Goal: Information Seeking & Learning: Learn about a topic

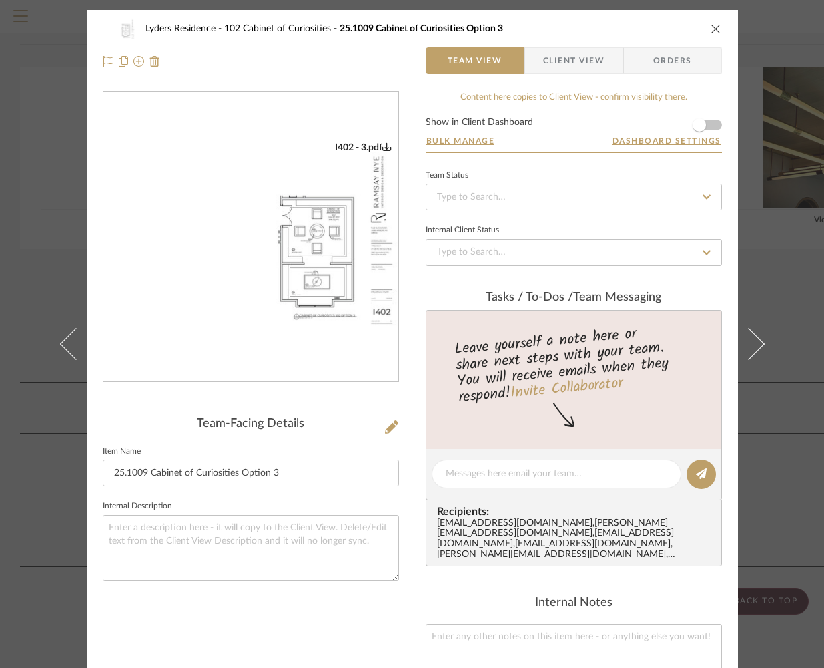
click at [715, 27] on icon "close" at bounding box center [716, 28] width 11 height 11
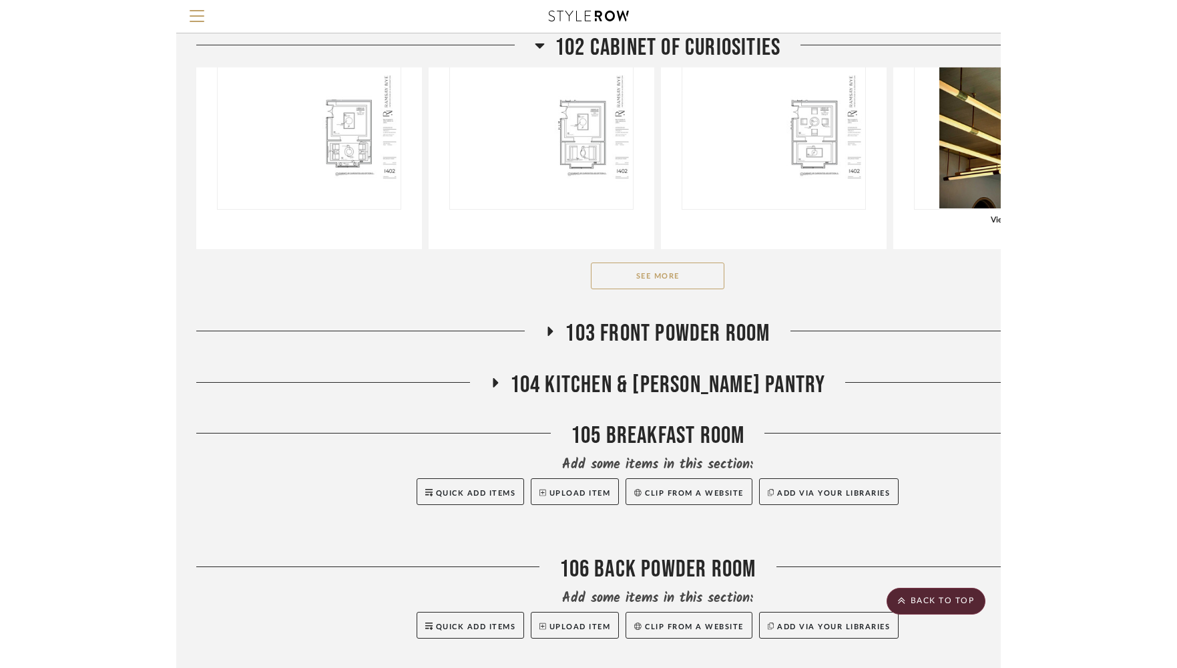
scroll to position [929, 0]
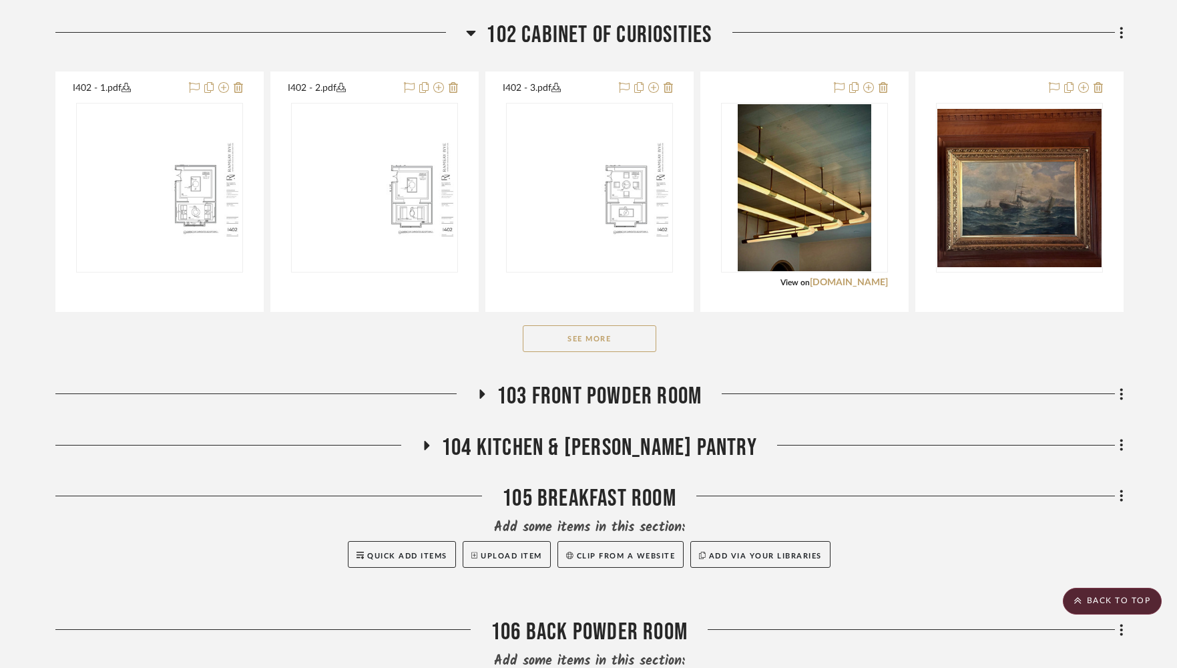
click at [637, 344] on button "See More" at bounding box center [590, 338] width 134 height 27
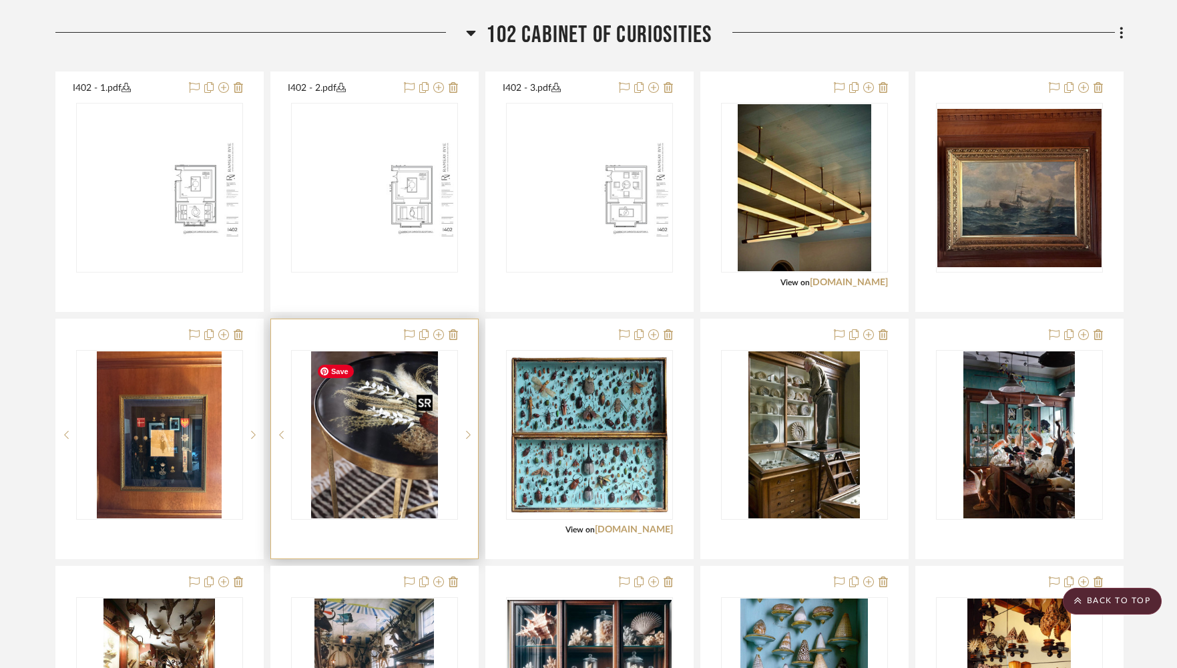
click at [372, 470] on img "0" at bounding box center [374, 434] width 127 height 167
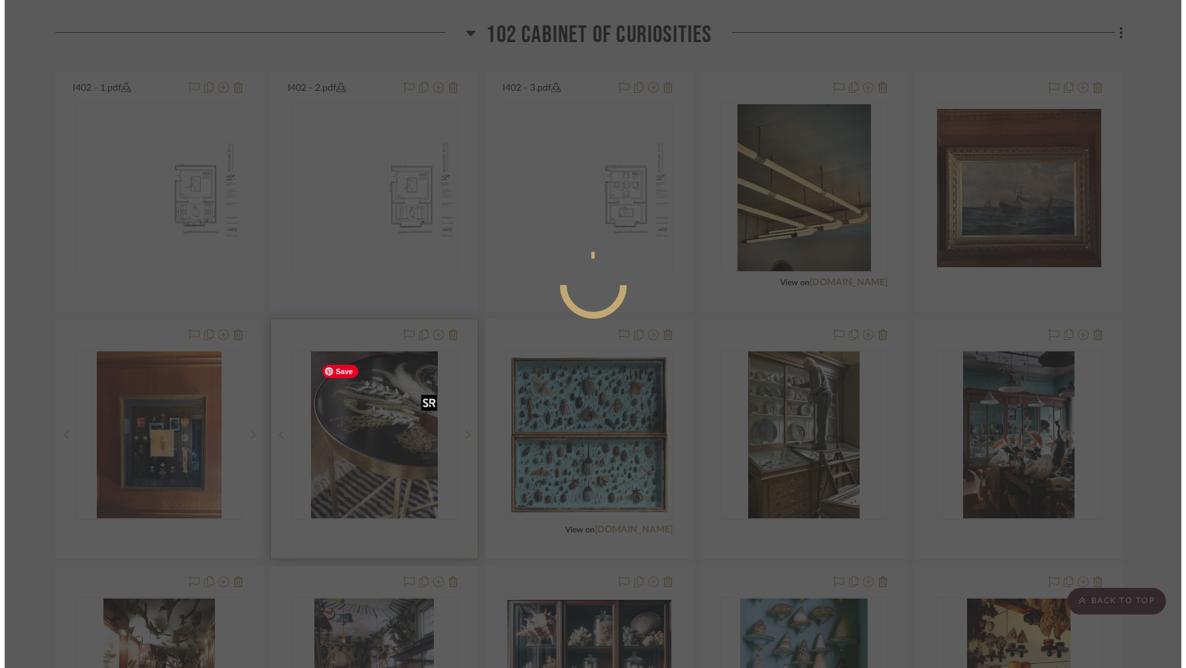
scroll to position [0, 0]
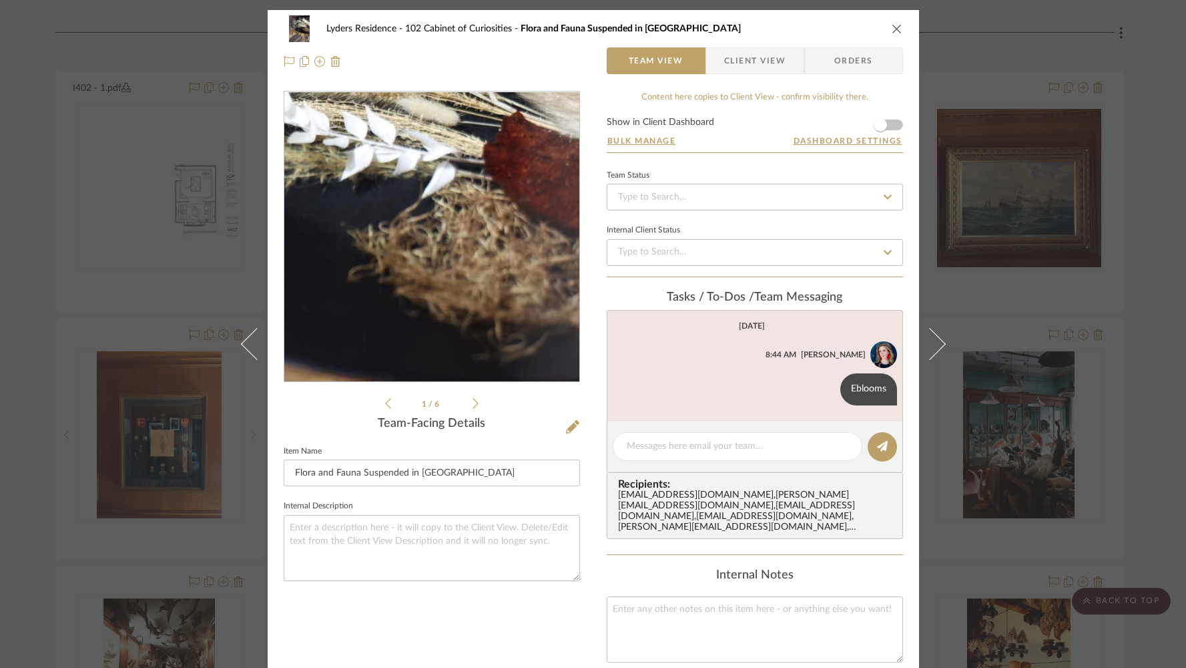
click at [489, 239] on img "0" at bounding box center [432, 237] width 220 height 290
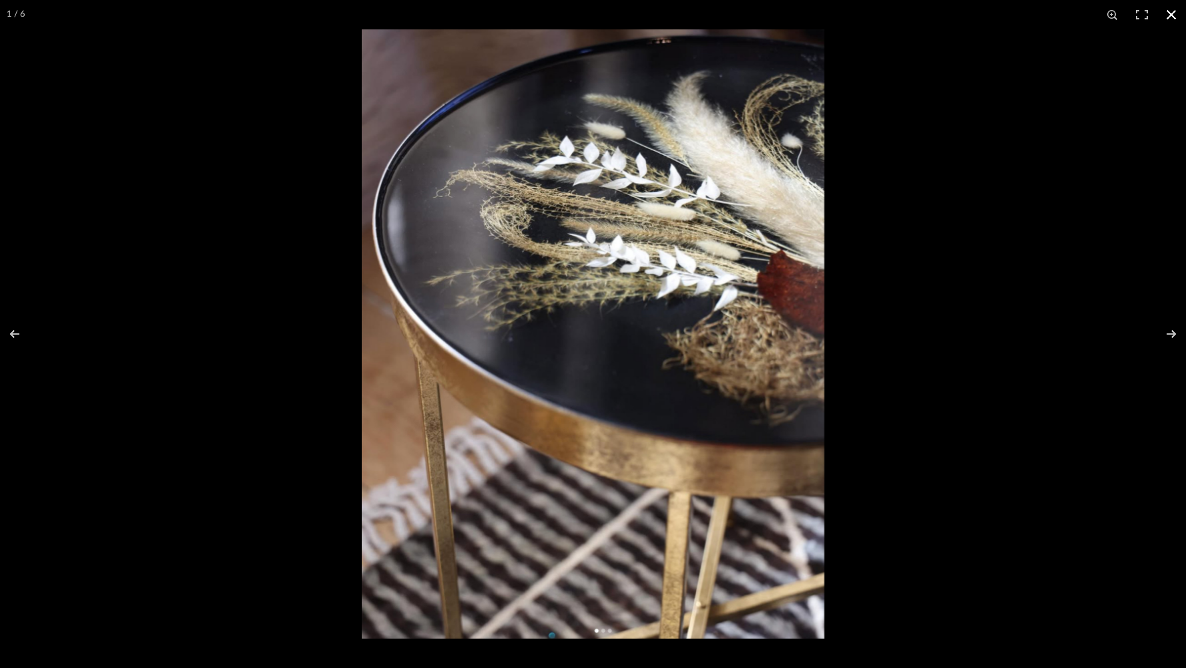
click at [824, 14] on button at bounding box center [1171, 14] width 29 height 29
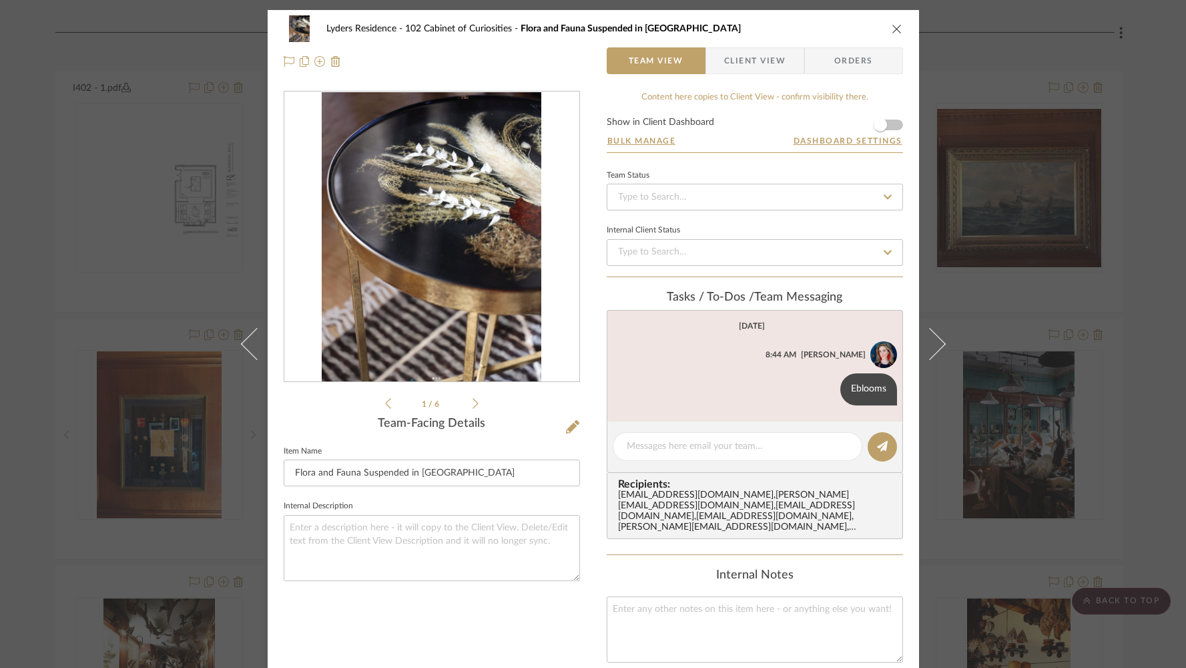
click at [824, 27] on icon "close" at bounding box center [897, 28] width 11 height 11
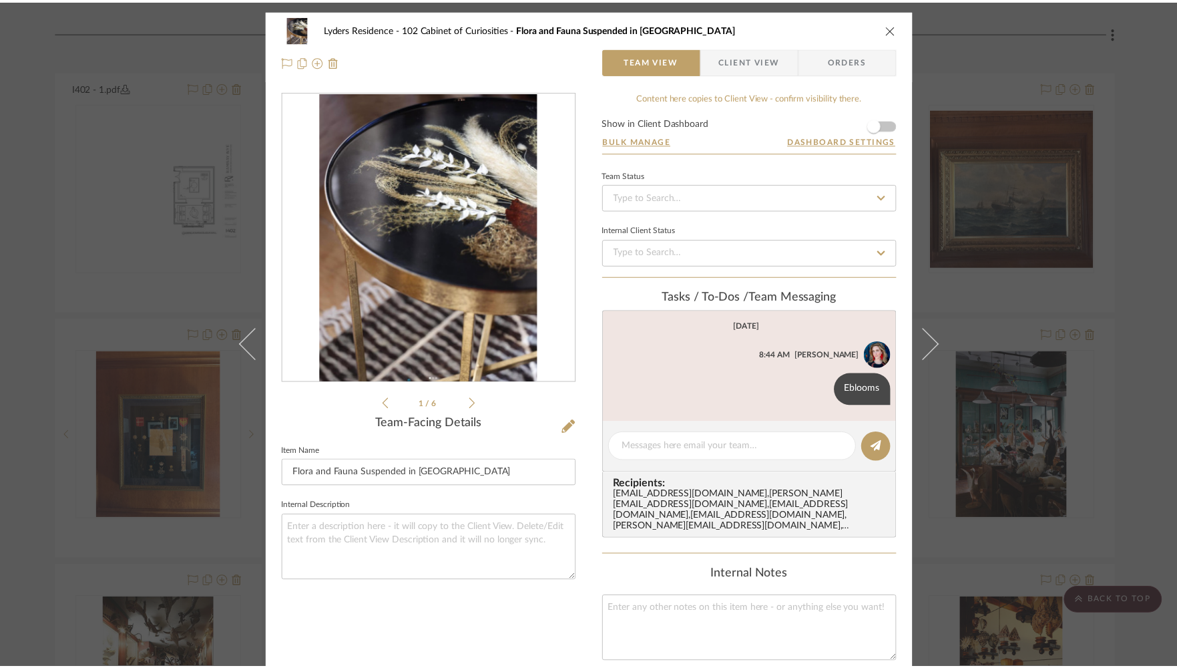
scroll to position [929, 0]
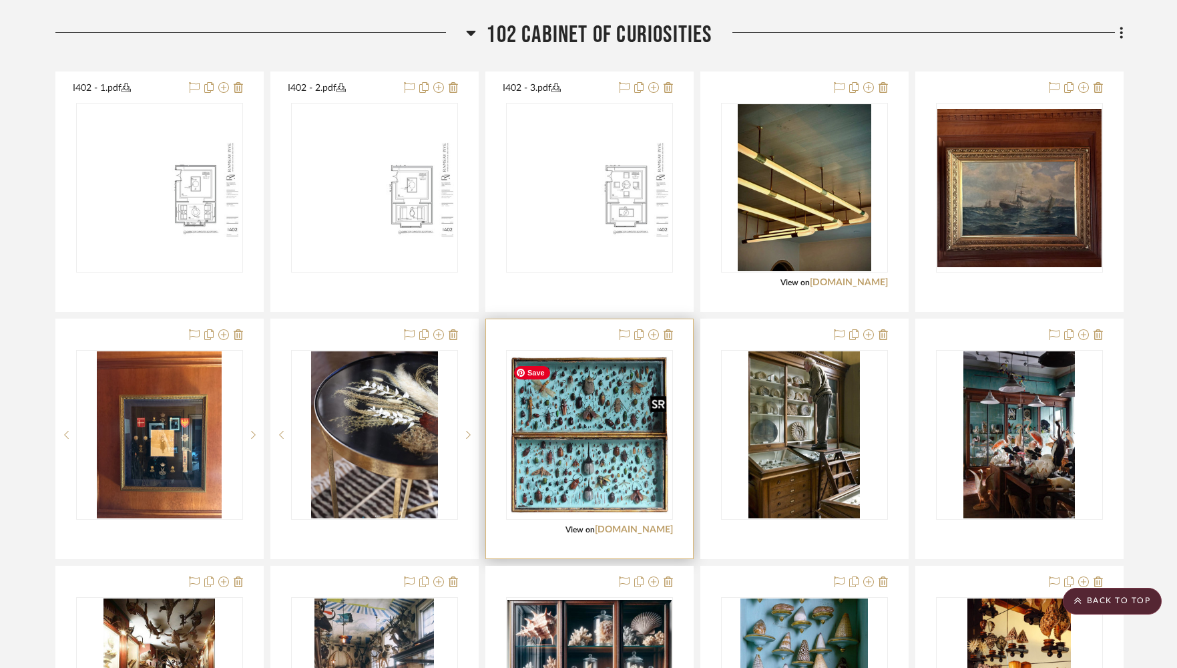
click at [587, 461] on img "0" at bounding box center [589, 434] width 164 height 164
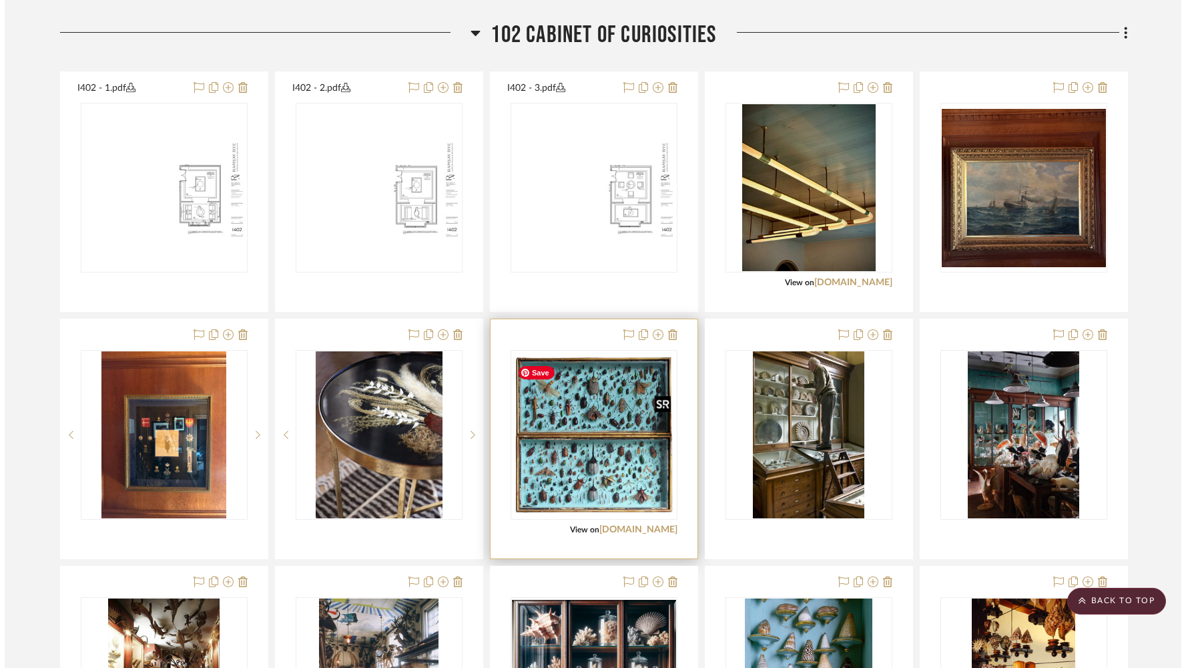
scroll to position [0, 0]
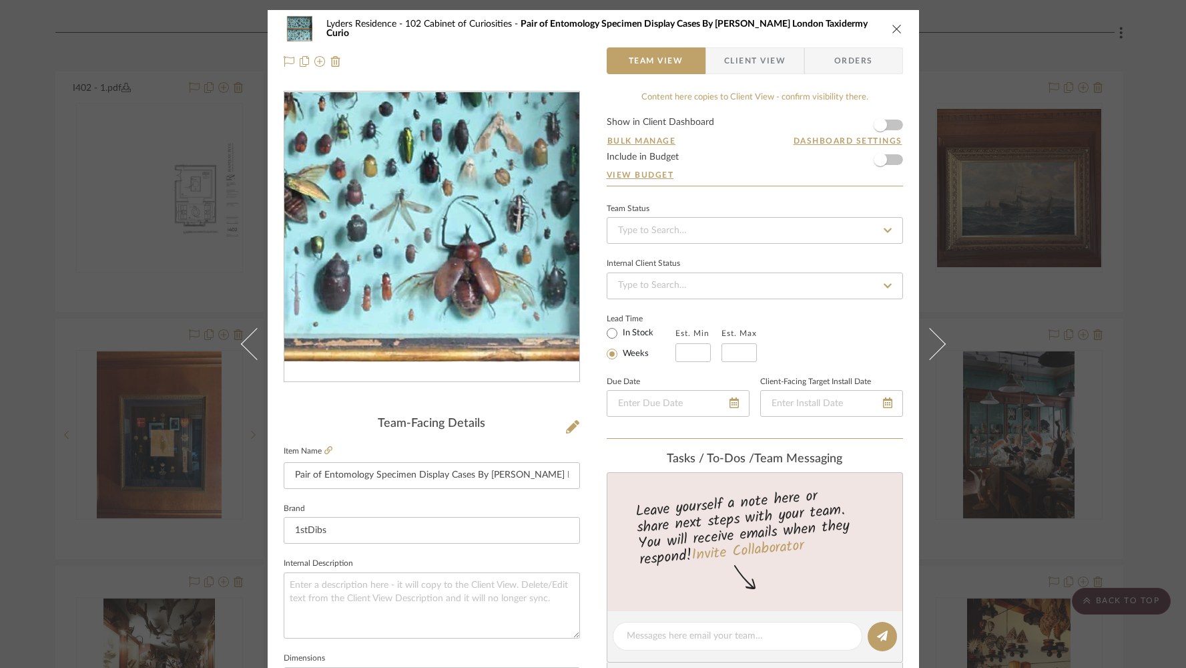
click at [499, 332] on img "0" at bounding box center [432, 237] width 290 height 290
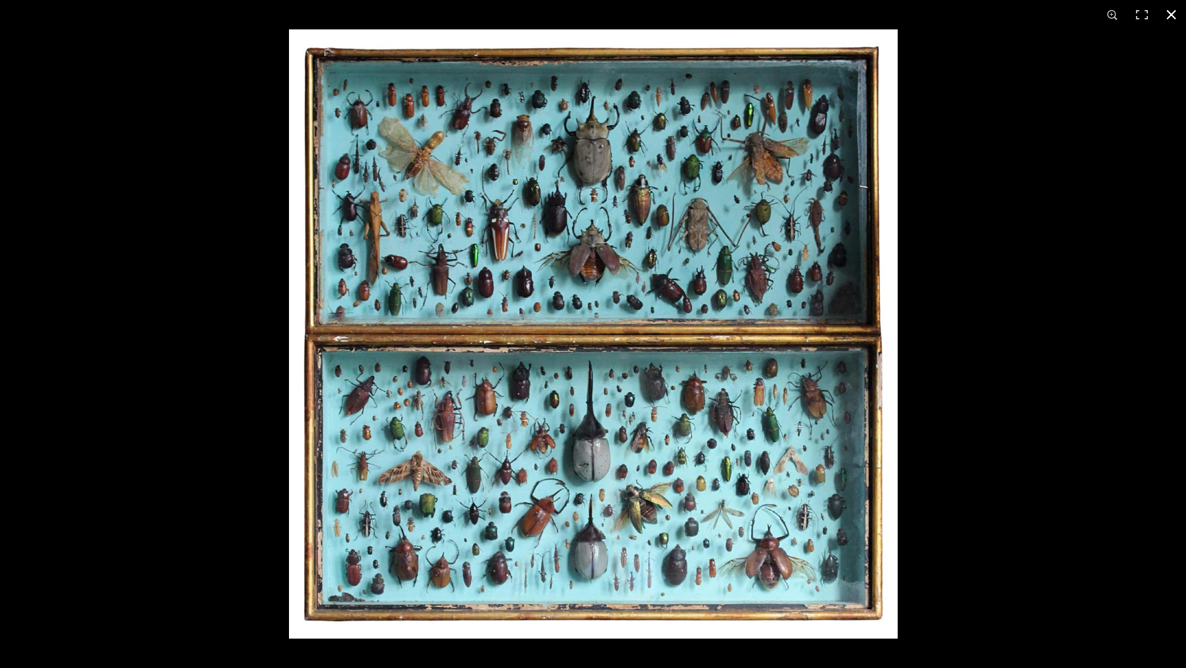
click at [824, 13] on button at bounding box center [1171, 14] width 29 height 29
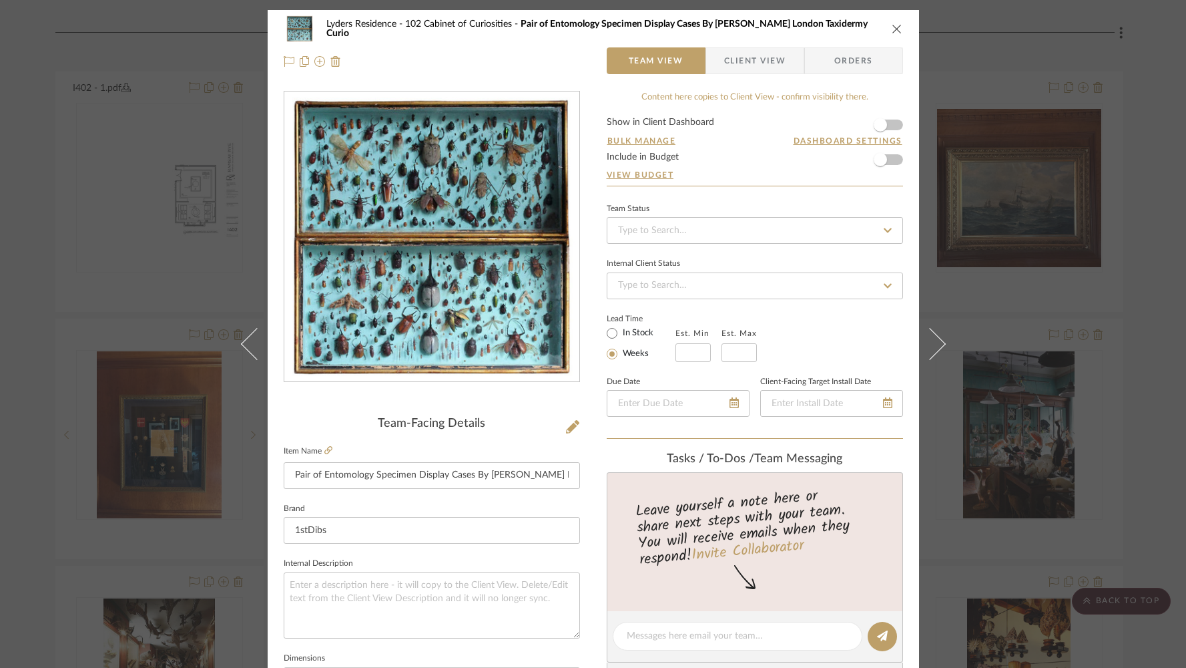
click at [824, 24] on icon "close" at bounding box center [897, 28] width 11 height 11
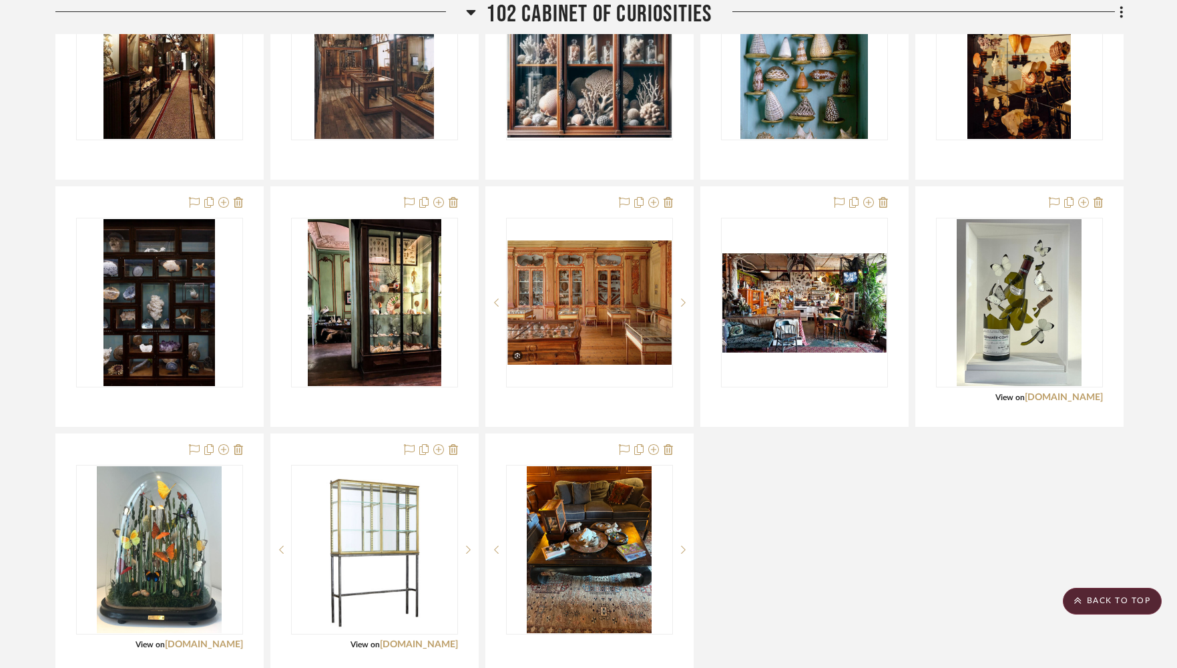
scroll to position [1552, 0]
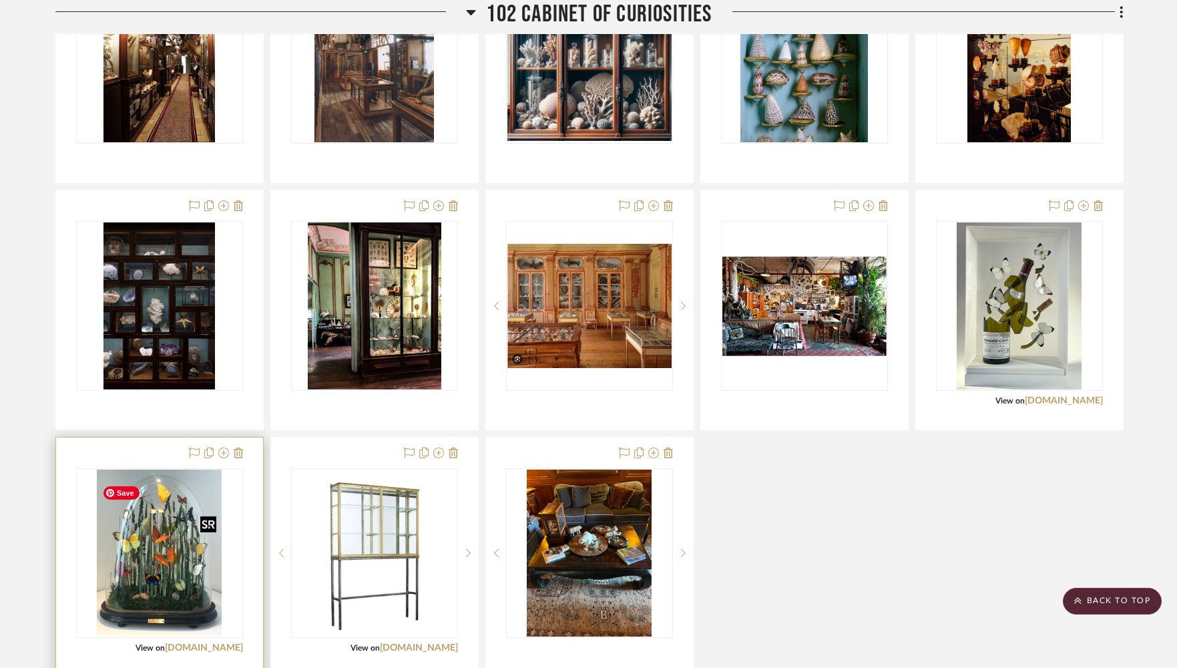
click at [163, 568] on img "0" at bounding box center [159, 552] width 125 height 167
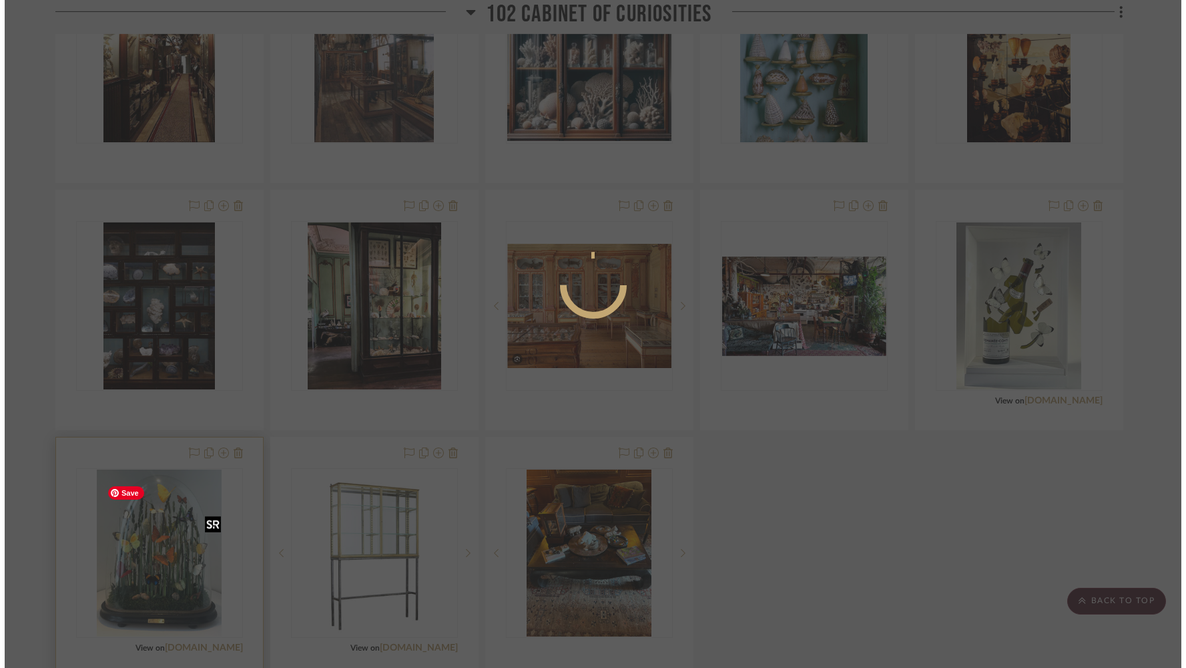
scroll to position [0, 0]
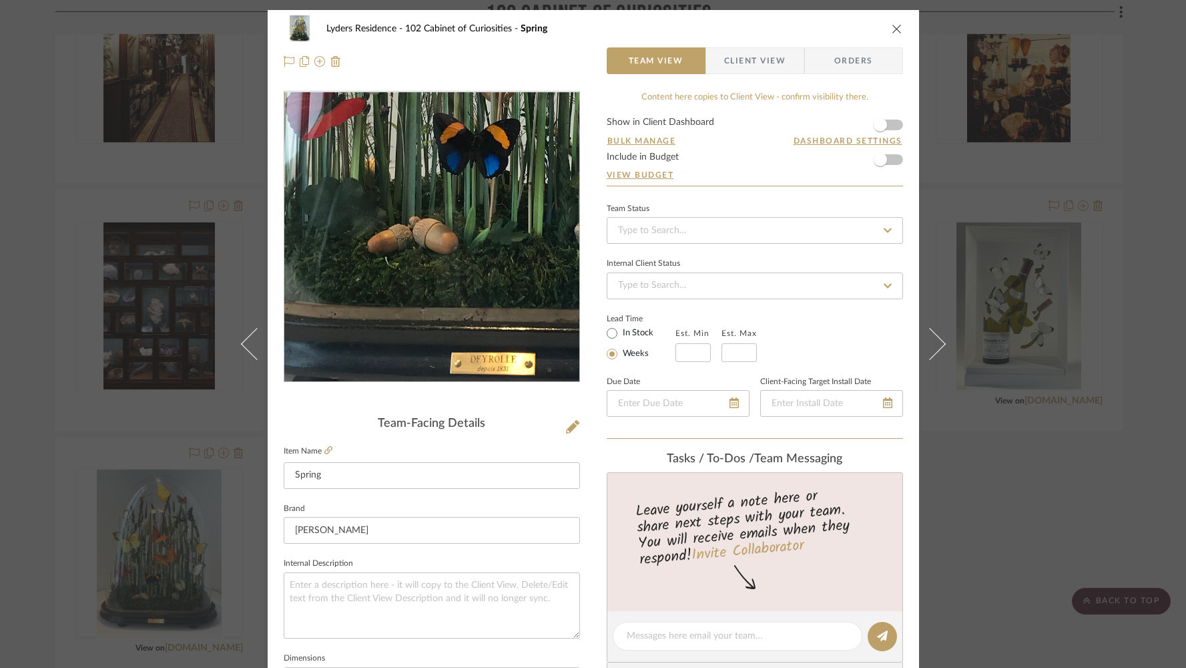
click at [401, 312] on img "0" at bounding box center [431, 237] width 217 height 290
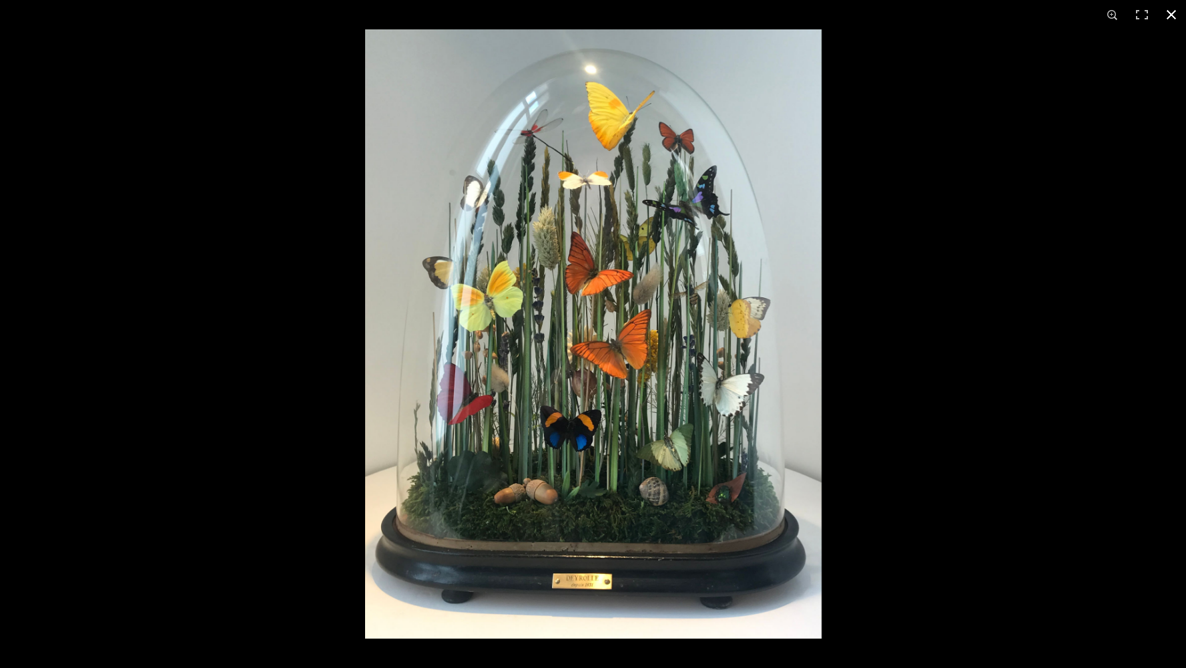
click at [824, 12] on button at bounding box center [1171, 14] width 29 height 29
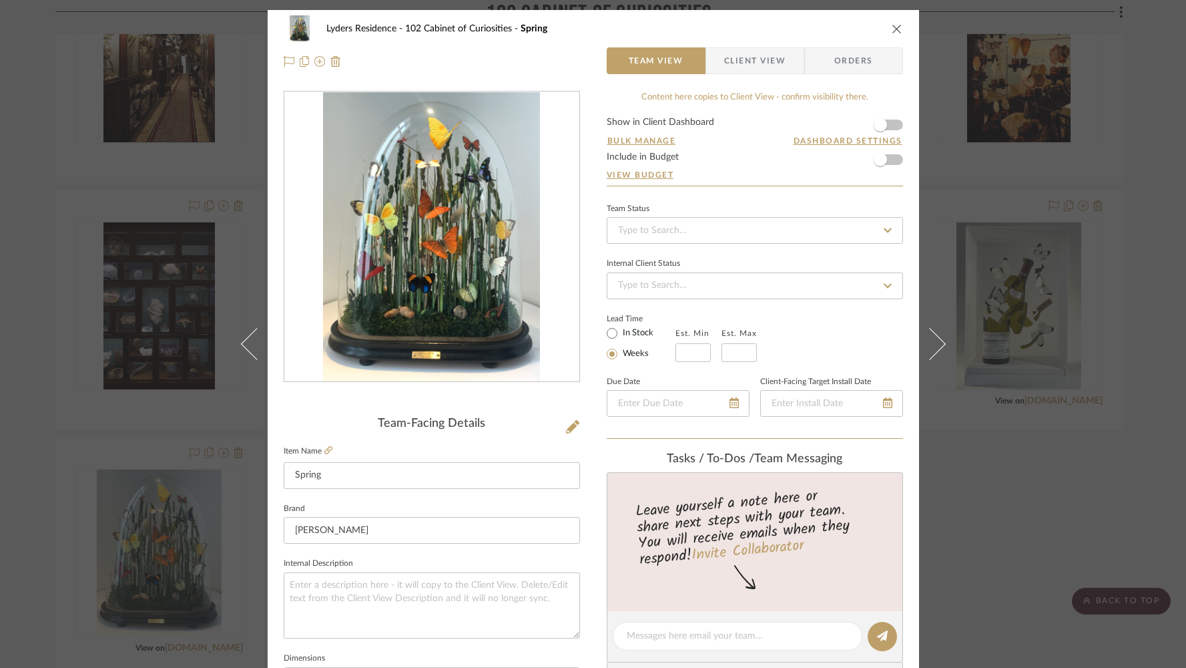
click at [824, 26] on icon "close" at bounding box center [897, 28] width 11 height 11
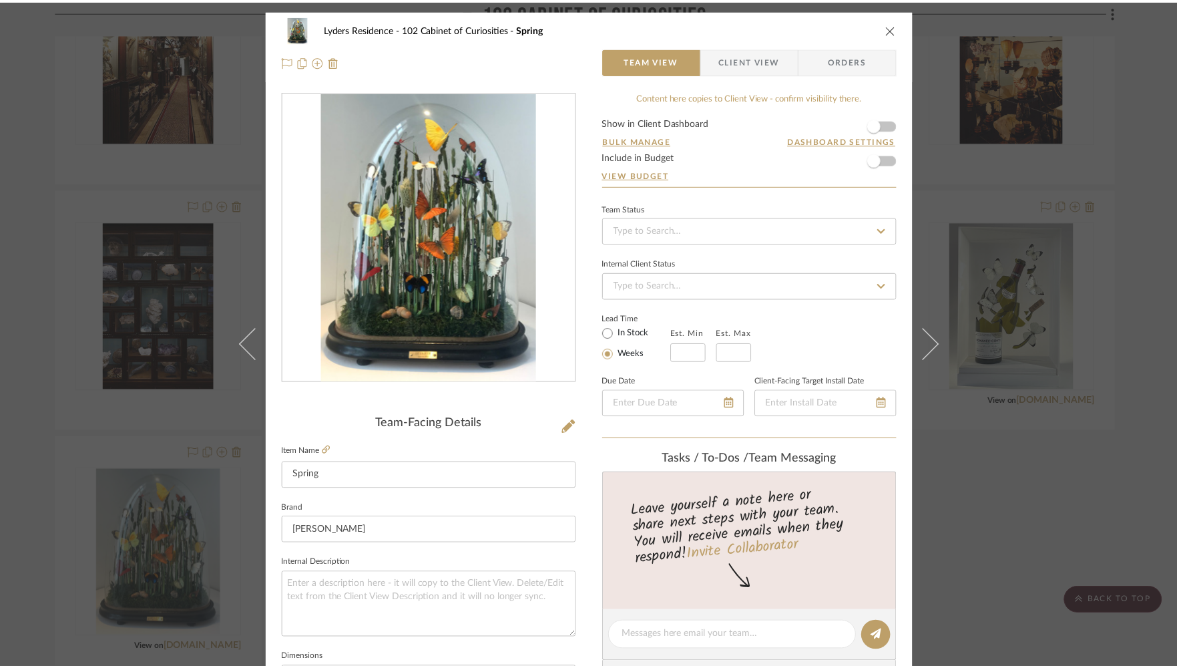
scroll to position [1552, 0]
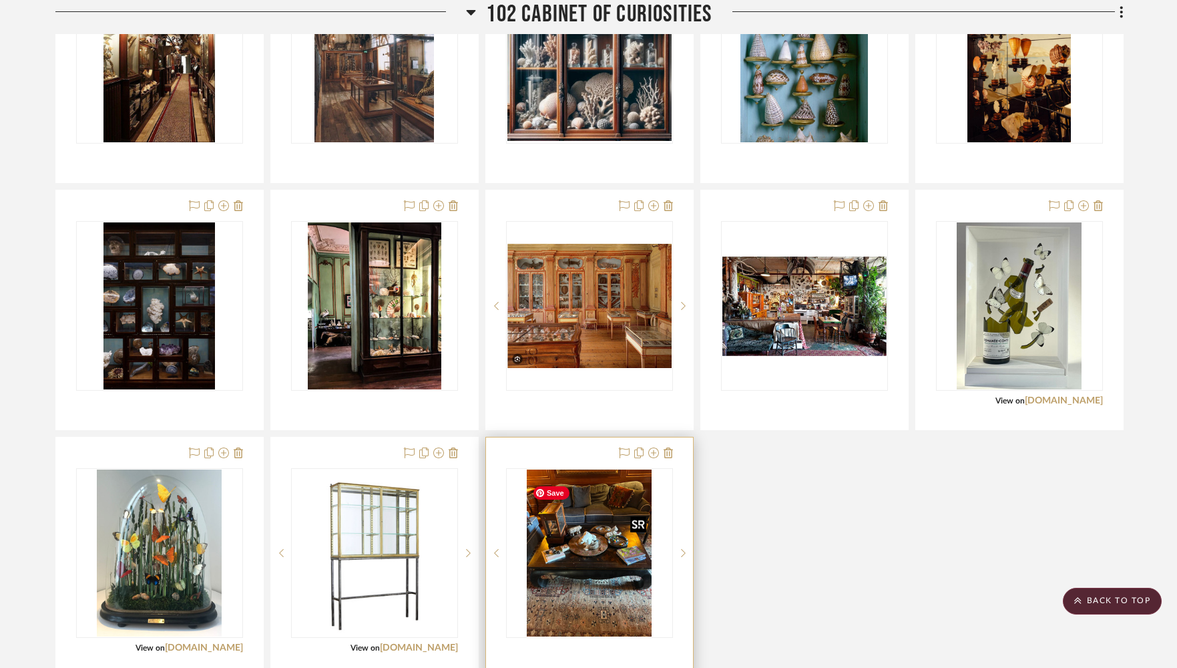
click at [597, 562] on img "0" at bounding box center [590, 552] width 126 height 167
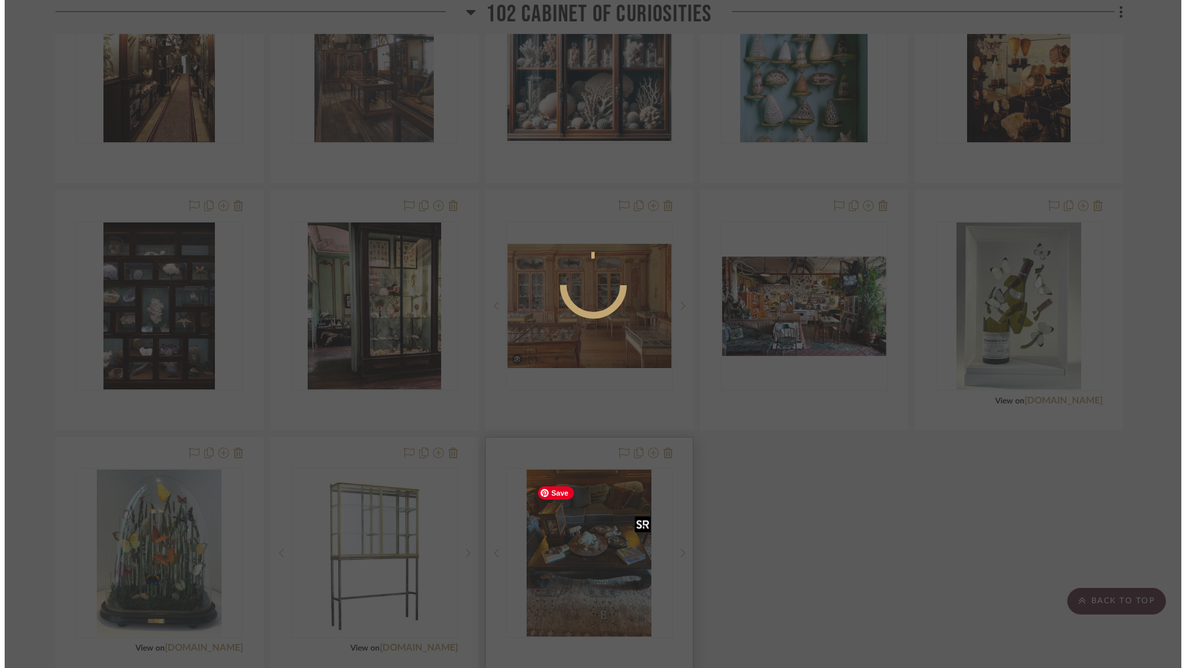
scroll to position [0, 0]
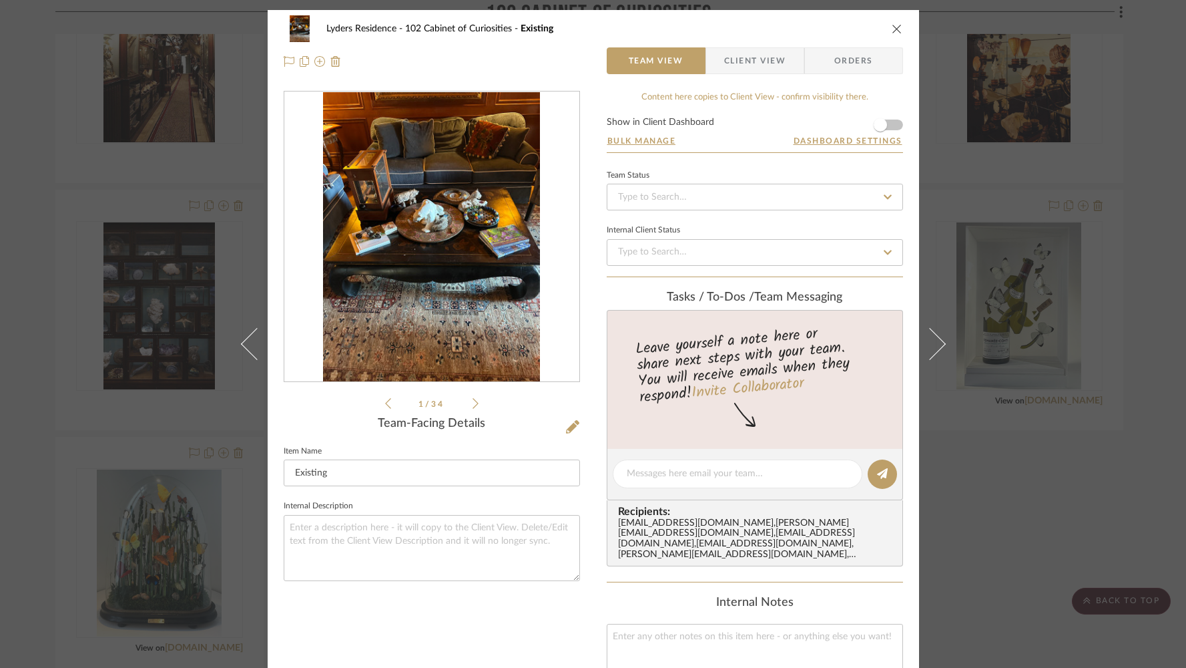
click at [473, 405] on icon at bounding box center [476, 403] width 6 height 12
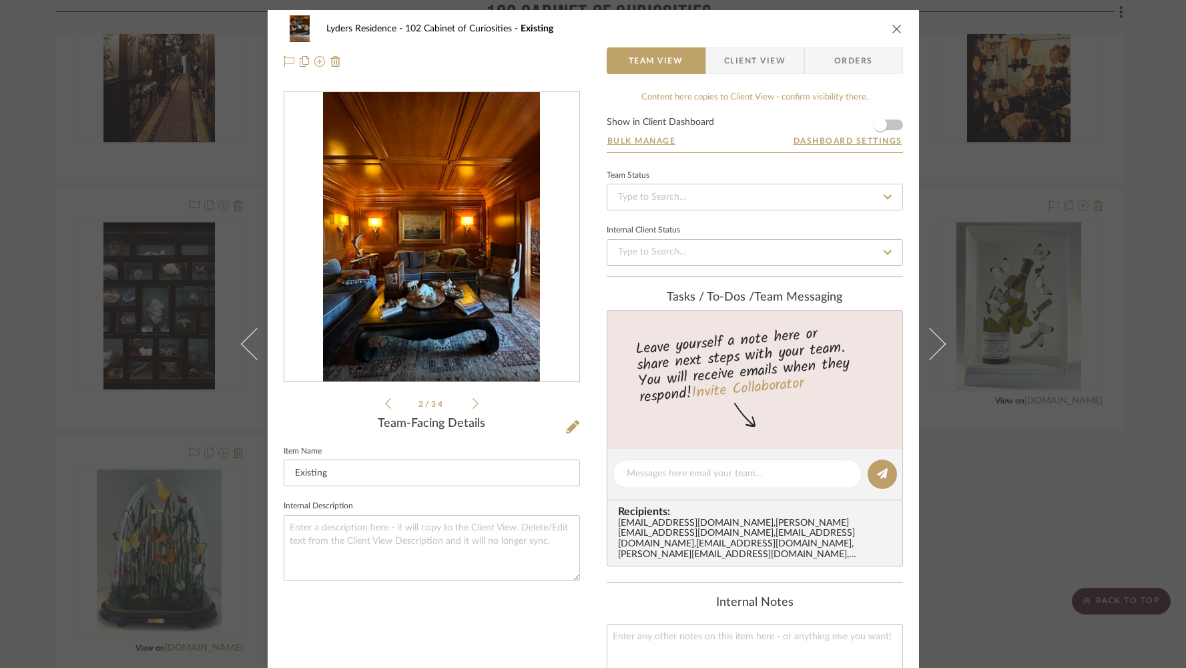
click at [473, 403] on icon at bounding box center [476, 403] width 6 height 11
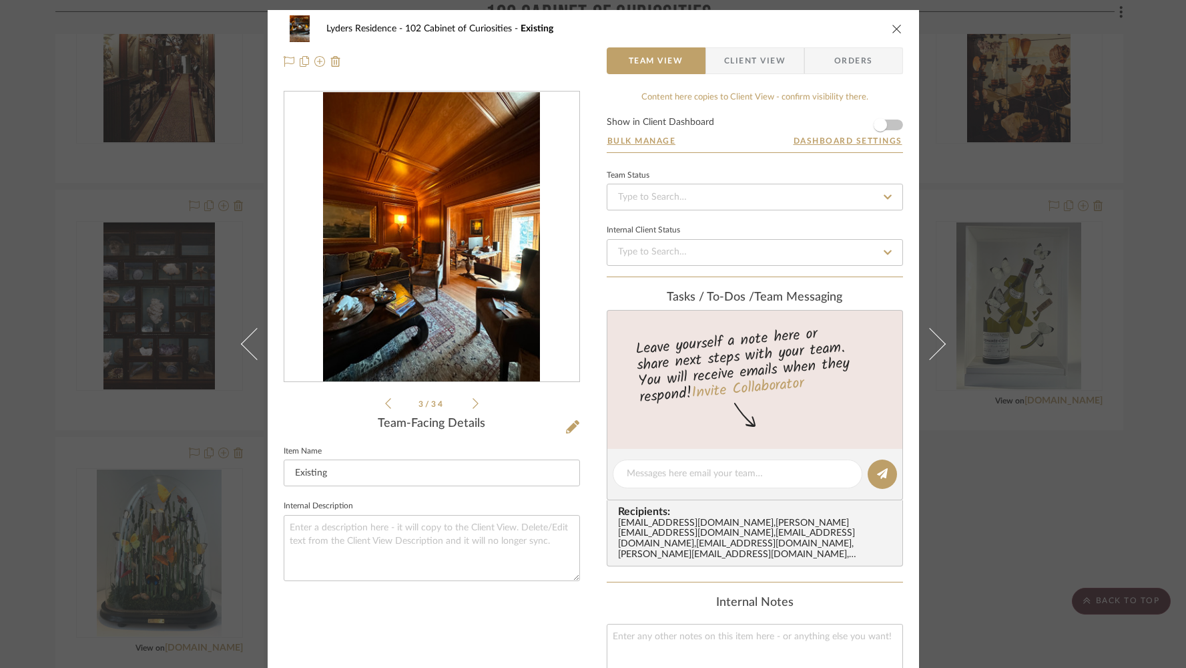
click at [473, 403] on icon at bounding box center [476, 403] width 6 height 11
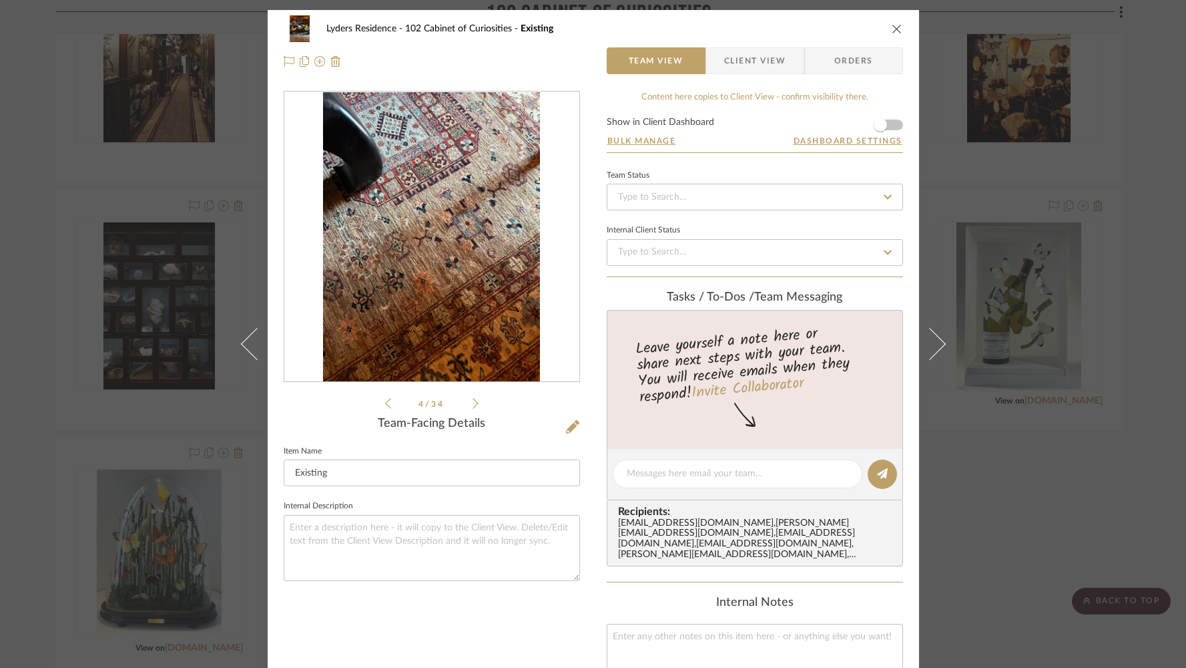
click at [824, 28] on icon "close" at bounding box center [897, 28] width 11 height 11
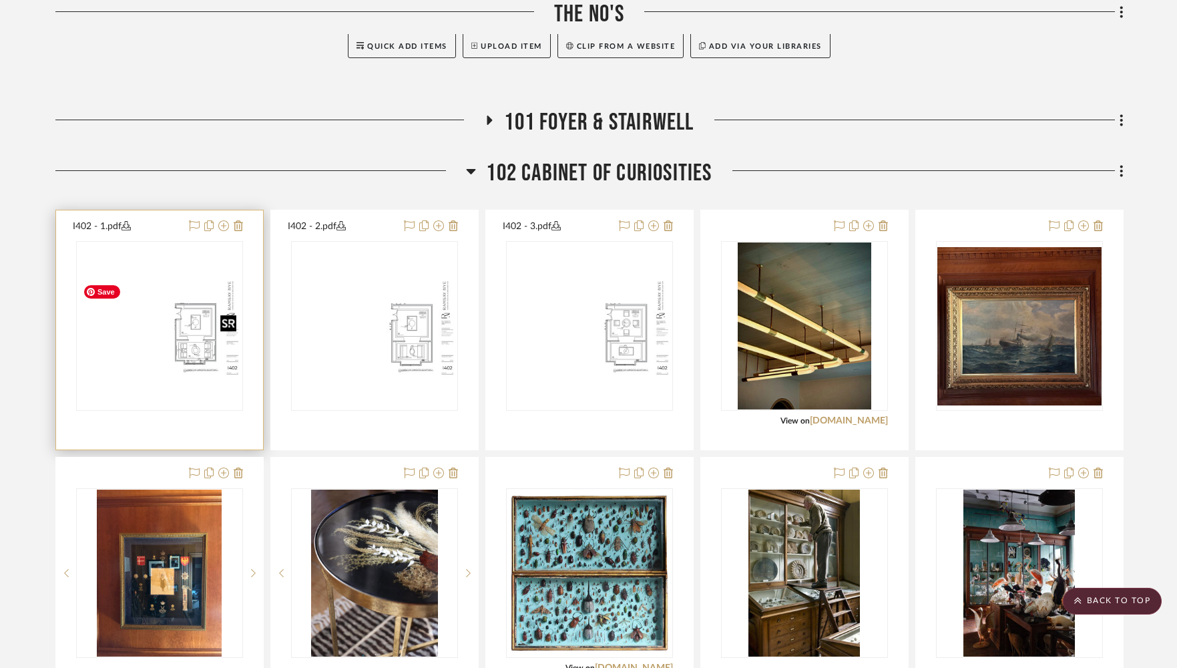
scroll to position [789, 0]
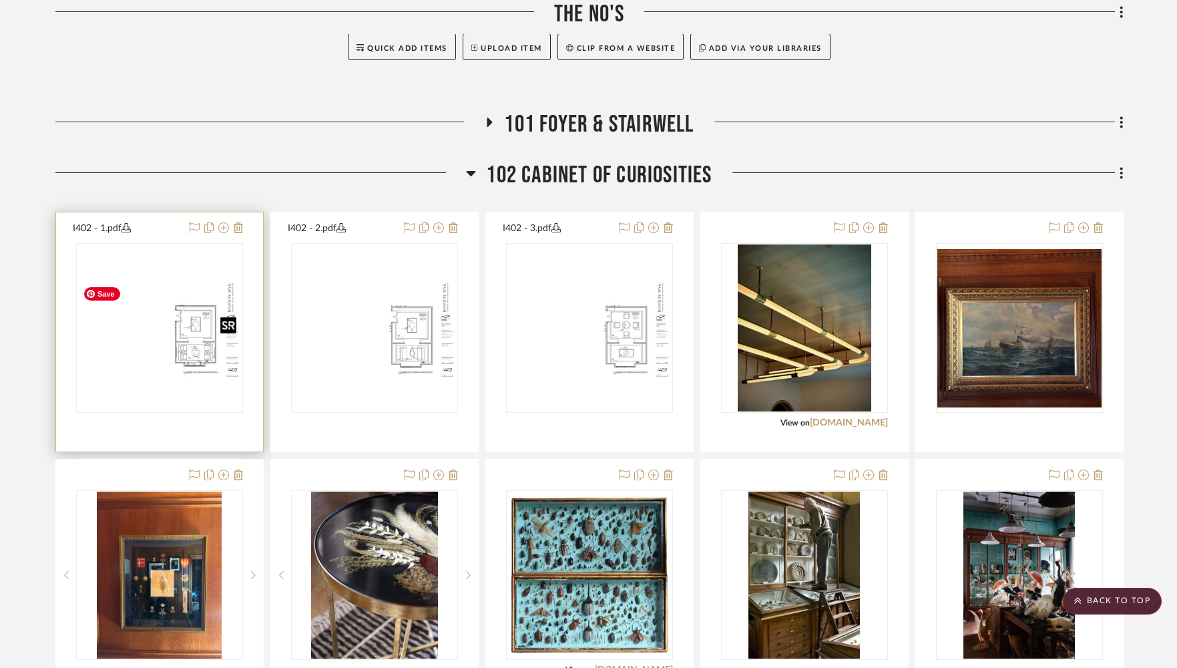
click at [182, 326] on img "0" at bounding box center [159, 328] width 164 height 106
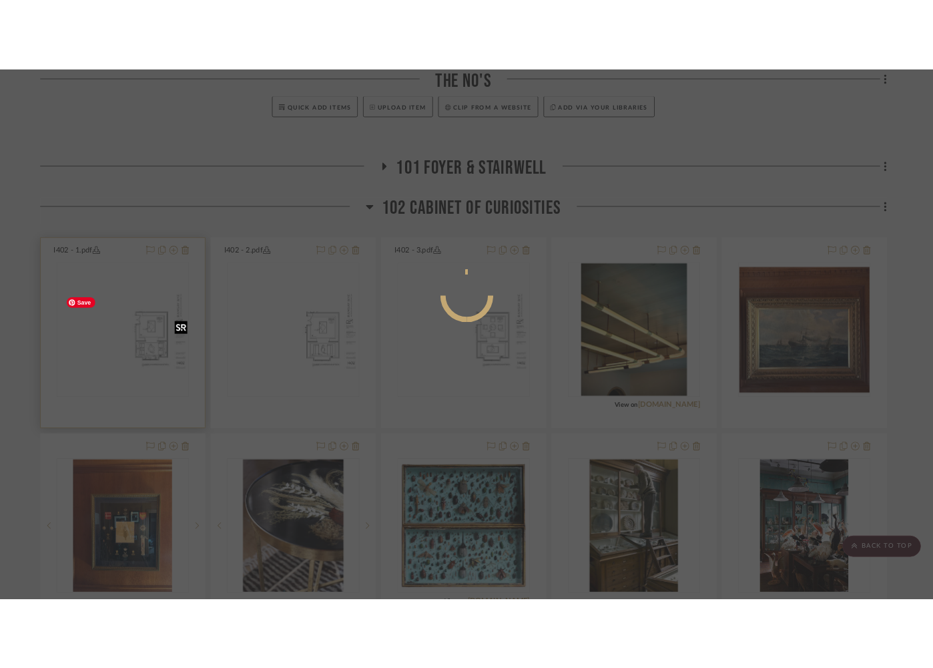
scroll to position [0, 0]
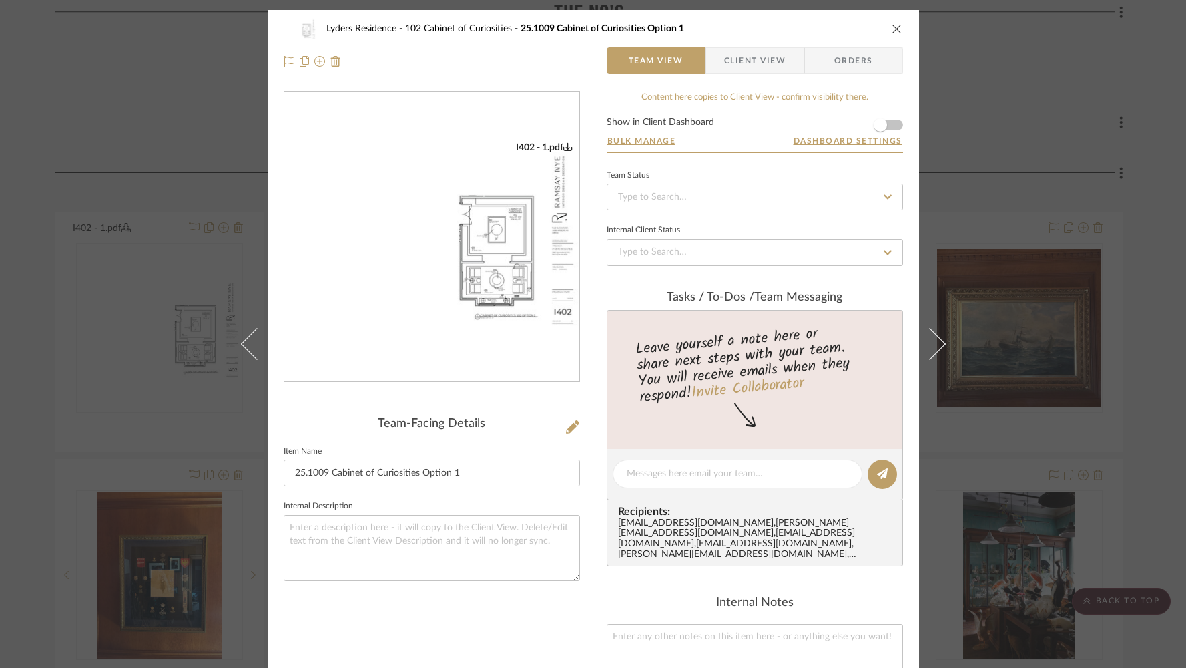
click at [488, 272] on img "0" at bounding box center [431, 237] width 295 height 191
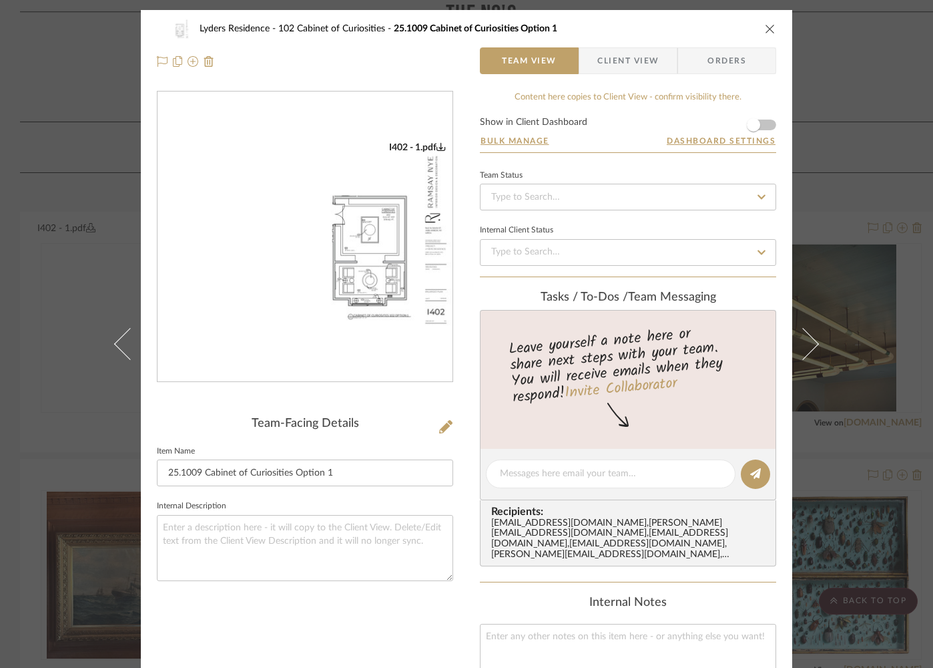
click at [765, 27] on icon "close" at bounding box center [770, 28] width 11 height 11
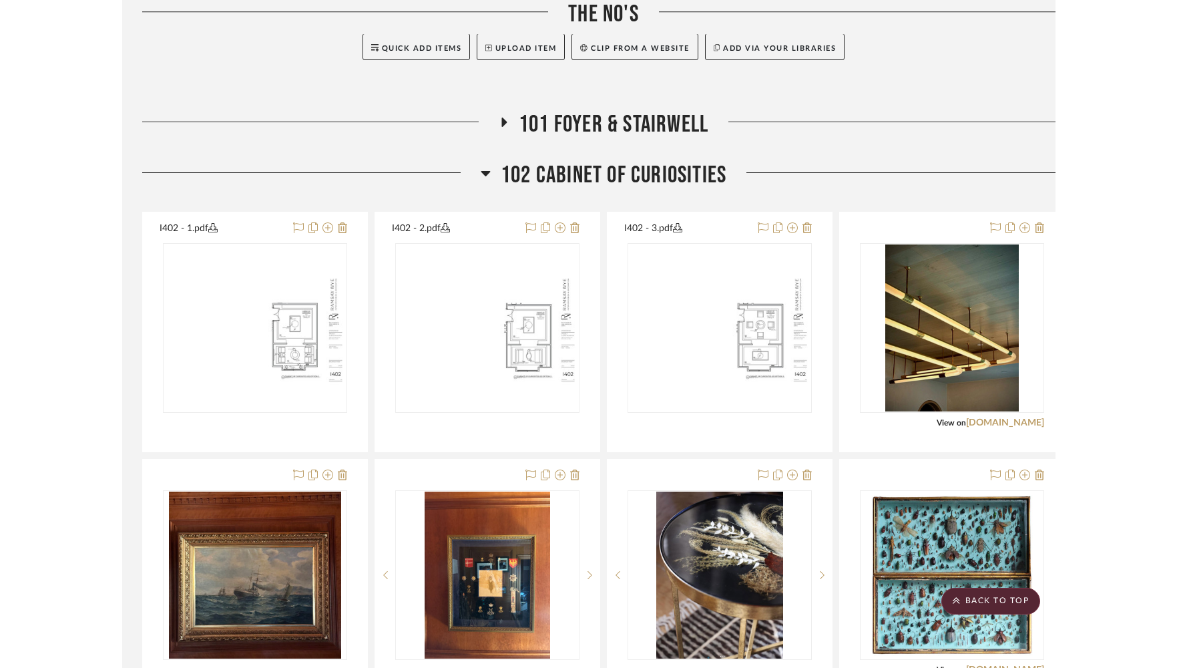
scroll to position [789, 0]
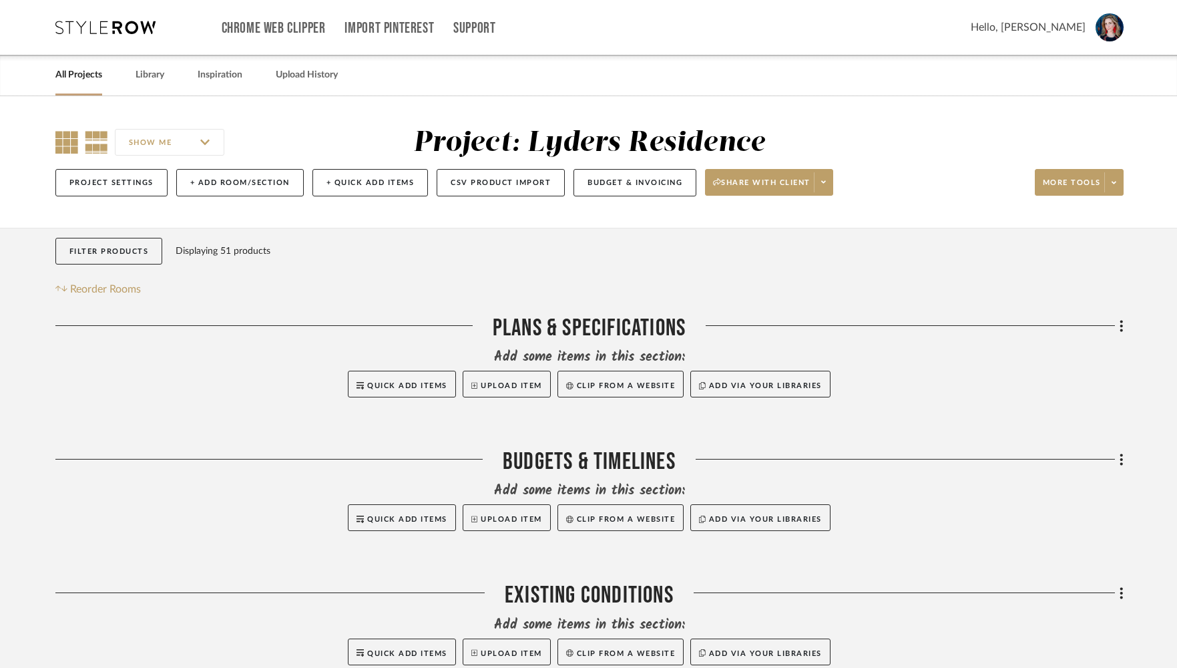
click at [68, 146] on icon at bounding box center [66, 142] width 23 height 23
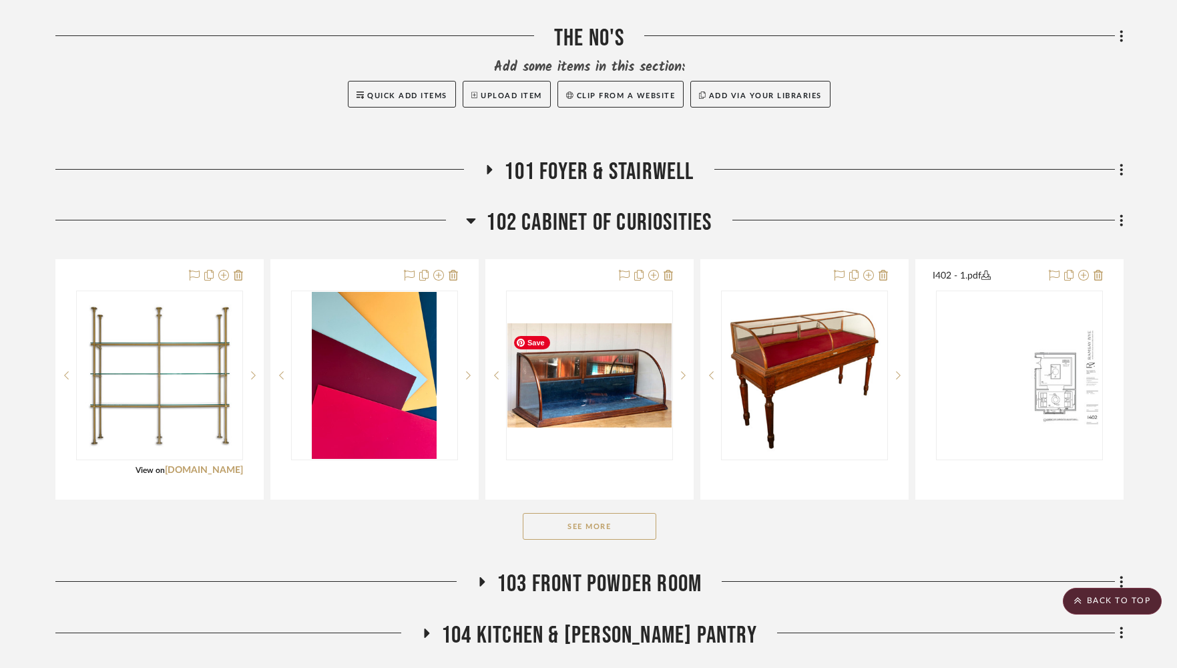
scroll to position [743, 0]
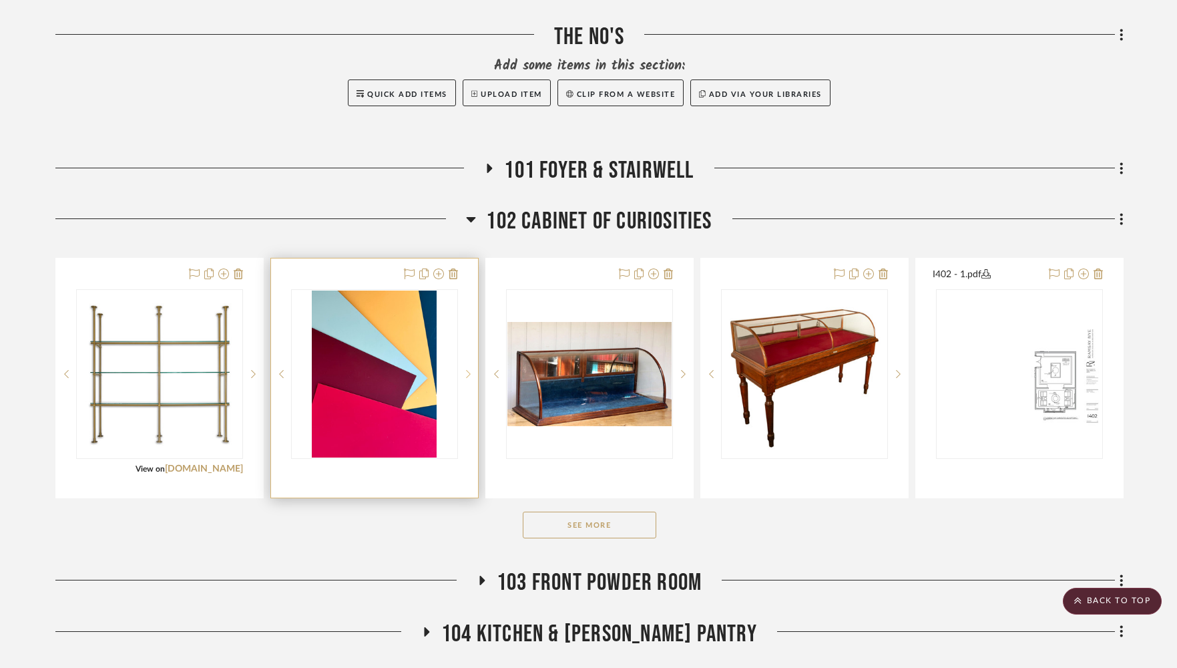
click at [467, 378] on icon at bounding box center [468, 374] width 5 height 8
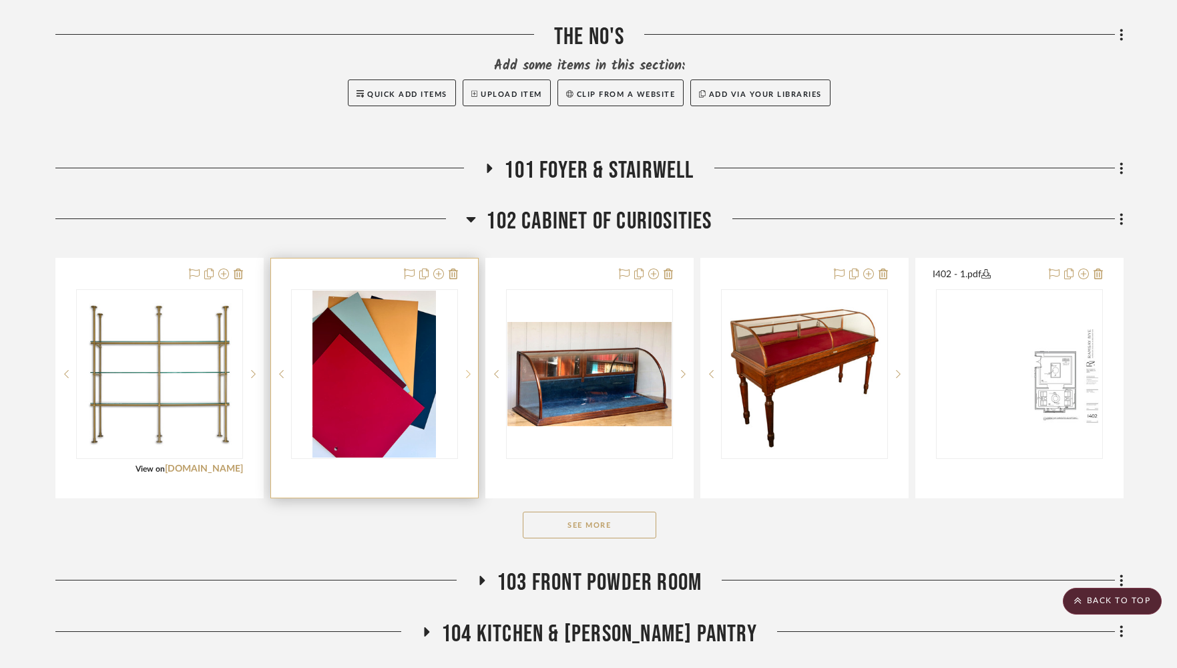
click at [467, 379] on icon at bounding box center [468, 373] width 5 height 9
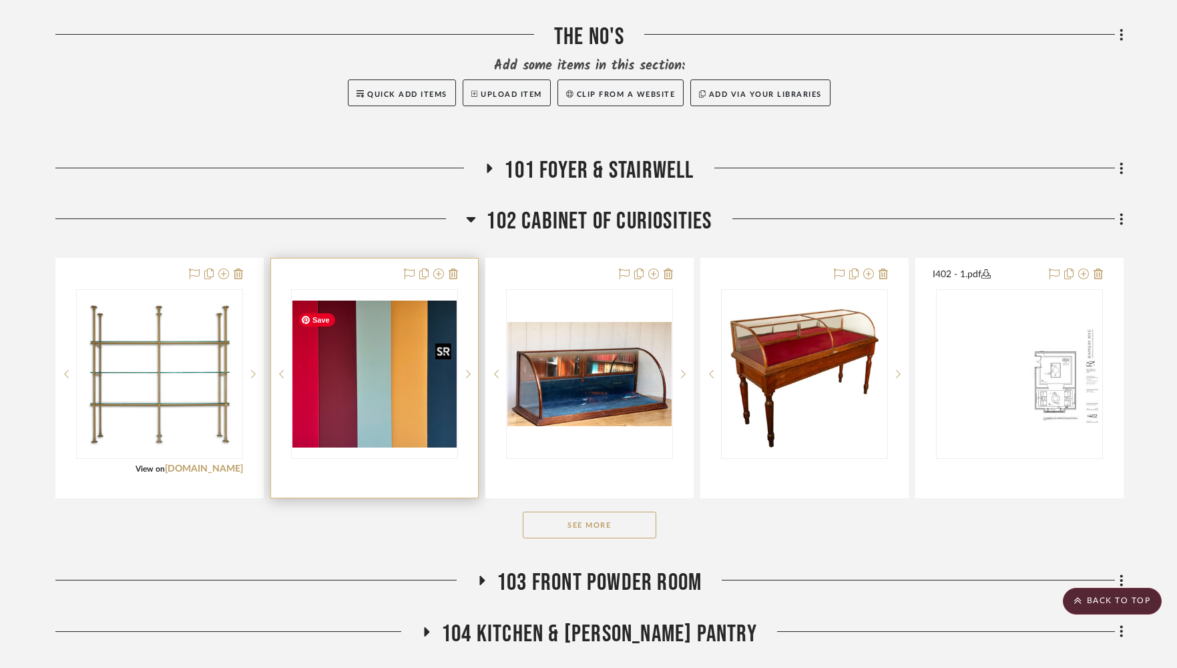
click at [370, 403] on img "2" at bounding box center [374, 373] width 164 height 147
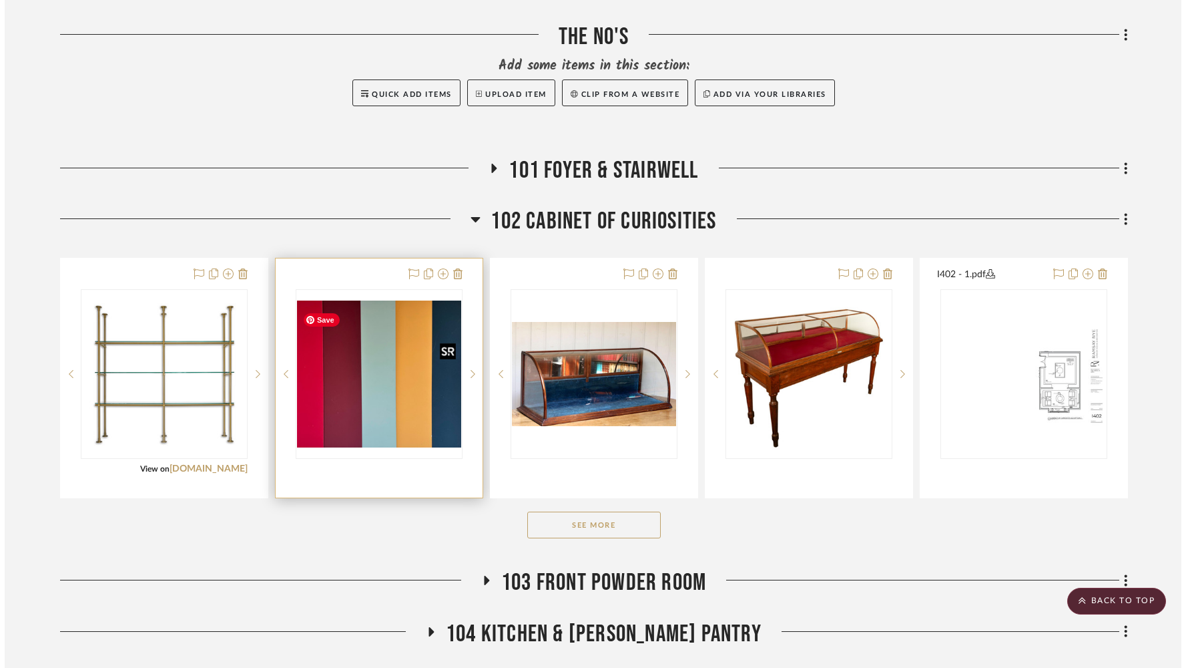
scroll to position [0, 0]
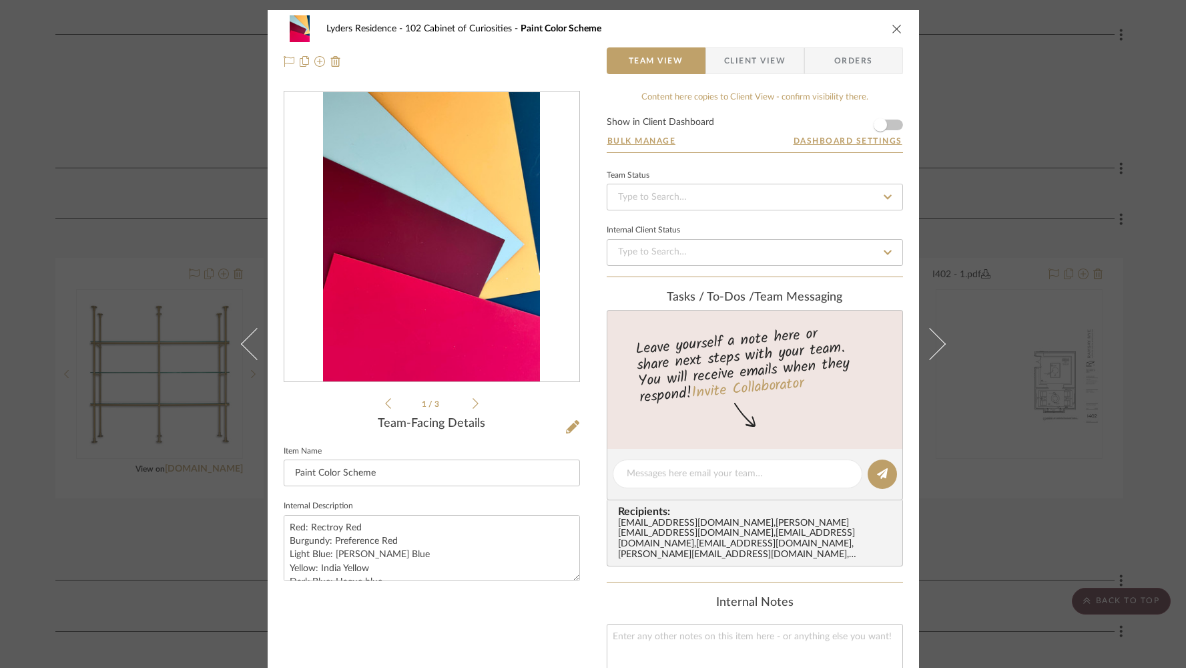
click at [892, 31] on icon "close" at bounding box center [897, 28] width 11 height 11
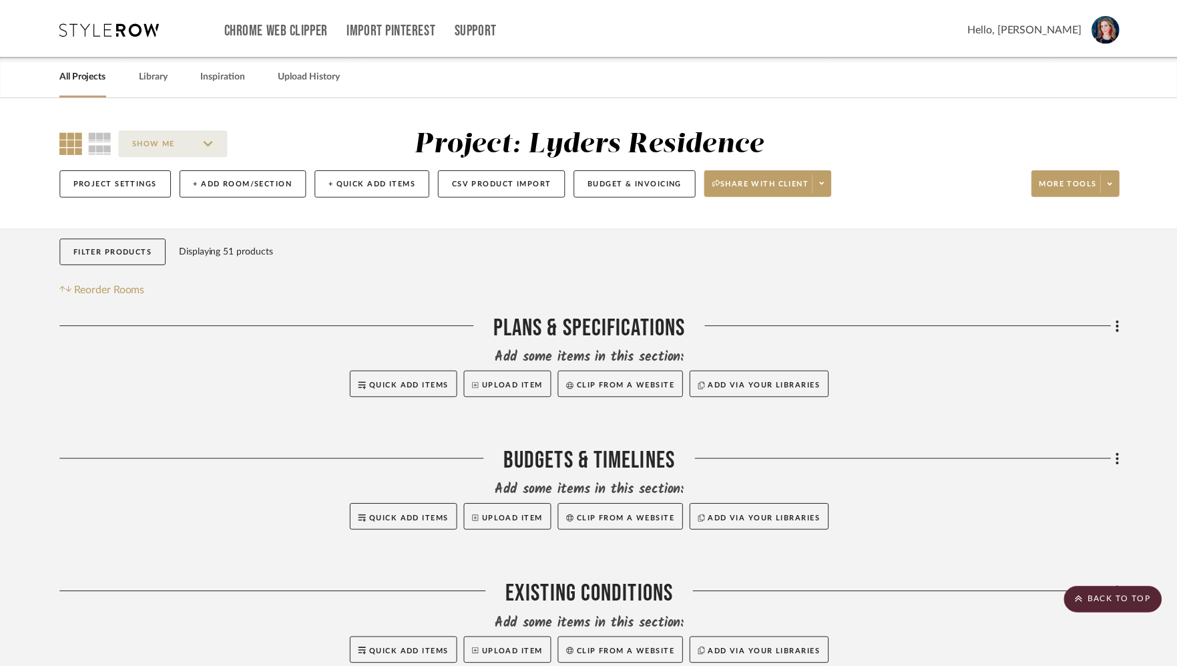
scroll to position [743, 0]
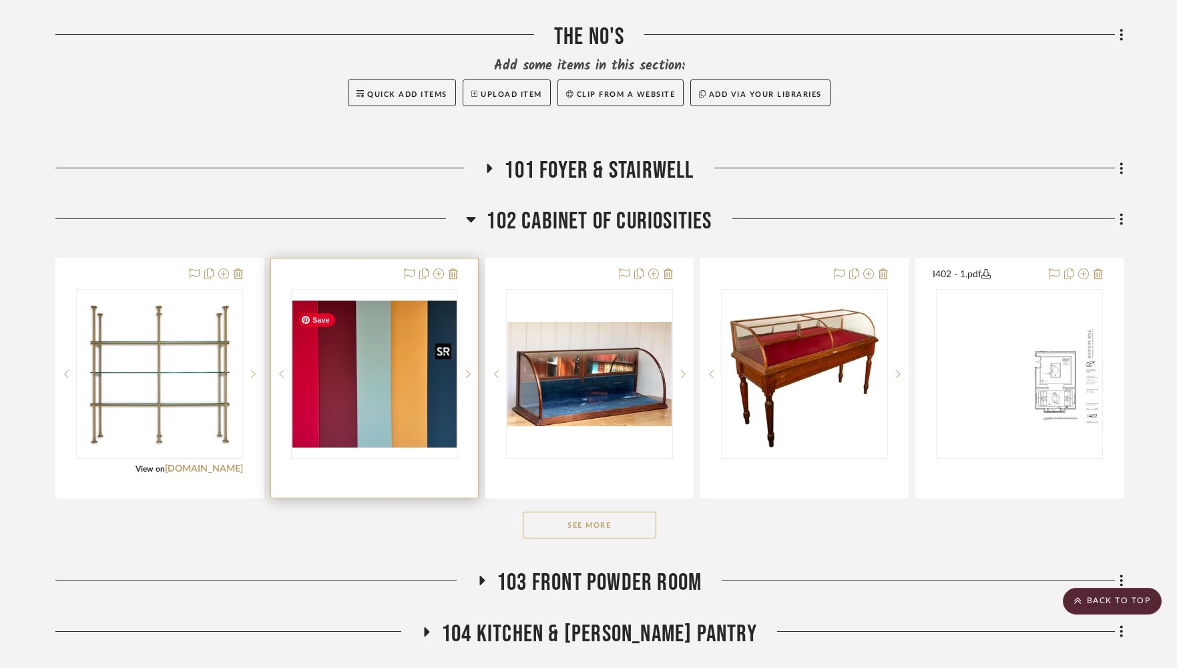
click at [358, 385] on img "2" at bounding box center [374, 373] width 164 height 147
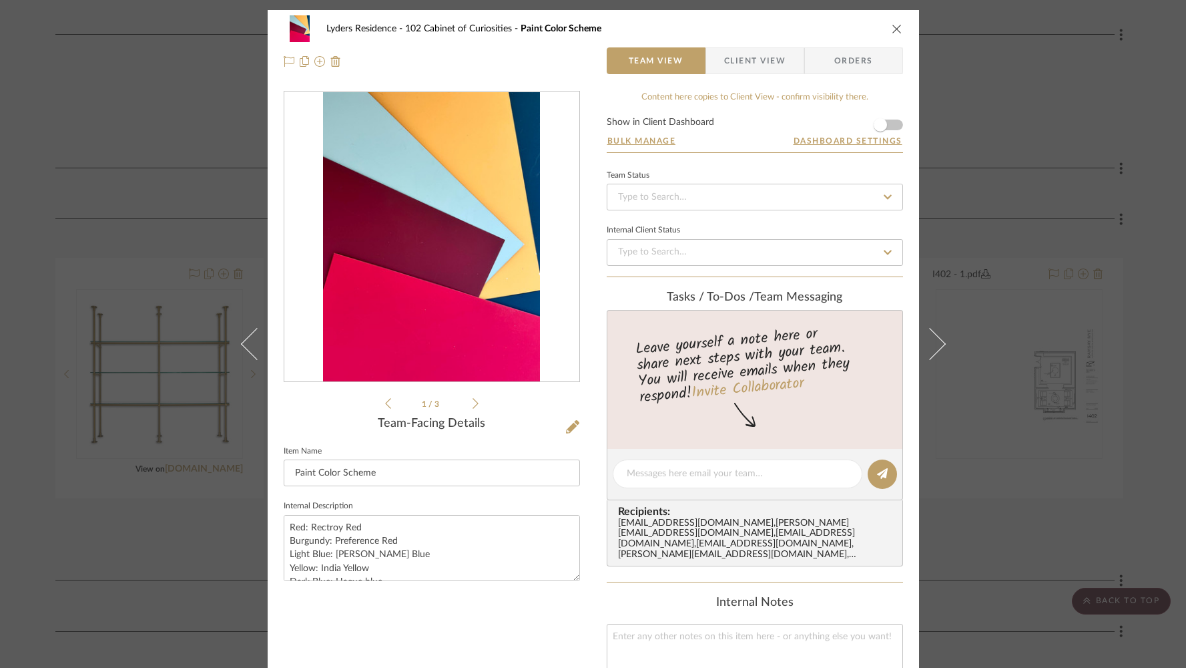
scroll to position [3, 0]
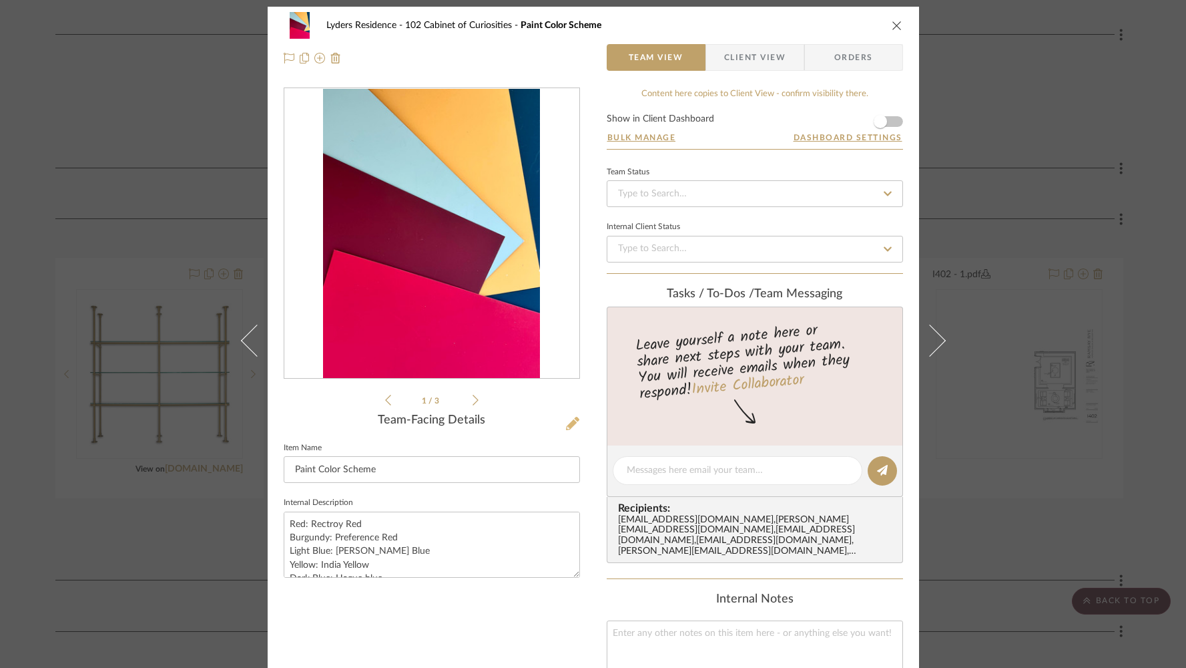
click at [569, 423] on icon at bounding box center [572, 423] width 13 height 13
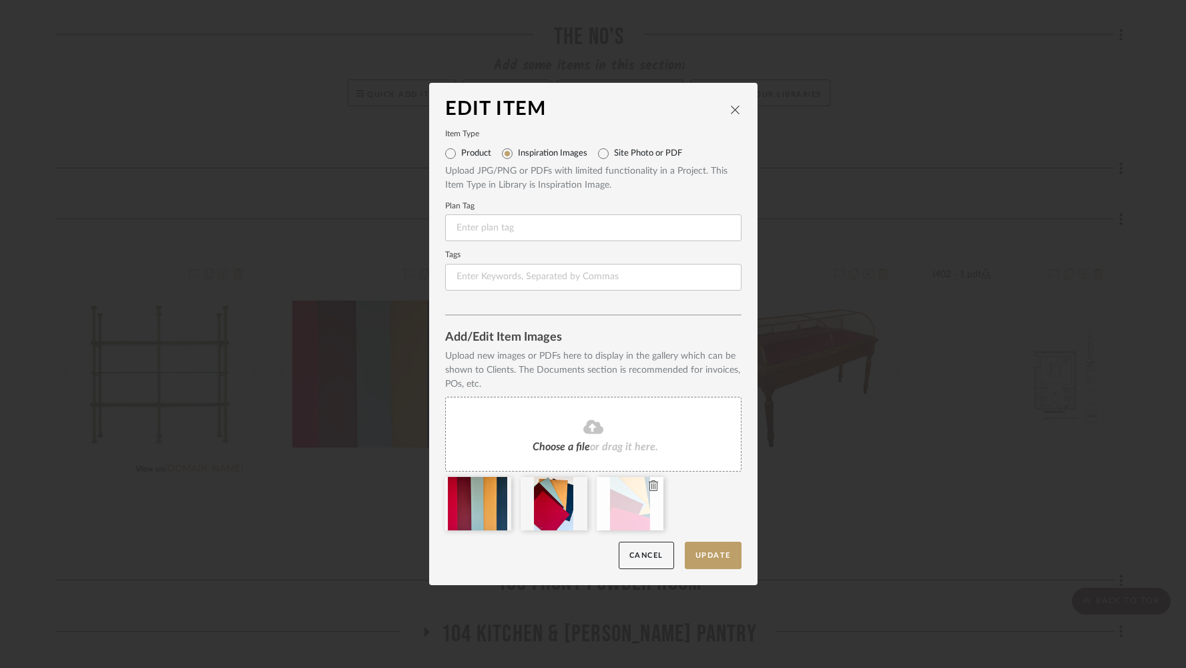
click at [649, 487] on icon at bounding box center [653, 485] width 9 height 11
click at [699, 563] on button "Update" at bounding box center [713, 554] width 57 height 27
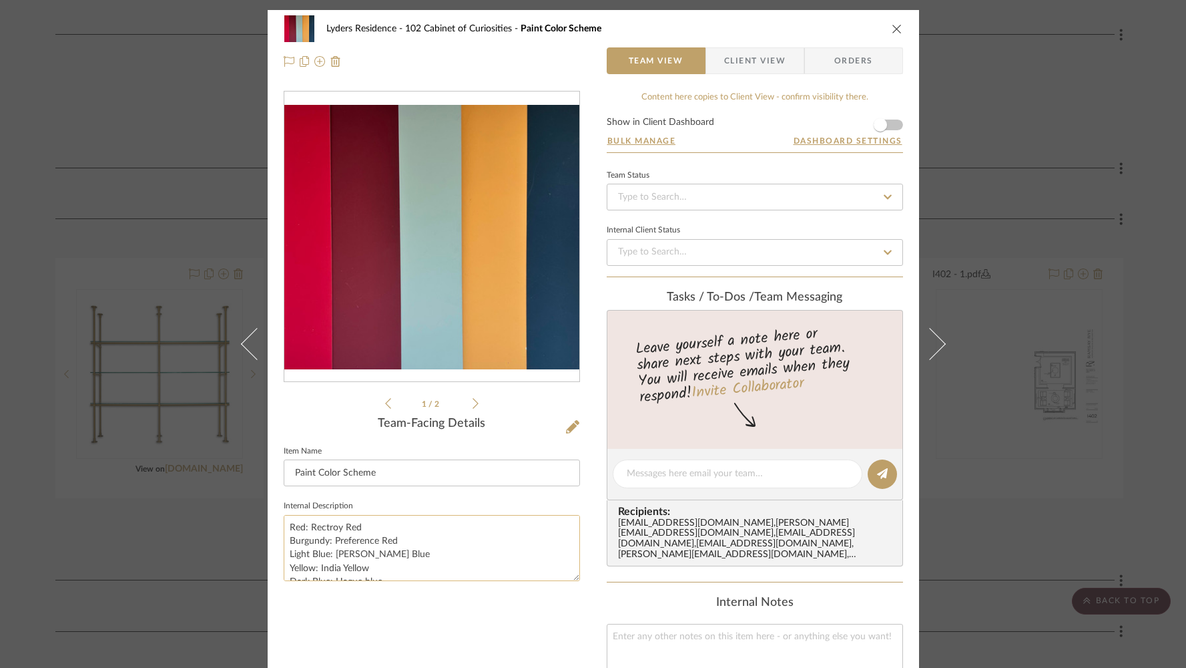
click at [450, 535] on textarea "Red: Rectroy Red Burgundy: Preference Red Light Blue: Dix Blue Yellow: India Ye…" at bounding box center [432, 548] width 296 height 66
click at [288, 473] on input "Paint Color Scheme" at bounding box center [432, 472] width 296 height 27
drag, startPoint x: 349, startPoint y: 472, endPoint x: 371, endPoint y: 473, distance: 22.0
click at [371, 473] on input "Farrow & Ball Paint Color Scheme" at bounding box center [432, 472] width 296 height 27
type input "[PERSON_NAME] & Ball Color Scheme"
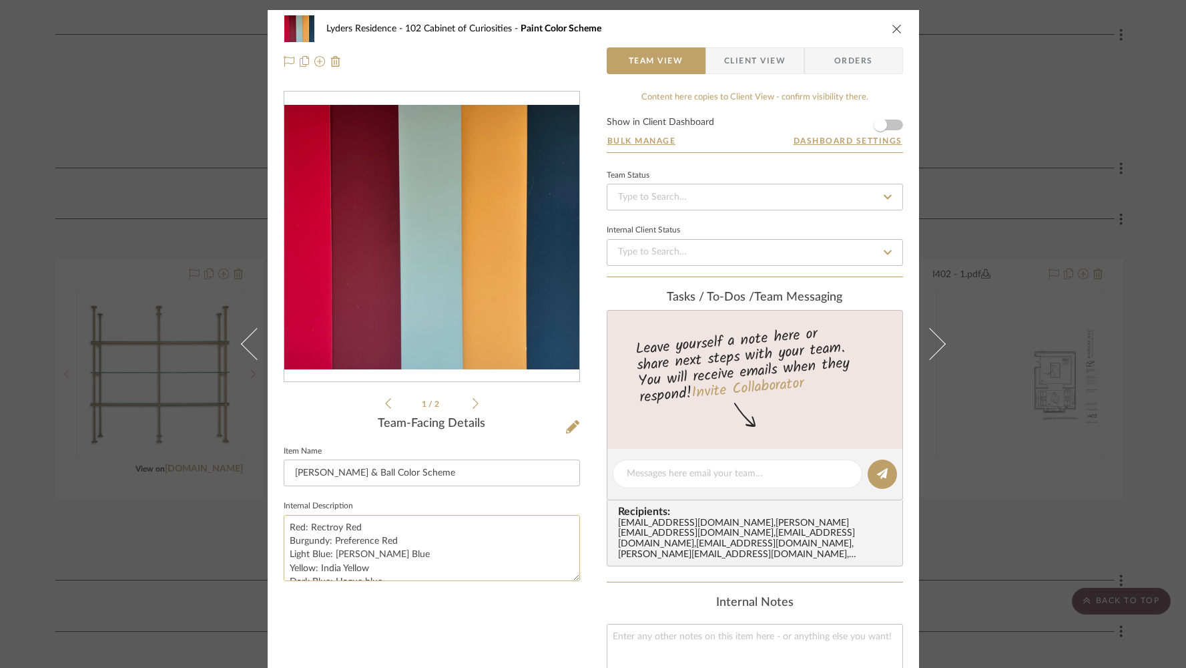
click at [285, 527] on textarea "Red: Rectroy Red Burgundy: Preference Red Light Blue: Dix Blue Yellow: India Ye…" at bounding box center [432, 548] width 296 height 66
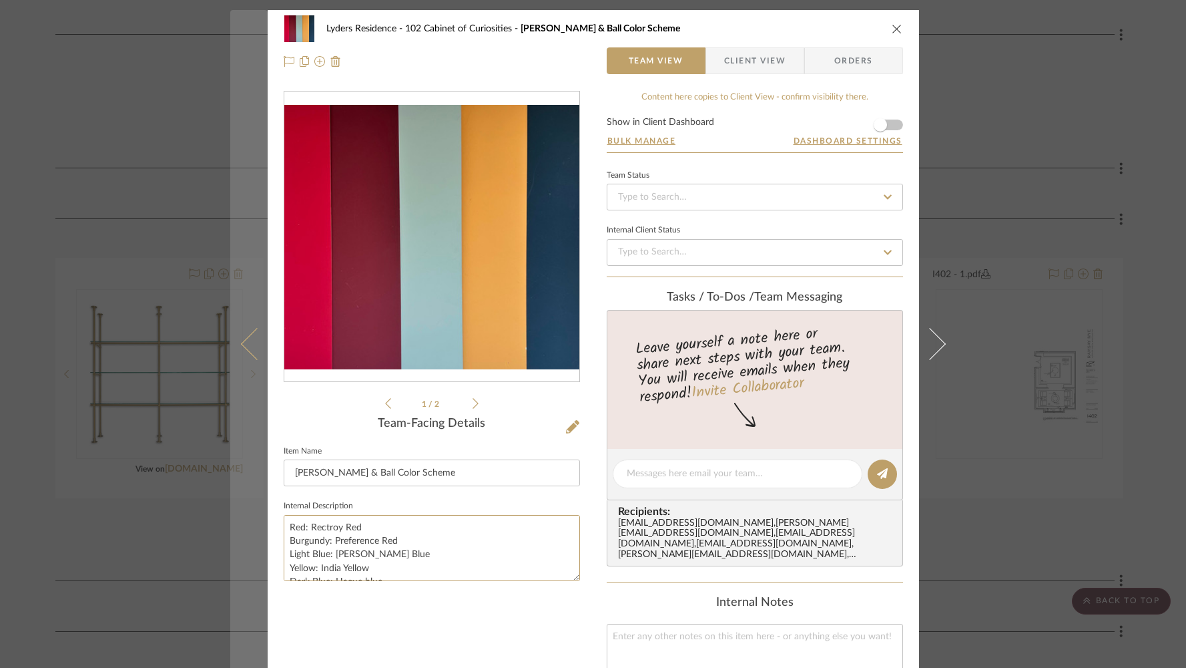
drag, startPoint x: 306, startPoint y: 527, endPoint x: 243, endPoint y: 521, distance: 63.7
click at [243, 521] on mat-dialog-content "Lyders Residence 102 Cabinet of Curiosities Farrow & Ball Color Scheme Team Vie…" at bounding box center [593, 491] width 726 height 963
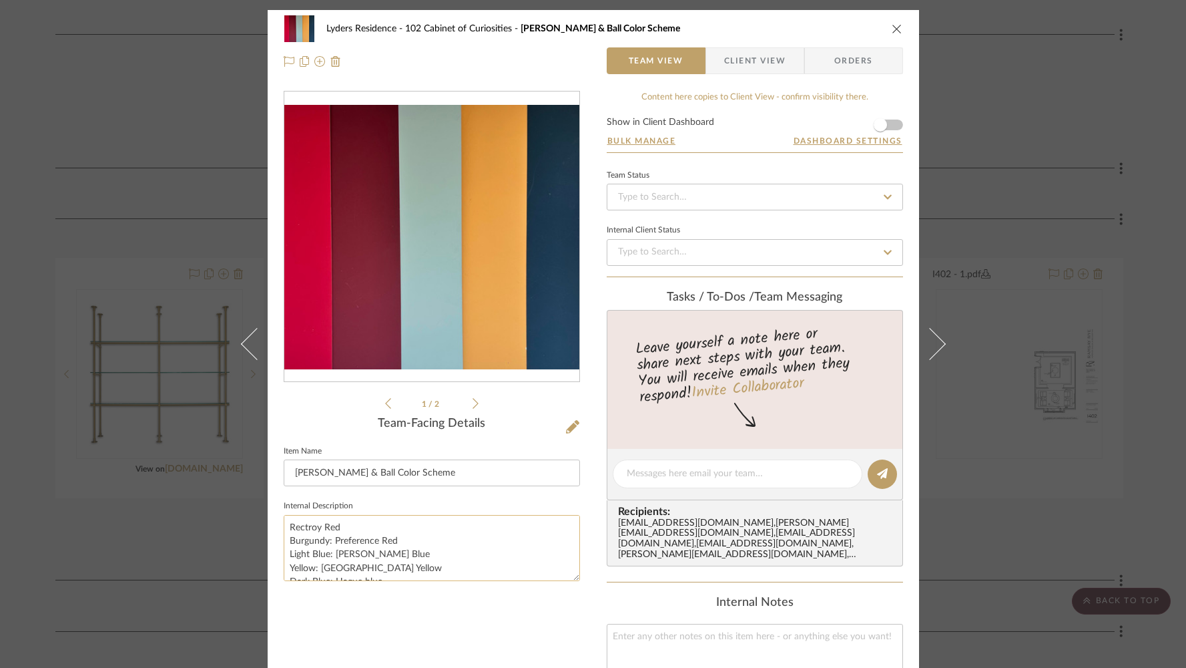
drag, startPoint x: 329, startPoint y: 541, endPoint x: 279, endPoint y: 535, distance: 50.5
click at [284, 535] on textarea "Rectroy Red Burgundy: Preference Red Light Blue: Dix Blue Yellow: India Yellow …" at bounding box center [432, 548] width 296 height 66
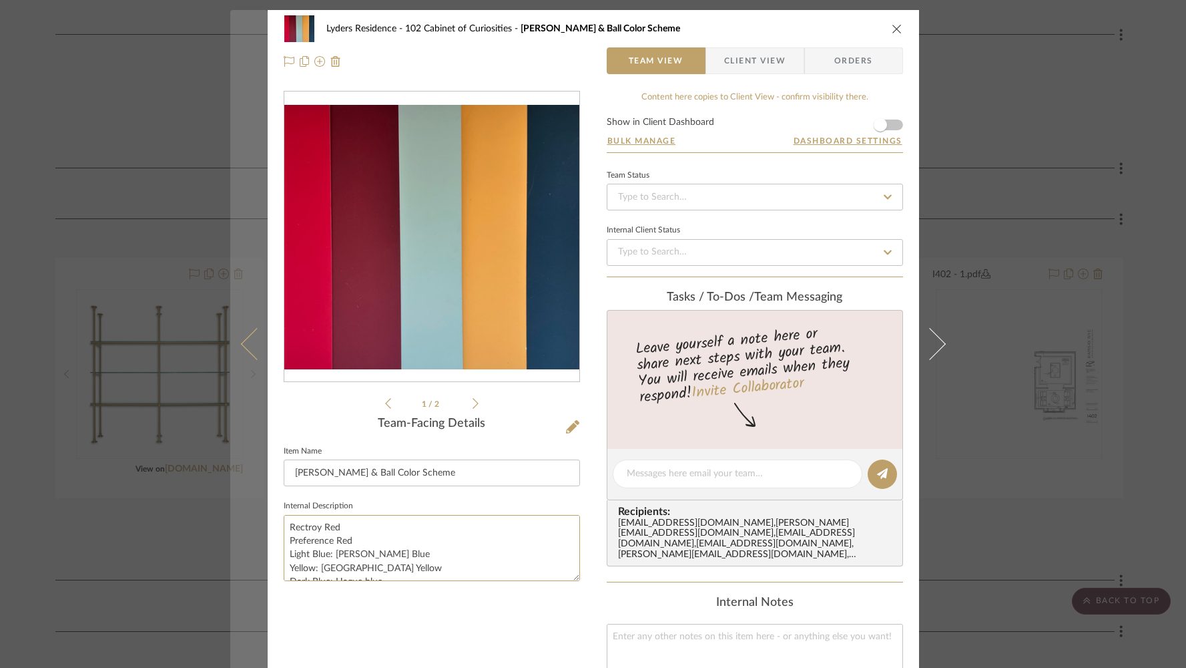
drag, startPoint x: 330, startPoint y: 555, endPoint x: 259, endPoint y: 552, distance: 71.5
click at [259, 552] on mat-dialog-content "Lyders Residence 102 Cabinet of Curiosities Farrow & Ball Color Scheme Team Vie…" at bounding box center [593, 491] width 726 height 963
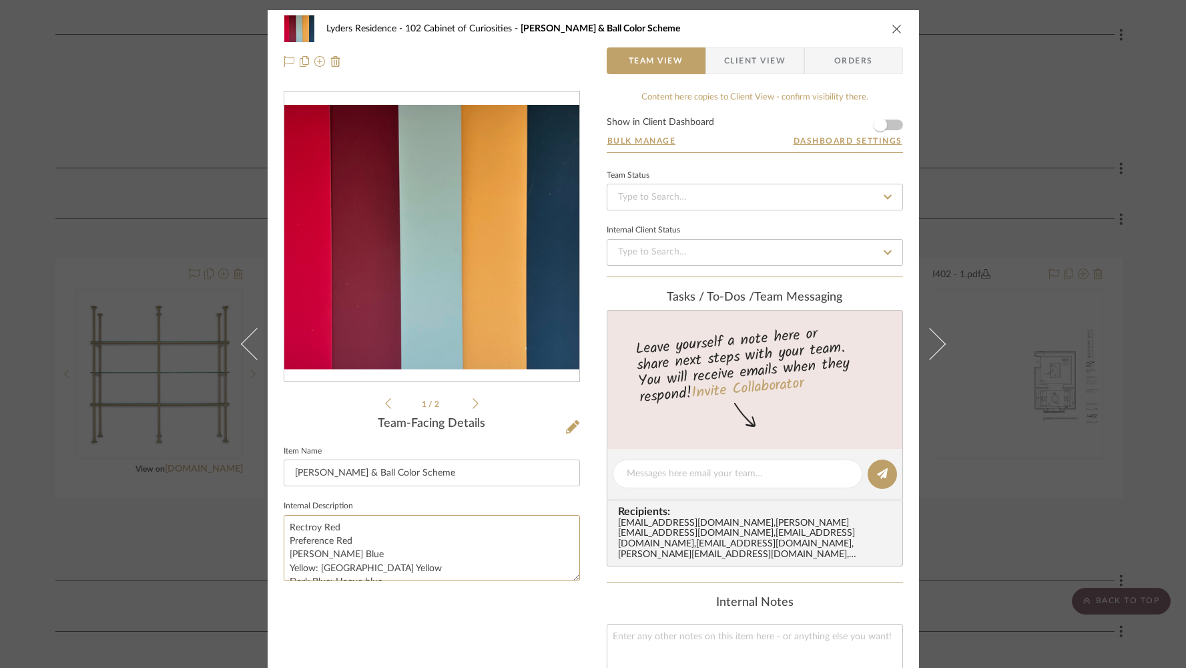
drag, startPoint x: 316, startPoint y: 568, endPoint x: 272, endPoint y: 566, distance: 44.1
click at [272, 566] on div "Lyders Residence 102 Cabinet of Curiosities Farrow & Ball Color Scheme Team Vie…" at bounding box center [594, 491] width 652 height 963
drag, startPoint x: 330, startPoint y: 567, endPoint x: 273, endPoint y: 566, distance: 57.4
click at [273, 566] on div "Lyders Residence 102 Cabinet of Curiosities Farrow & Ball Color Scheme Team Vie…" at bounding box center [594, 491] width 652 height 963
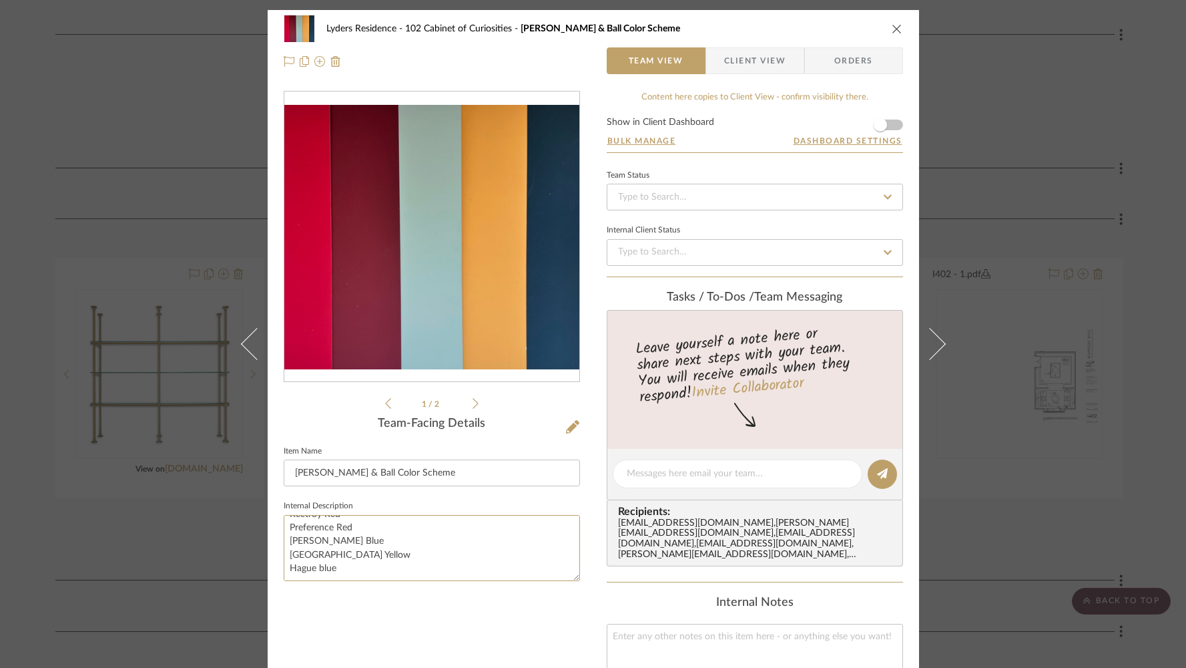
type textarea "Rectroy Red Preference Red [PERSON_NAME] Blue [GEOGRAPHIC_DATA] Yellow Hague bl…"
click at [535, 417] on div "Team-Facing Details" at bounding box center [432, 424] width 296 height 15
click at [894, 28] on icon "close" at bounding box center [897, 28] width 11 height 11
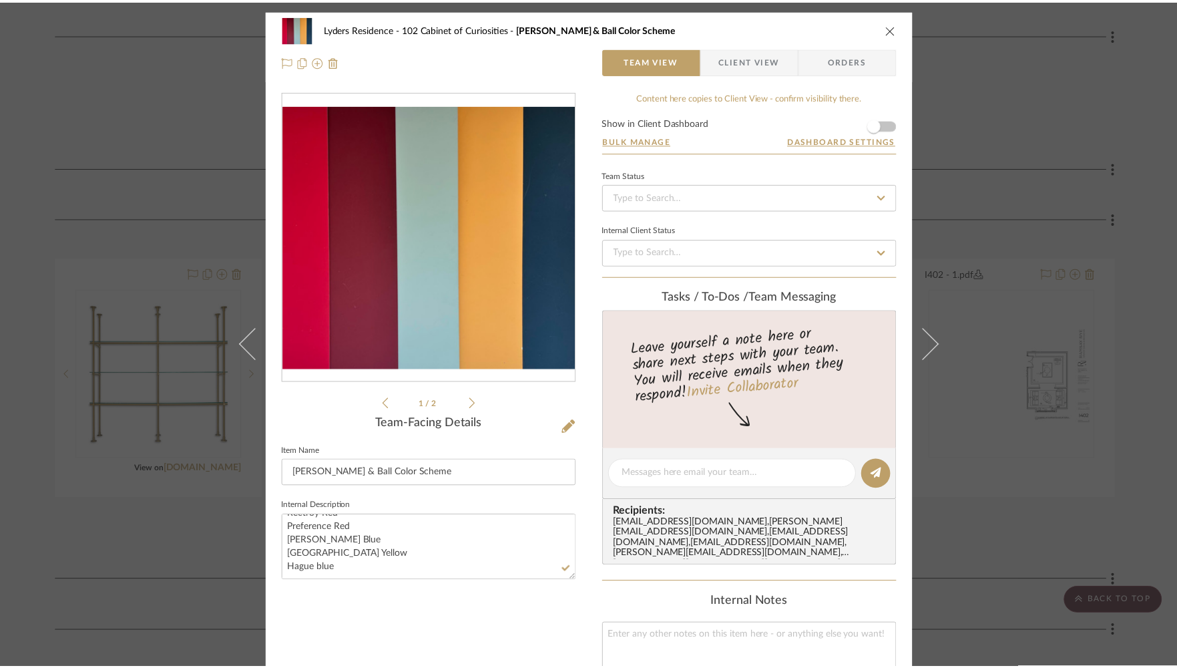
scroll to position [743, 0]
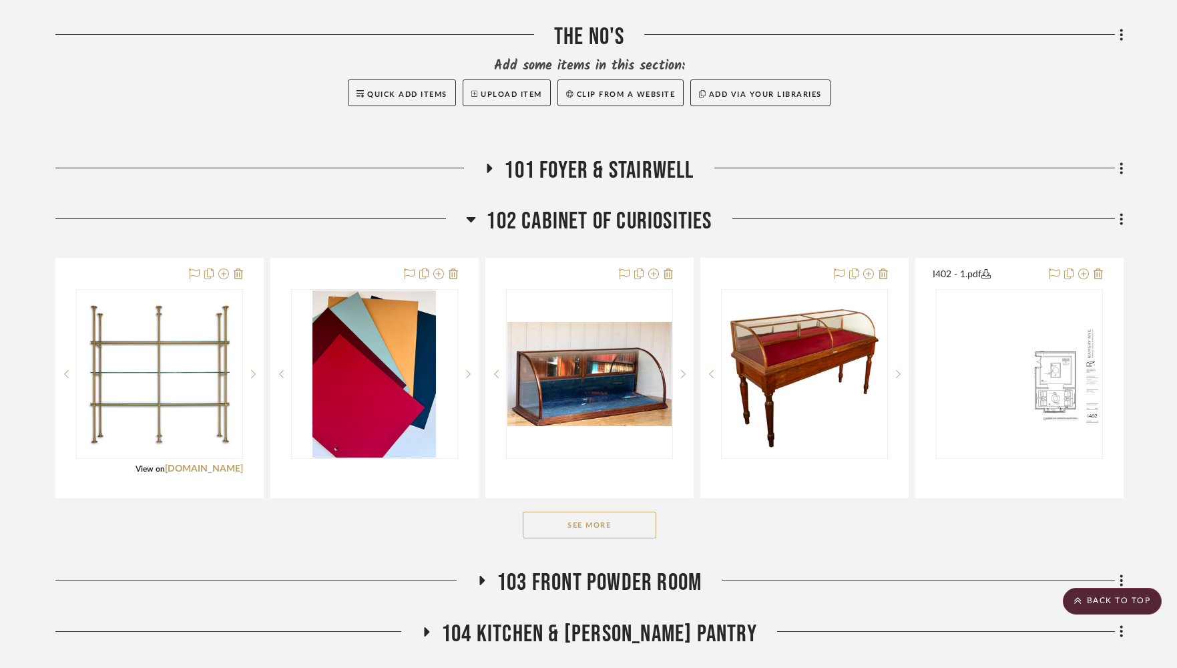
click at [590, 531] on button "See More" at bounding box center [590, 524] width 134 height 27
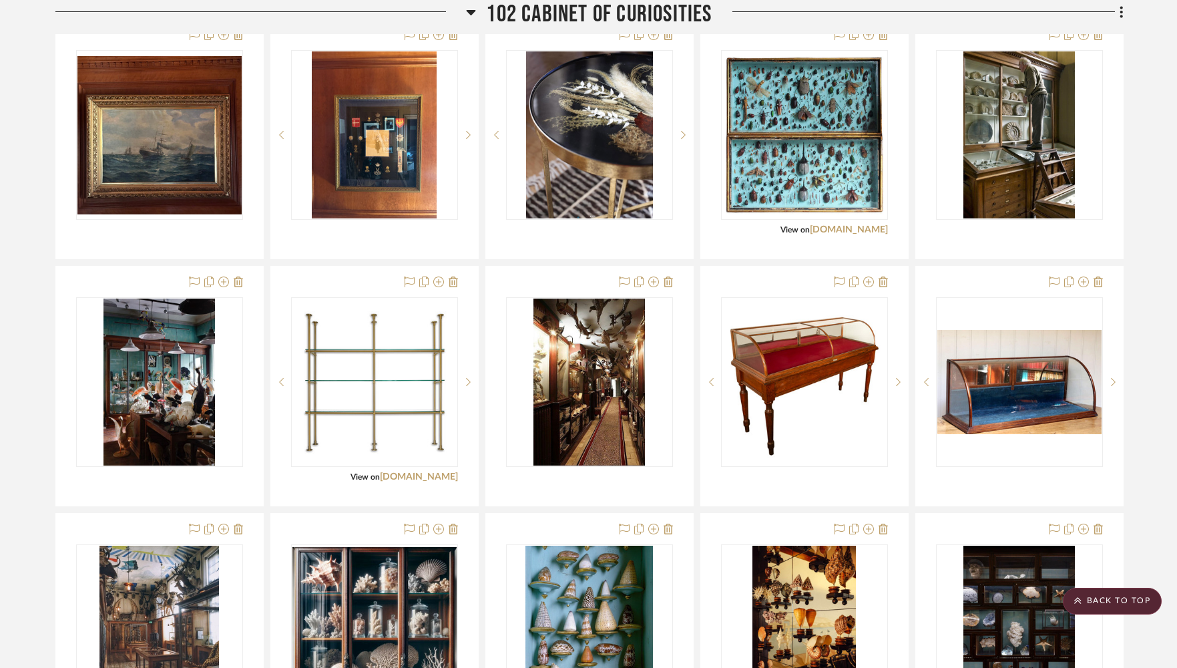
scroll to position [1238, 0]
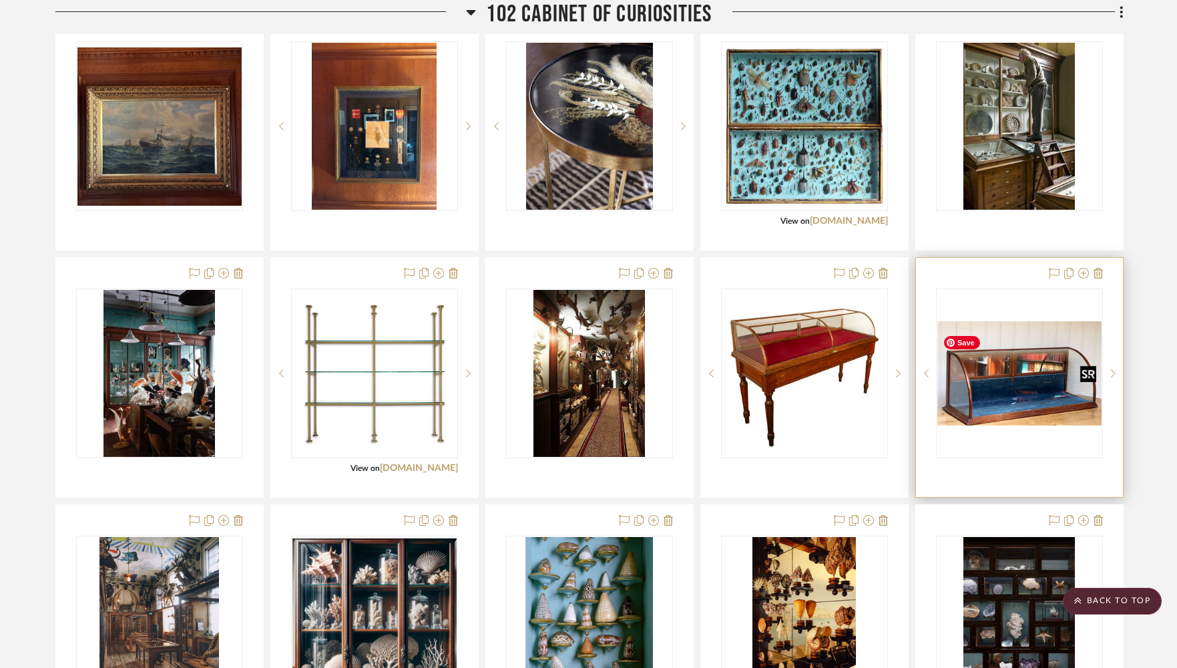
click at [1022, 390] on img "0" at bounding box center [1019, 373] width 164 height 104
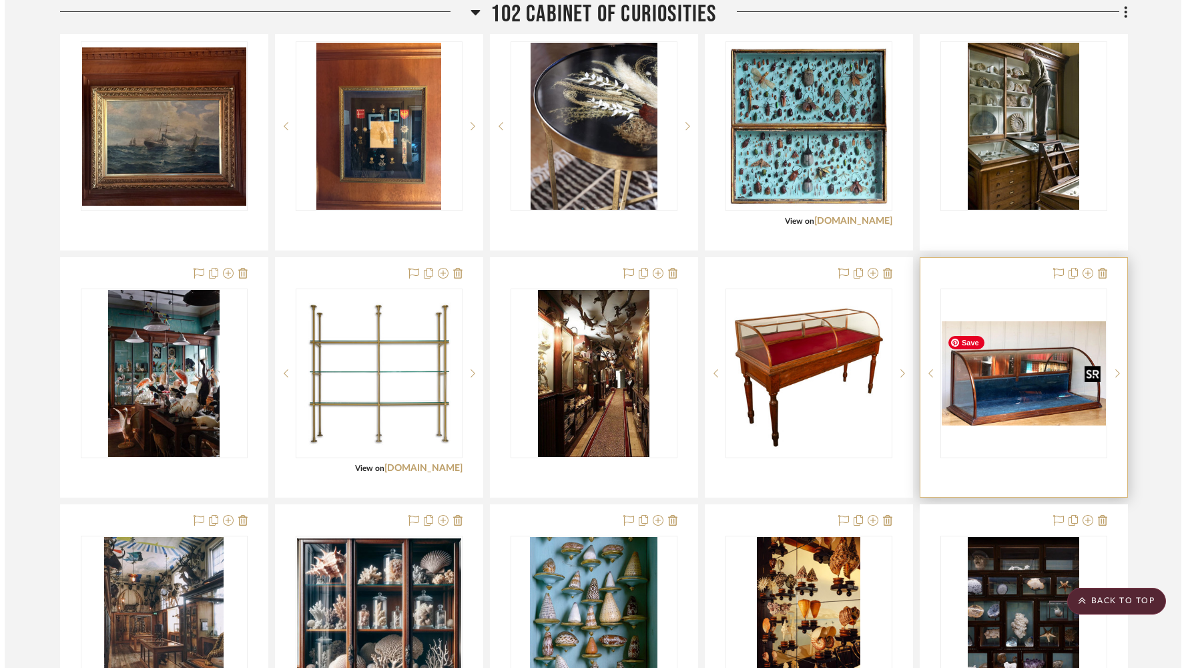
scroll to position [0, 0]
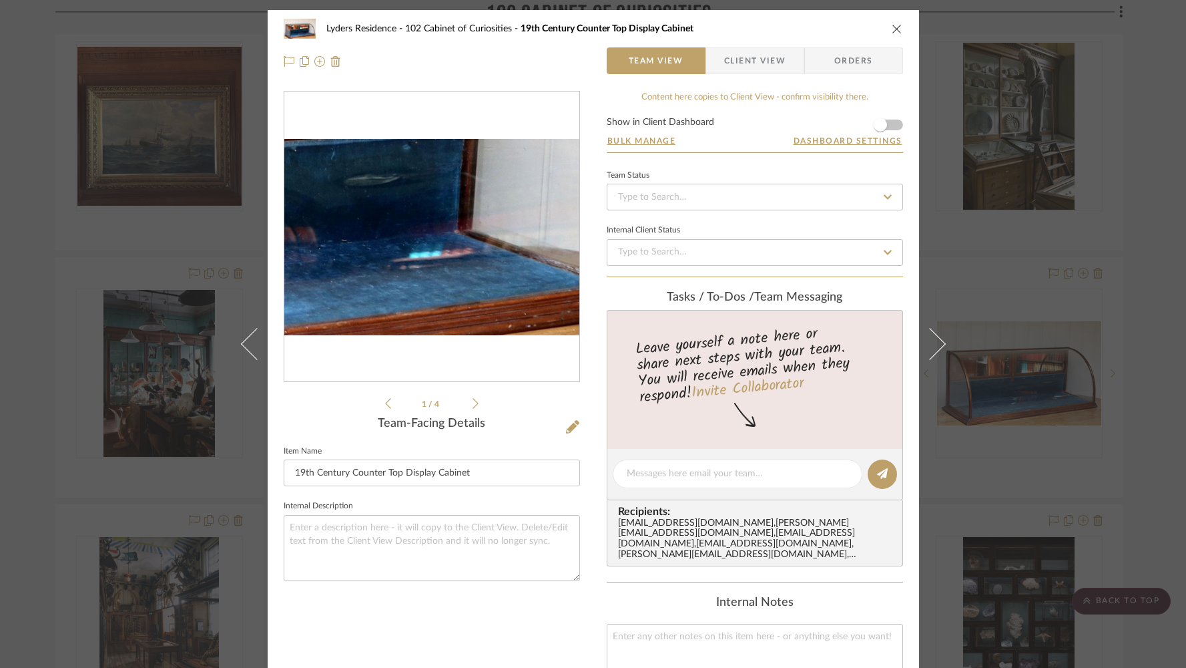
click at [497, 272] on img "0" at bounding box center [431, 237] width 295 height 187
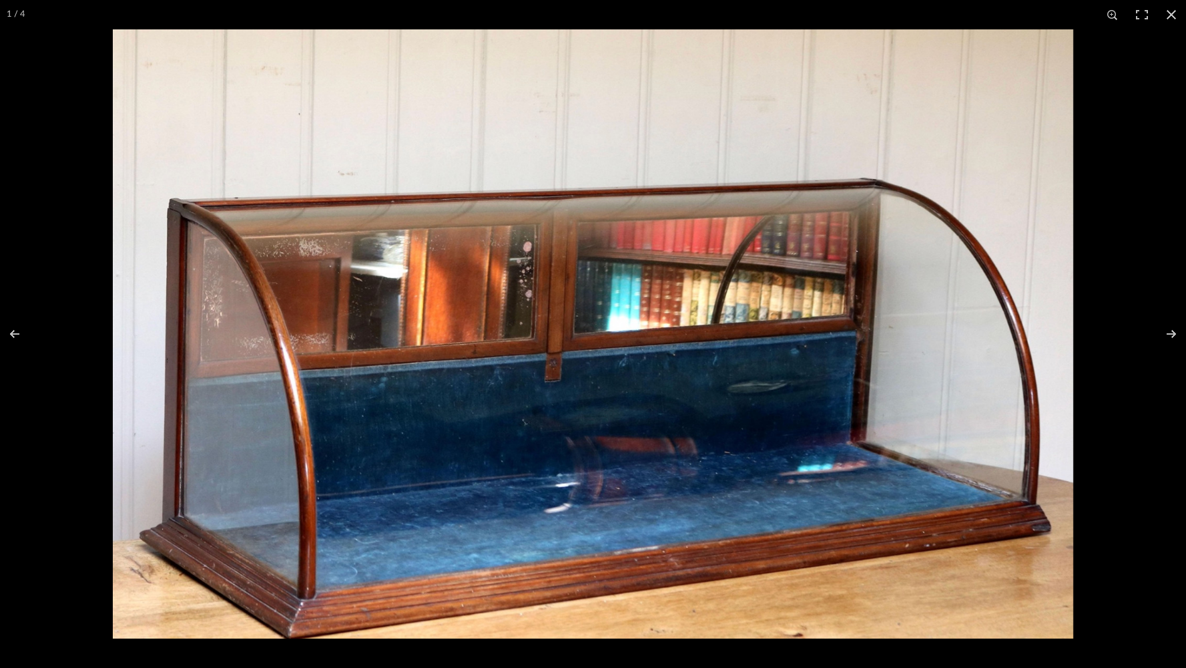
click at [1169, 13] on button at bounding box center [1171, 14] width 29 height 29
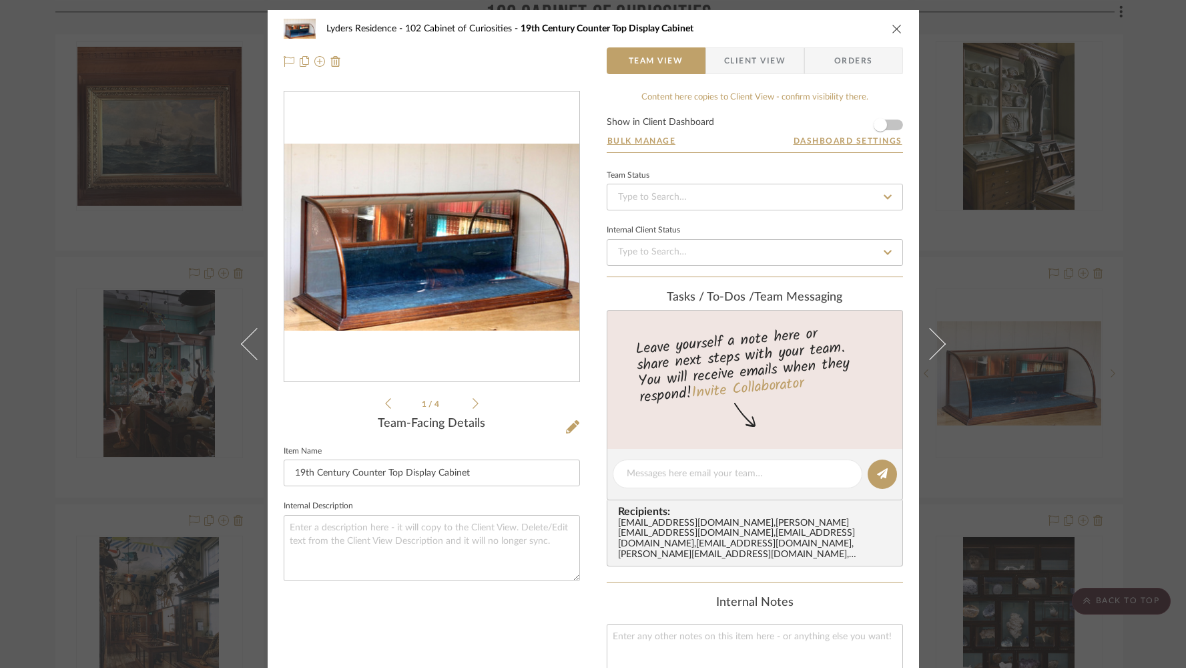
drag, startPoint x: 890, startPoint y: 31, endPoint x: 891, endPoint y: 5, distance: 26.1
click at [892, 31] on icon "close" at bounding box center [897, 28] width 11 height 11
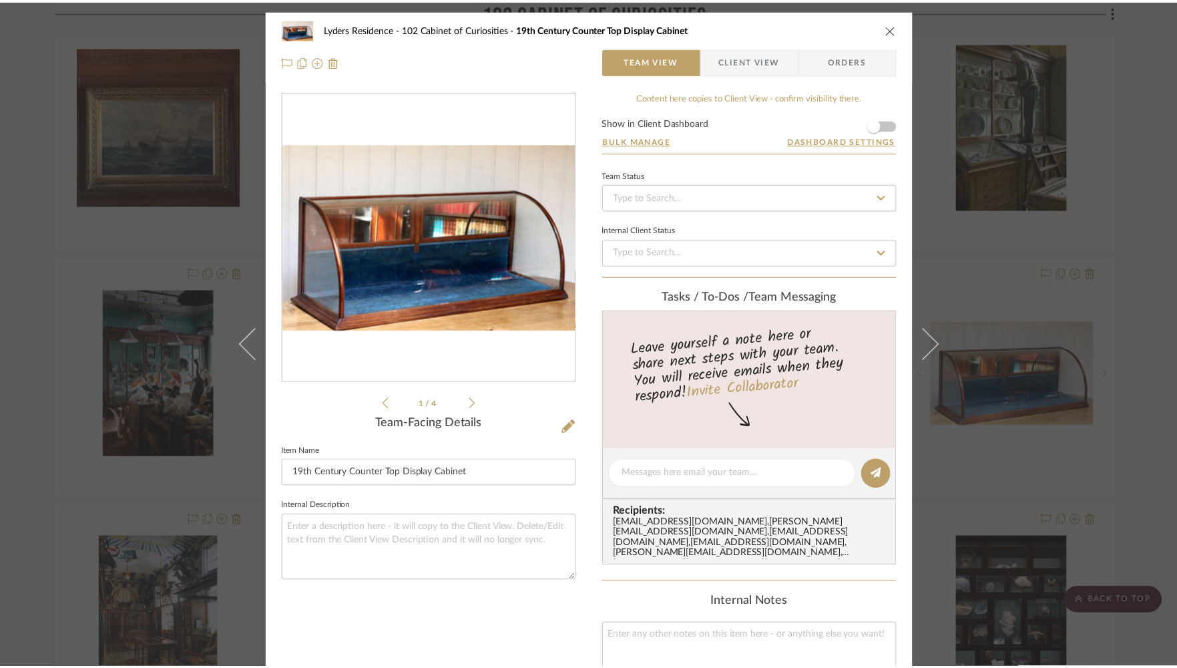
scroll to position [1238, 0]
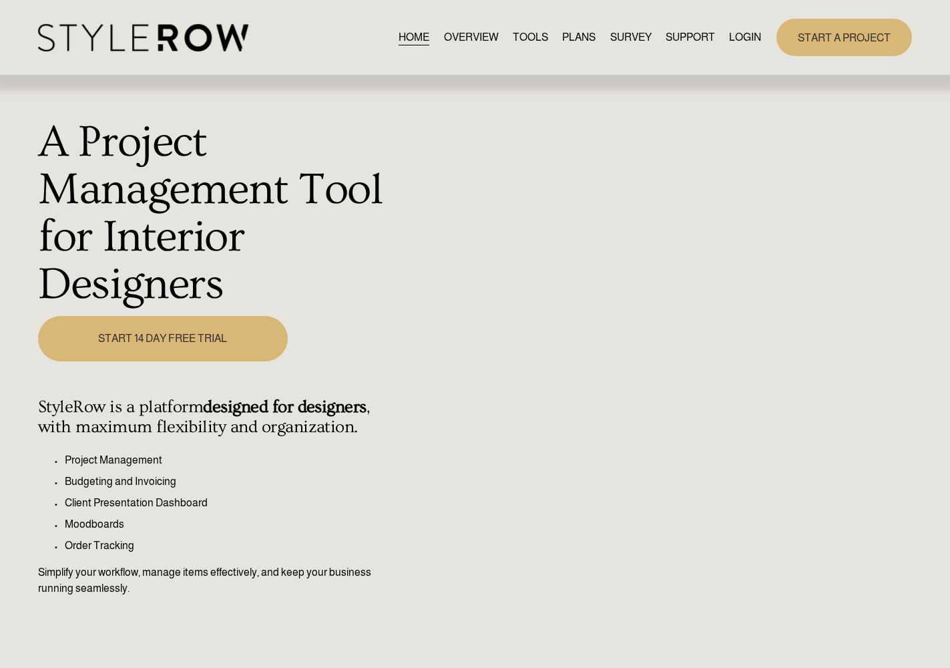
click at [733, 38] on link "LOGIN" at bounding box center [745, 38] width 32 height 18
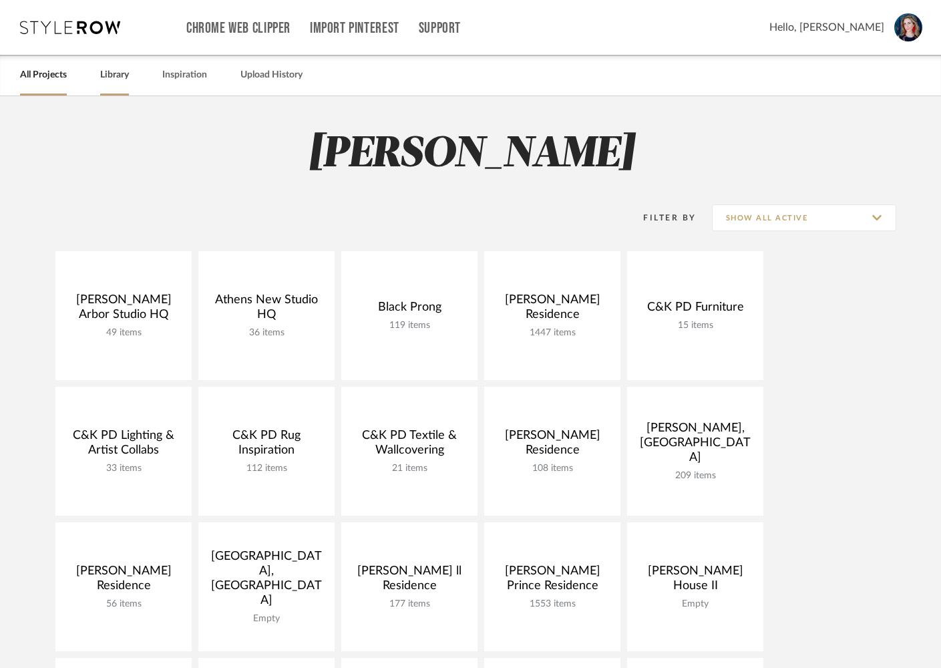
click at [105, 77] on link "Library" at bounding box center [114, 75] width 29 height 18
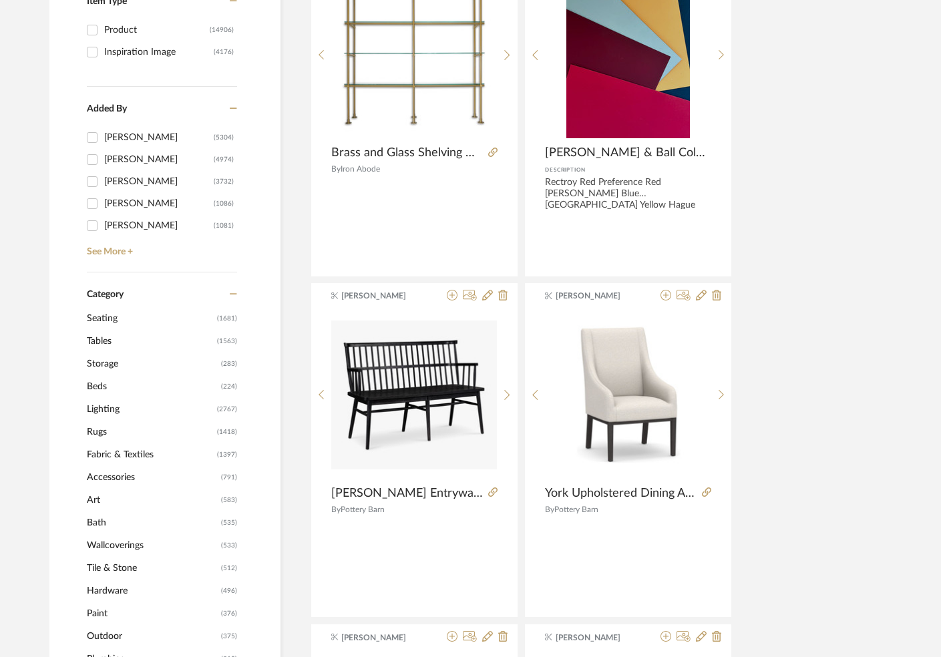
scroll to position [315, 0]
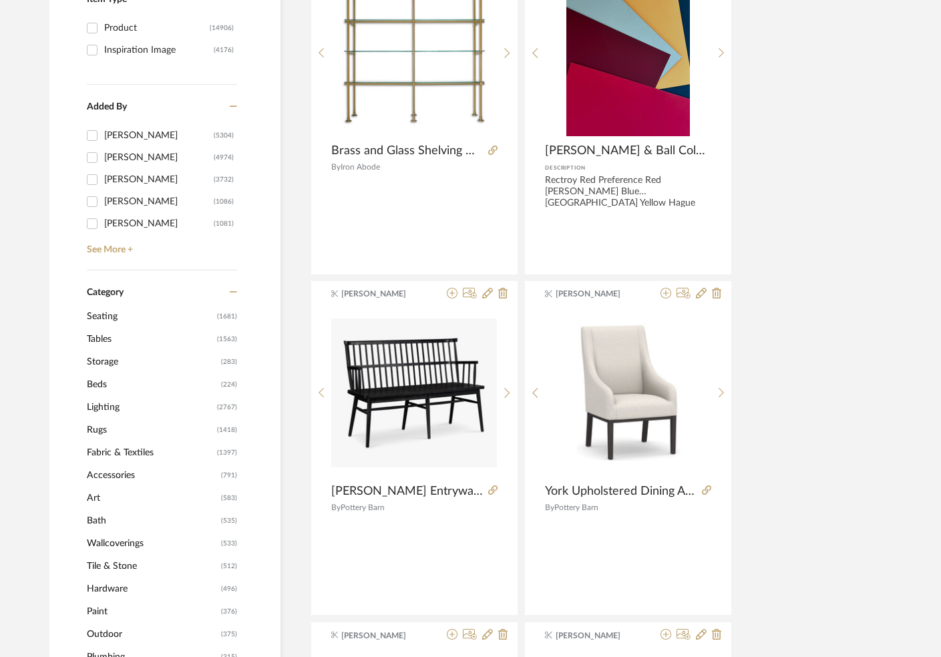
click at [136, 407] on span "Lighting" at bounding box center [150, 407] width 127 height 23
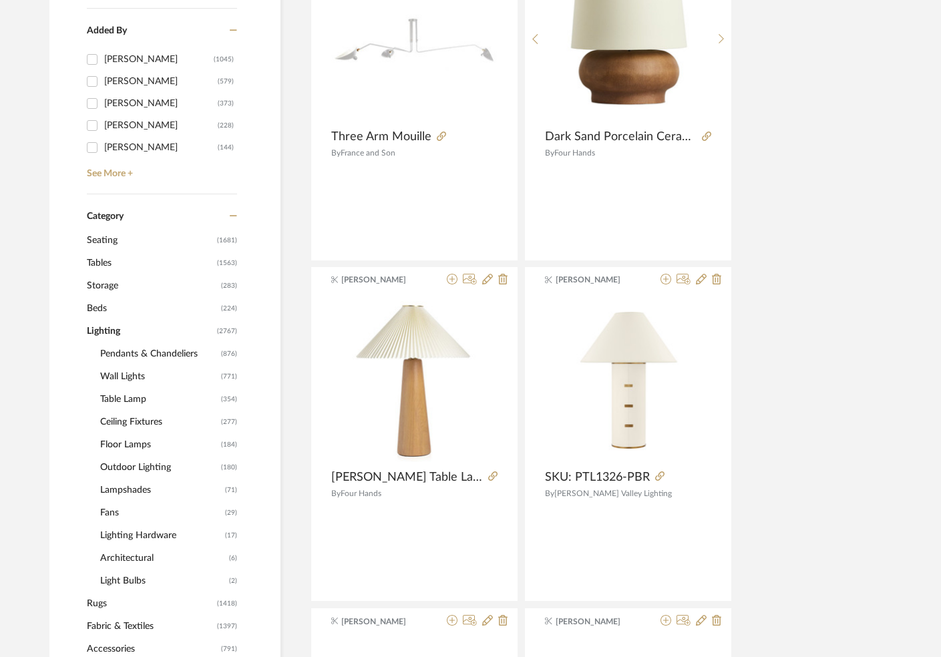
scroll to position [427, 0]
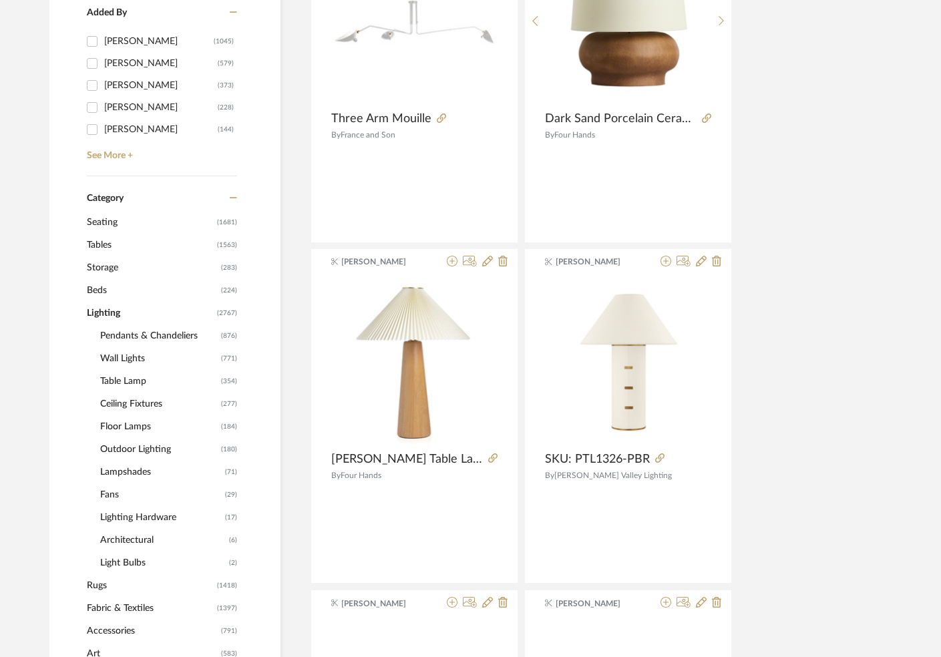
click at [129, 403] on span "Ceiling Fixtures" at bounding box center [158, 404] width 117 height 23
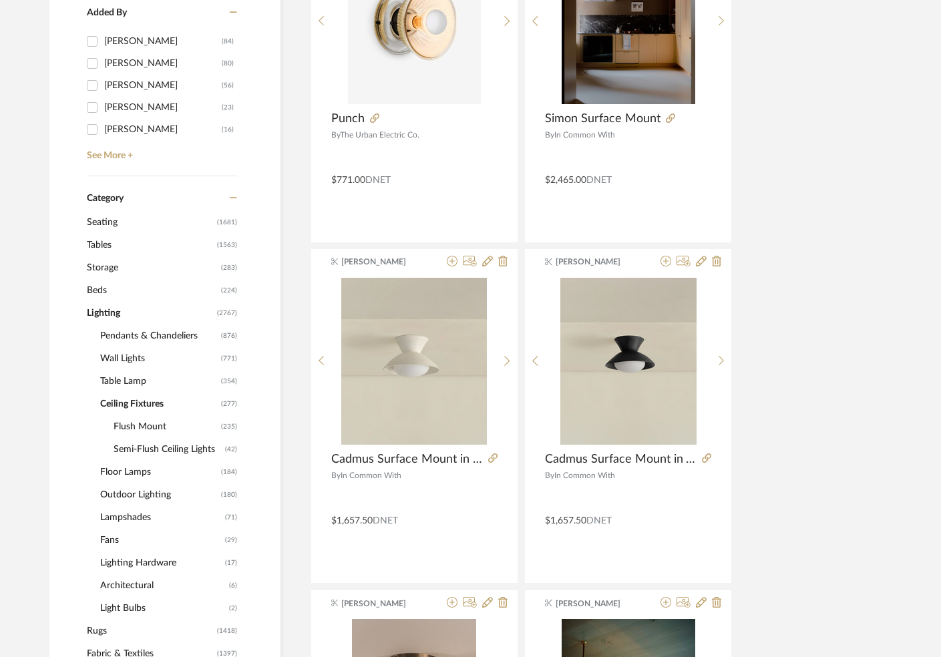
click at [130, 398] on span "Ceiling Fixtures" at bounding box center [158, 404] width 117 height 23
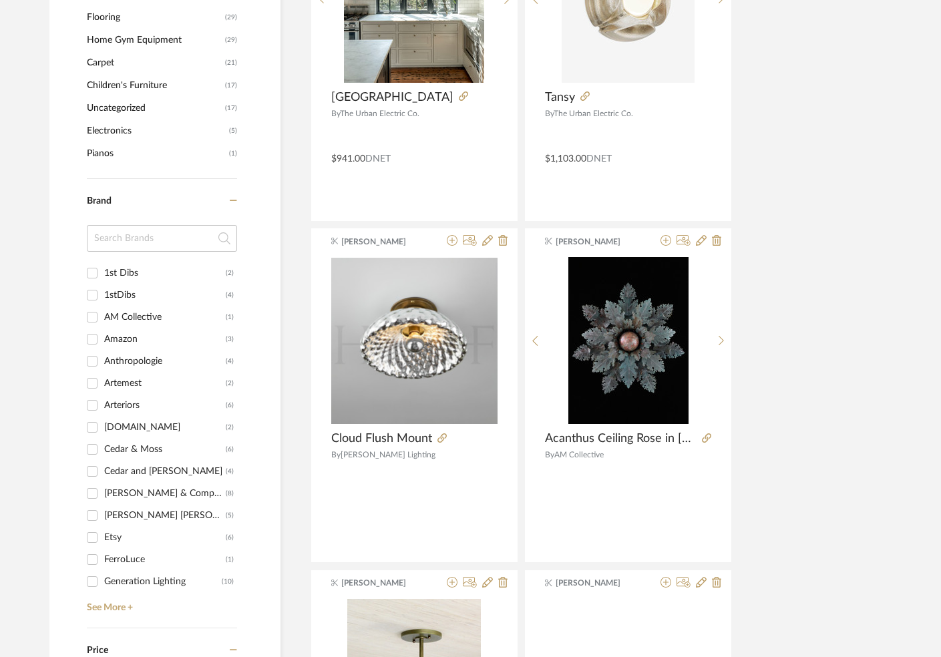
scroll to position [1477, 0]
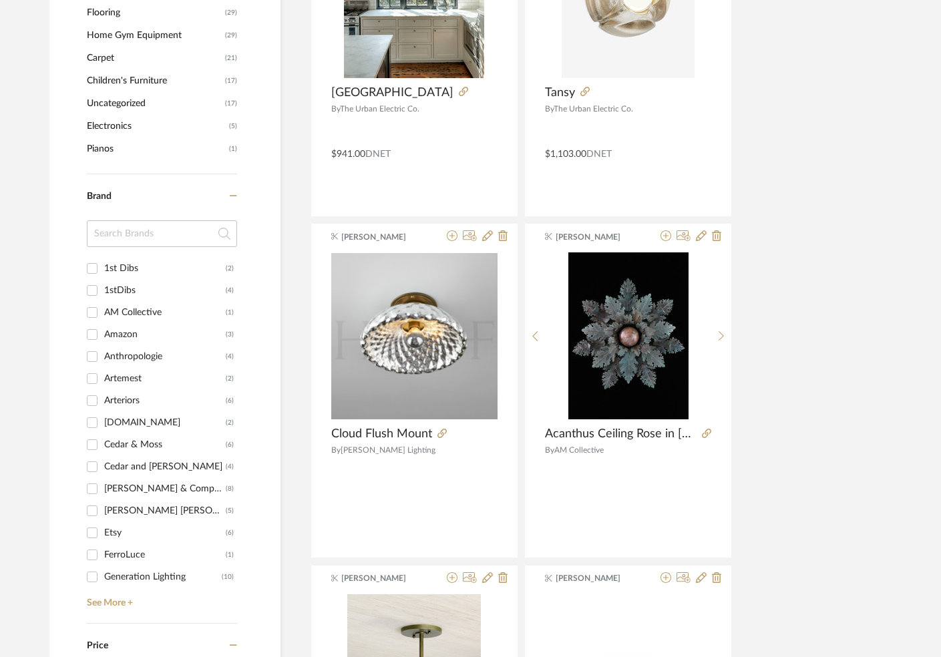
click at [110, 270] on div "1st Dibs" at bounding box center [164, 268] width 121 height 21
click at [103, 270] on input "1st Dibs (2)" at bounding box center [91, 268] width 21 height 21
checkbox input "true"
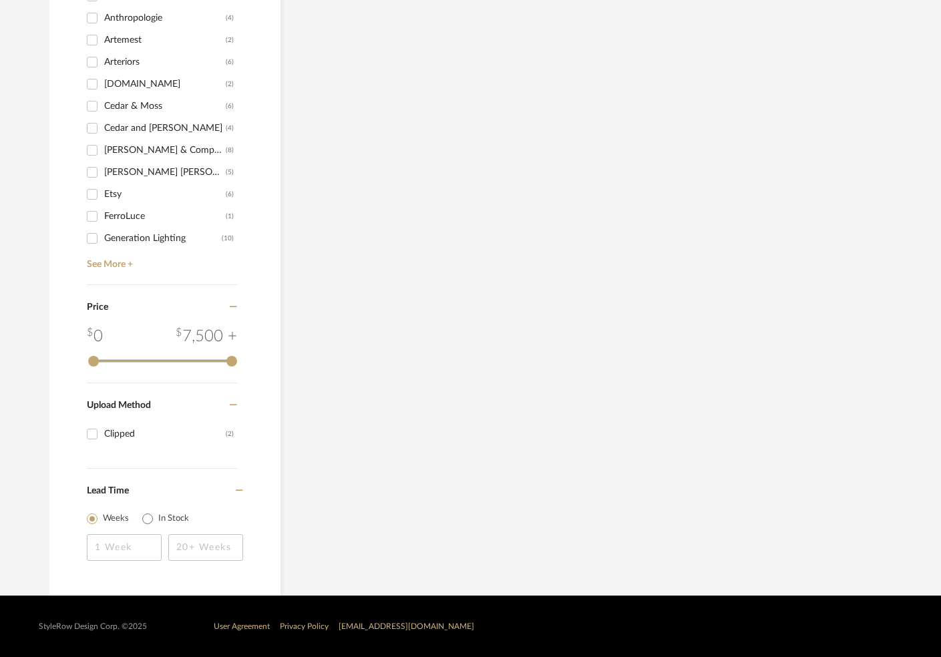
scroll to position [924, 0]
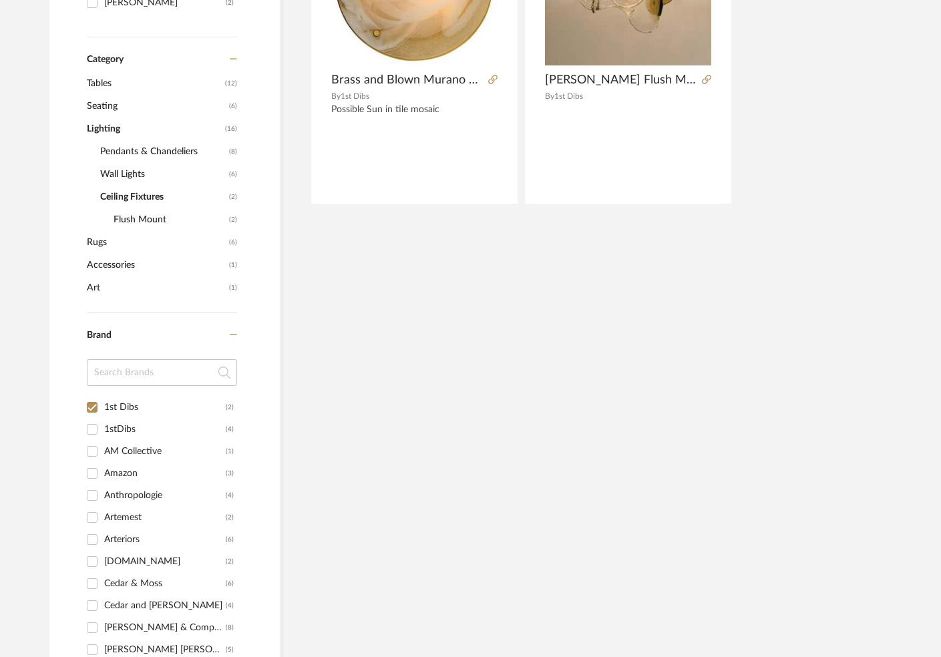
scroll to position [447, 0]
click at [113, 427] on div "1stDibs" at bounding box center [164, 428] width 121 height 21
click at [103, 427] on input "1stDibs (4)" at bounding box center [91, 428] width 21 height 21
checkbox input "true"
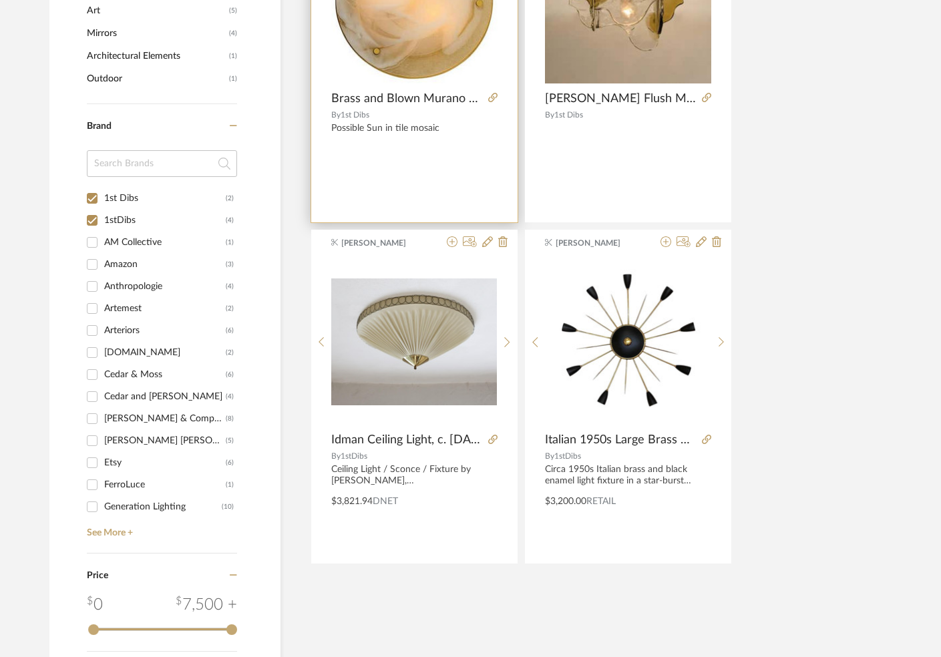
scroll to position [768, 0]
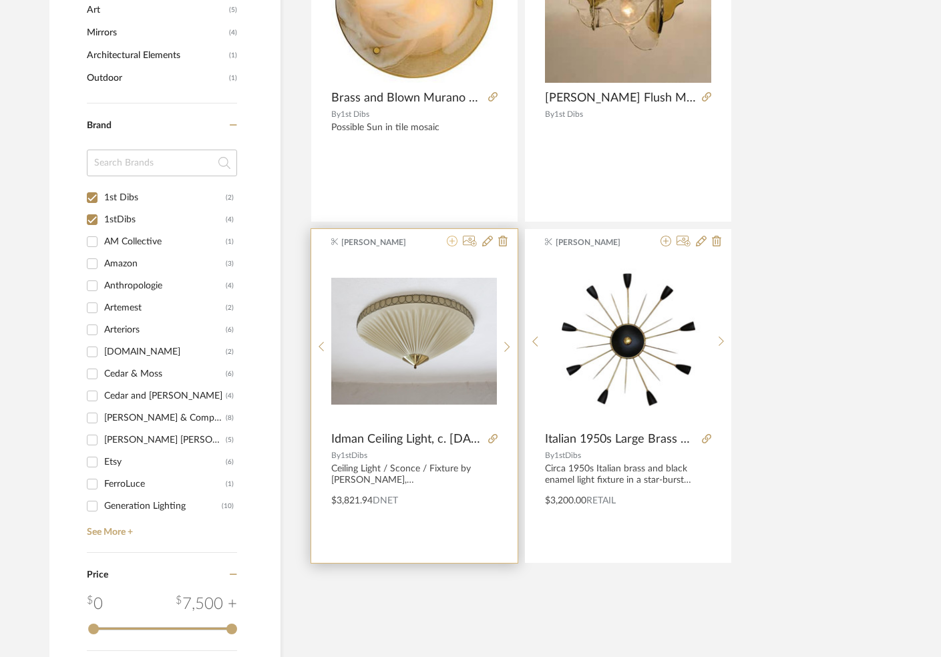
click at [453, 242] on icon at bounding box center [452, 241] width 11 height 11
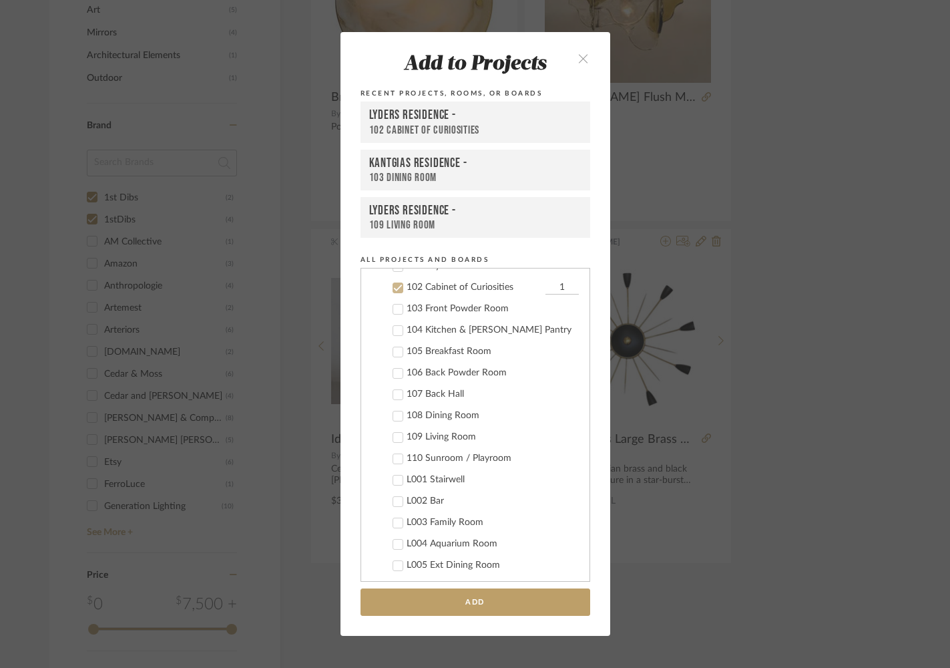
scroll to position [855, 0]
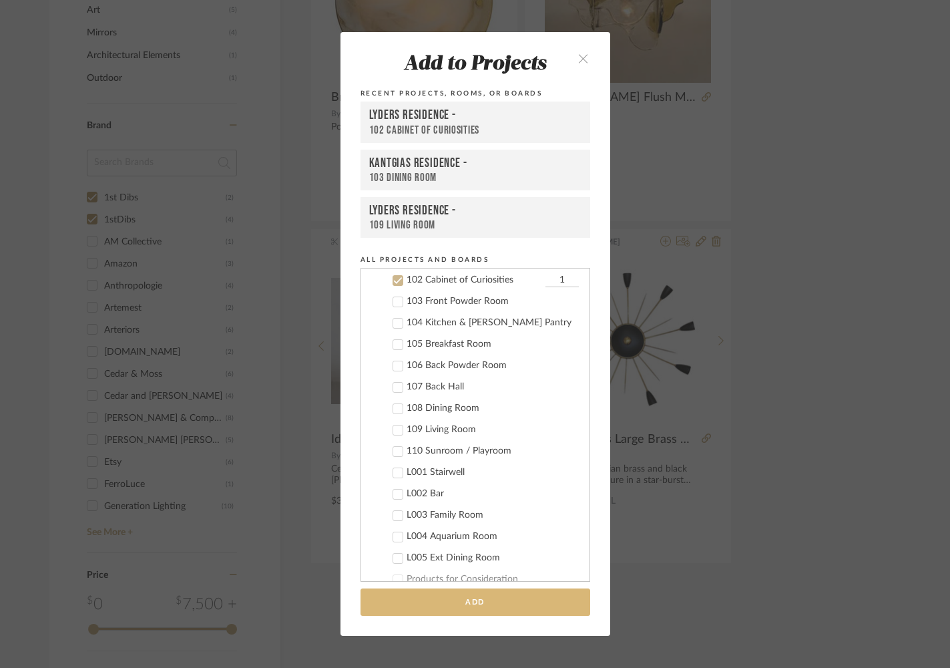
click at [467, 606] on button "Add" at bounding box center [475, 601] width 230 height 27
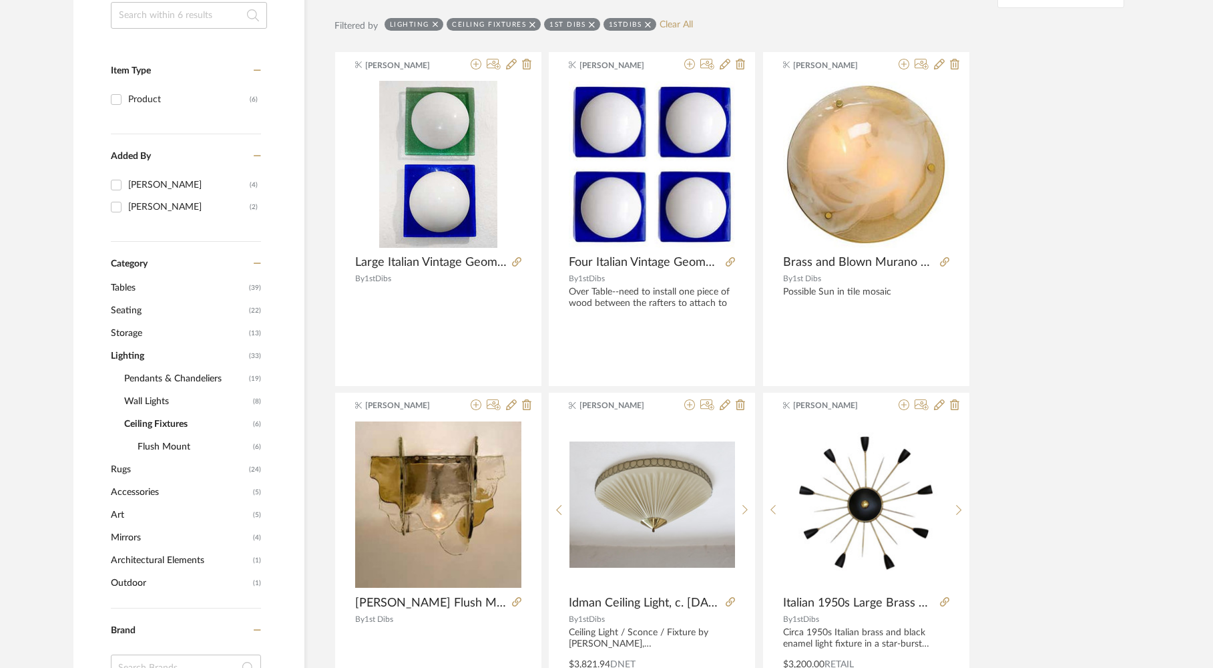
scroll to position [0, 0]
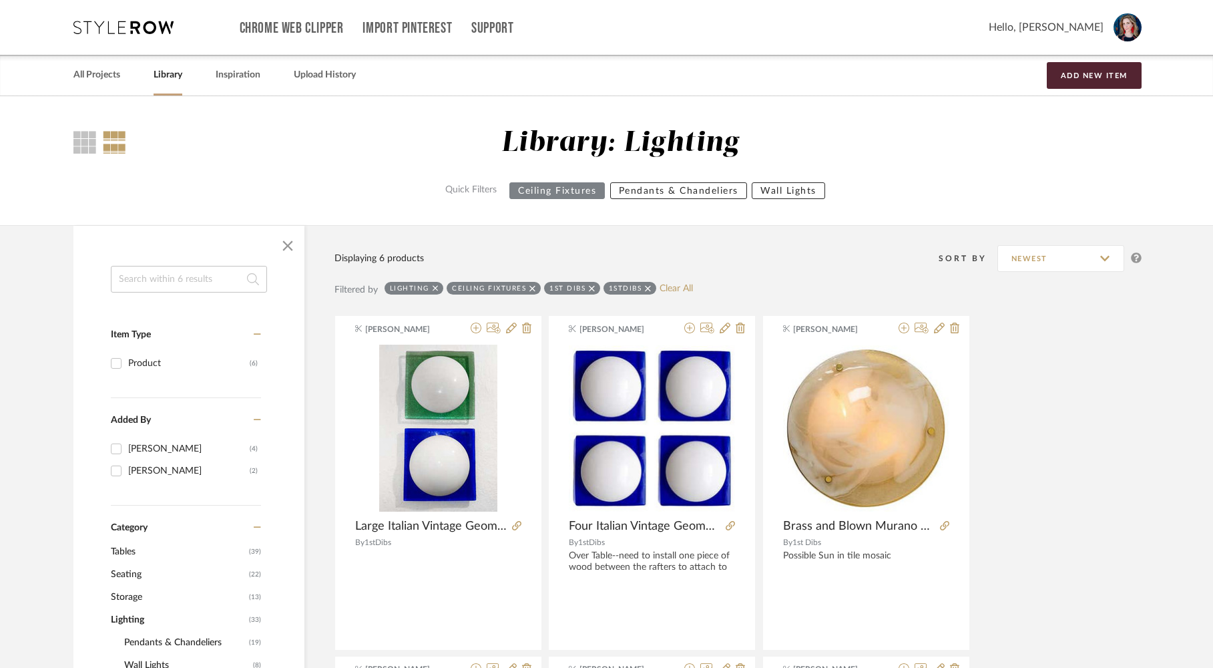
click at [600, 286] on div "1st Dibs" at bounding box center [572, 288] width 56 height 13
click at [595, 287] on icon at bounding box center [592, 288] width 6 height 9
checkbox input "false"
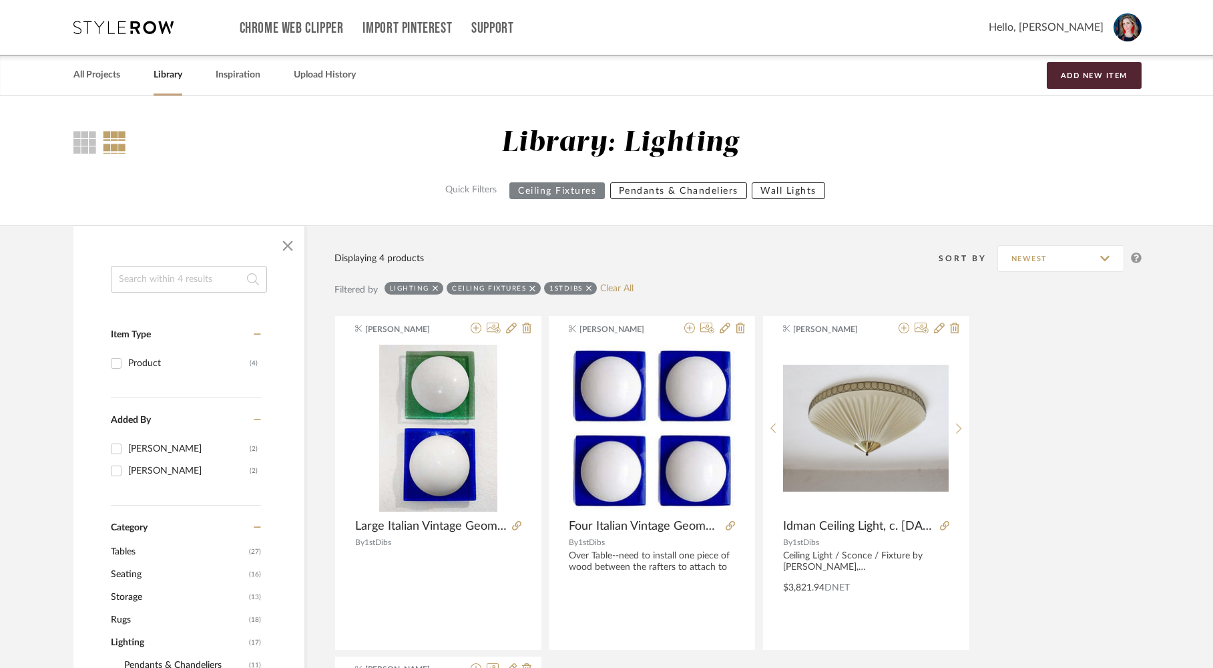
click at [592, 288] on icon at bounding box center [589, 288] width 6 height 9
checkbox input "false"
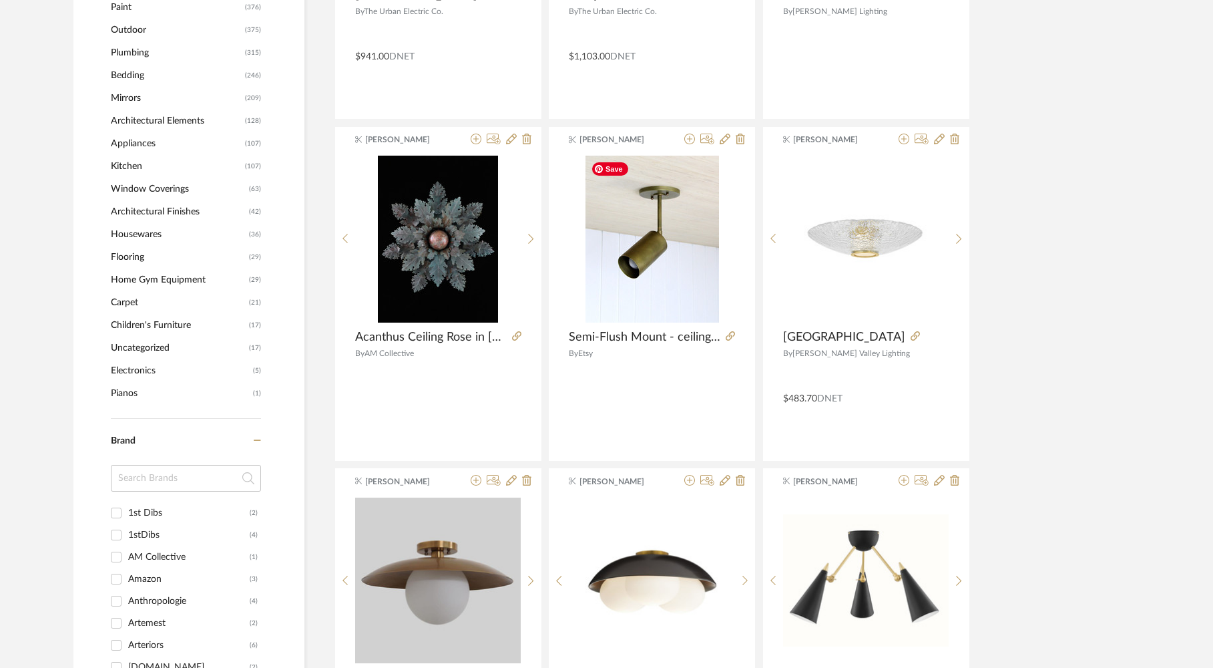
scroll to position [1235, 0]
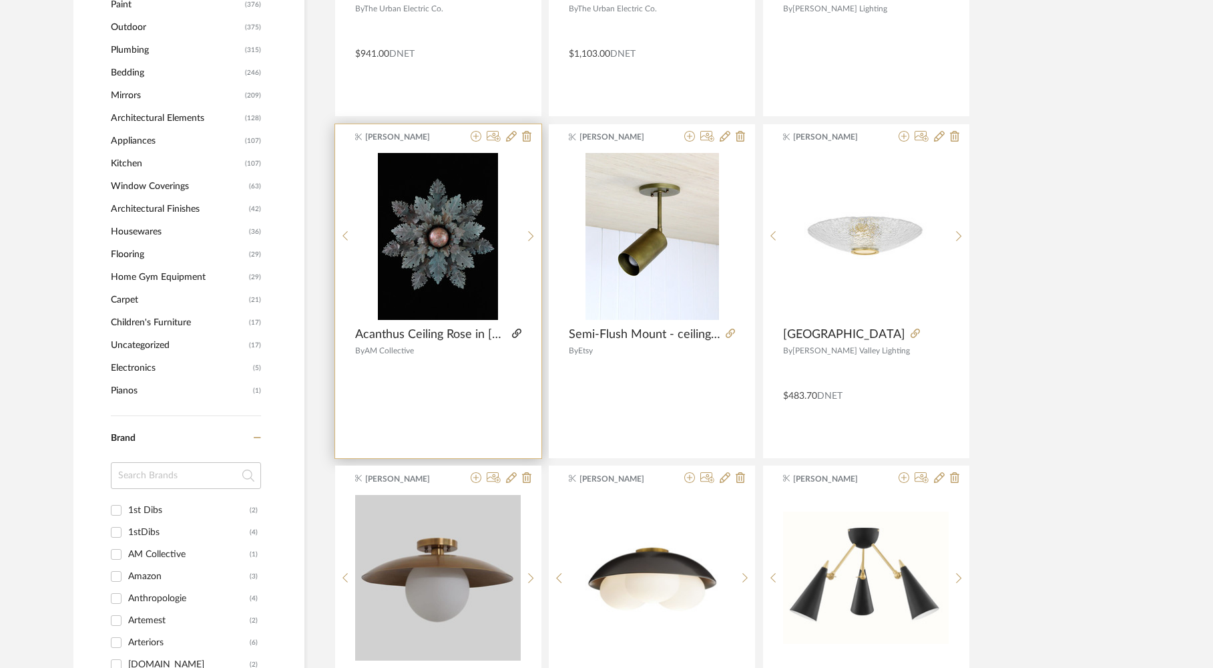
click at [515, 333] on icon at bounding box center [516, 332] width 9 height 9
click at [476, 136] on icon at bounding box center [476, 136] width 11 height 11
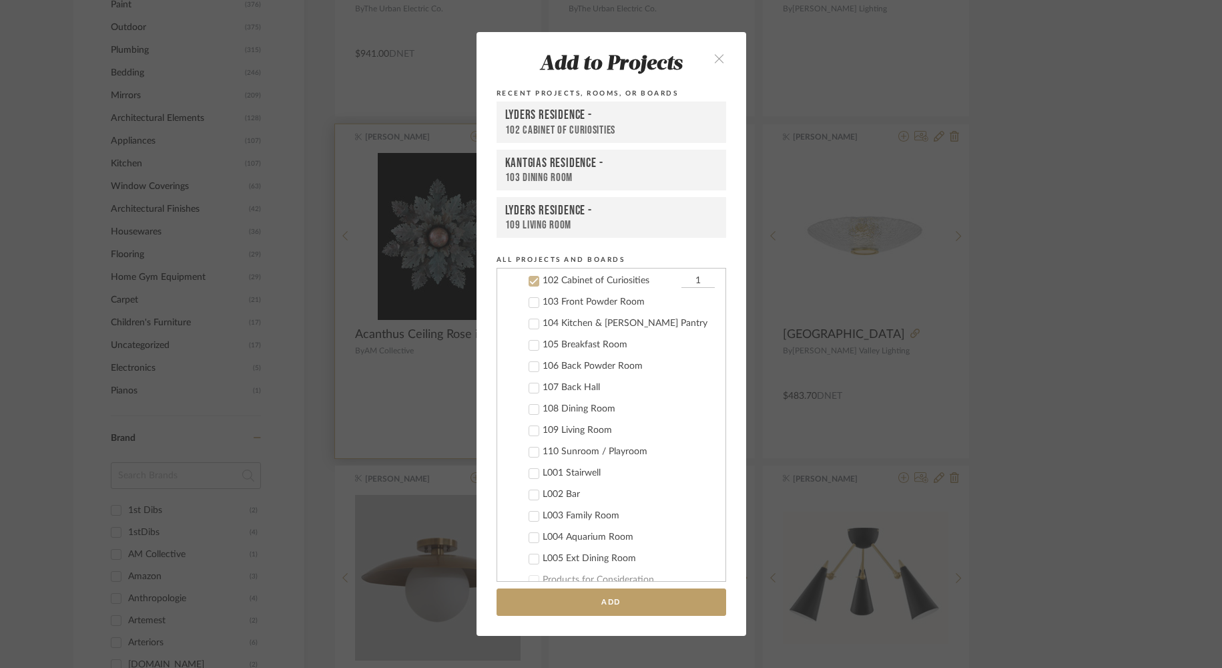
scroll to position [855, 0]
click at [718, 608] on button "Add" at bounding box center [612, 601] width 230 height 27
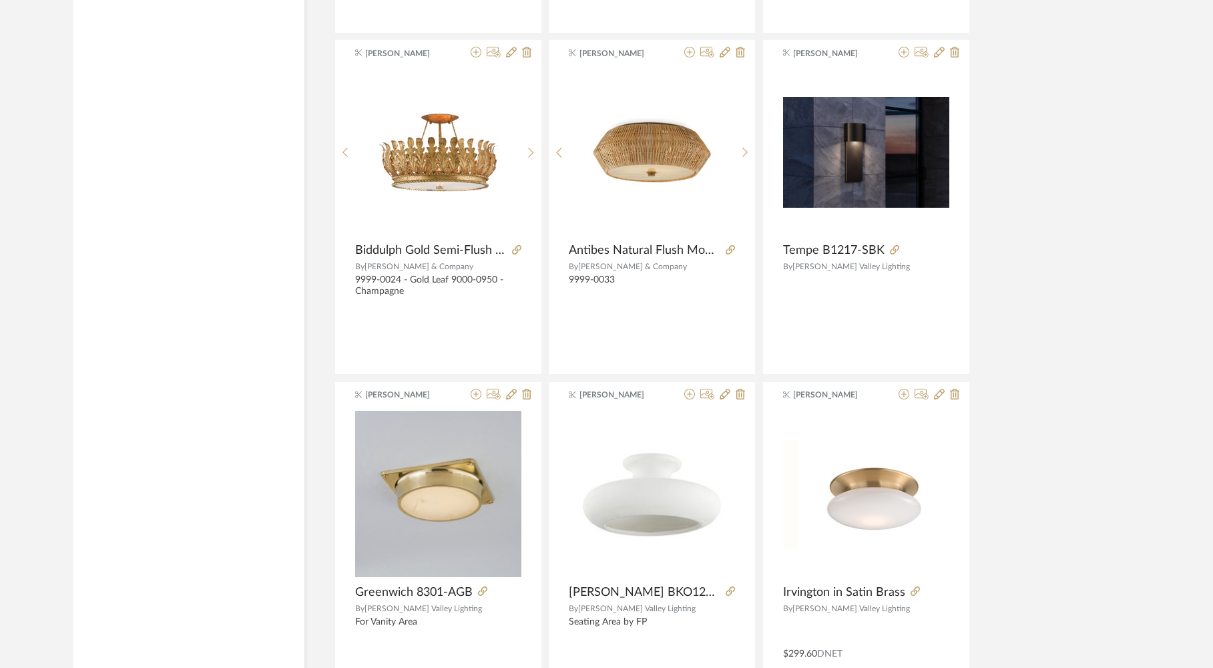
scroll to position [3899, 0]
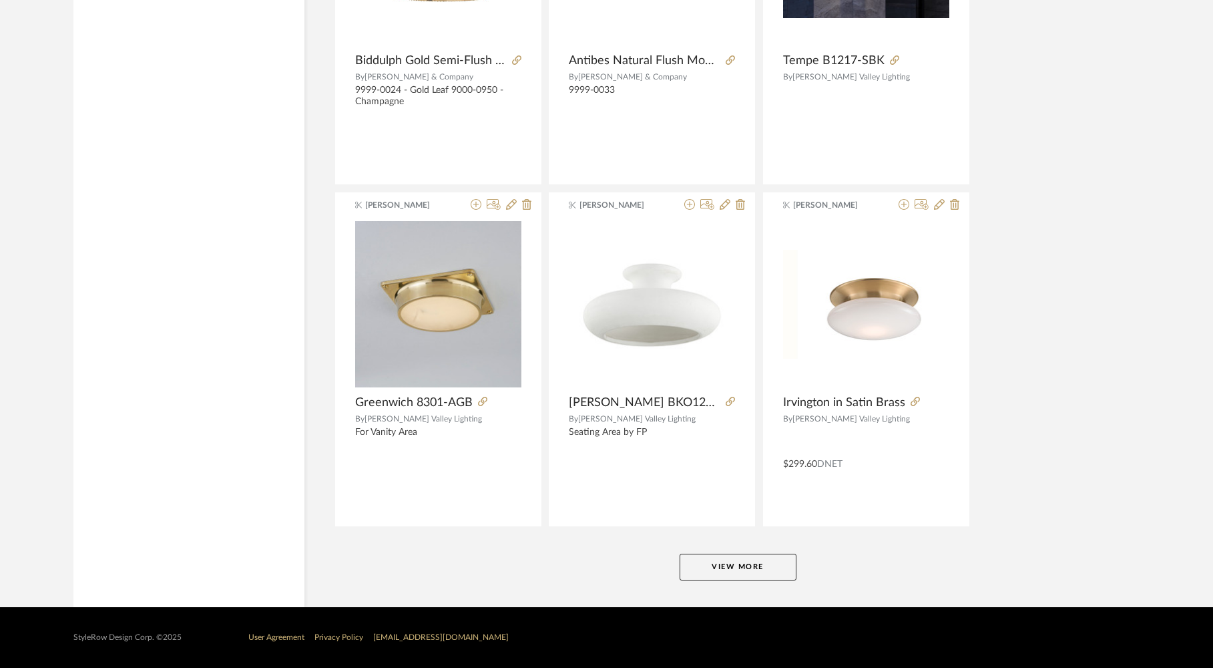
click at [758, 561] on button "View More" at bounding box center [738, 566] width 117 height 27
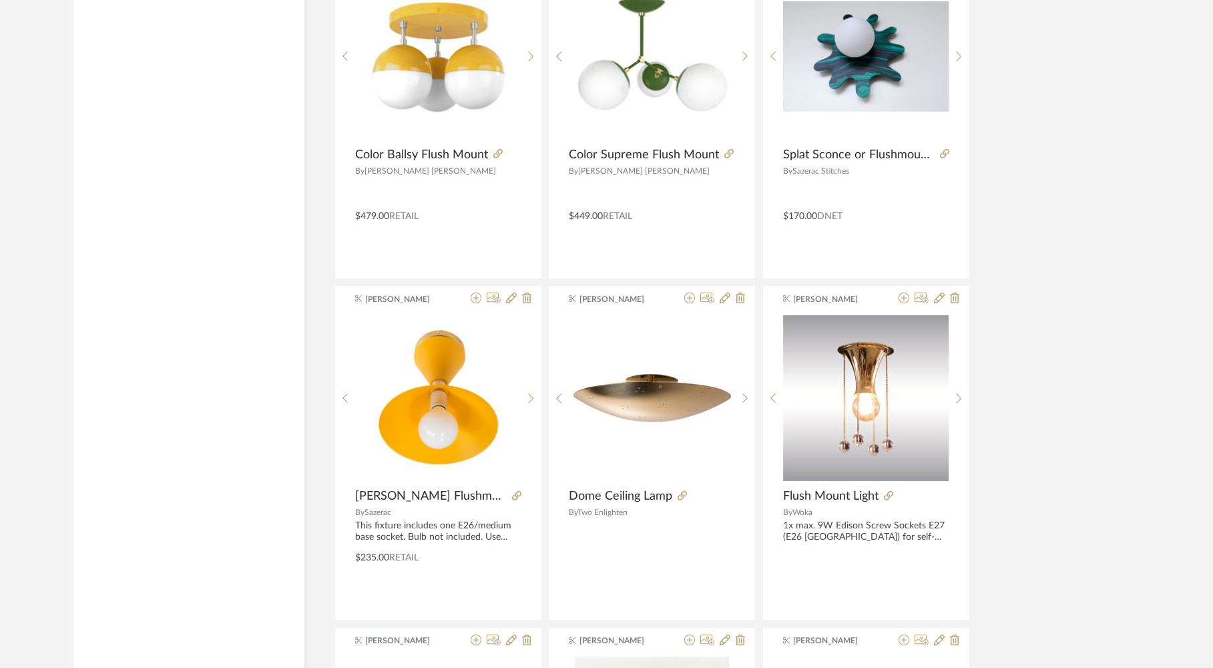
scroll to position [7996, 0]
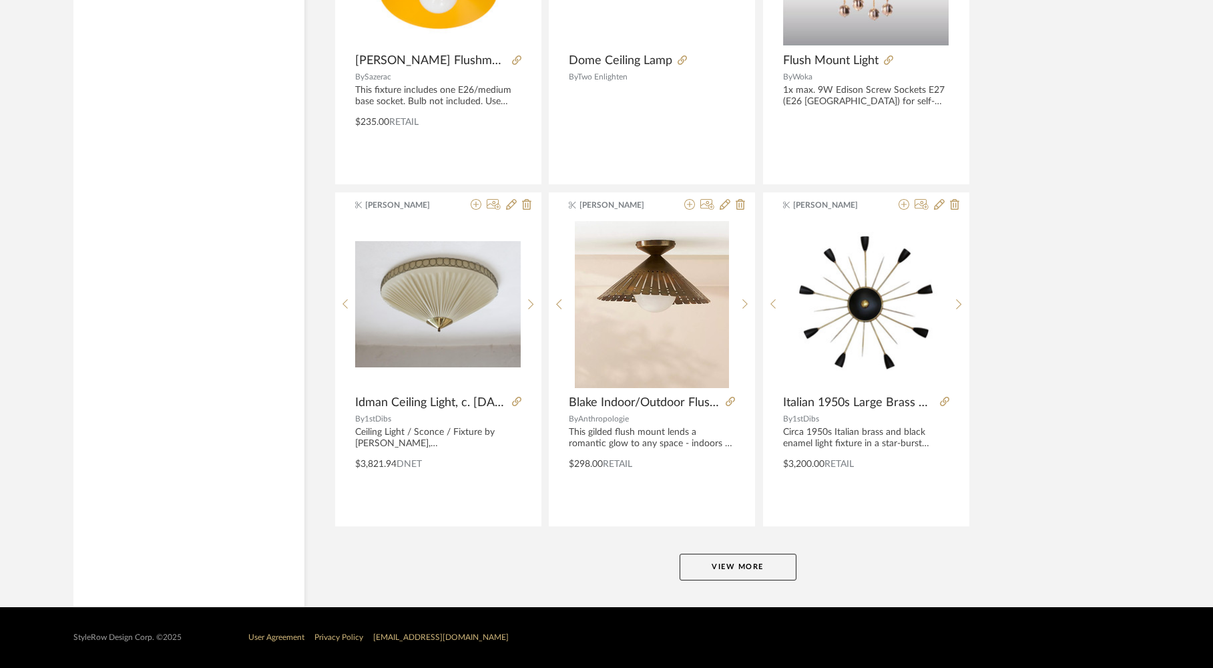
click at [748, 568] on button "View More" at bounding box center [738, 566] width 117 height 27
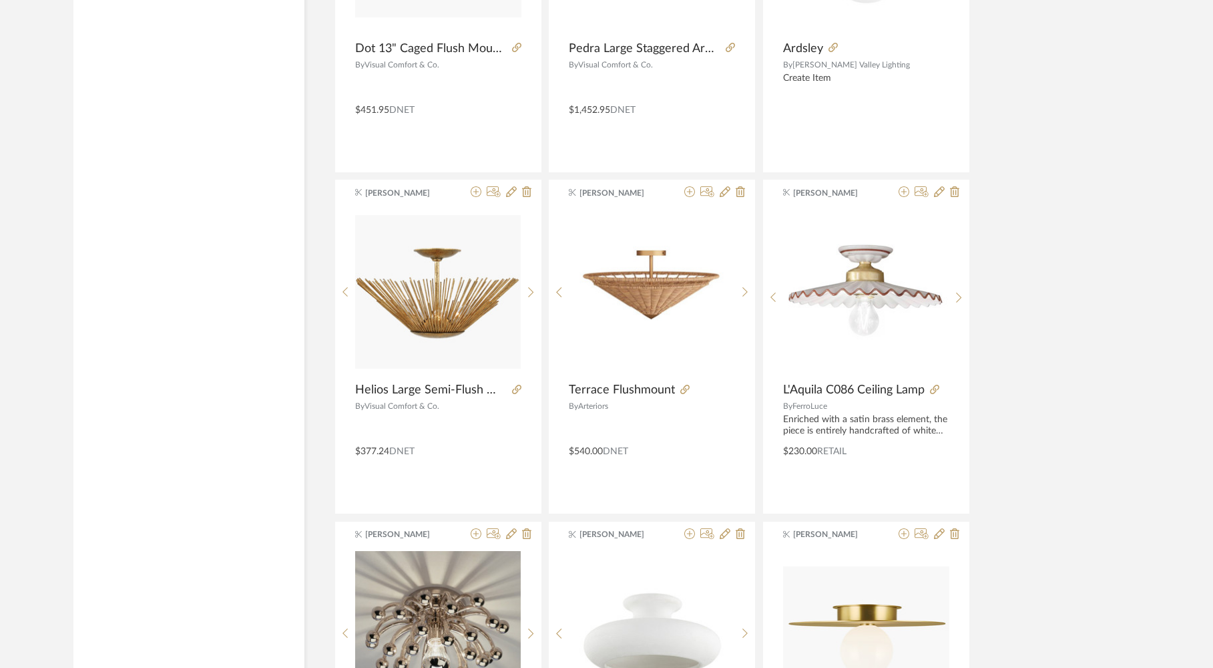
scroll to position [12094, 0]
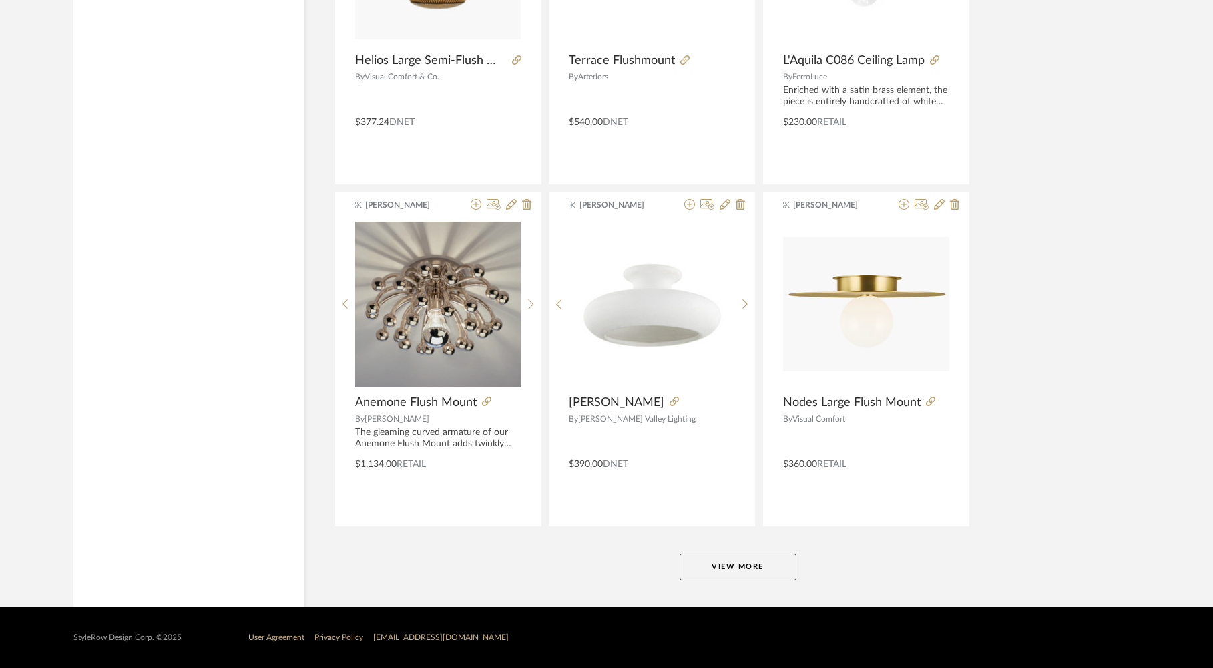
click at [766, 571] on button "View More" at bounding box center [738, 566] width 117 height 27
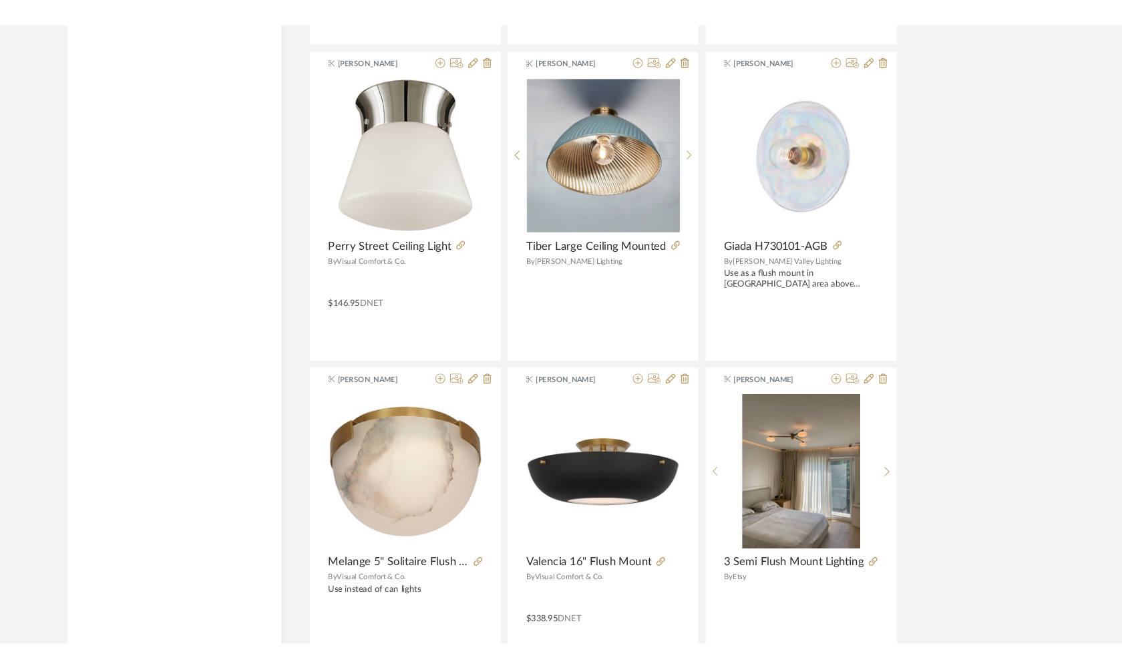
scroll to position [16191, 0]
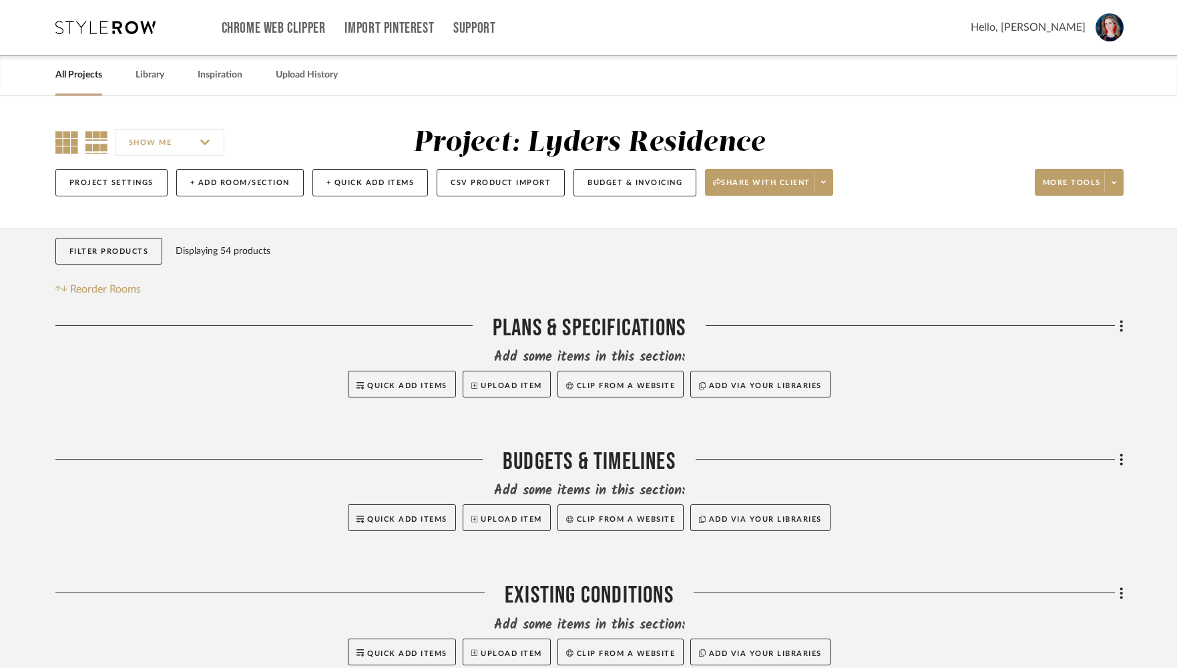
click at [63, 148] on icon at bounding box center [66, 142] width 23 height 23
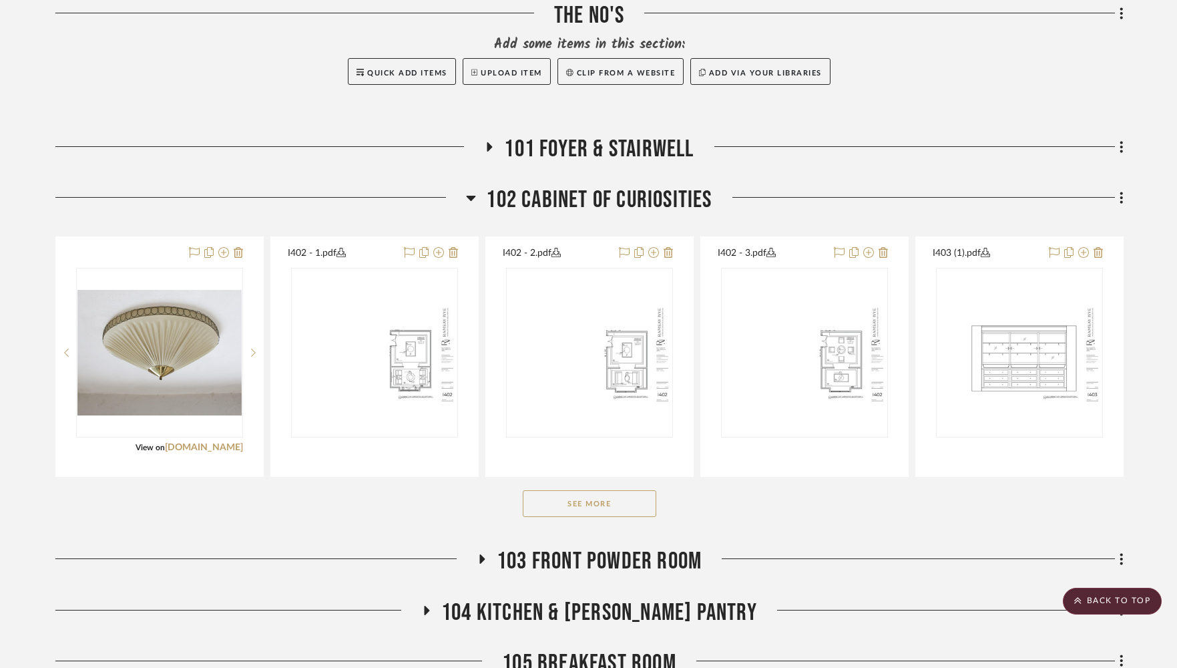
scroll to position [843, 0]
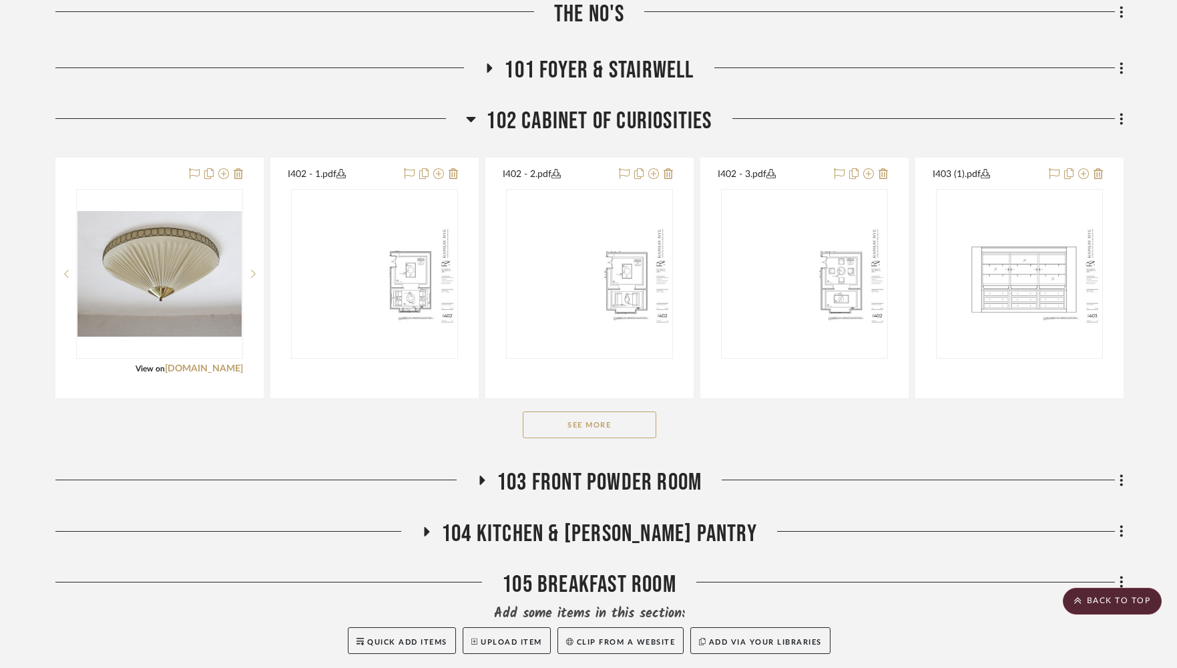
click at [587, 430] on button "See More" at bounding box center [590, 424] width 134 height 27
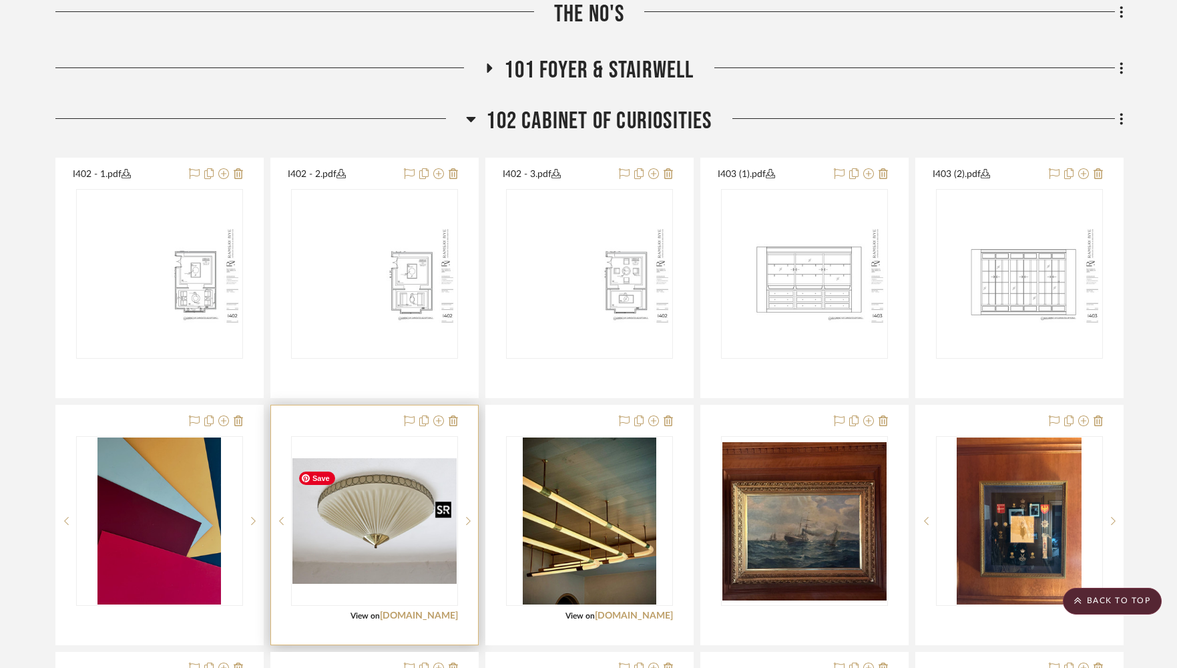
click at [381, 554] on img "0" at bounding box center [374, 521] width 164 height 126
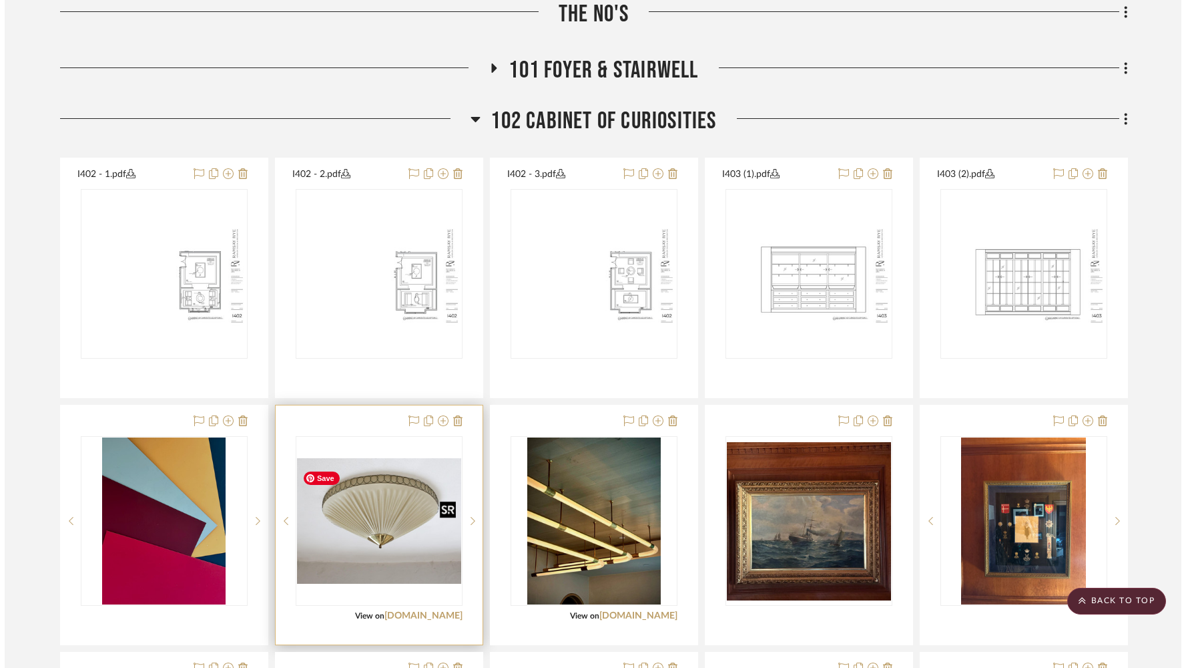
scroll to position [0, 0]
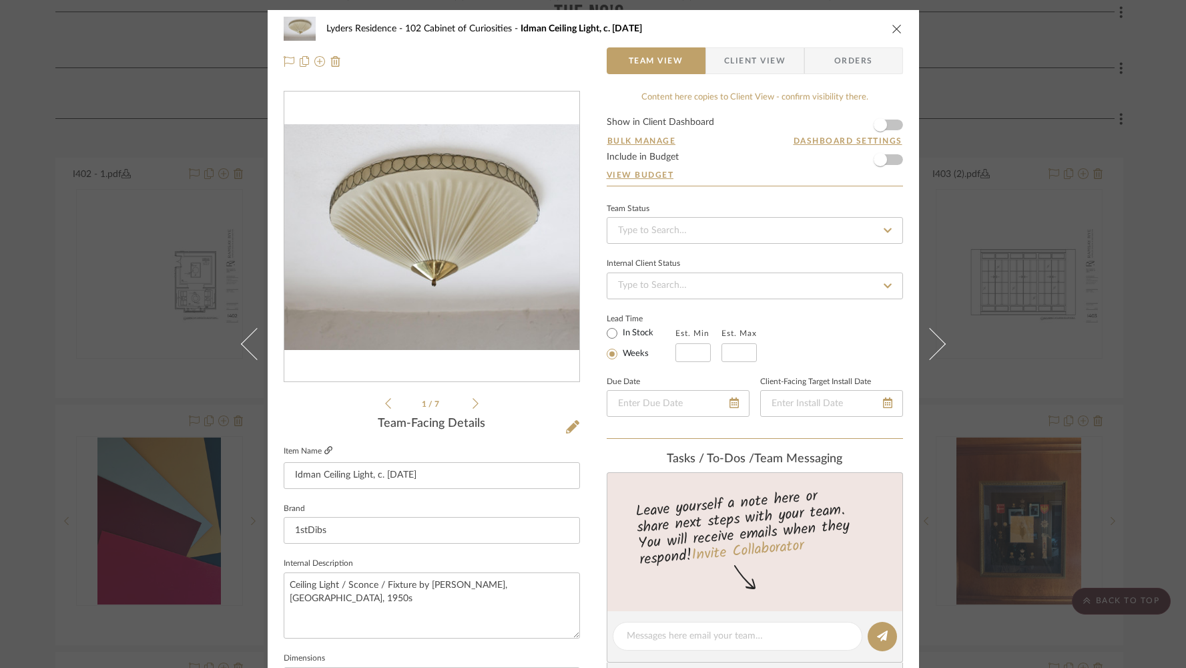
click at [326, 449] on icon at bounding box center [328, 450] width 8 height 8
click at [892, 30] on icon "close" at bounding box center [897, 28] width 11 height 11
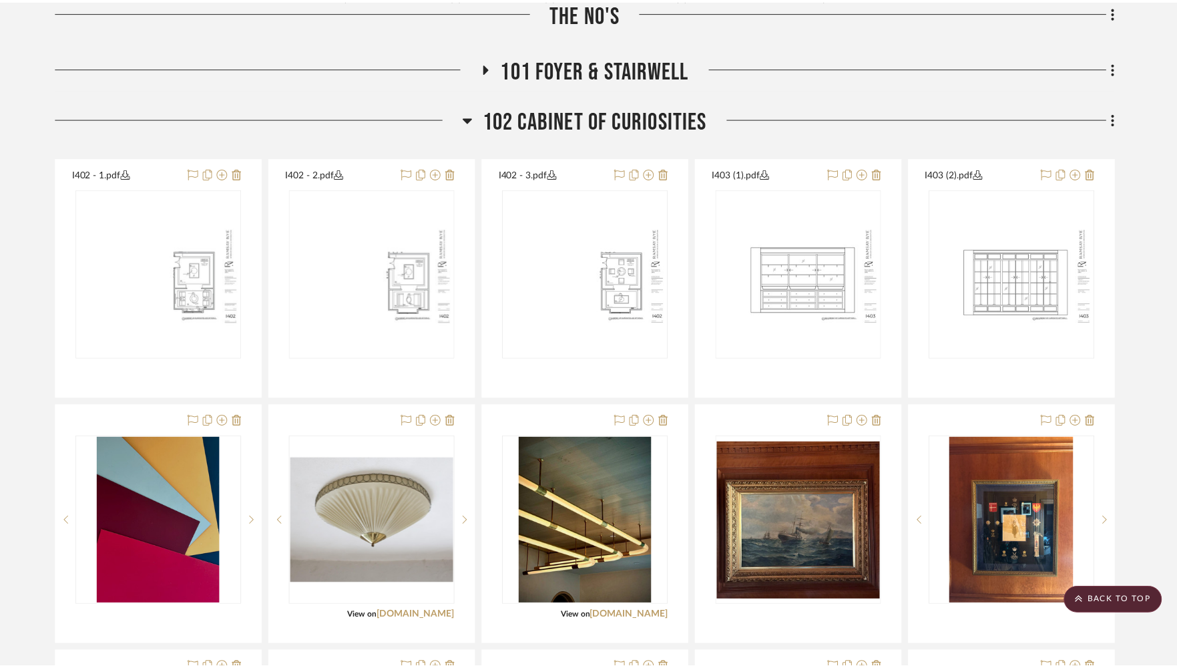
scroll to position [843, 0]
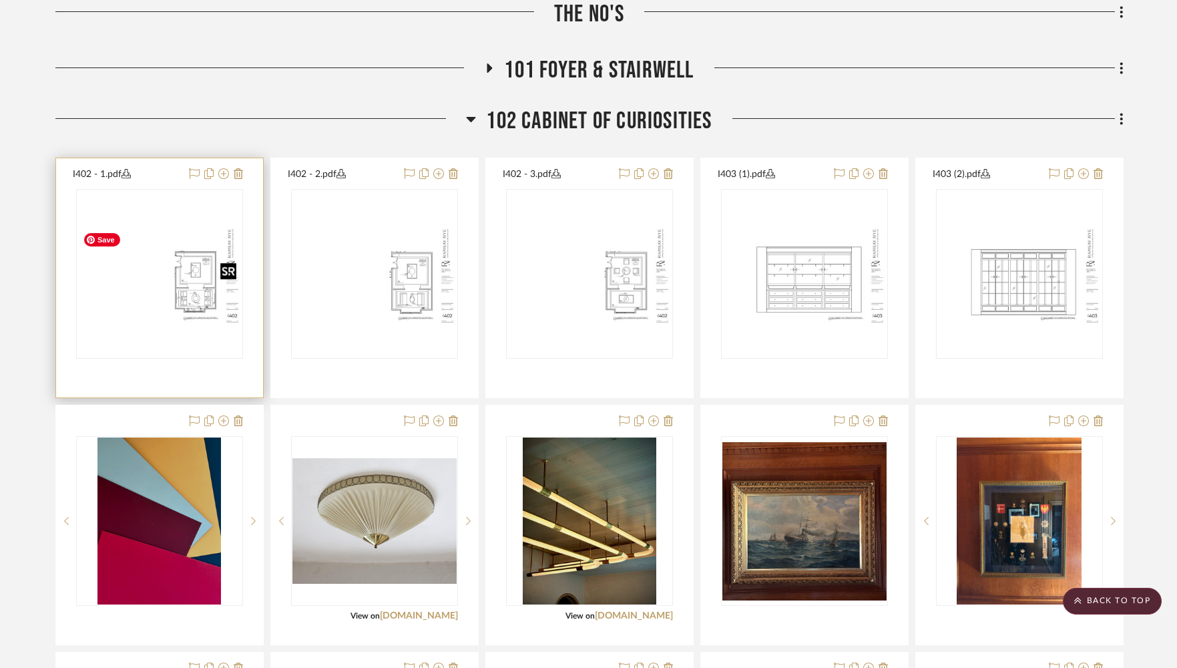
click at [181, 295] on img "0" at bounding box center [159, 274] width 164 height 106
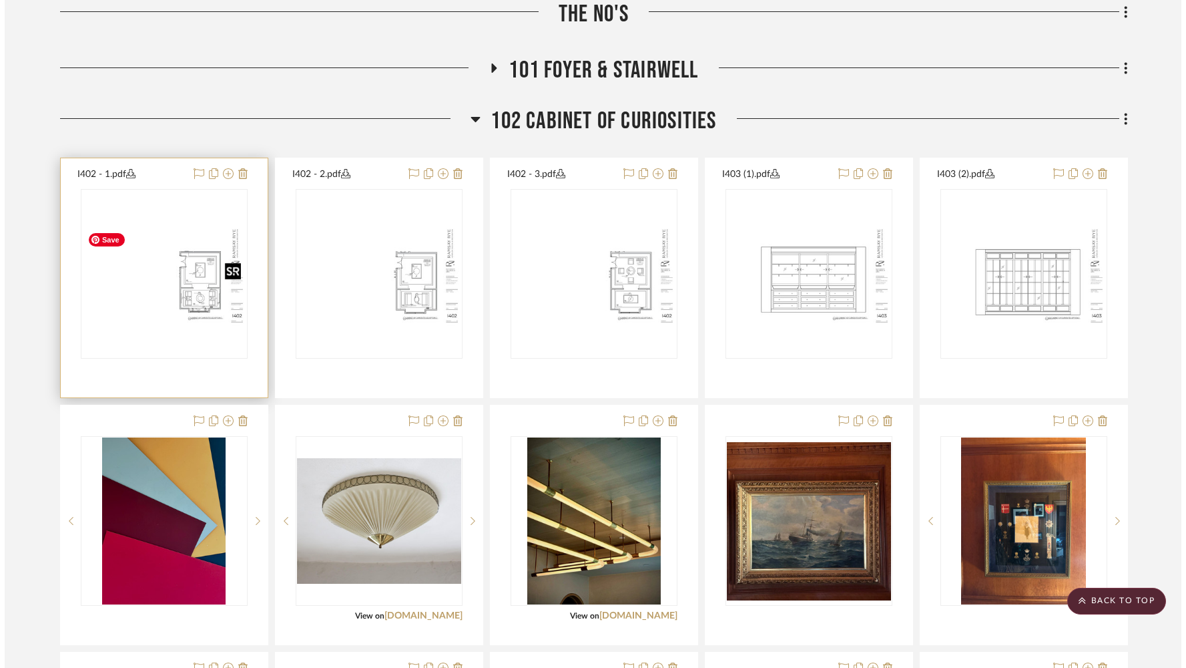
scroll to position [0, 0]
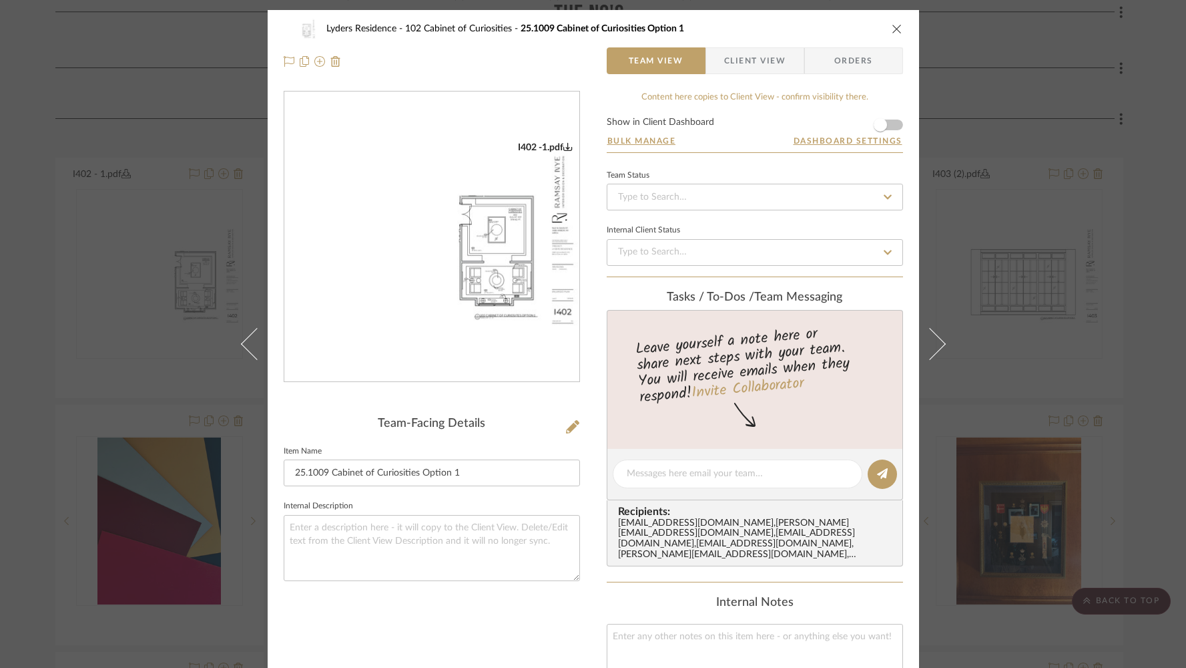
click at [507, 272] on img "0" at bounding box center [431, 237] width 295 height 191
click at [897, 27] on icon "close" at bounding box center [897, 28] width 11 height 11
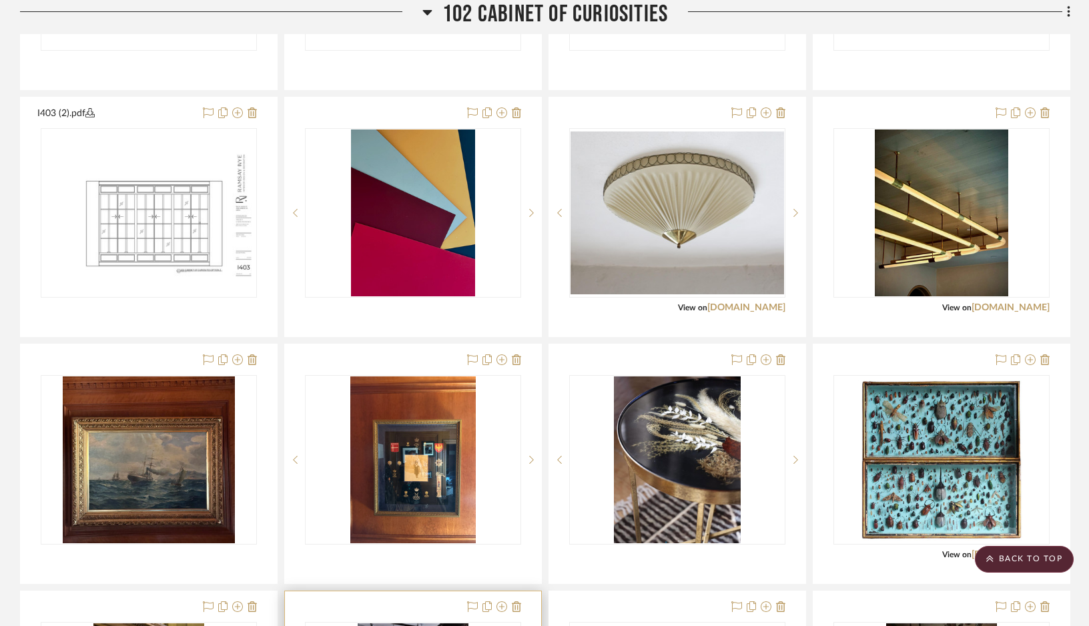
scroll to position [1152, 0]
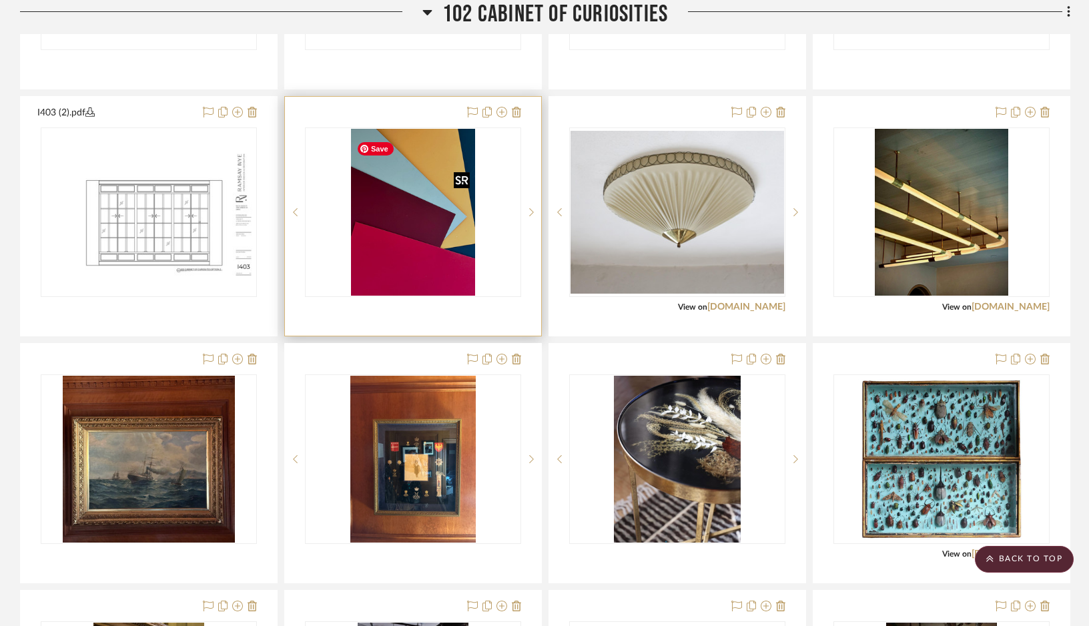
click at [437, 245] on img "0" at bounding box center [413, 212] width 124 height 167
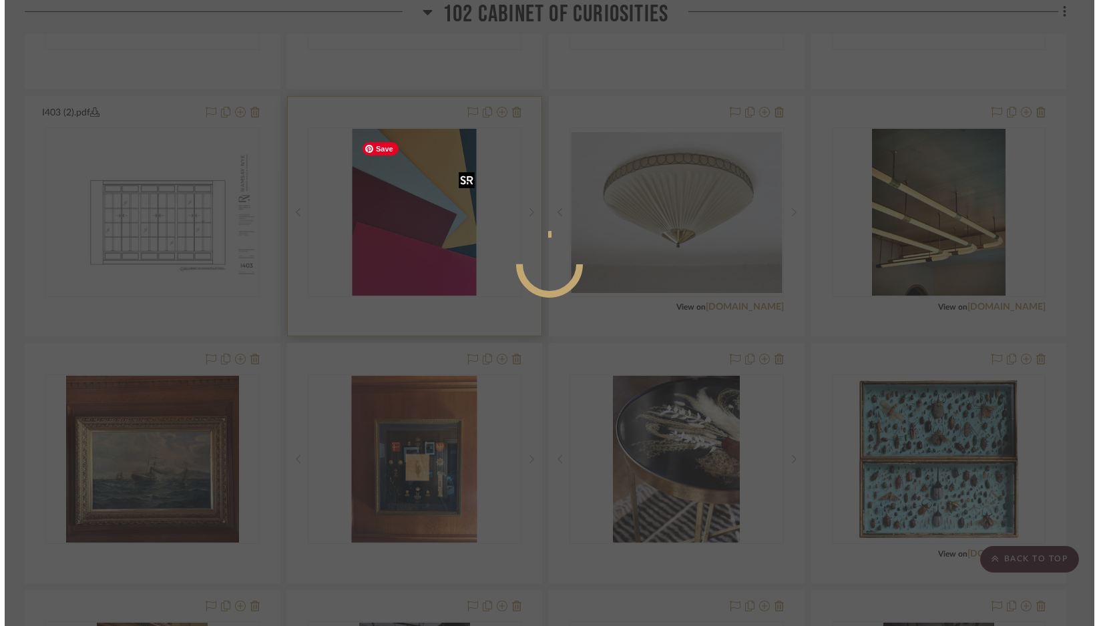
scroll to position [0, 0]
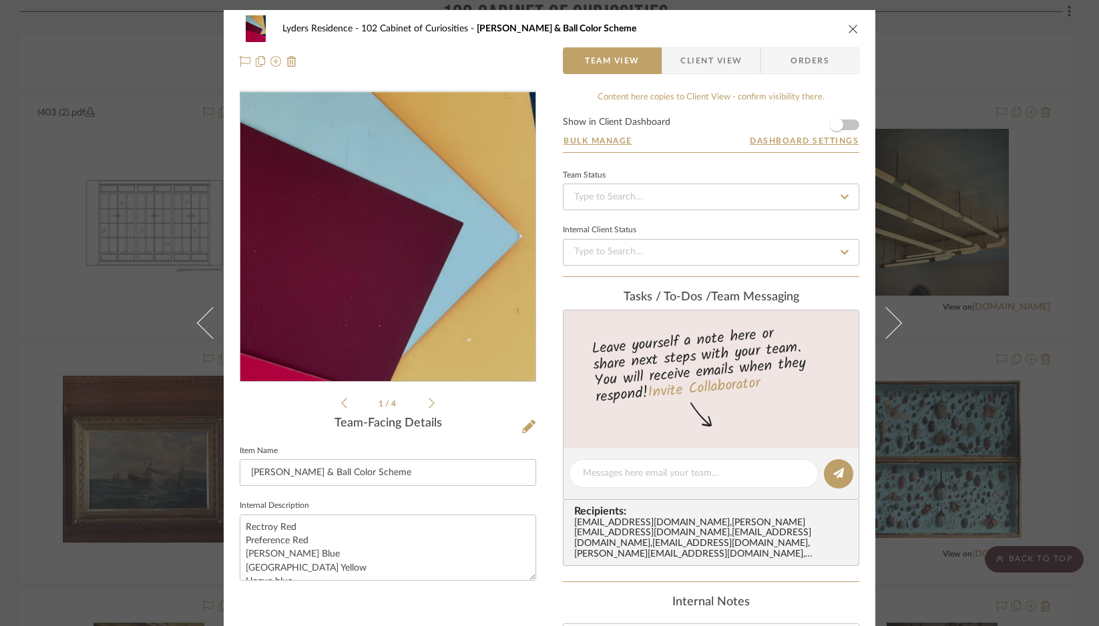
click at [432, 245] on img "0" at bounding box center [387, 237] width 215 height 290
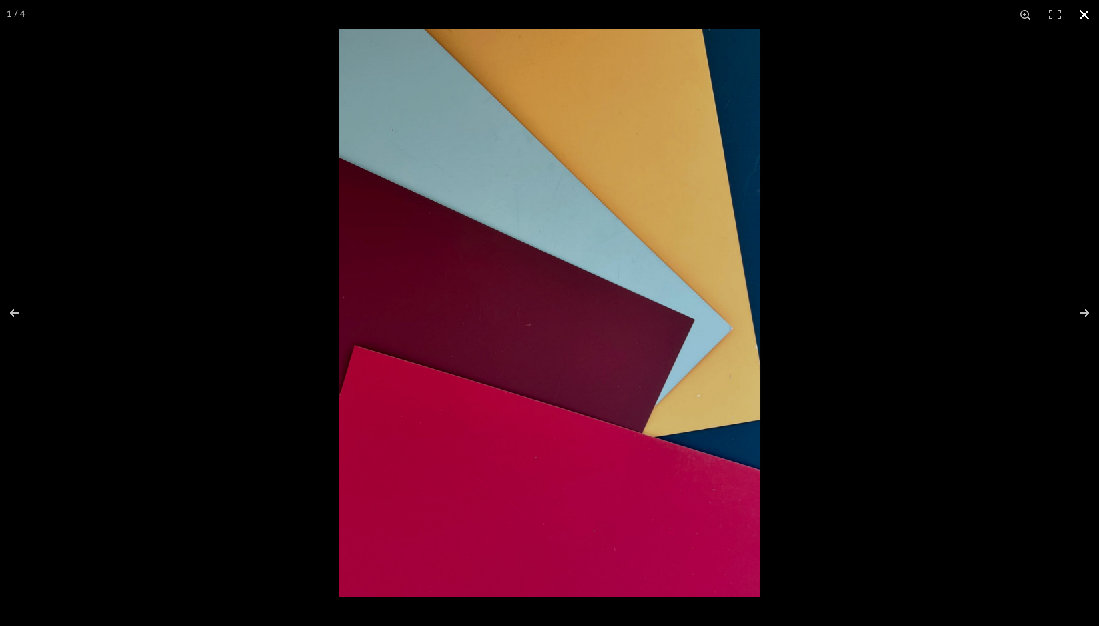
click at [1082, 13] on button at bounding box center [1083, 14] width 29 height 29
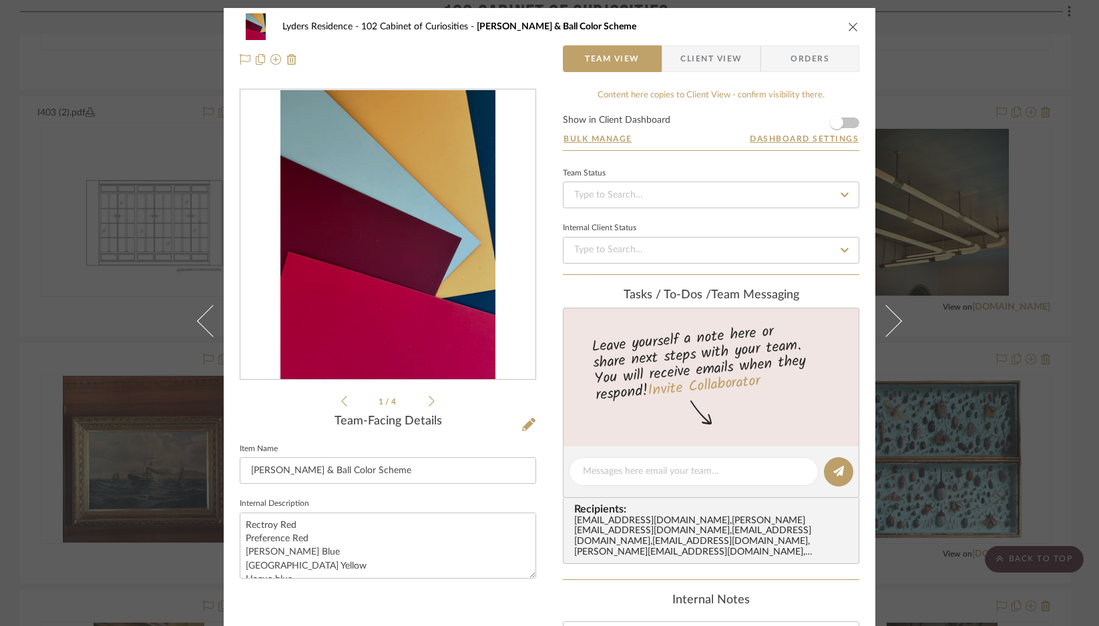
scroll to position [1, 0]
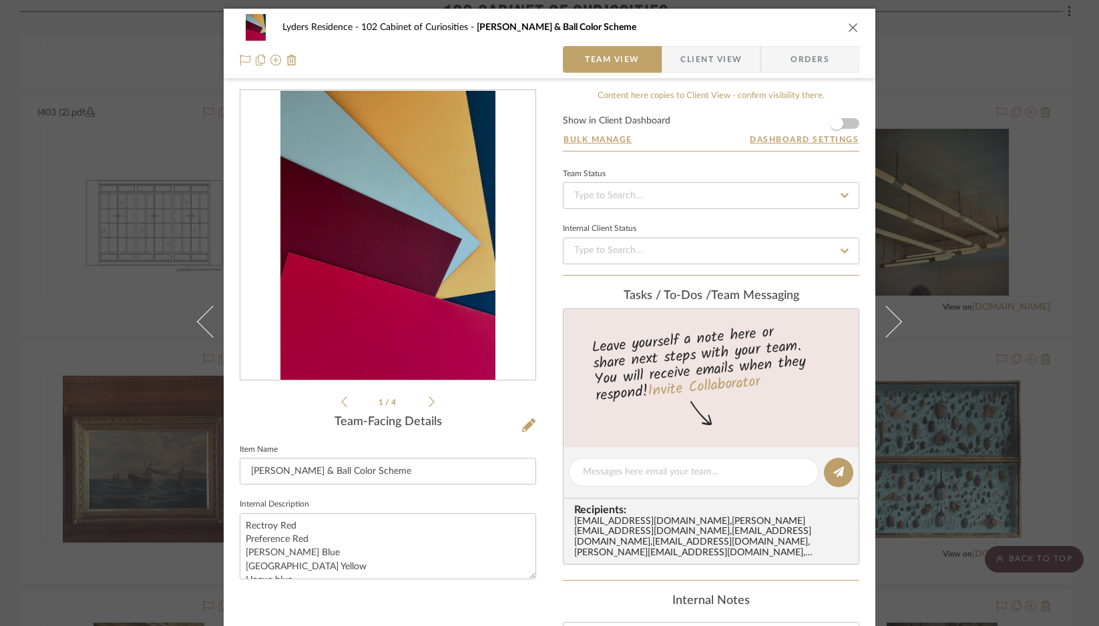
click at [848, 31] on icon "close" at bounding box center [853, 27] width 11 height 11
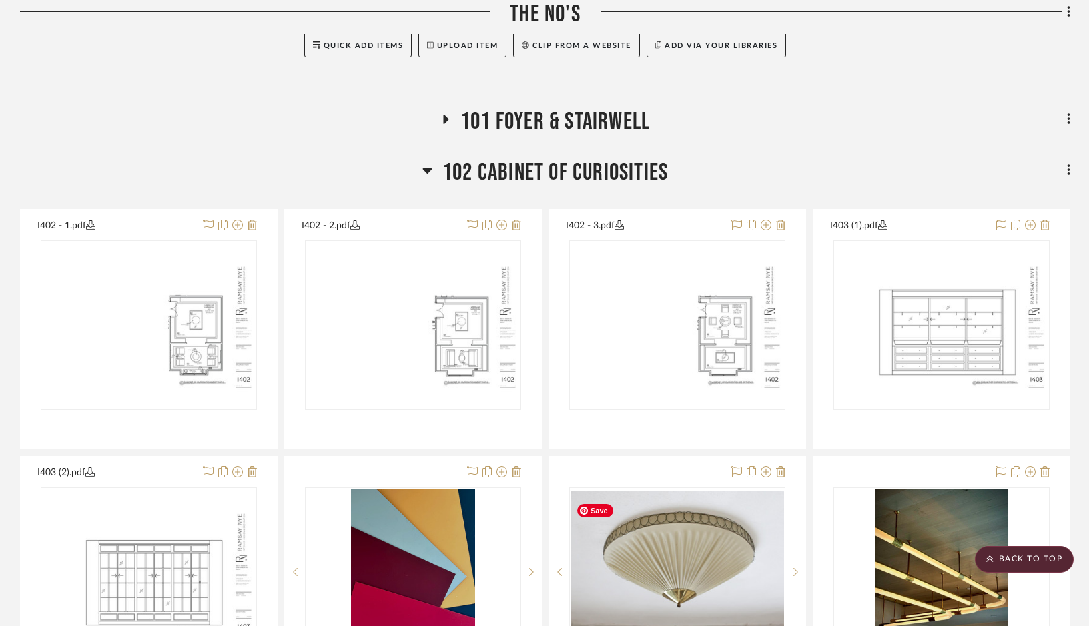
scroll to position [790, 0]
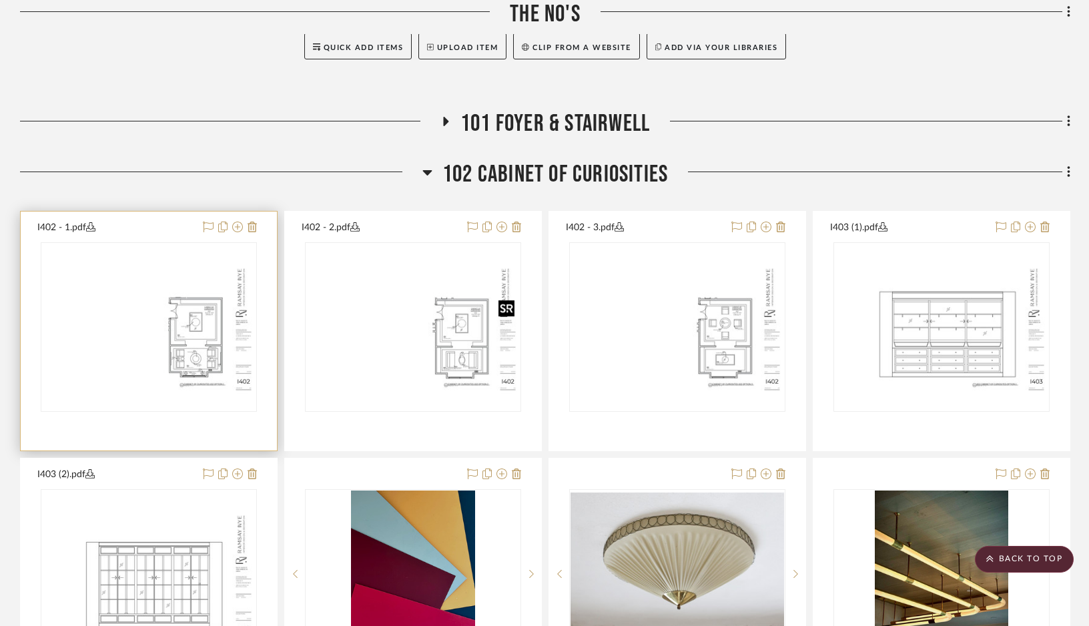
click at [208, 353] on img "0" at bounding box center [149, 327] width 214 height 138
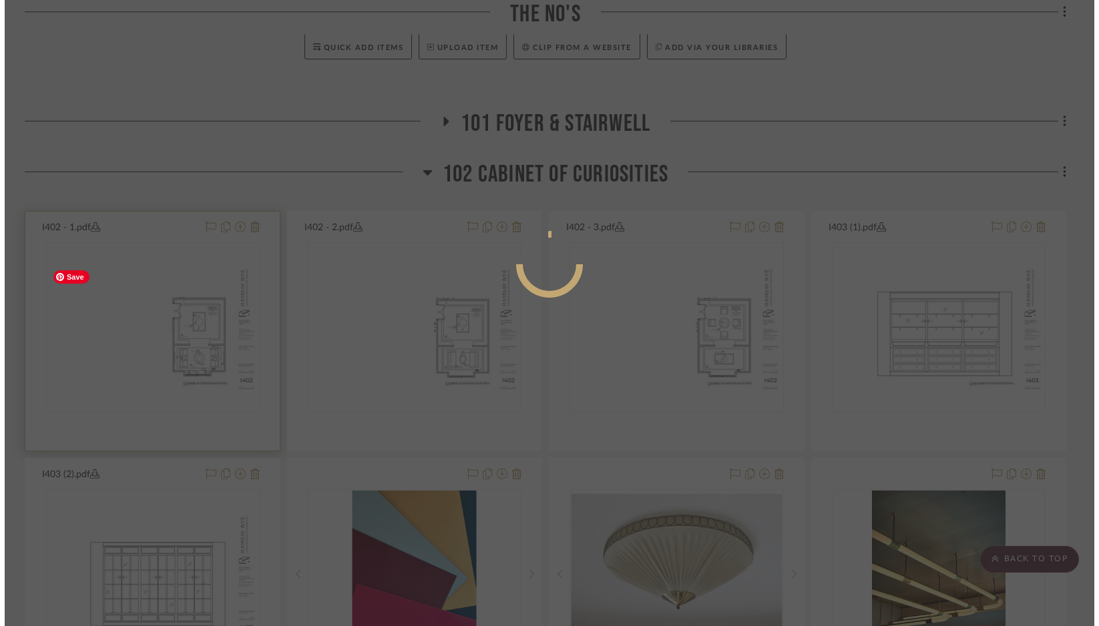
scroll to position [0, 0]
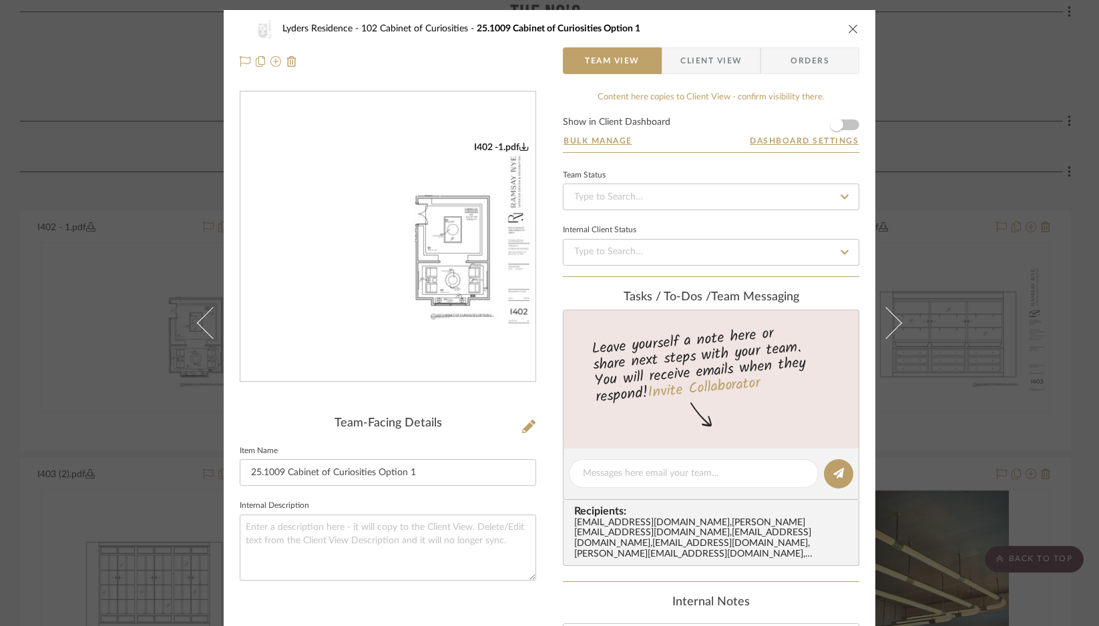
click at [464, 255] on img "0" at bounding box center [387, 237] width 295 height 191
click at [848, 21] on div "Lyders Residence 102 Cabinet of Curiosities 25.1009 Cabinet of Curiosities Opti…" at bounding box center [550, 28] width 620 height 27
click at [848, 24] on icon "close" at bounding box center [853, 28] width 11 height 11
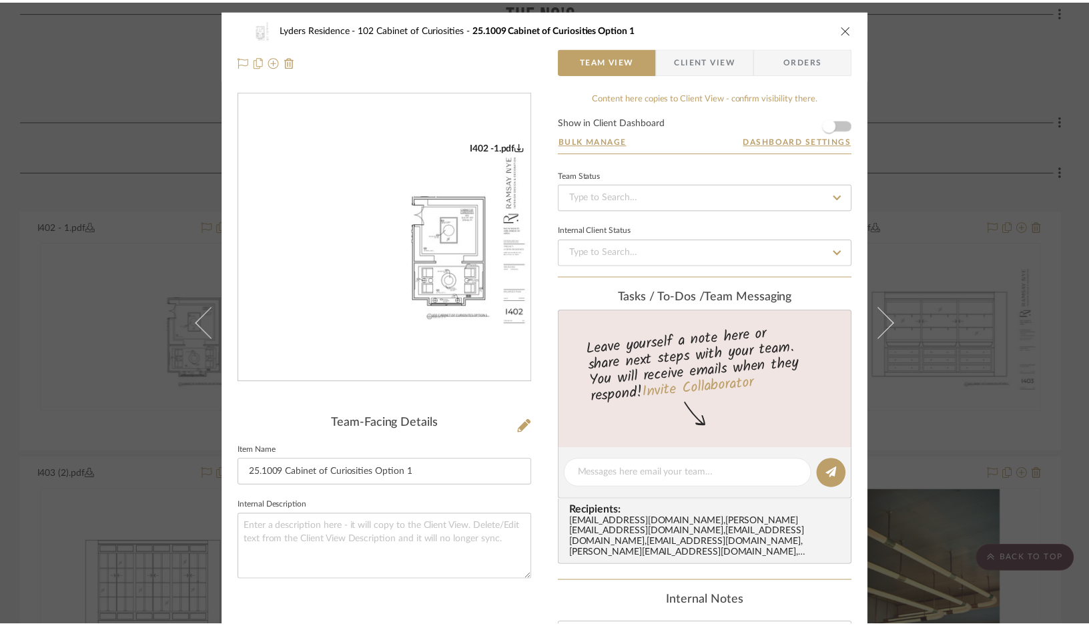
scroll to position [790, 0]
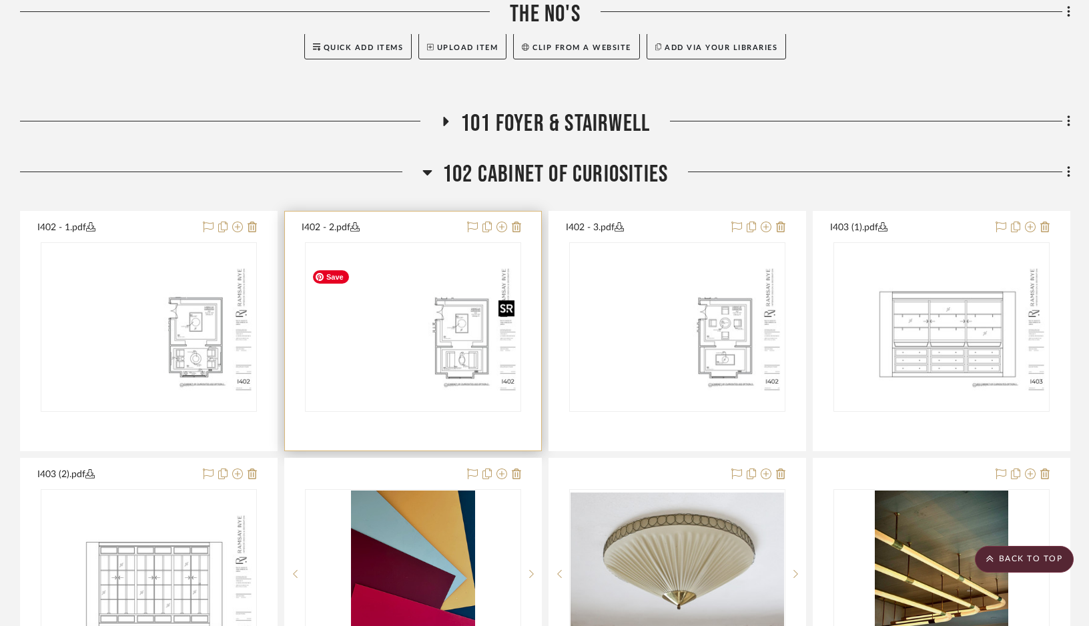
click at [447, 359] on img "0" at bounding box center [413, 327] width 214 height 138
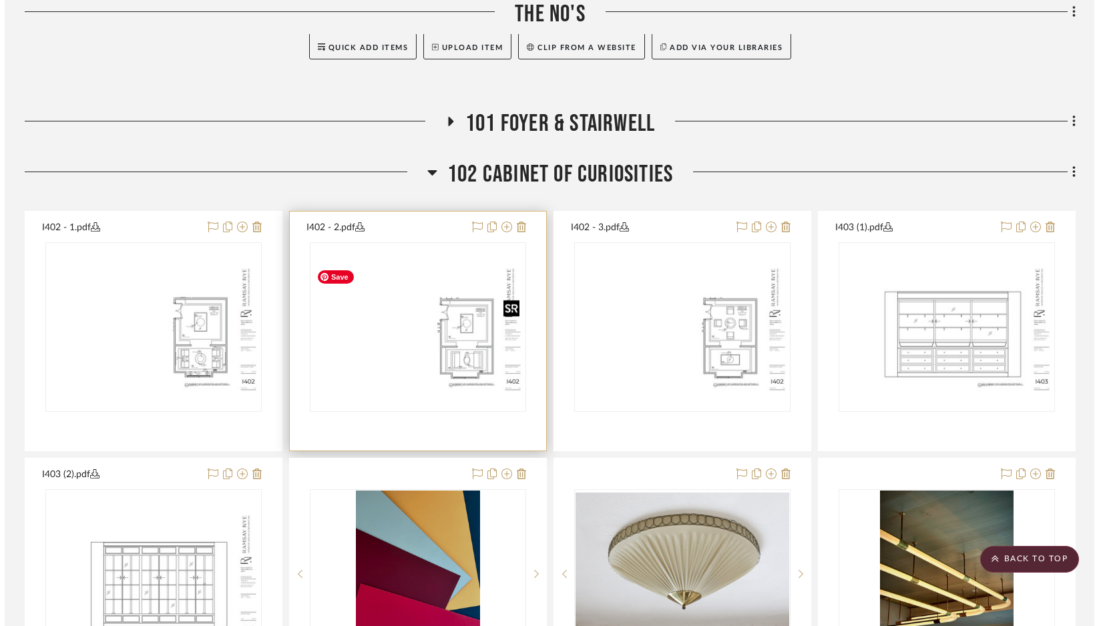
scroll to position [0, 0]
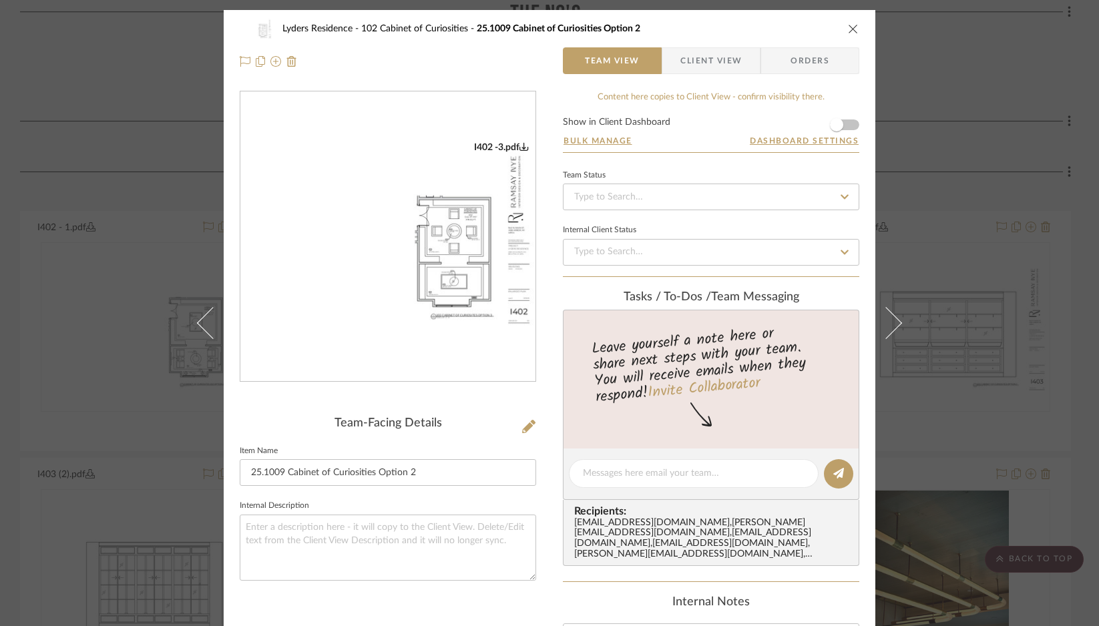
click at [440, 304] on img "0" at bounding box center [387, 237] width 295 height 191
click at [848, 27] on icon "close" at bounding box center [853, 28] width 11 height 11
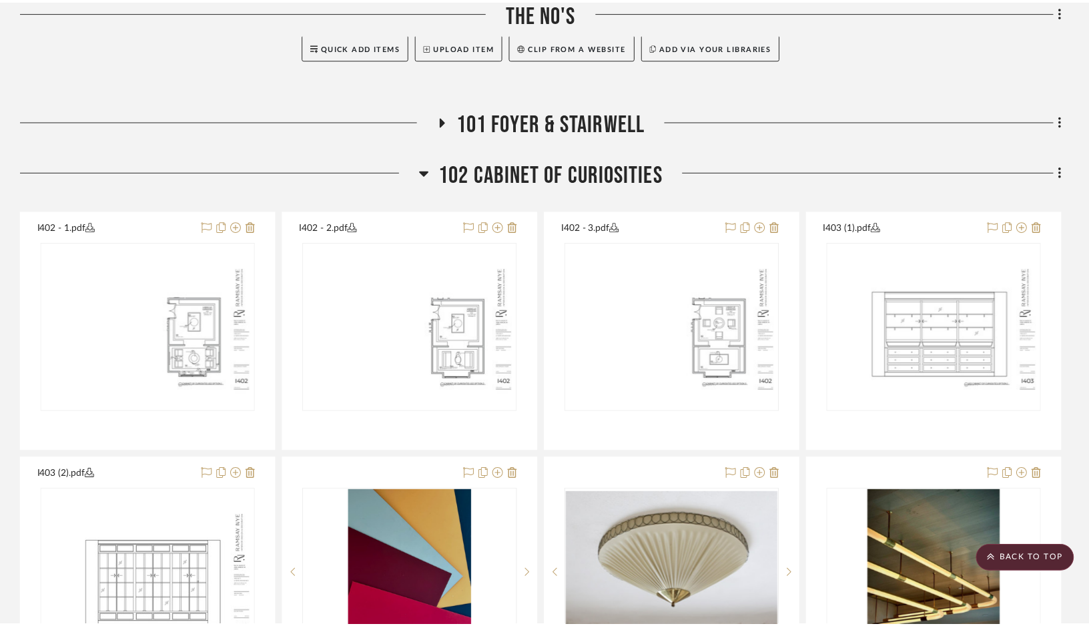
scroll to position [790, 0]
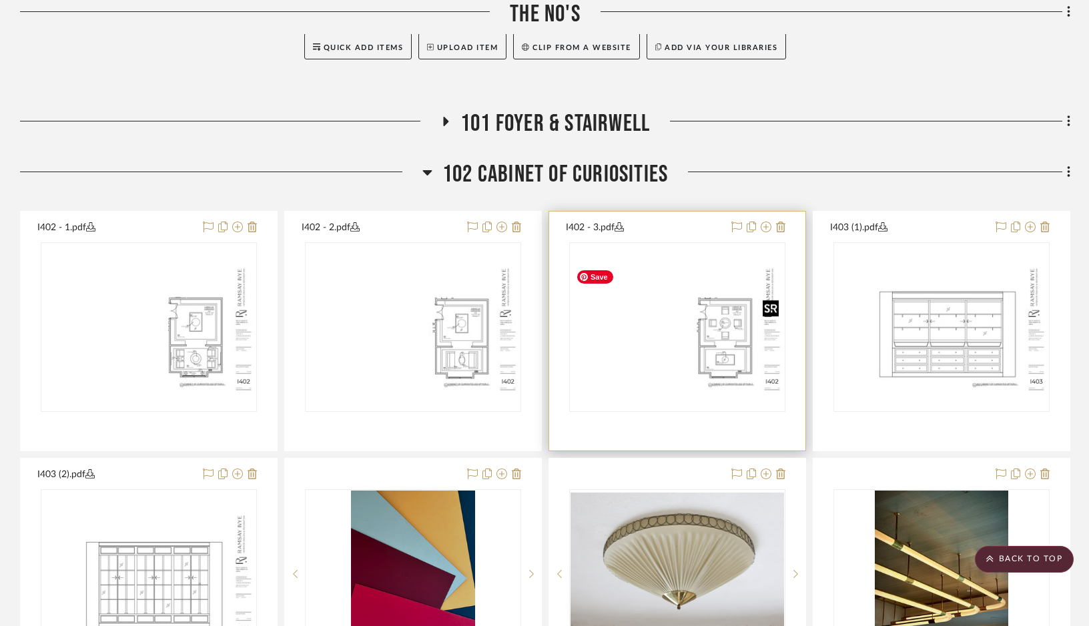
click at [696, 310] on img "0" at bounding box center [678, 327] width 214 height 138
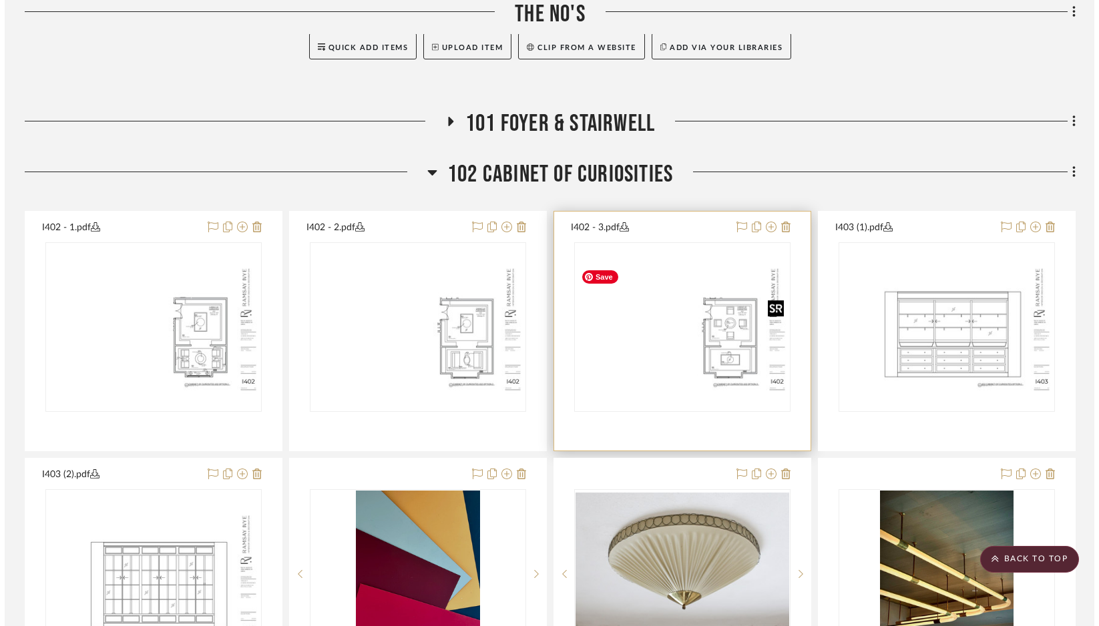
scroll to position [0, 0]
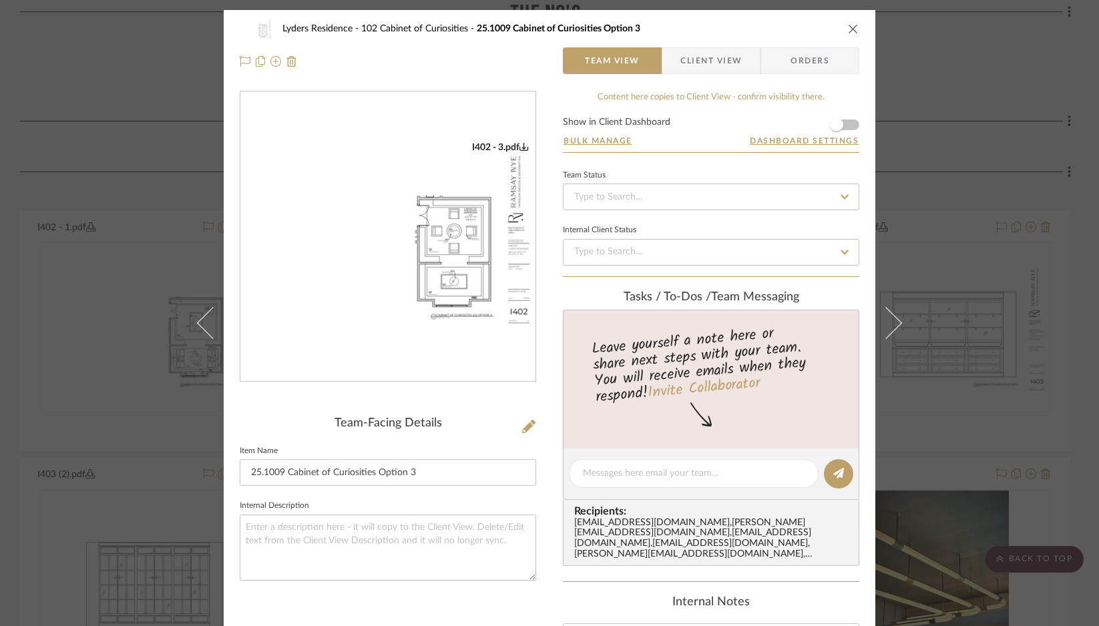
click at [426, 318] on img "0" at bounding box center [387, 237] width 295 height 191
click at [848, 29] on icon "close" at bounding box center [853, 28] width 11 height 11
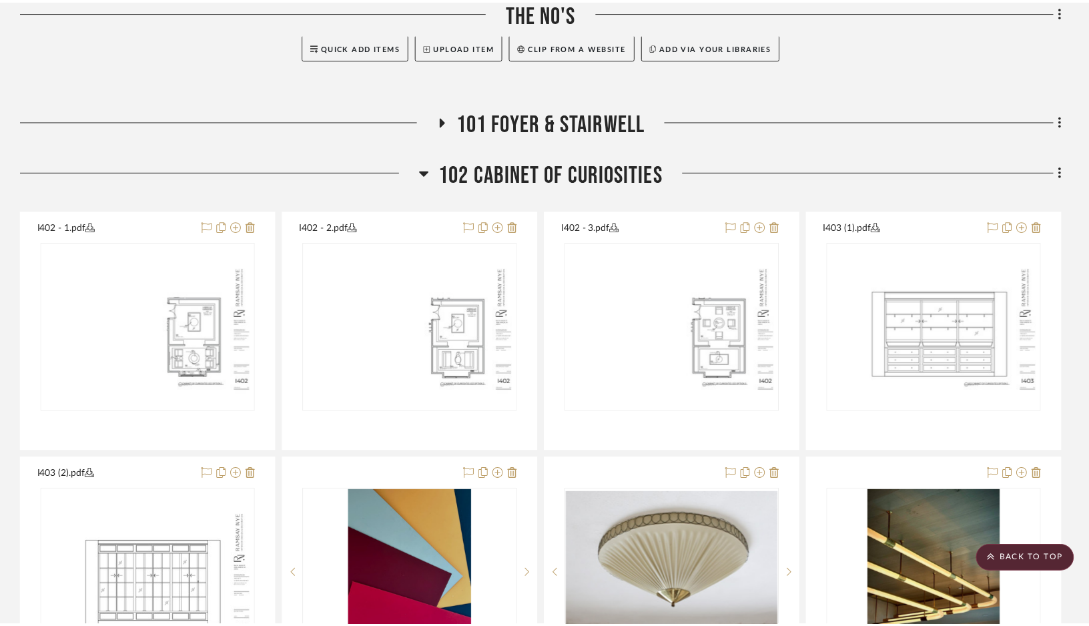
scroll to position [790, 0]
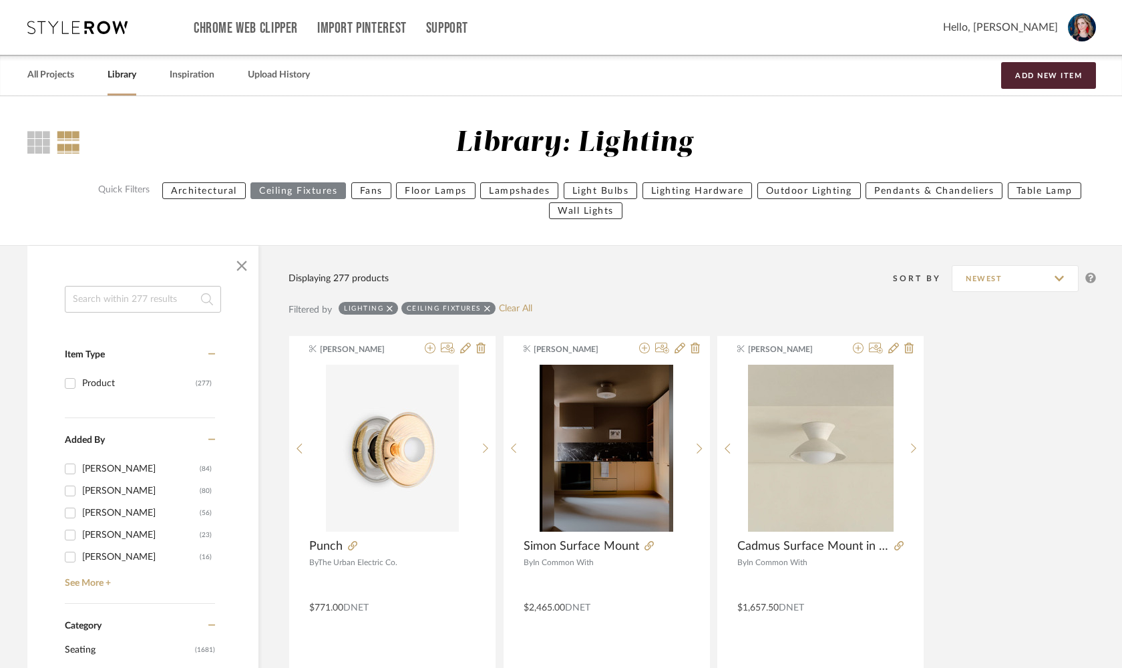
scroll to position [3216, 0]
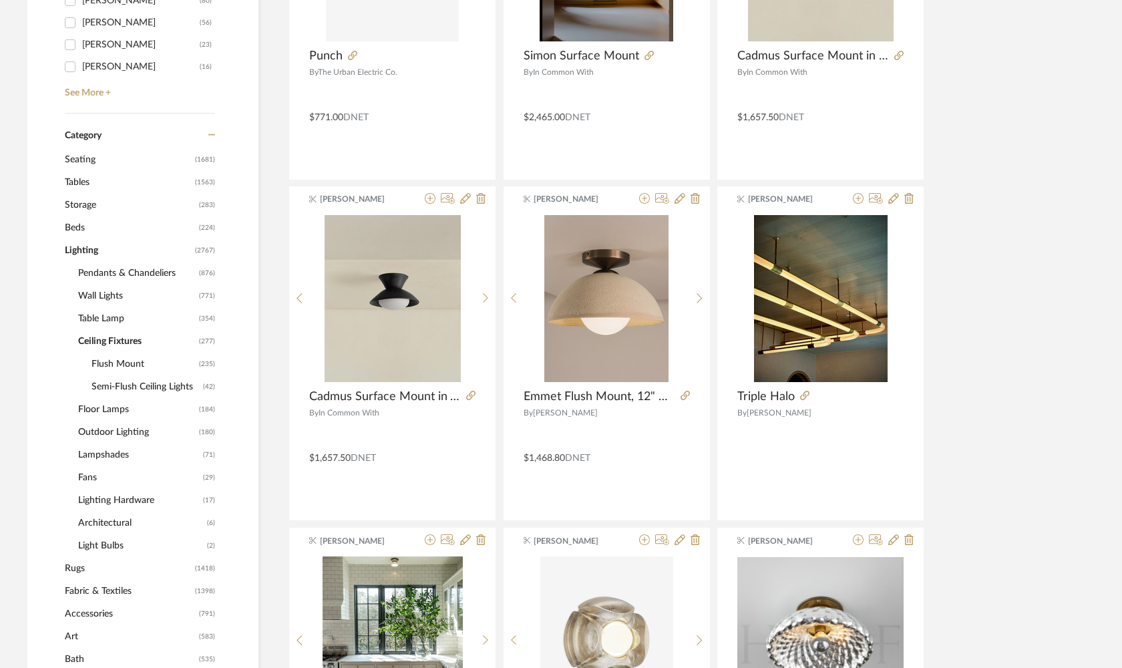
scroll to position [0, 0]
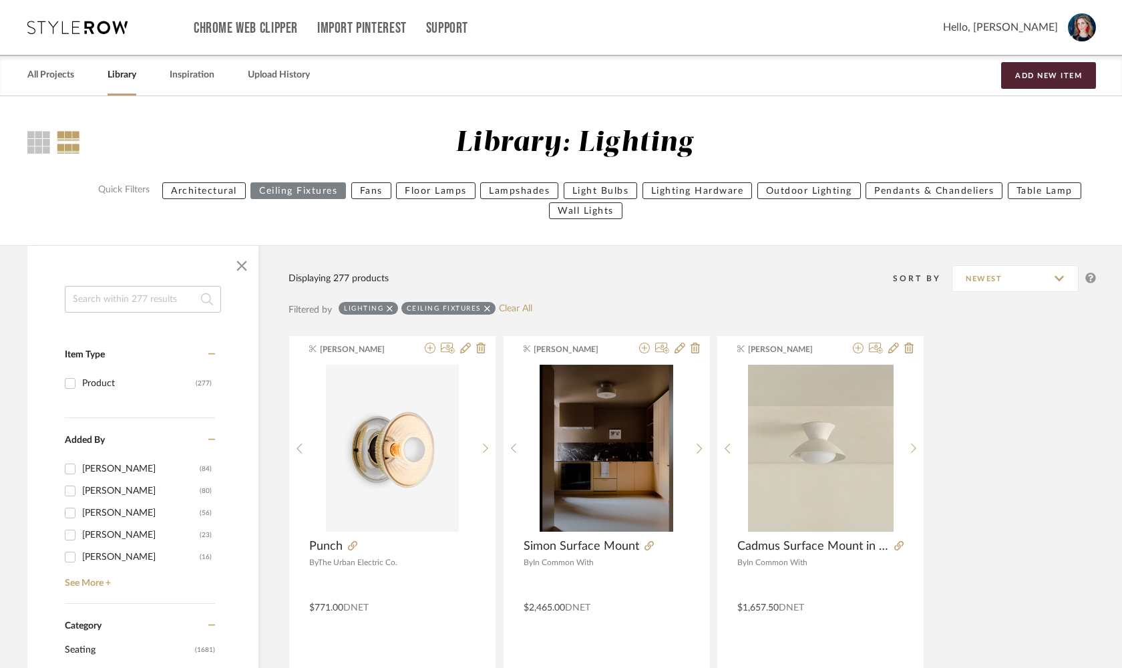
click at [393, 308] on icon at bounding box center [390, 308] width 6 height 6
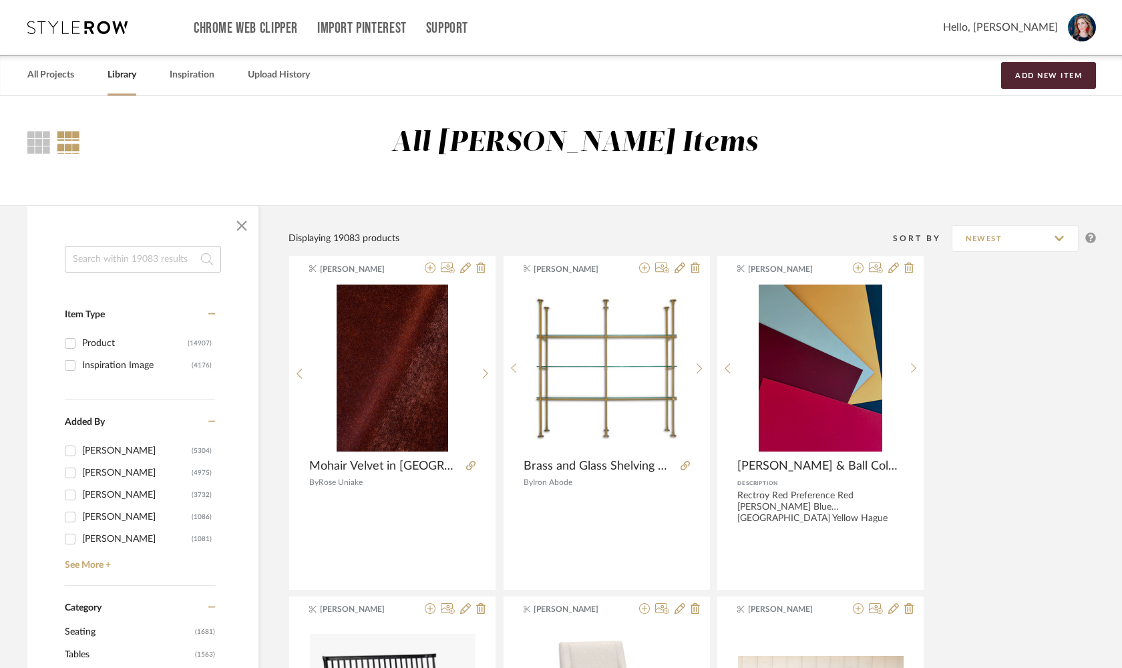
click at [115, 260] on input at bounding box center [143, 259] width 156 height 27
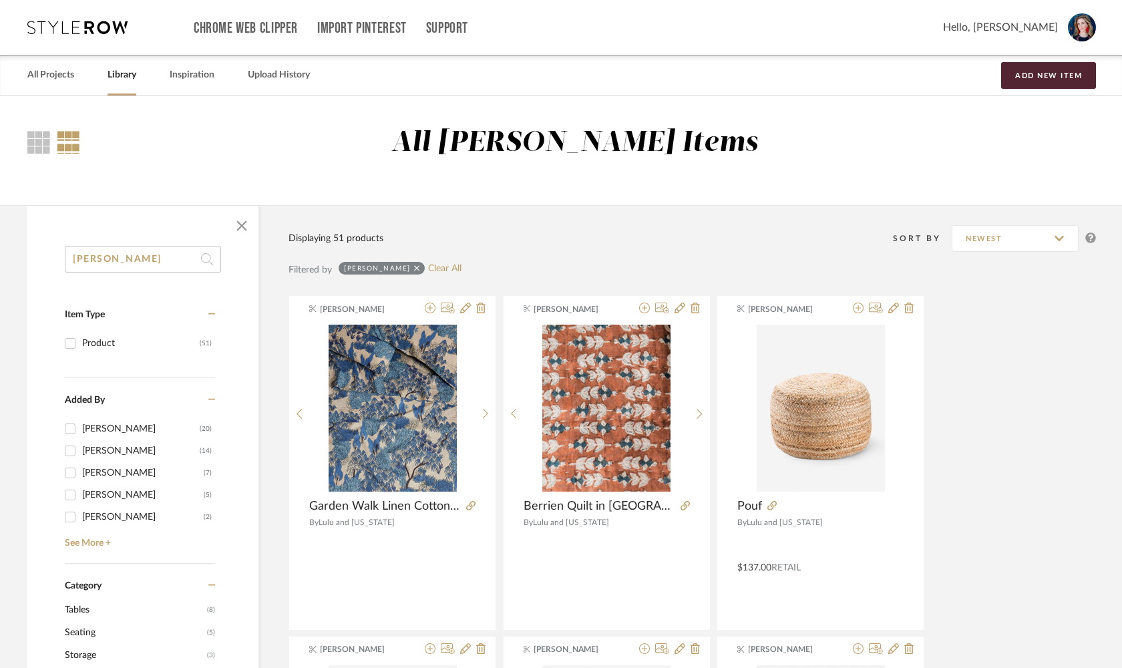
type input "george spencer"
click at [420, 267] on icon at bounding box center [417, 268] width 6 height 6
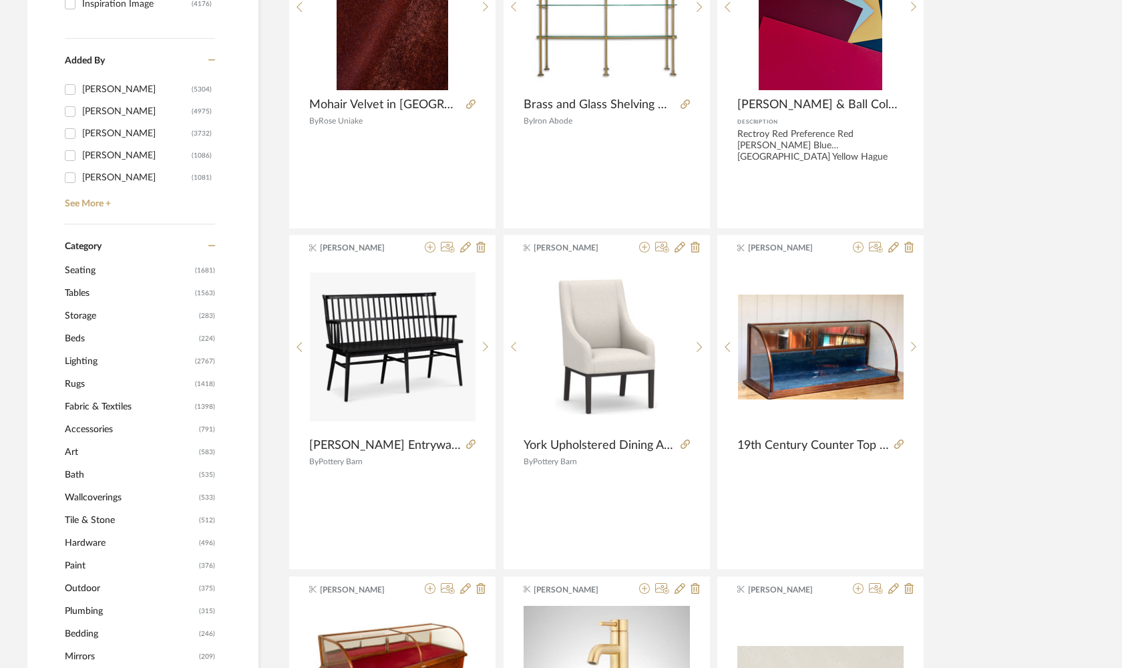
scroll to position [369, 0]
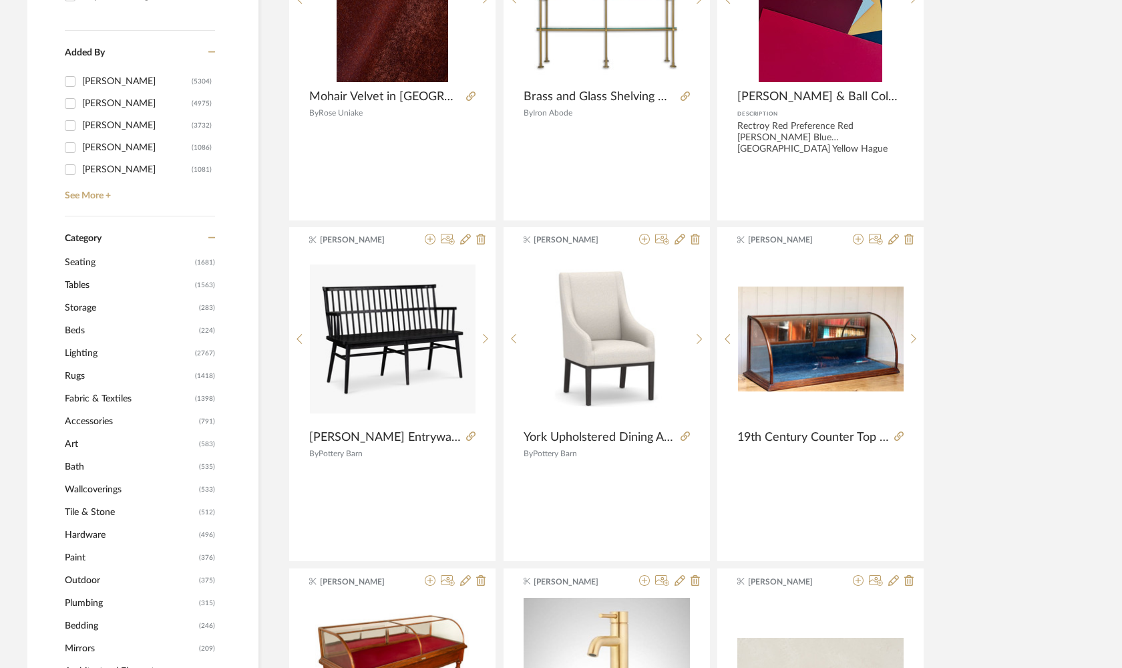
click at [89, 266] on span "Seating" at bounding box center [128, 262] width 127 height 23
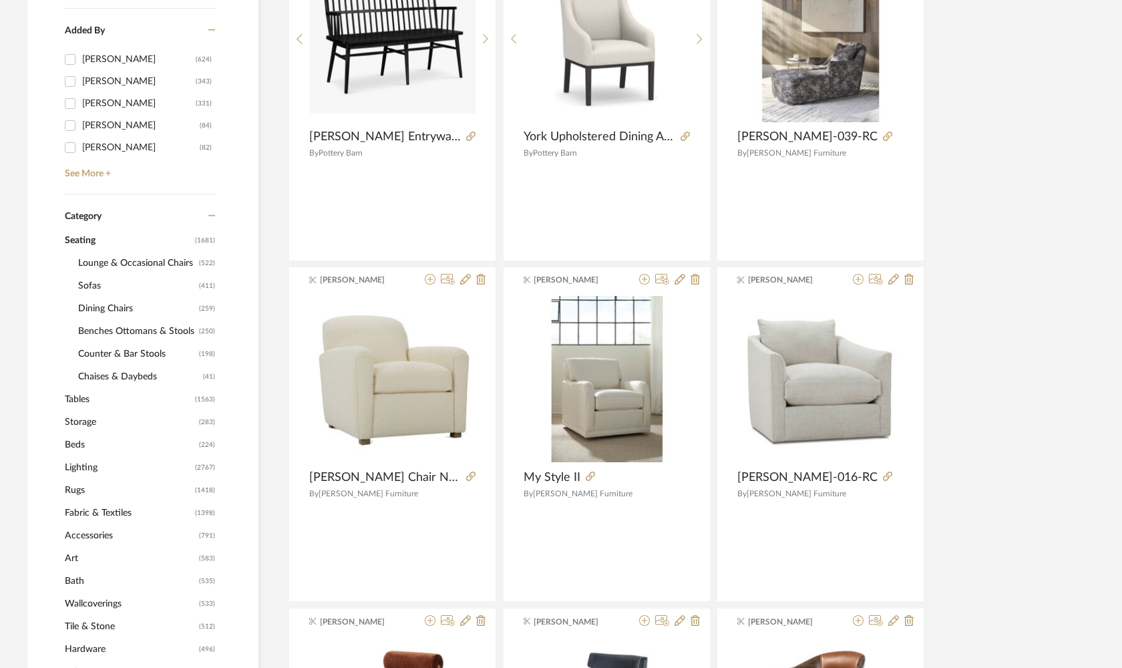
click at [89, 283] on span "Sofas" at bounding box center [136, 285] width 117 height 23
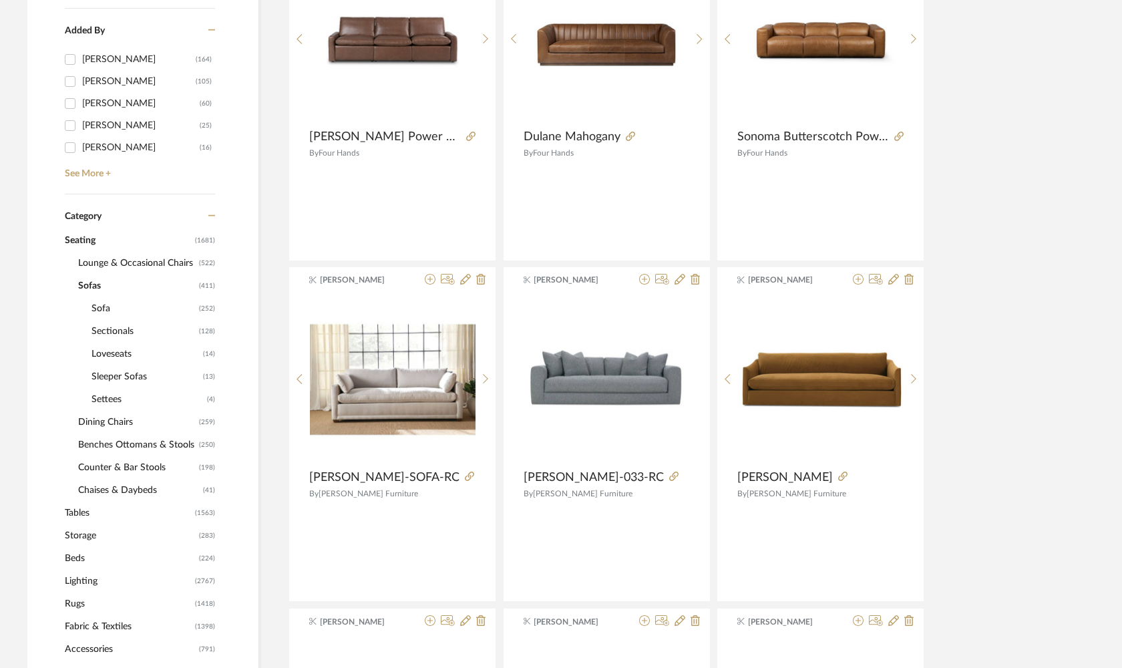
click at [102, 308] on span "Sofa" at bounding box center [143, 308] width 104 height 23
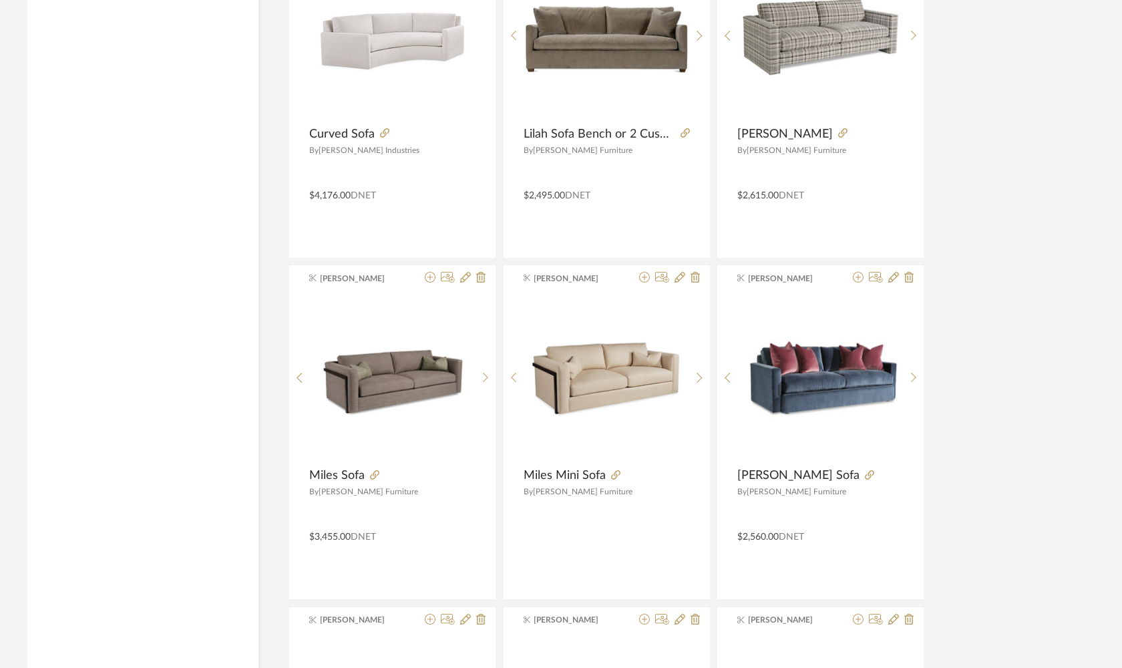
scroll to position [3879, 0]
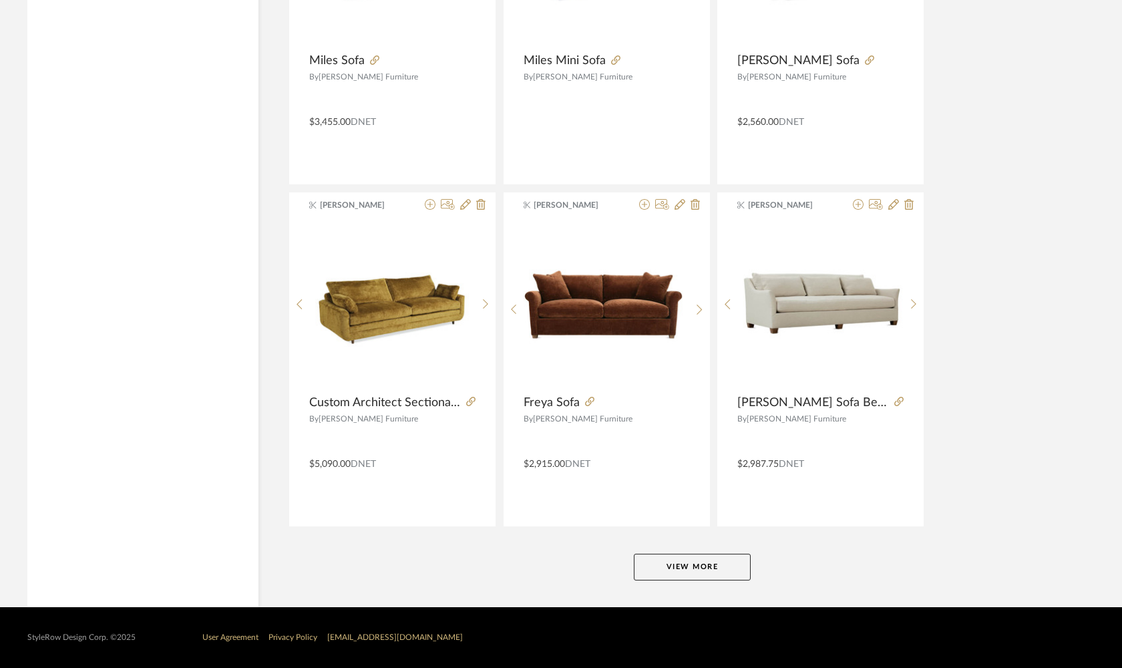
click at [717, 567] on button "View More" at bounding box center [692, 566] width 117 height 27
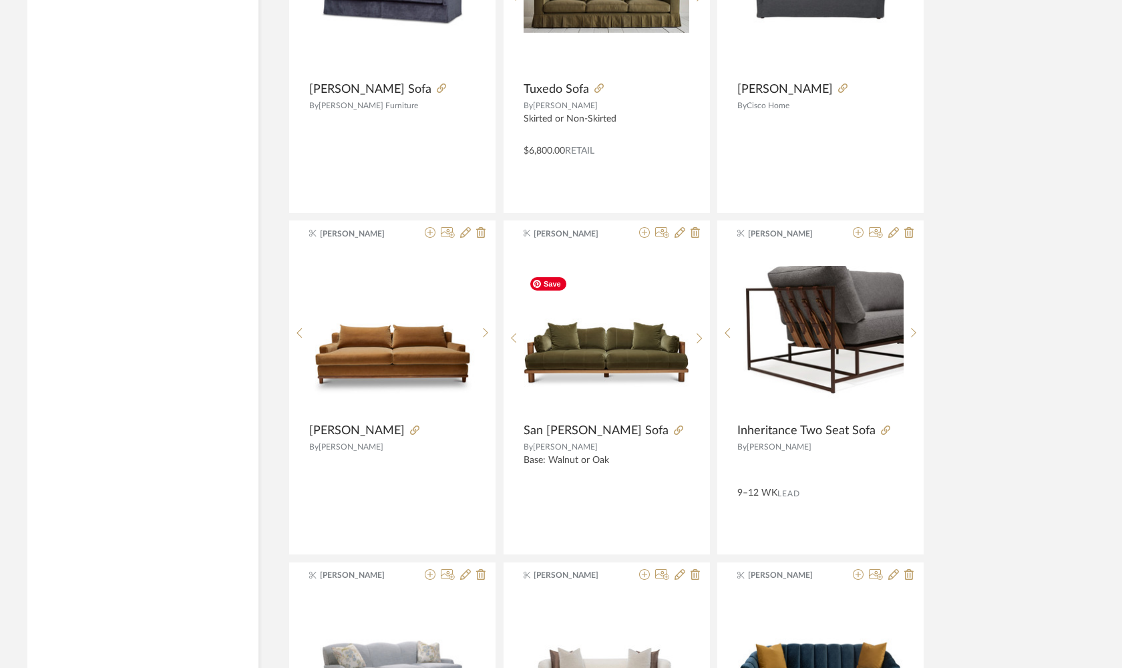
scroll to position [6925, 0]
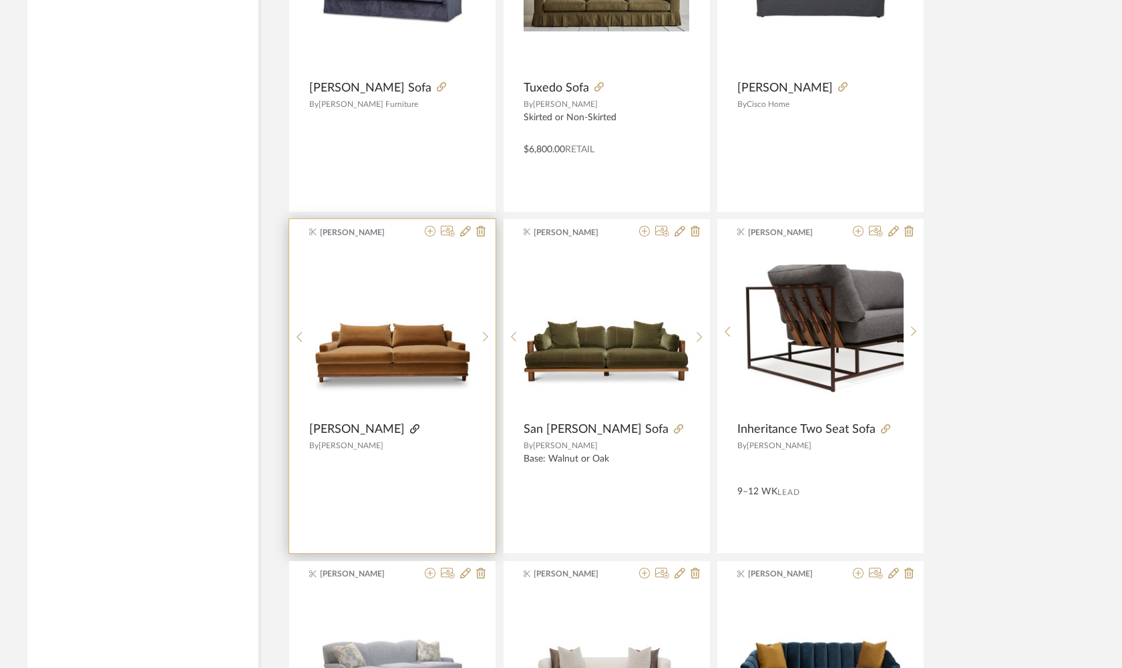
click at [410, 427] on icon at bounding box center [414, 428] width 9 height 9
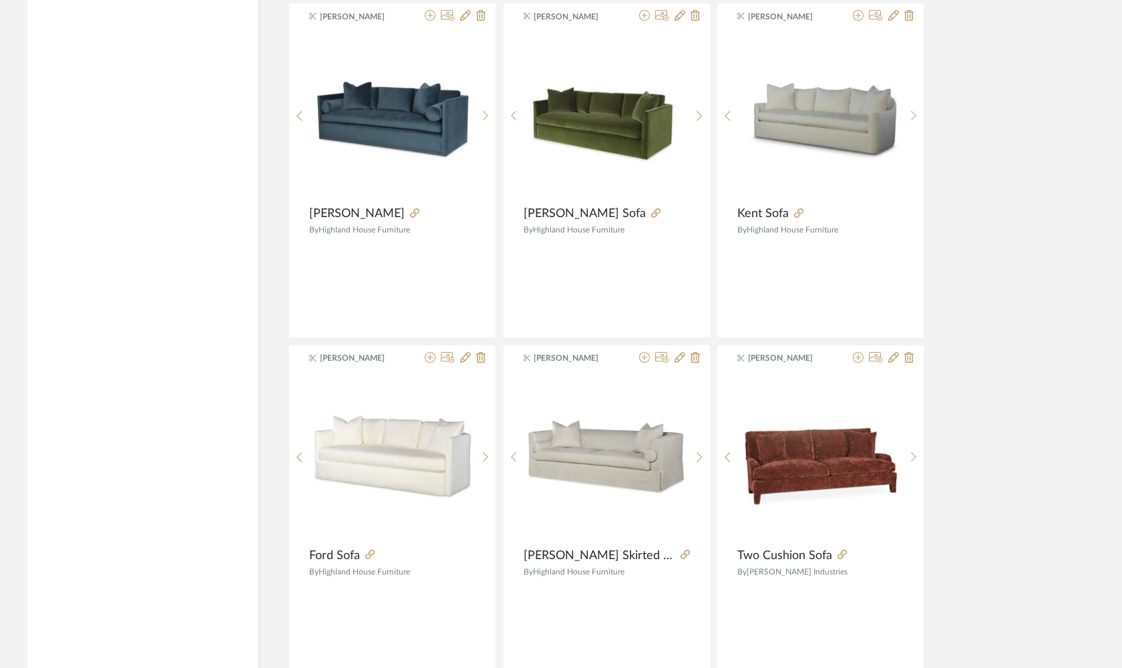
scroll to position [7976, 0]
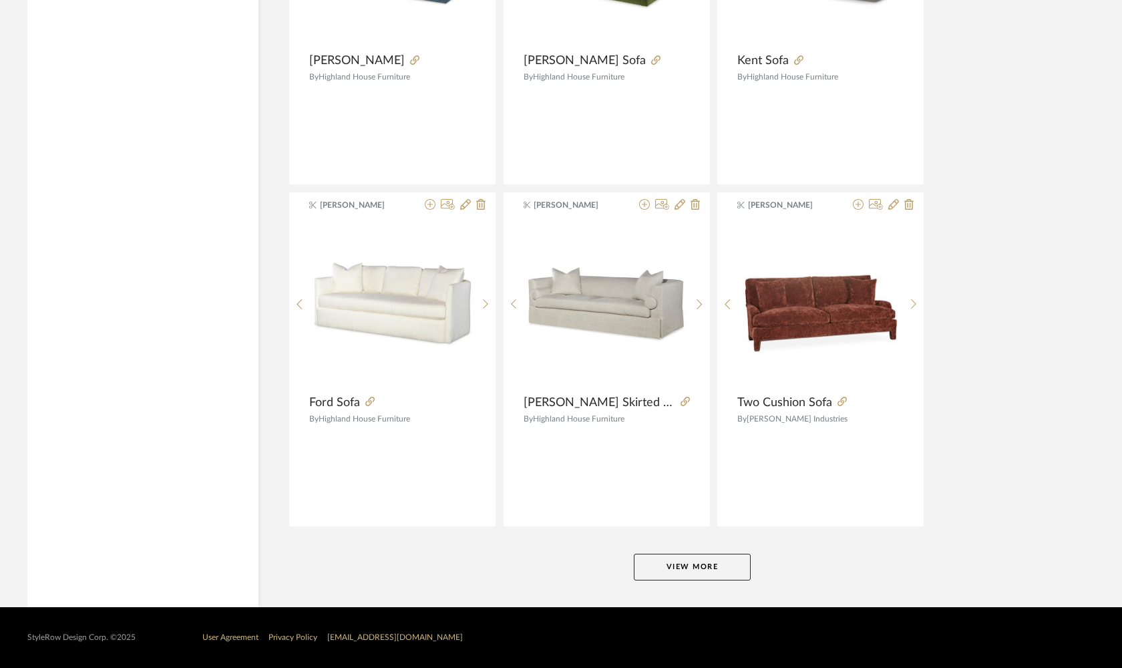
click at [670, 560] on button "View More" at bounding box center [692, 566] width 117 height 27
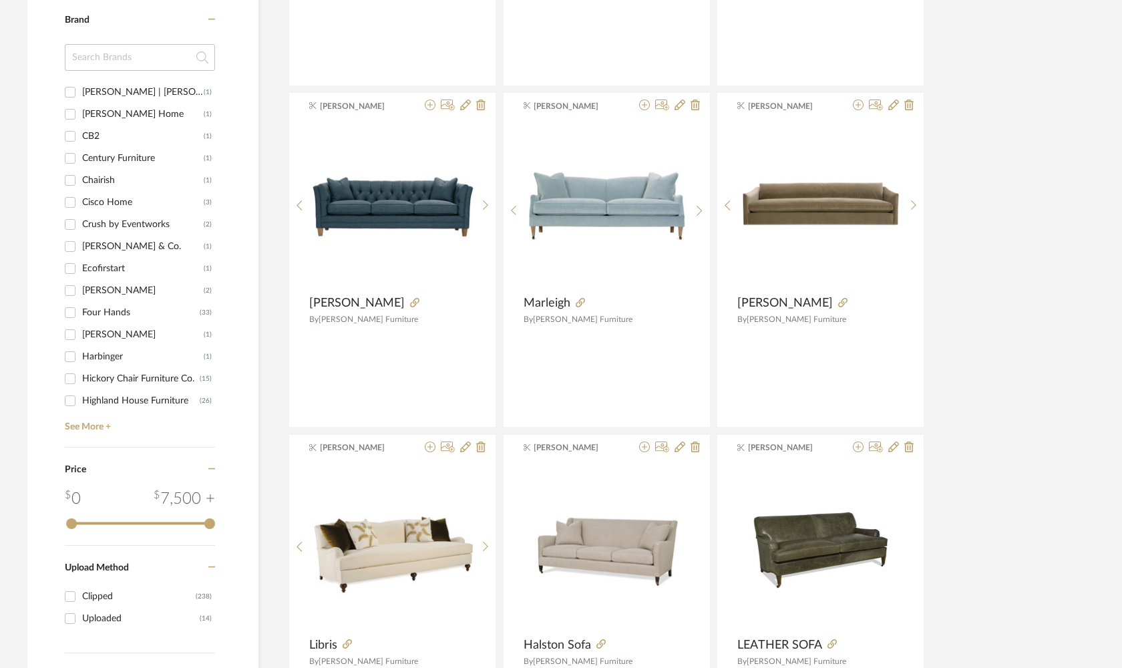
scroll to position [1614, 0]
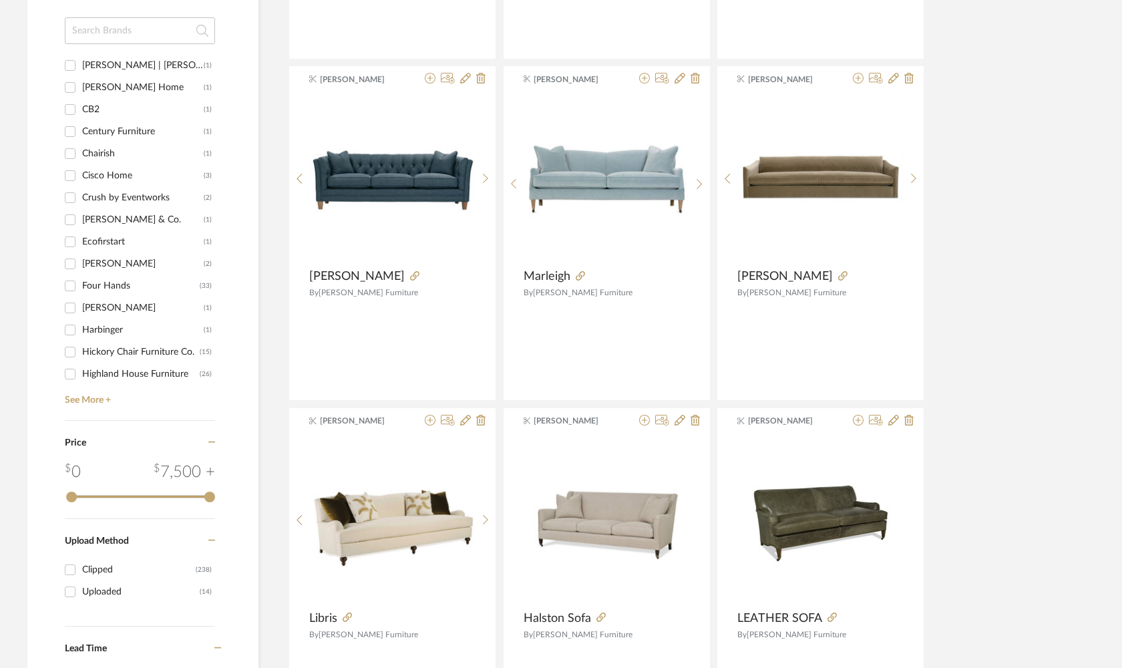
click at [71, 65] on input "Baker | McGuire (1)" at bounding box center [69, 65] width 21 height 21
checkbox input "true"
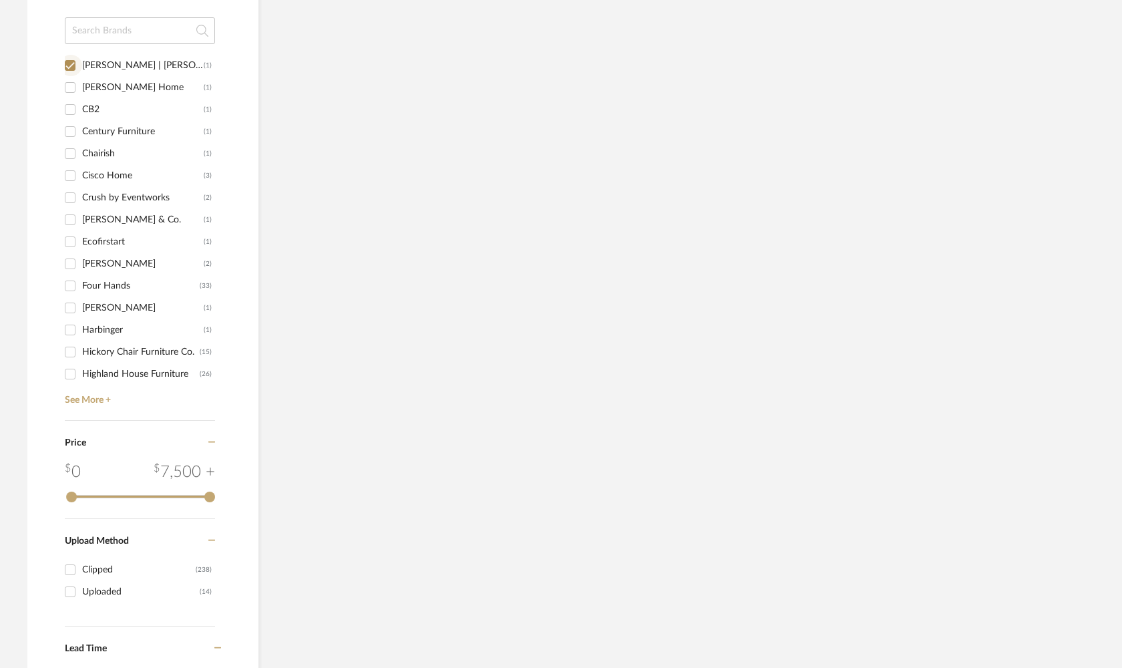
scroll to position [697, 0]
click at [69, 86] on input "Bunny Williams Home (1)" at bounding box center [69, 87] width 21 height 21
checkbox input "true"
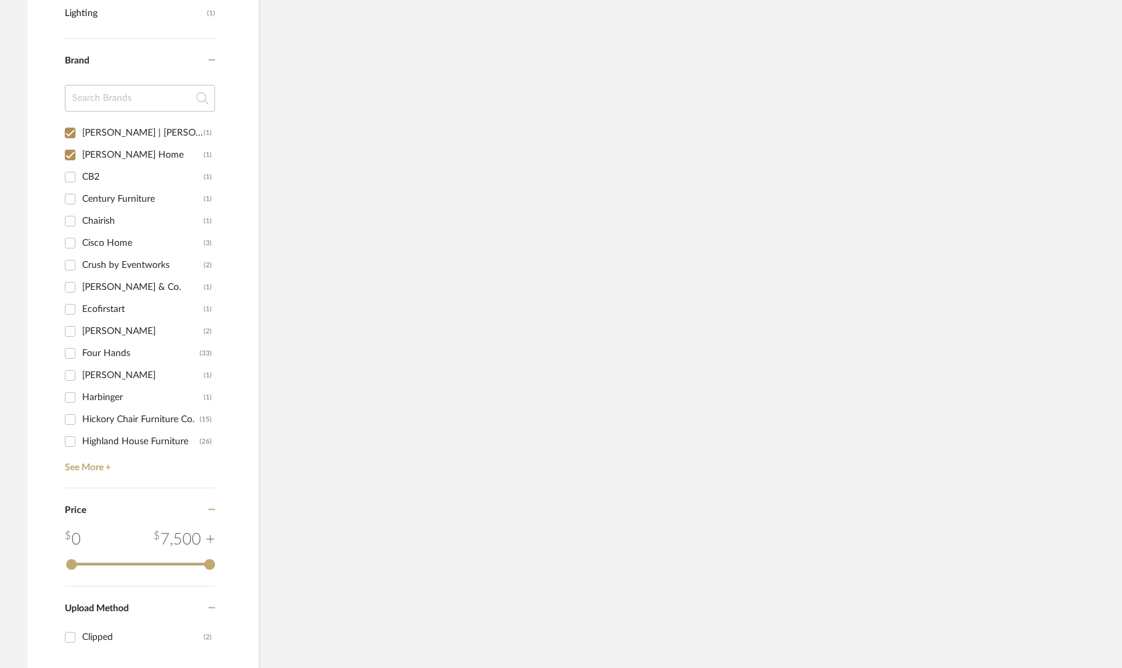
scroll to position [764, 0]
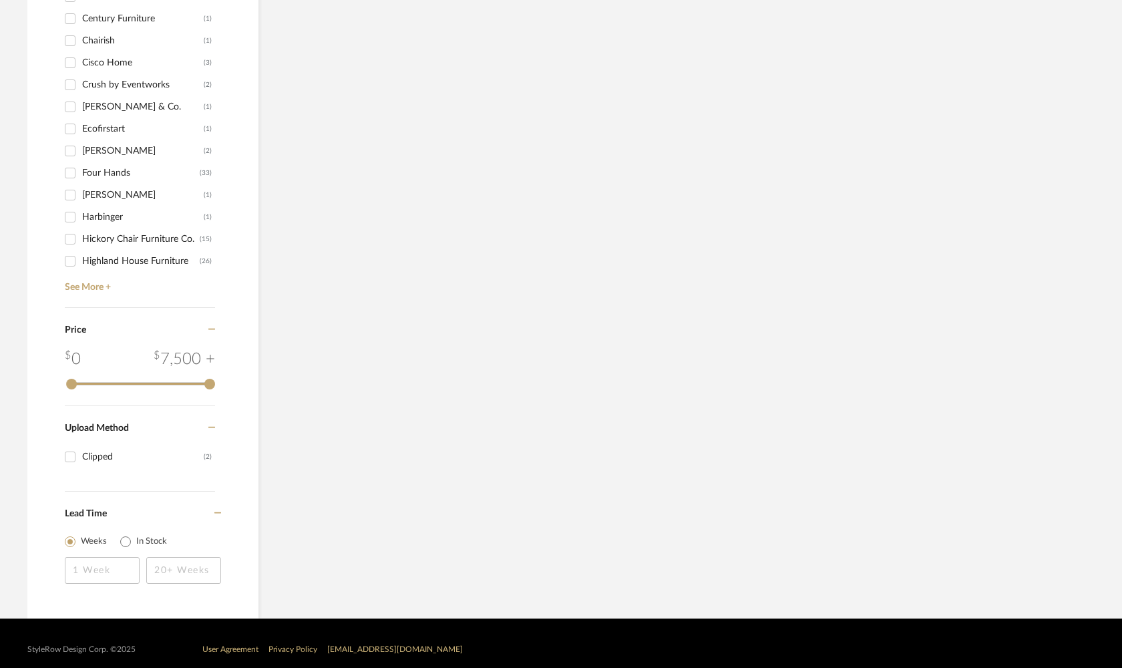
scroll to position [878, 0]
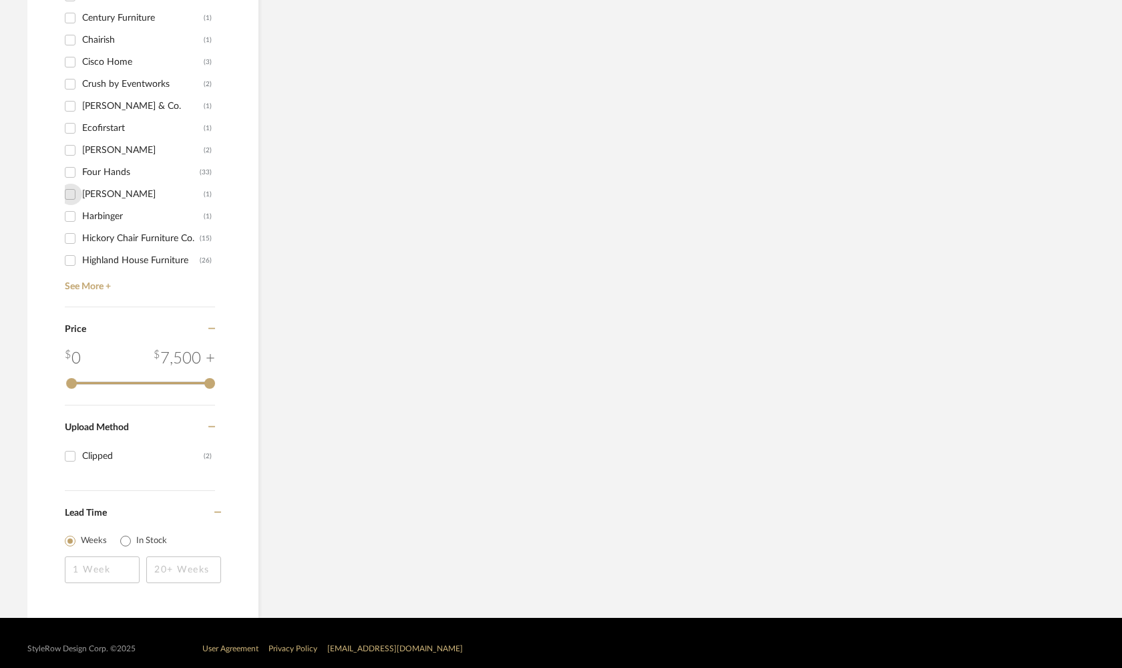
click at [69, 194] on input "George Smith (1)" at bounding box center [69, 194] width 21 height 21
checkbox input "true"
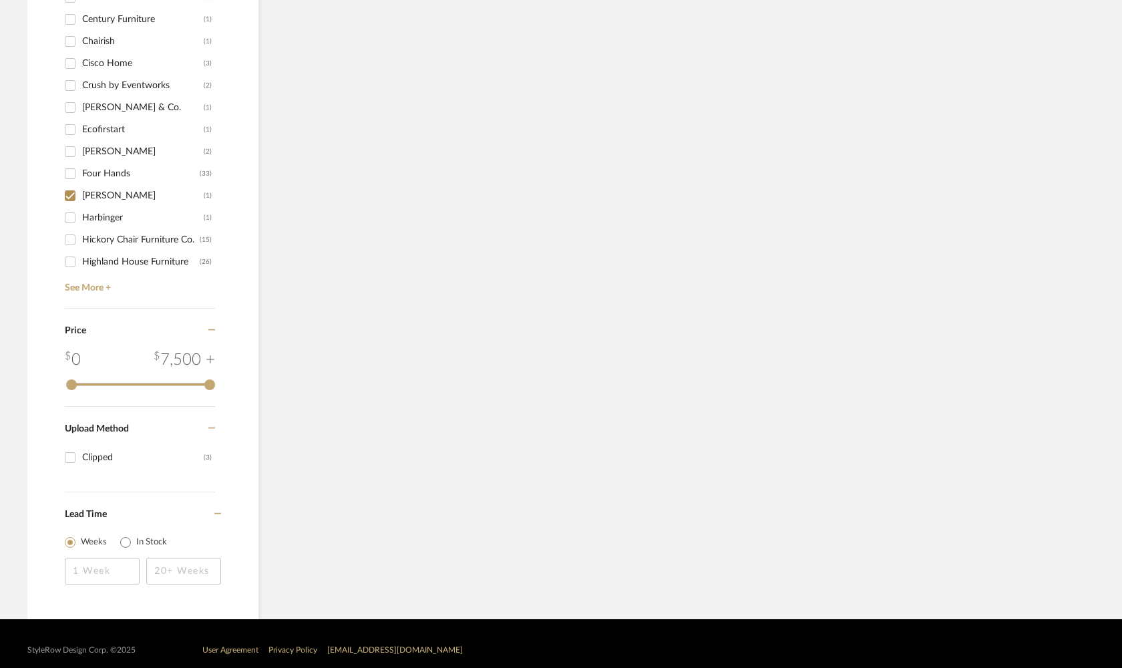
scroll to position [923, 0]
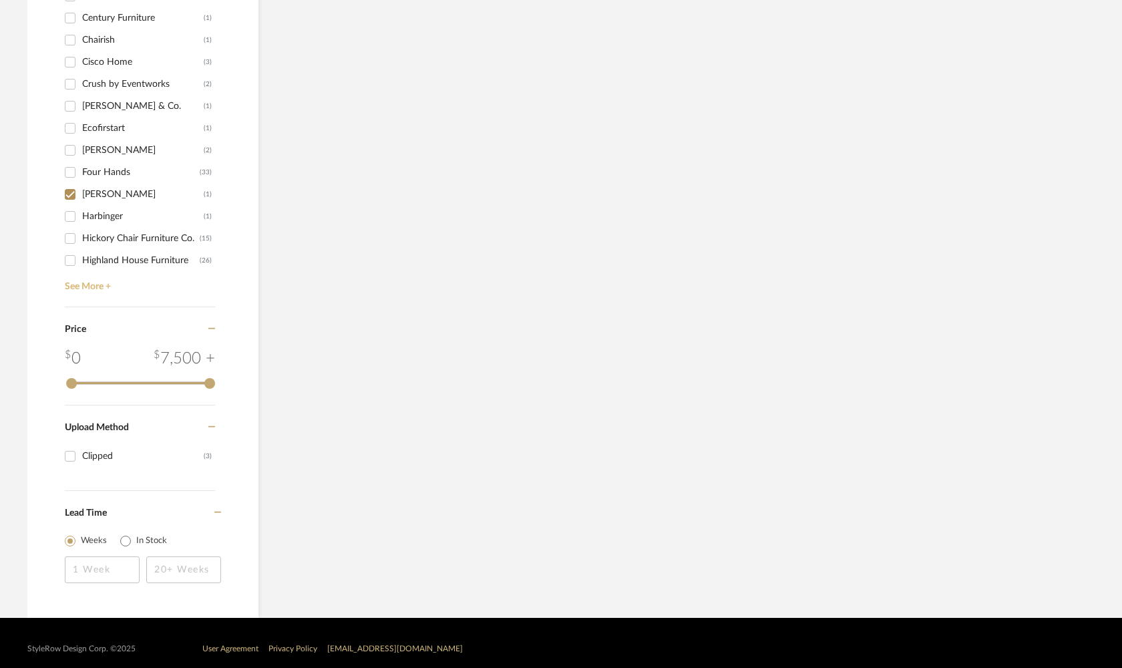
click at [81, 290] on link "See More +" at bounding box center [138, 281] width 154 height 21
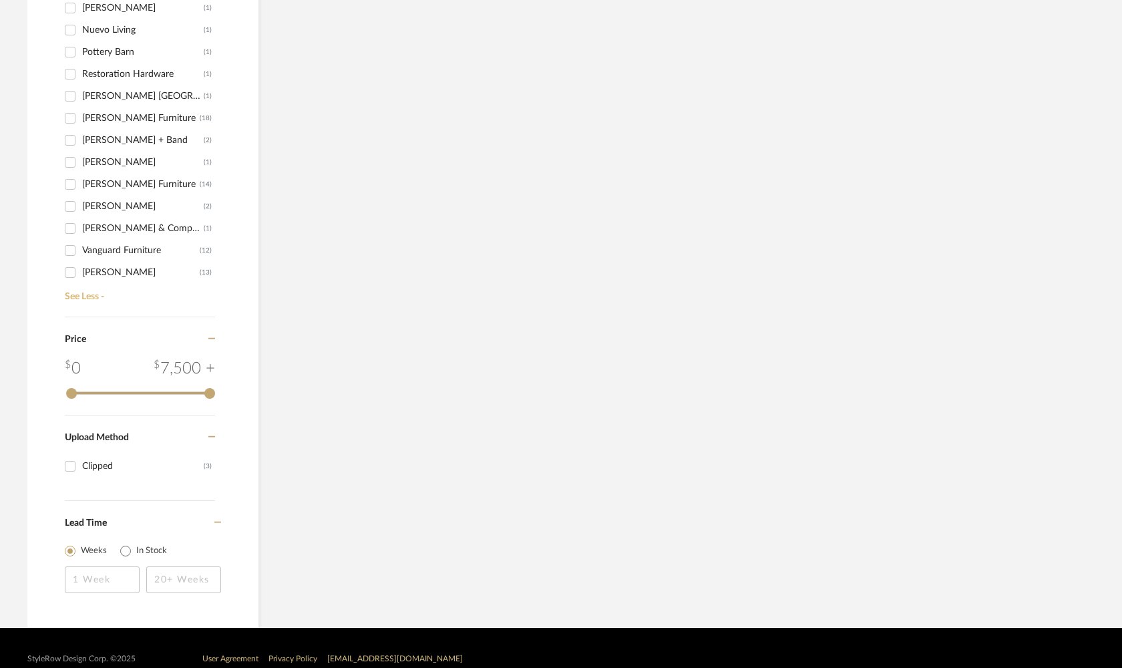
scroll to position [477, 0]
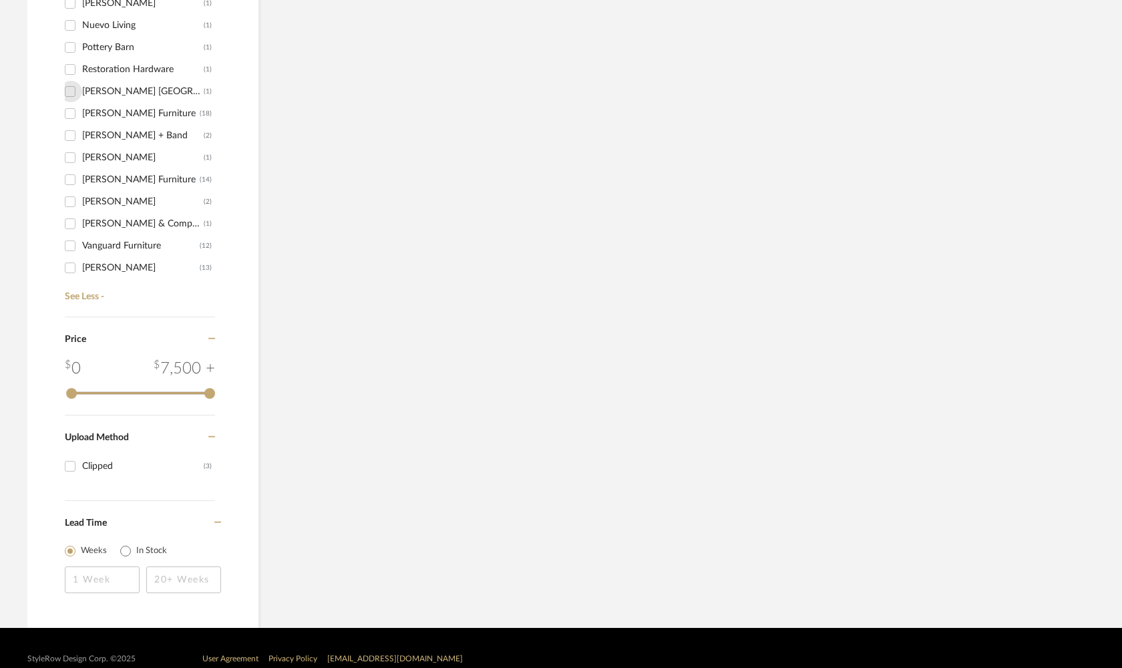
click at [73, 90] on input "Rose Tarlow Melrose House (1)" at bounding box center [69, 91] width 21 height 21
checkbox input "true"
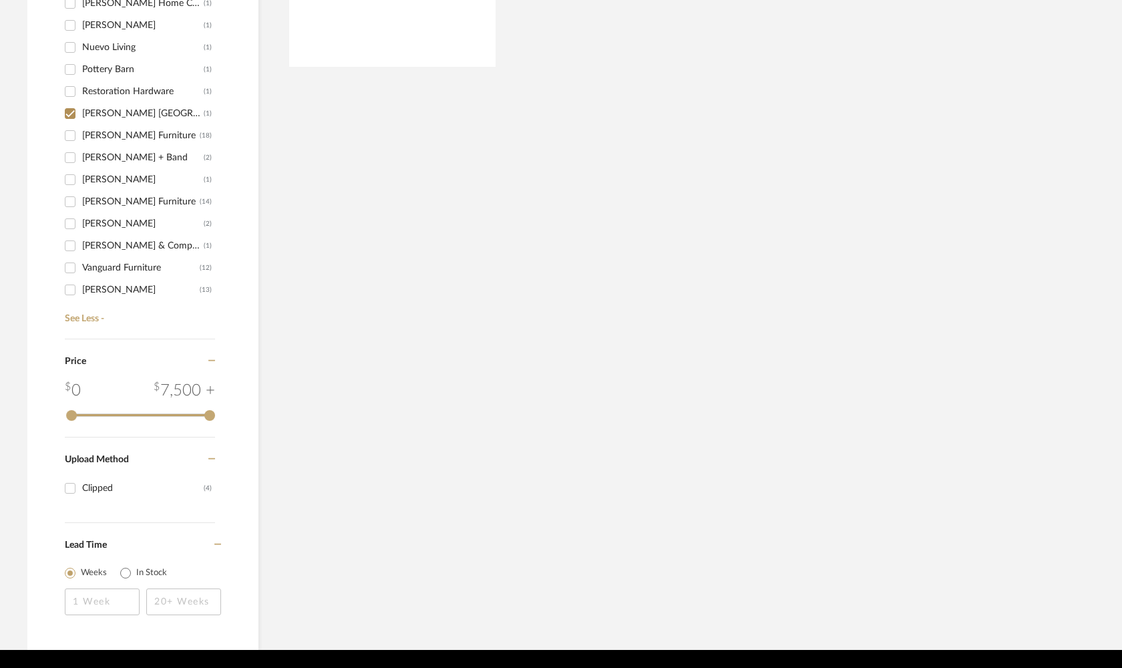
scroll to position [945, 0]
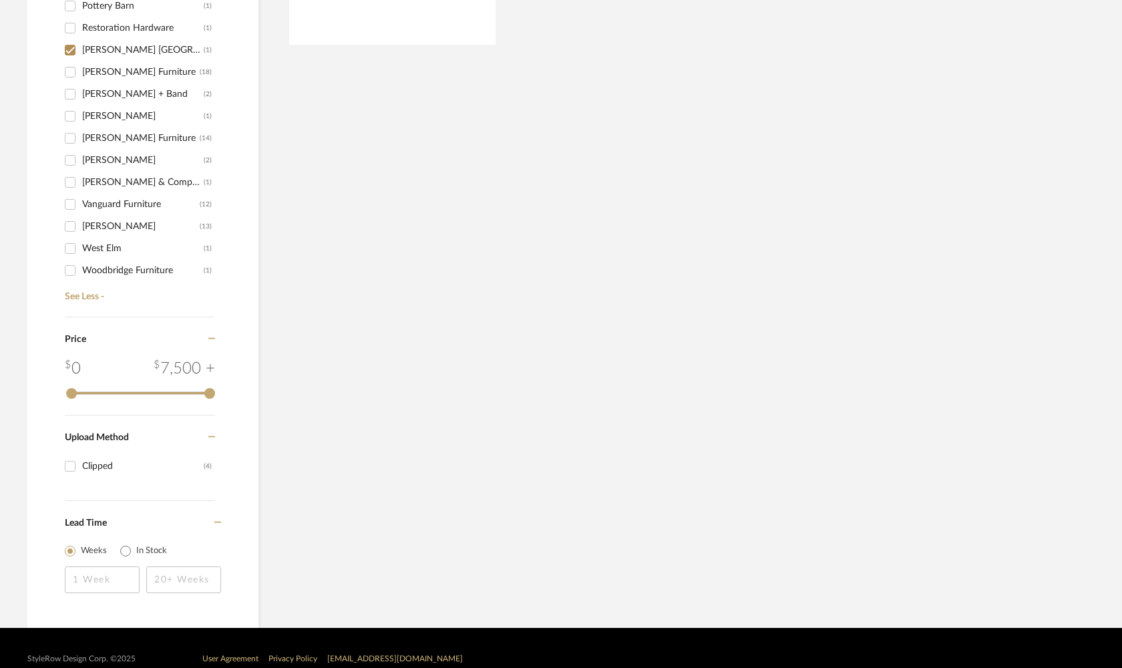
scroll to position [967, 0]
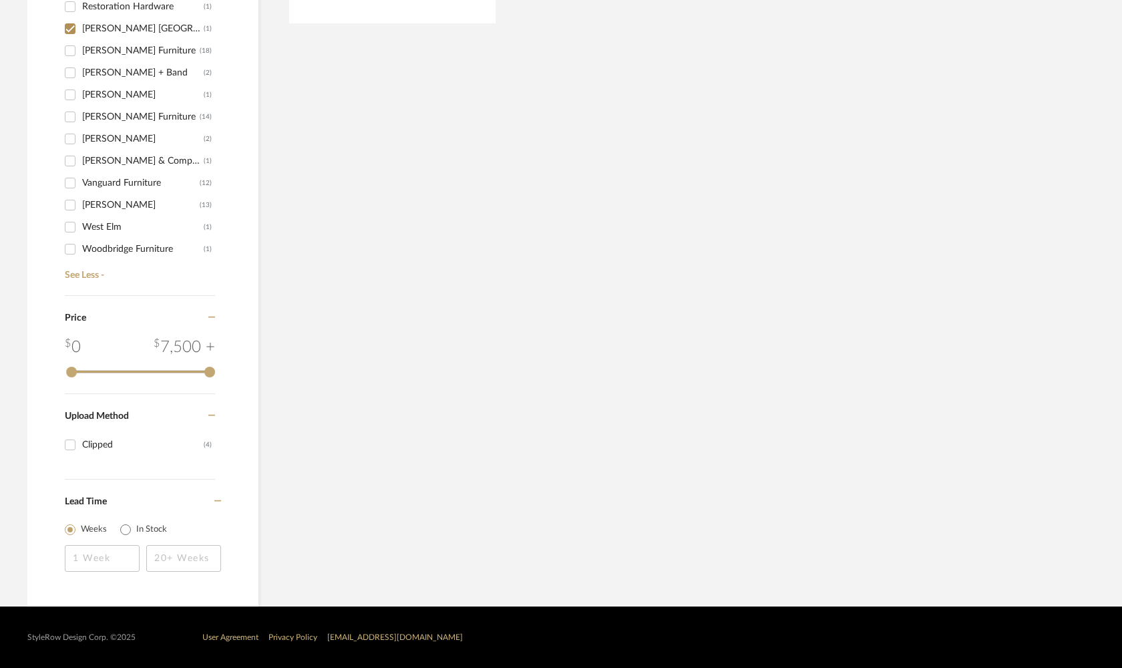
click at [70, 204] on input "Verellen (13)" at bounding box center [69, 204] width 21 height 21
checkbox input "true"
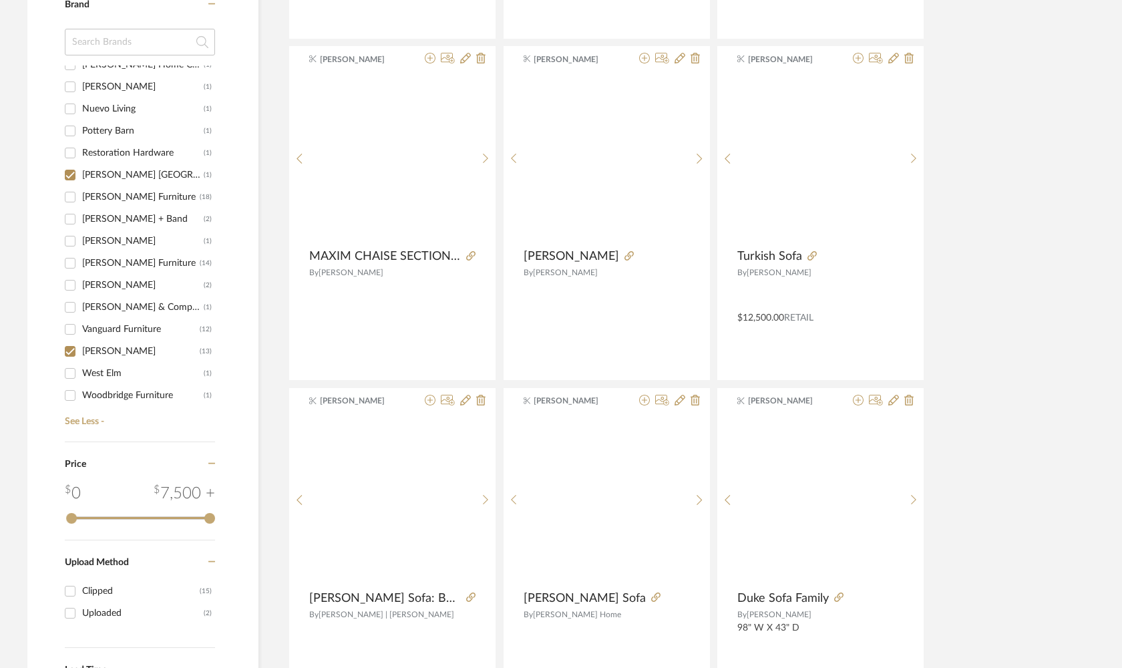
scroll to position [1114, 0]
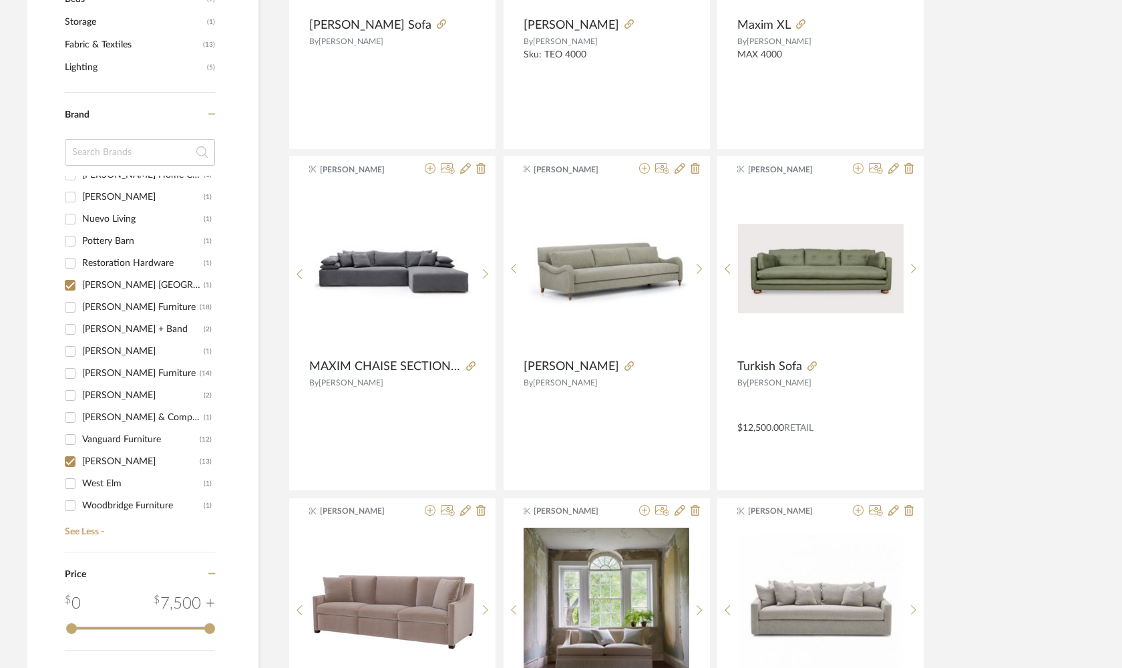
scroll to position [869, 0]
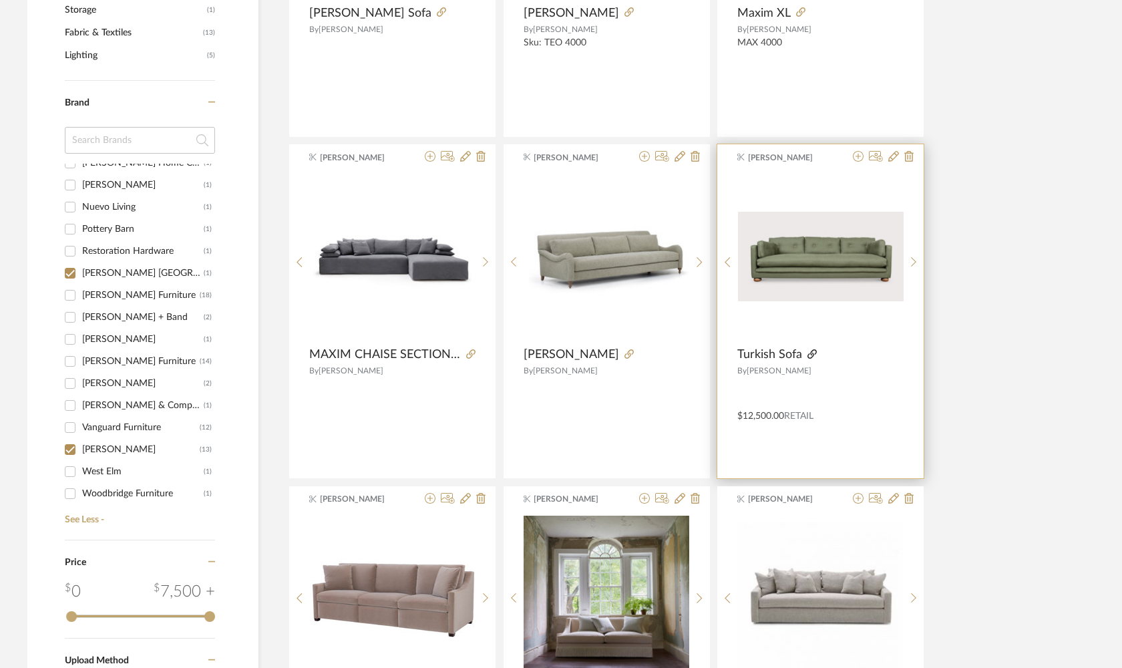
click at [808, 349] on icon at bounding box center [811, 353] width 9 height 9
click at [857, 151] on icon at bounding box center [857, 156] width 11 height 11
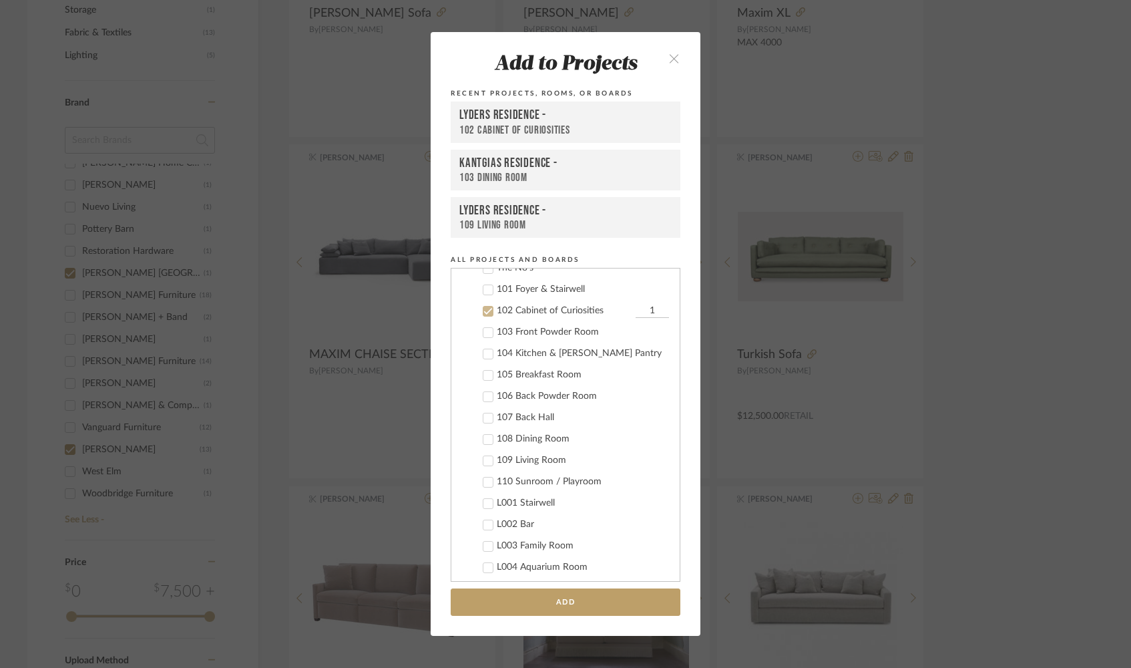
scroll to position [855, 0]
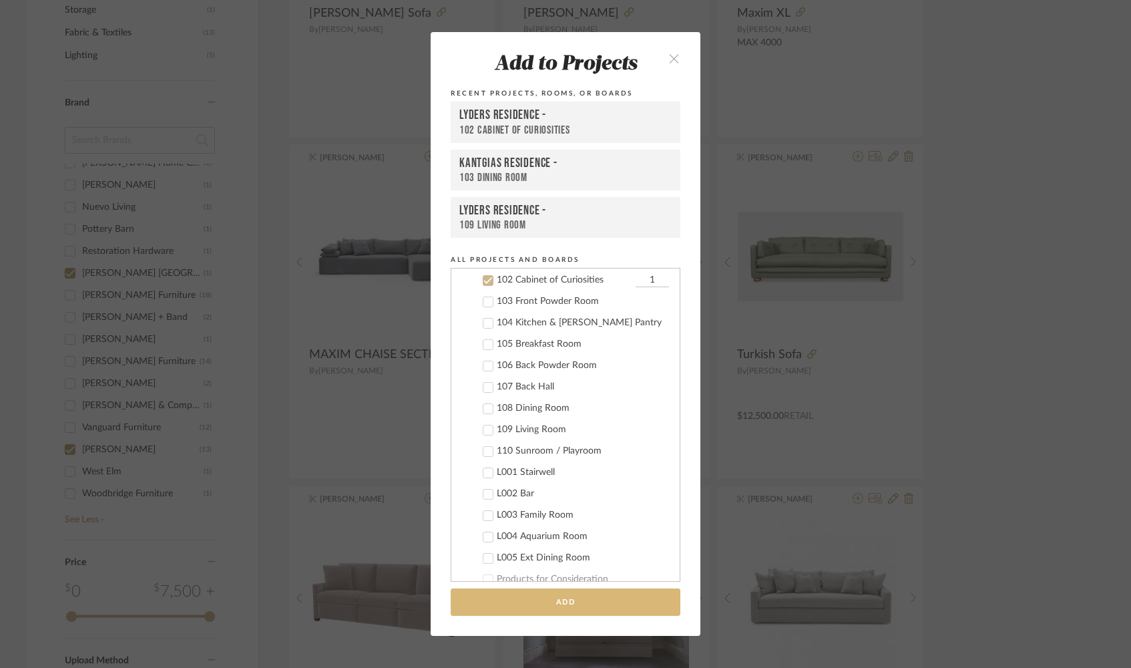
click at [620, 602] on button "Add" at bounding box center [566, 601] width 230 height 27
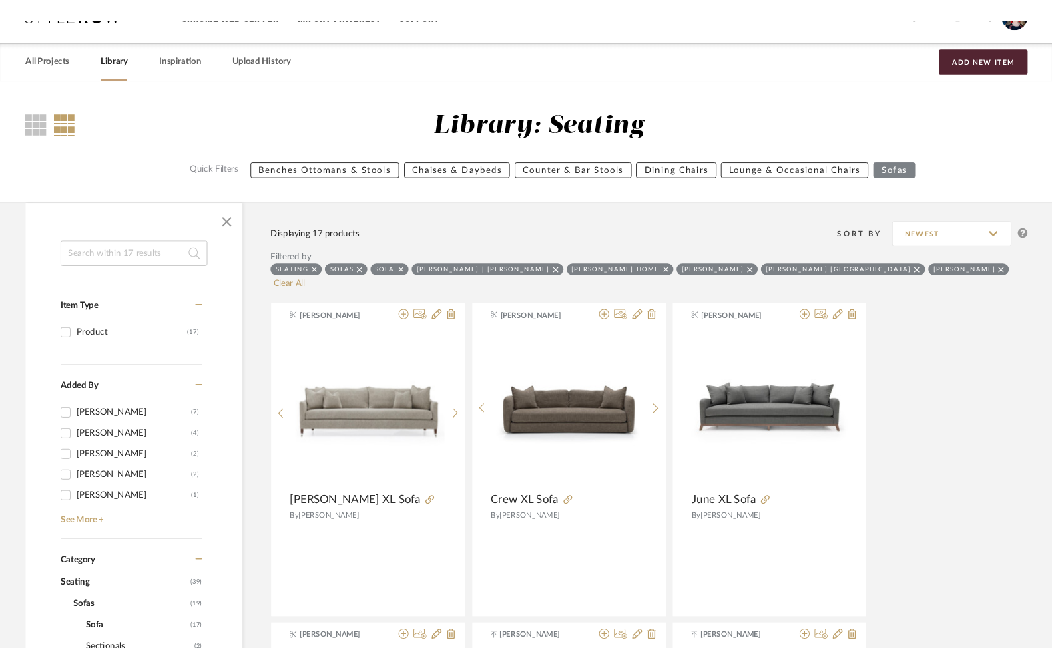
scroll to position [0, 0]
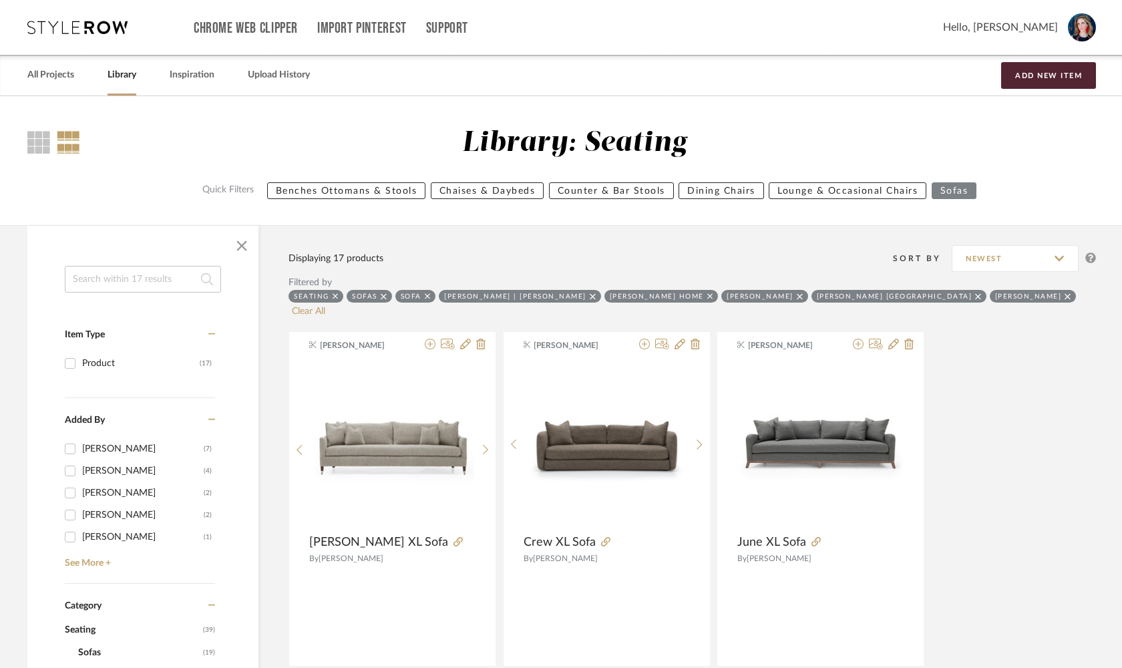
click at [121, 276] on input at bounding box center [143, 279] width 156 height 27
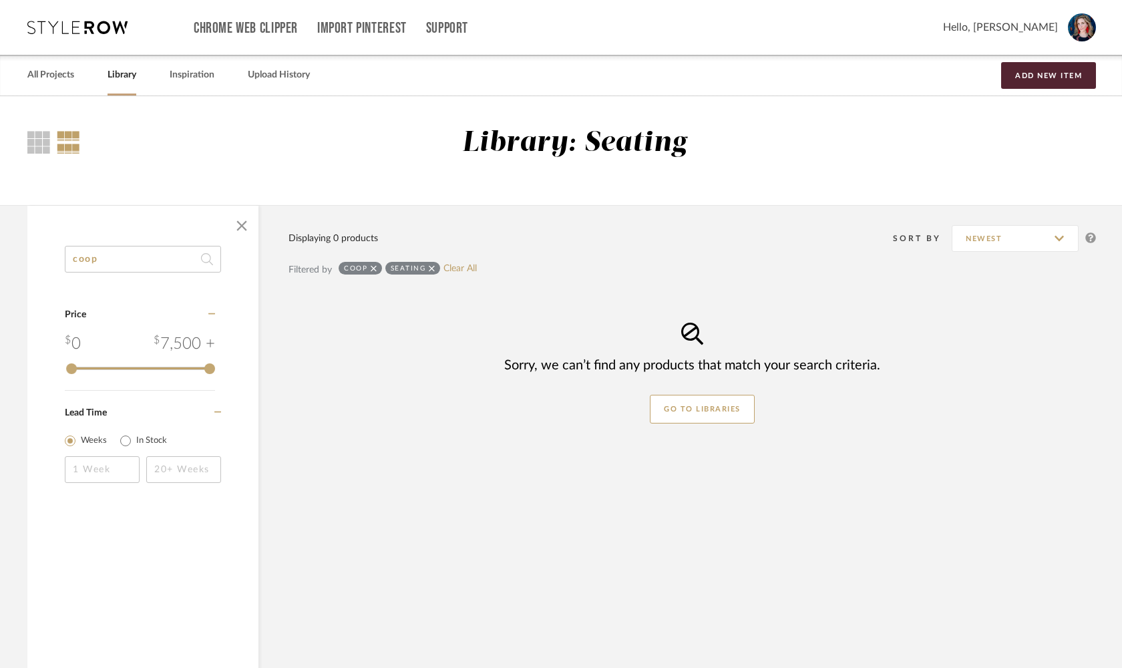
click at [440, 266] on div "Seating" at bounding box center [412, 268] width 55 height 13
click at [435, 268] on icon at bounding box center [432, 268] width 6 height 6
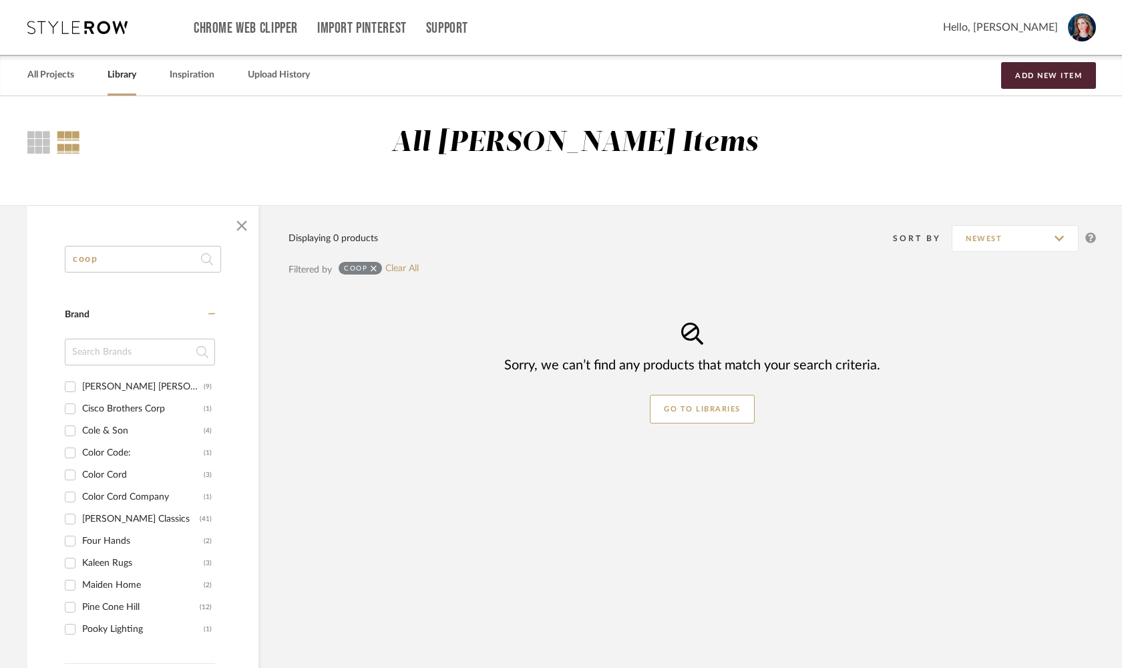
drag, startPoint x: 99, startPoint y: 259, endPoint x: 11, endPoint y: 252, distance: 87.7
click at [11, 252] on div "coop Category Brand Buechel Stone Corp (9) Cisco Brothers Corp (1) Cole & Son (…" at bounding box center [560, 547] width 1107 height 684
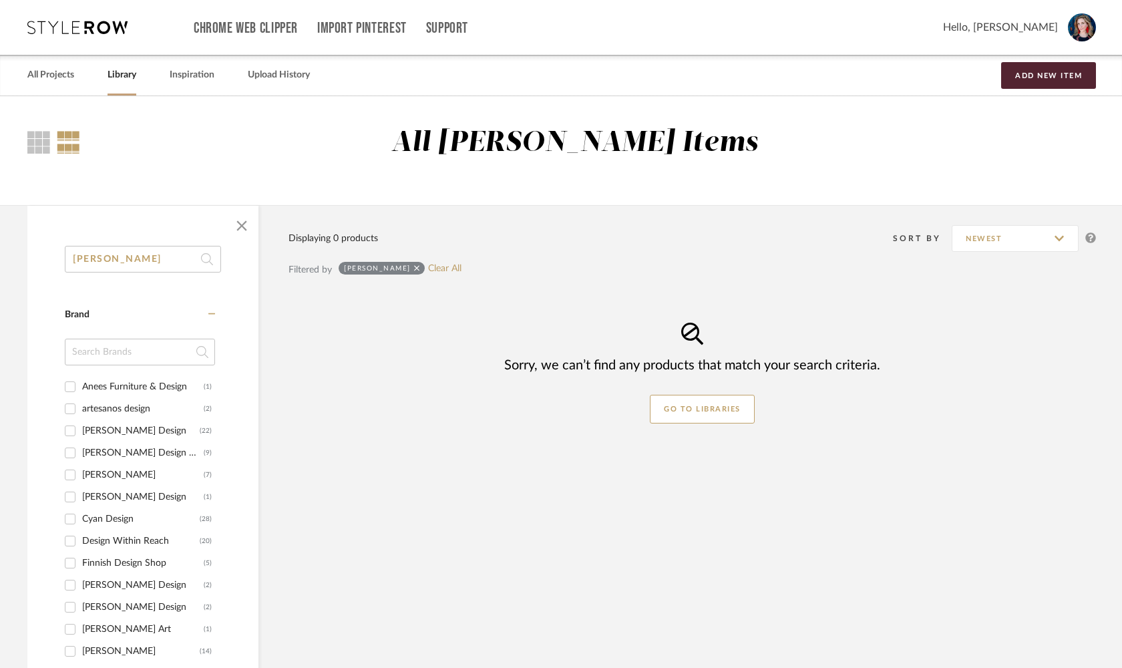
type input "john derian"
click at [109, 78] on link "Library" at bounding box center [121, 75] width 29 height 18
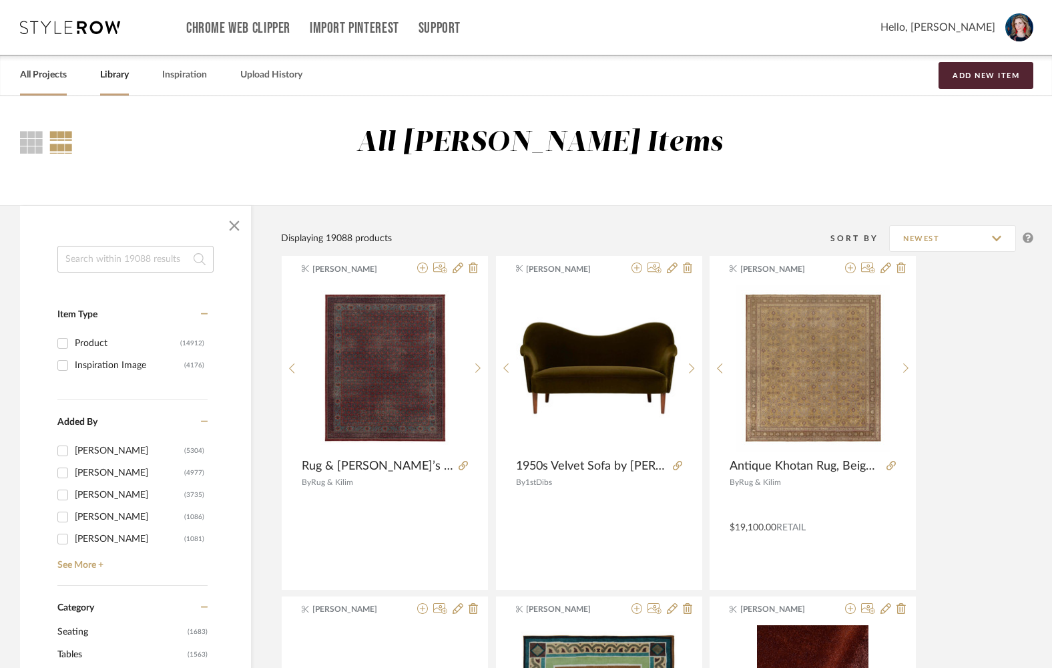
click at [55, 76] on link "All Projects" at bounding box center [43, 75] width 47 height 18
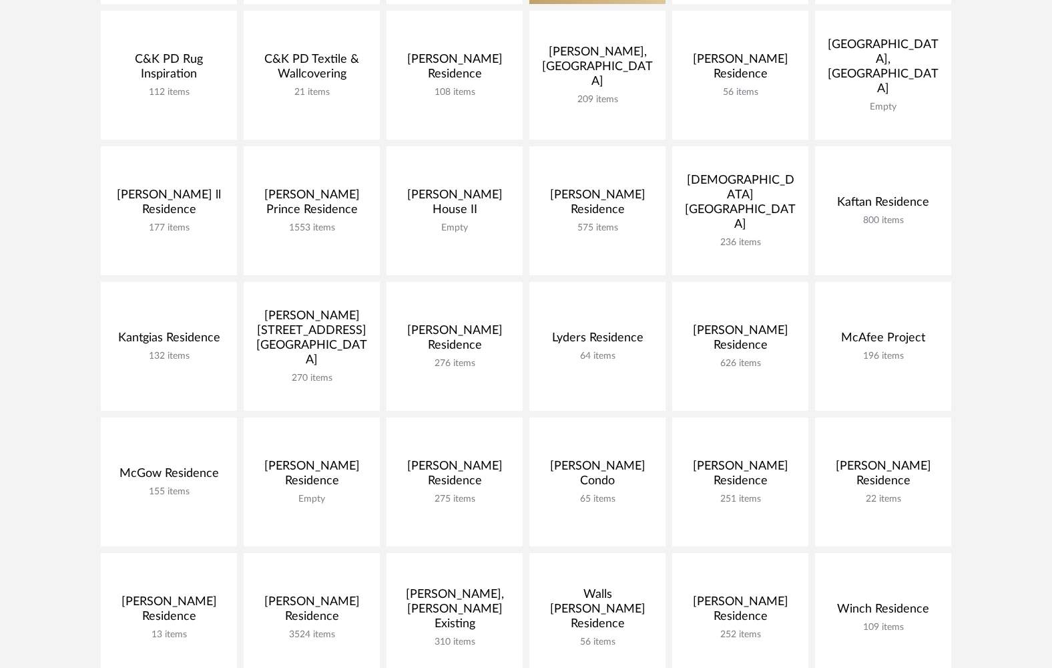
scroll to position [377, 0]
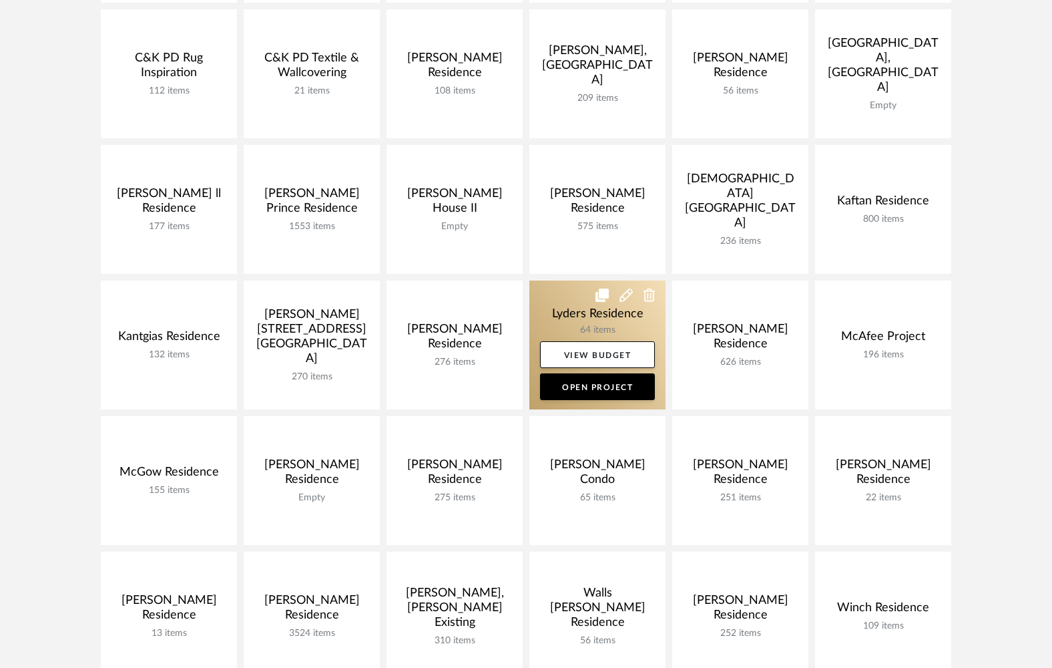
click at [573, 310] on link at bounding box center [597, 344] width 136 height 129
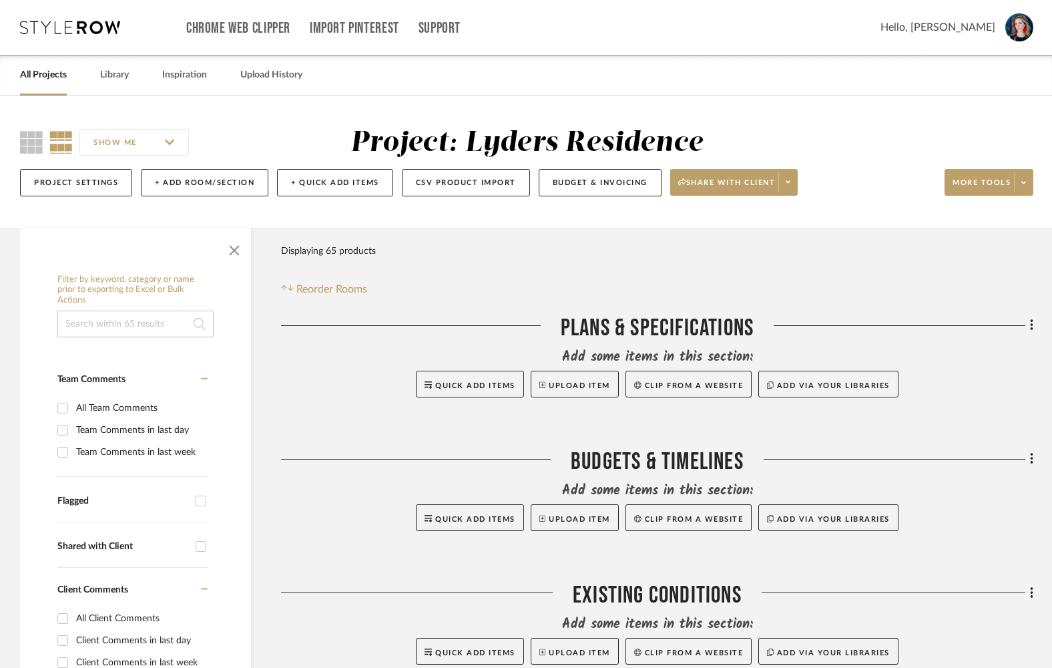
scroll to position [1, 0]
click at [29, 142] on icon at bounding box center [31, 141] width 23 height 23
drag, startPoint x: 232, startPoint y: 249, endPoint x: 256, endPoint y: 254, distance: 23.8
click at [232, 249] on span "button" at bounding box center [234, 247] width 32 height 32
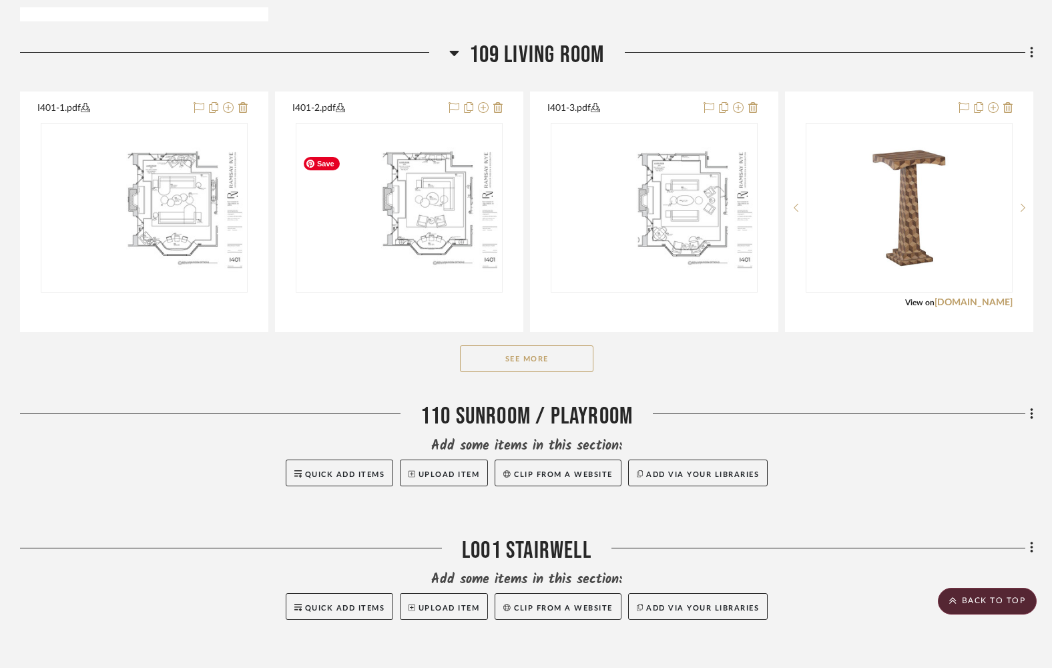
scroll to position [2085, 0]
click at [490, 364] on button "See More" at bounding box center [527, 357] width 134 height 27
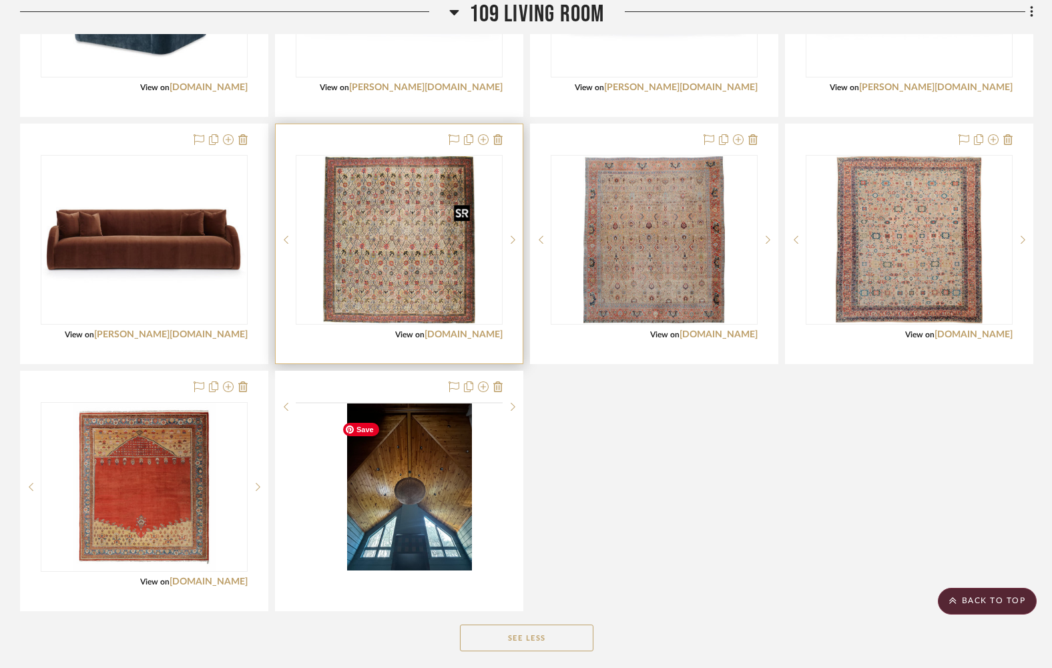
scroll to position [2795, 0]
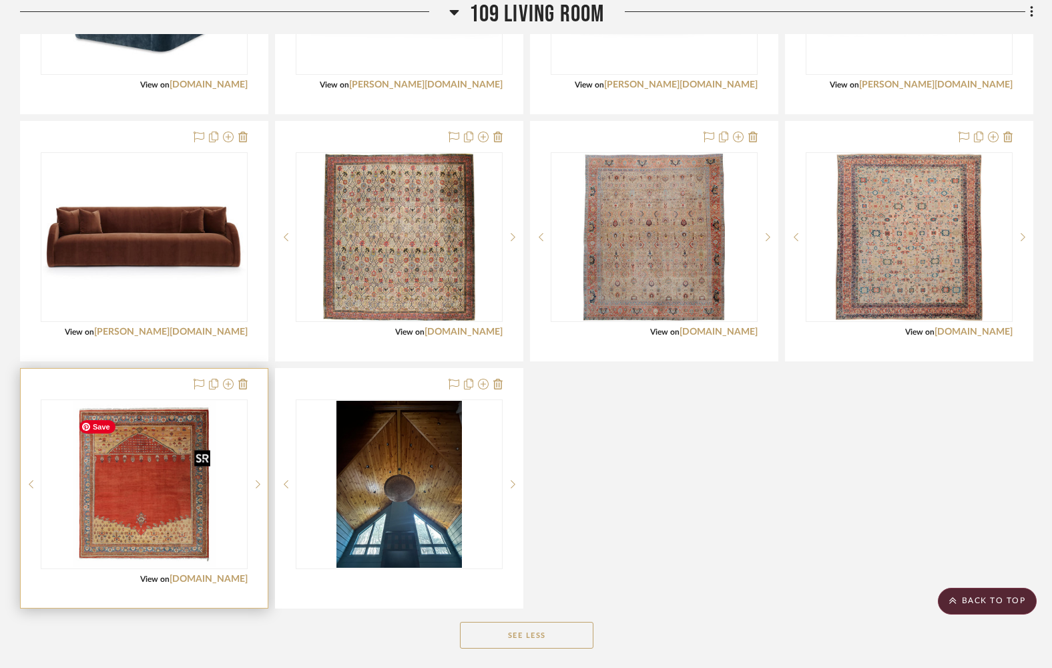
click at [142, 501] on img "0" at bounding box center [144, 484] width 143 height 167
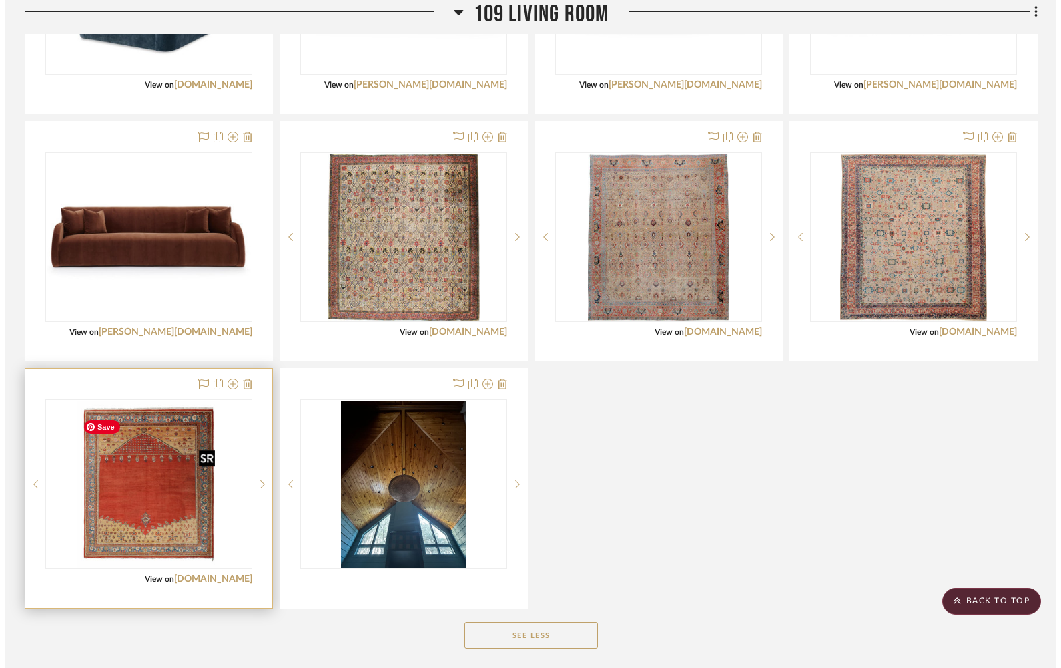
scroll to position [0, 0]
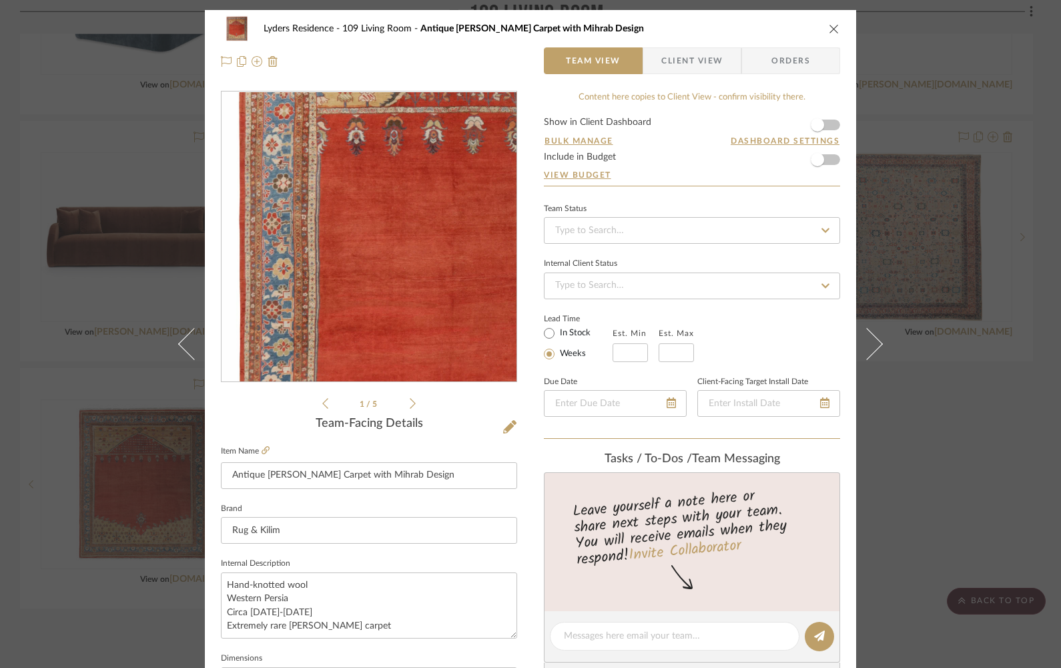
click at [296, 227] on img "0" at bounding box center [369, 237] width 247 height 290
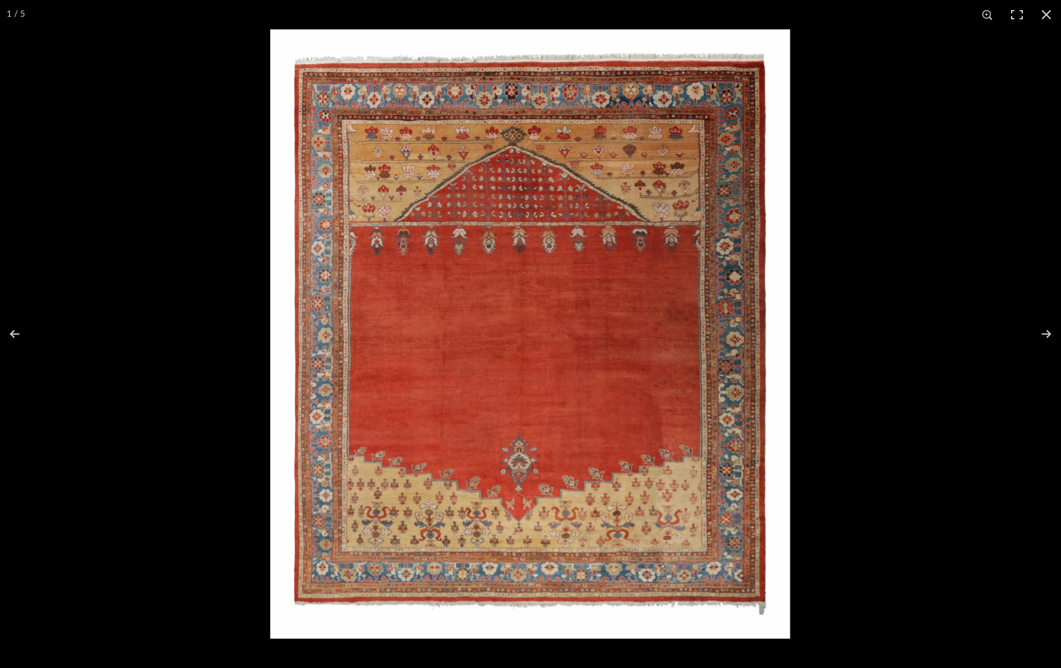
click at [1047, 15] on button at bounding box center [1046, 14] width 29 height 29
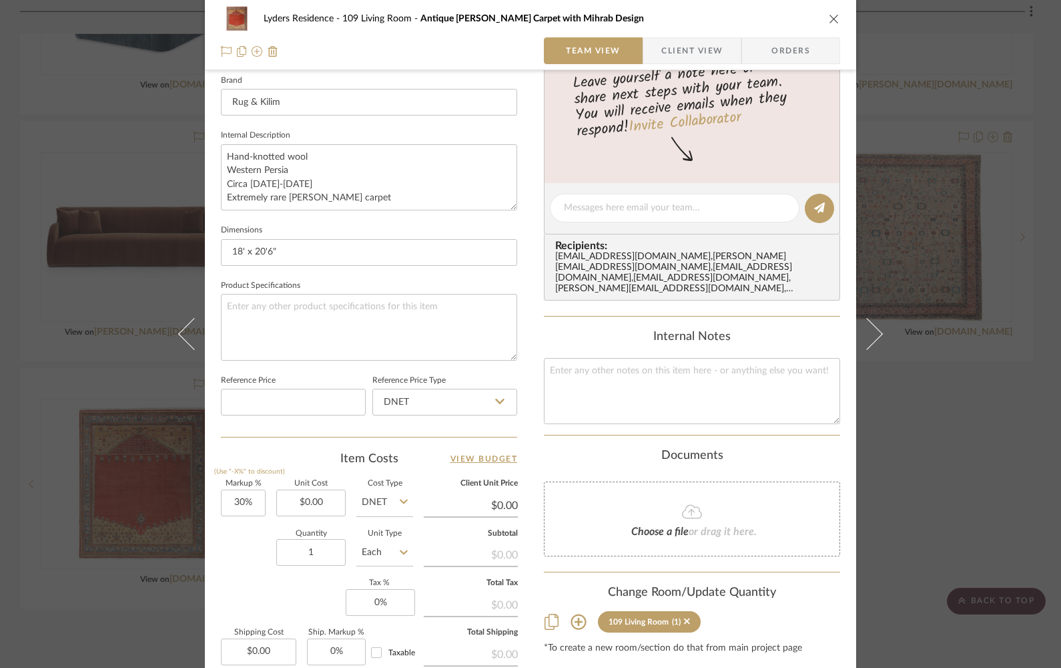
scroll to position [437, 0]
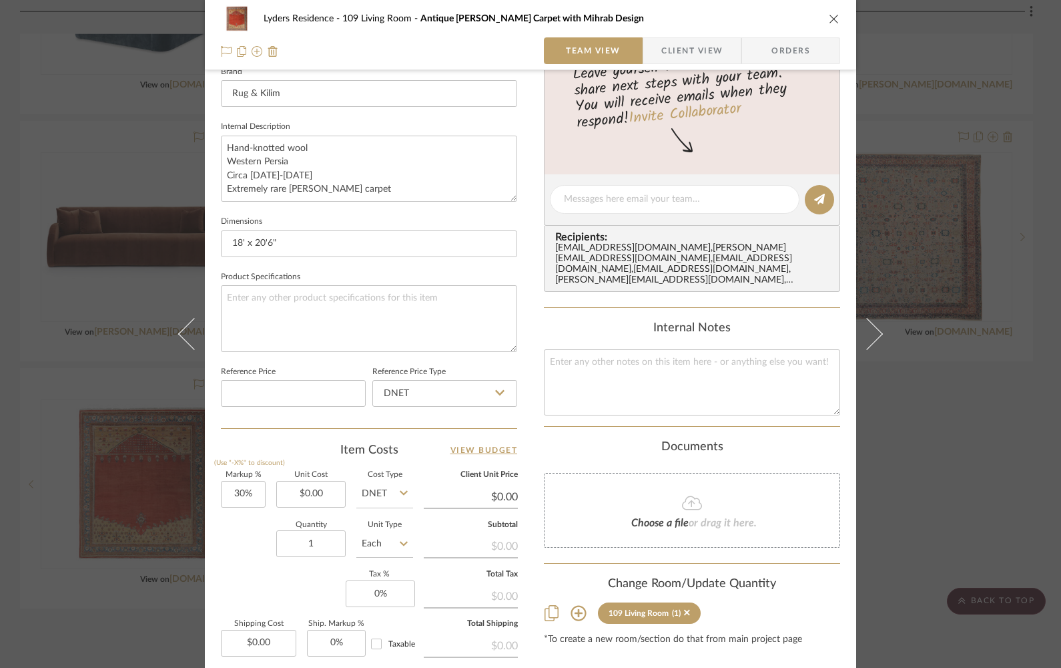
click at [575, 616] on icon at bounding box center [579, 613] width 16 height 16
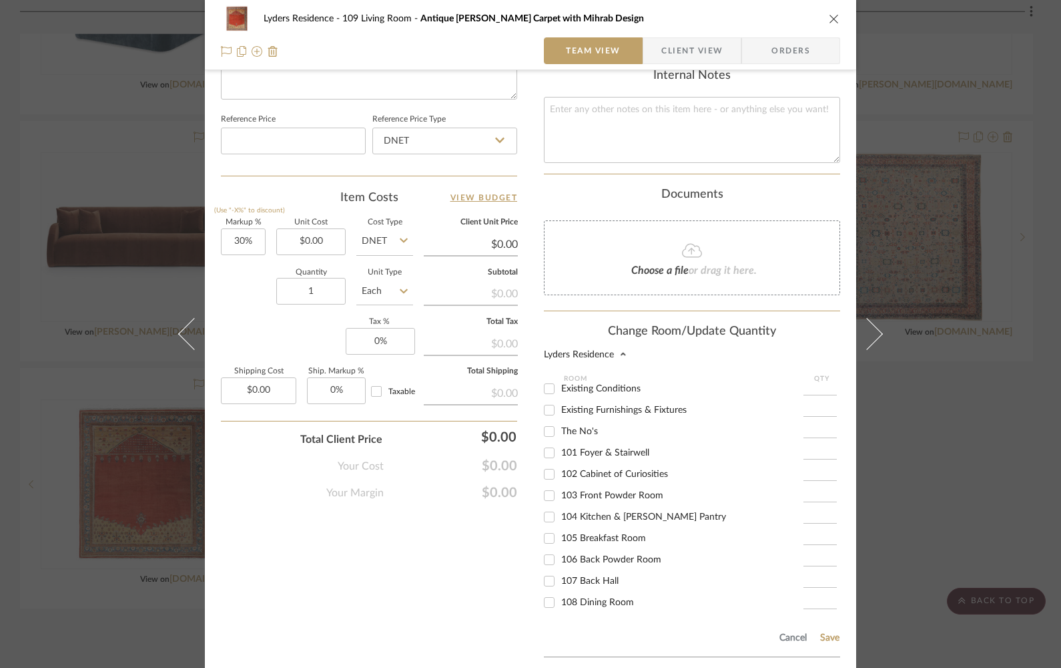
scroll to position [35, 0]
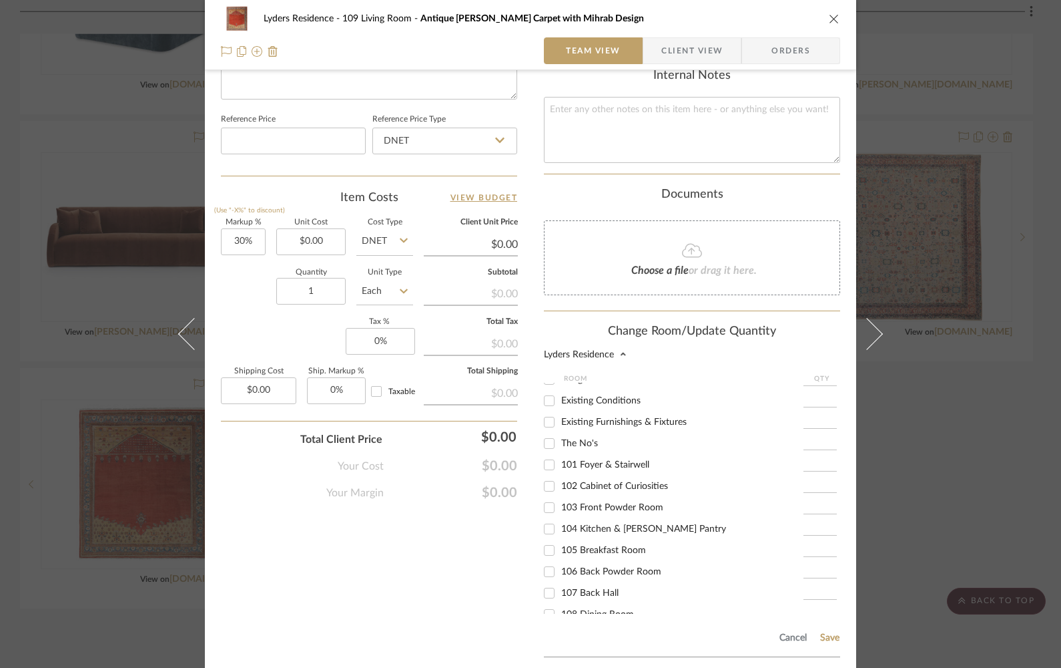
click at [546, 492] on input "102 Cabinet of Curiosities" at bounding box center [549, 485] width 21 height 21
checkbox input "true"
type input "1"
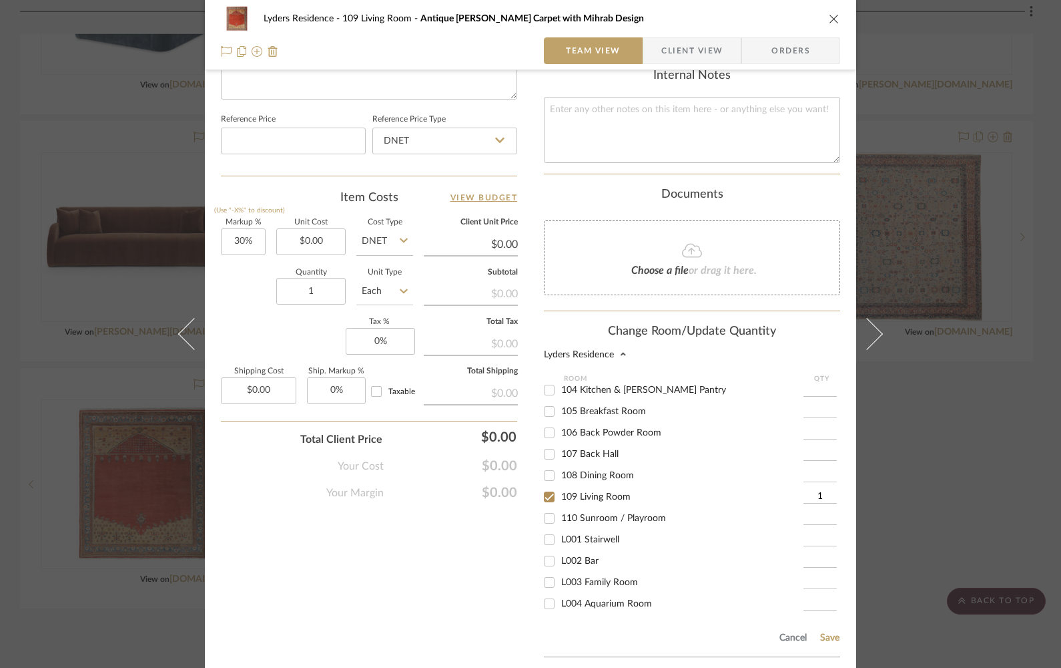
click at [548, 503] on input "109 Living Room" at bounding box center [549, 496] width 21 height 21
checkbox input "false"
click at [824, 638] on button "Save" at bounding box center [830, 637] width 21 height 11
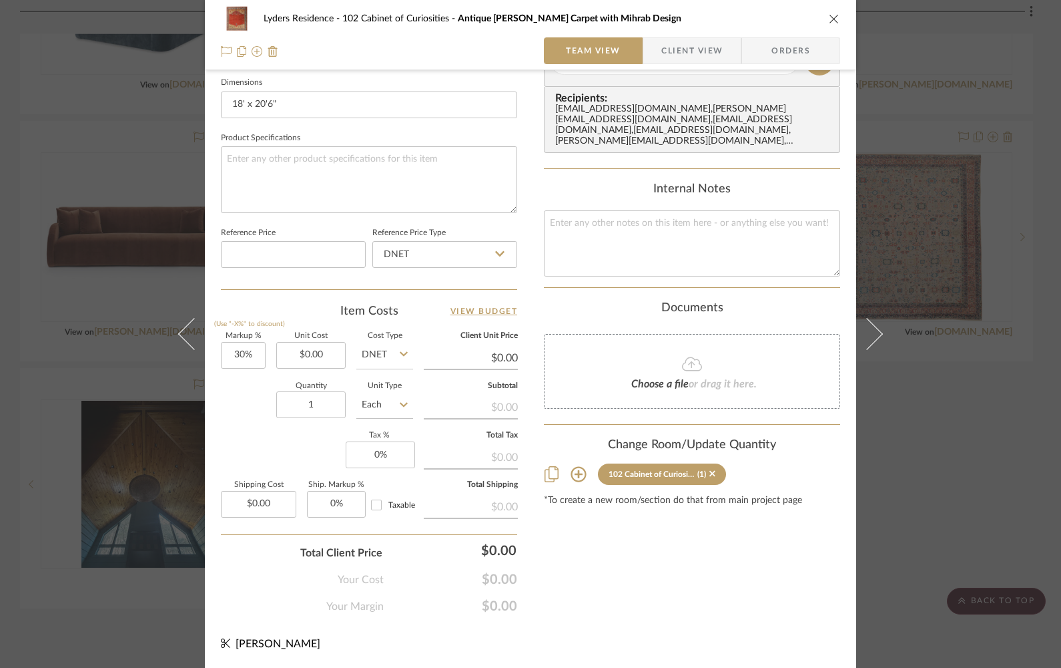
scroll to position [573, 0]
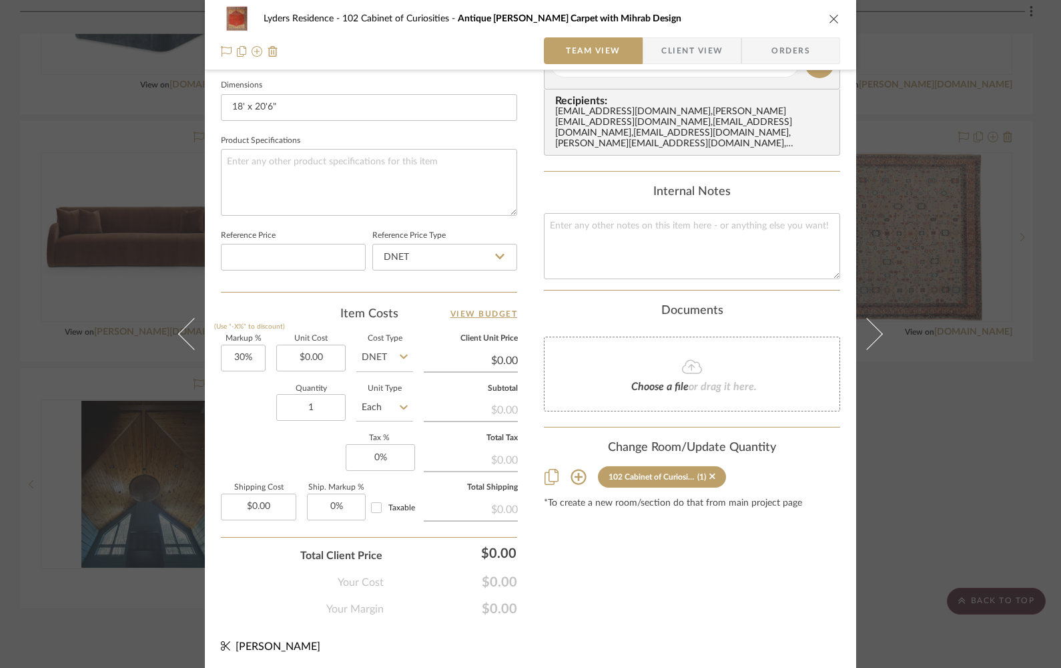
click at [829, 17] on icon "close" at bounding box center [834, 18] width 11 height 11
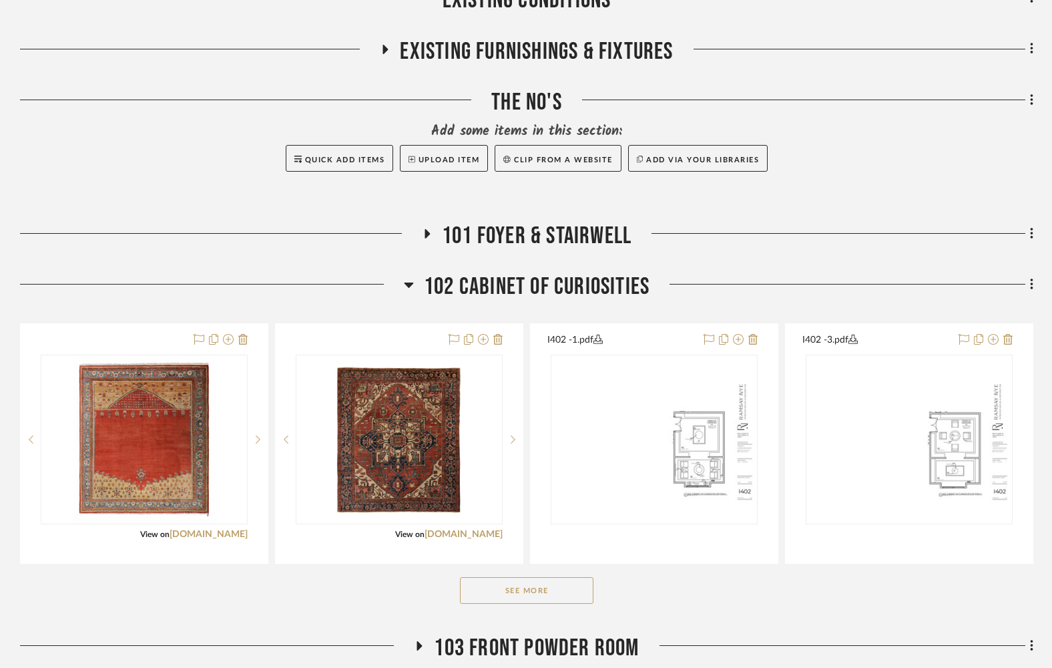
scroll to position [688, 0]
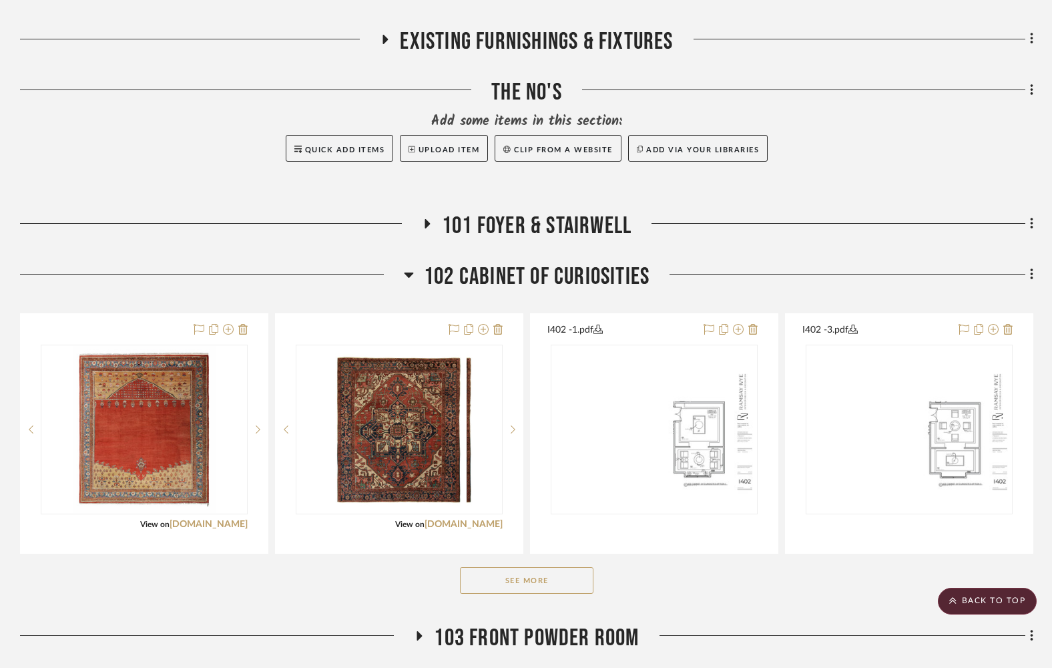
click at [519, 589] on button "See More" at bounding box center [527, 580] width 134 height 27
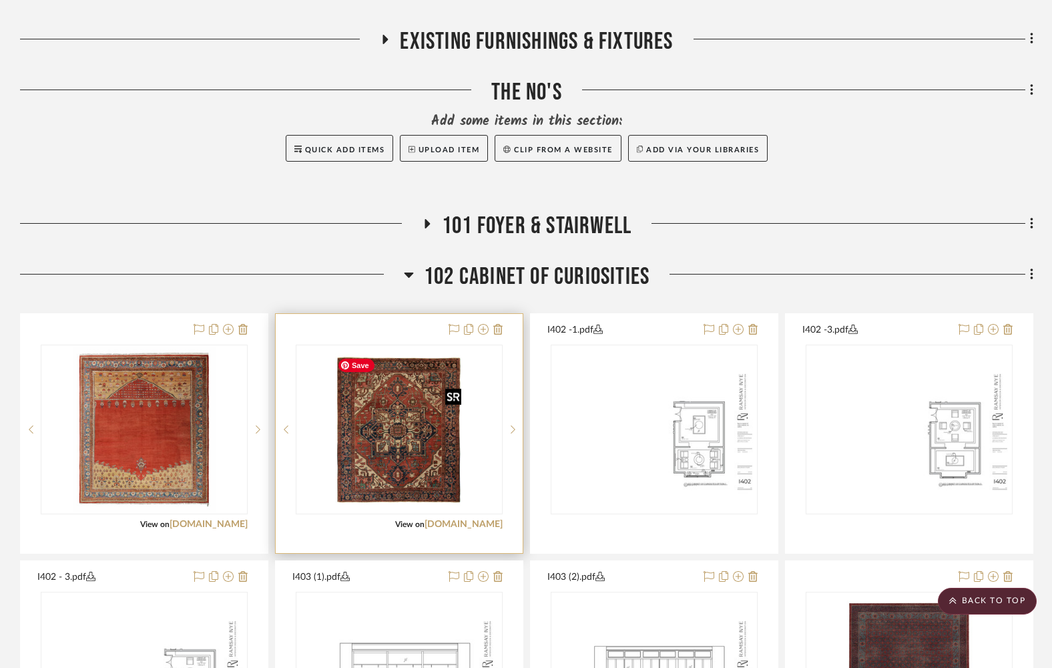
click at [390, 440] on img "0" at bounding box center [400, 429] width 136 height 167
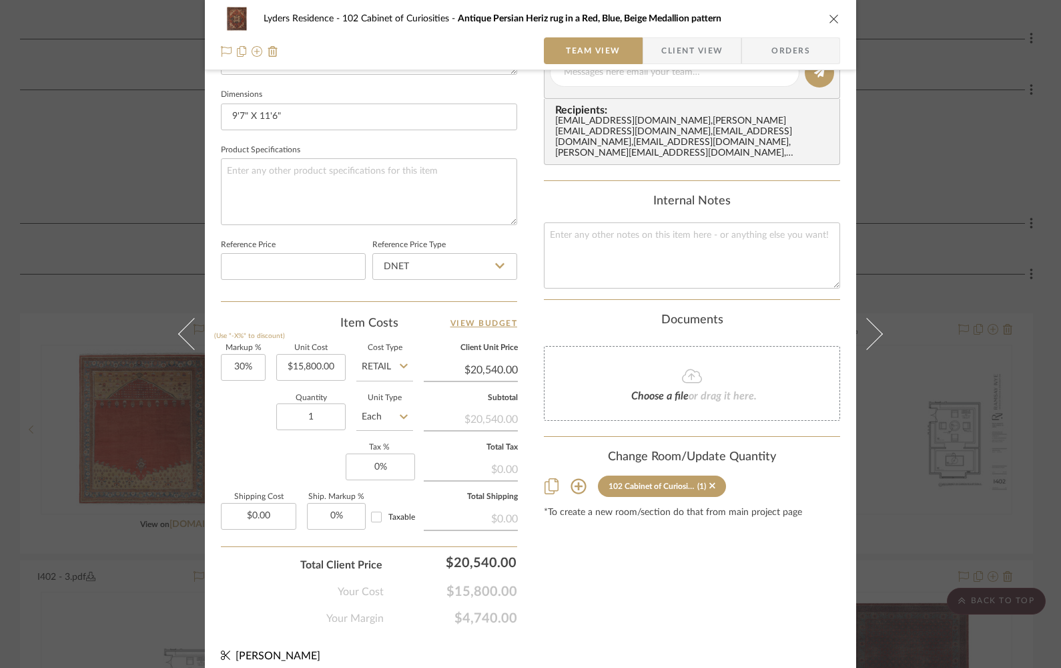
scroll to position [573, 0]
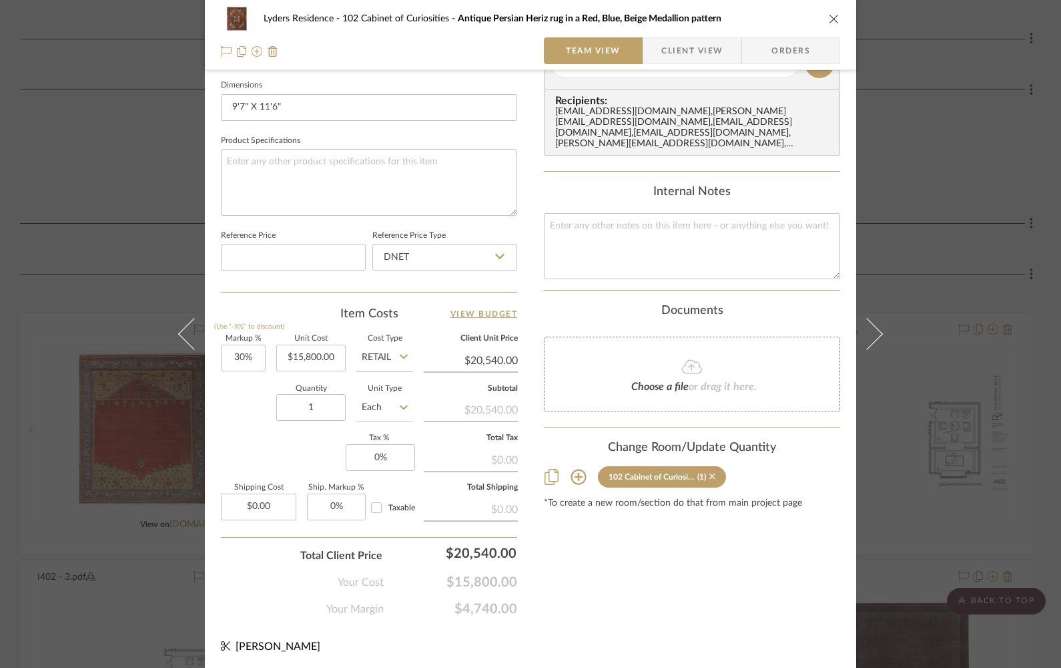
click at [710, 477] on icon at bounding box center [713, 475] width 6 height 9
click at [829, 17] on icon "close" at bounding box center [834, 18] width 11 height 11
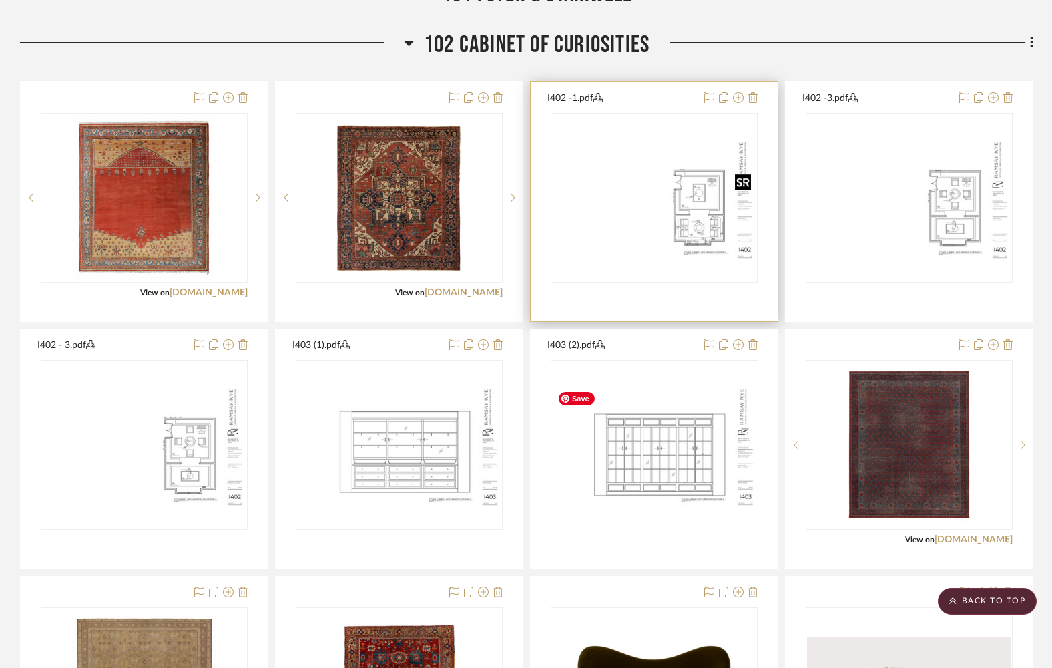
scroll to position [928, 0]
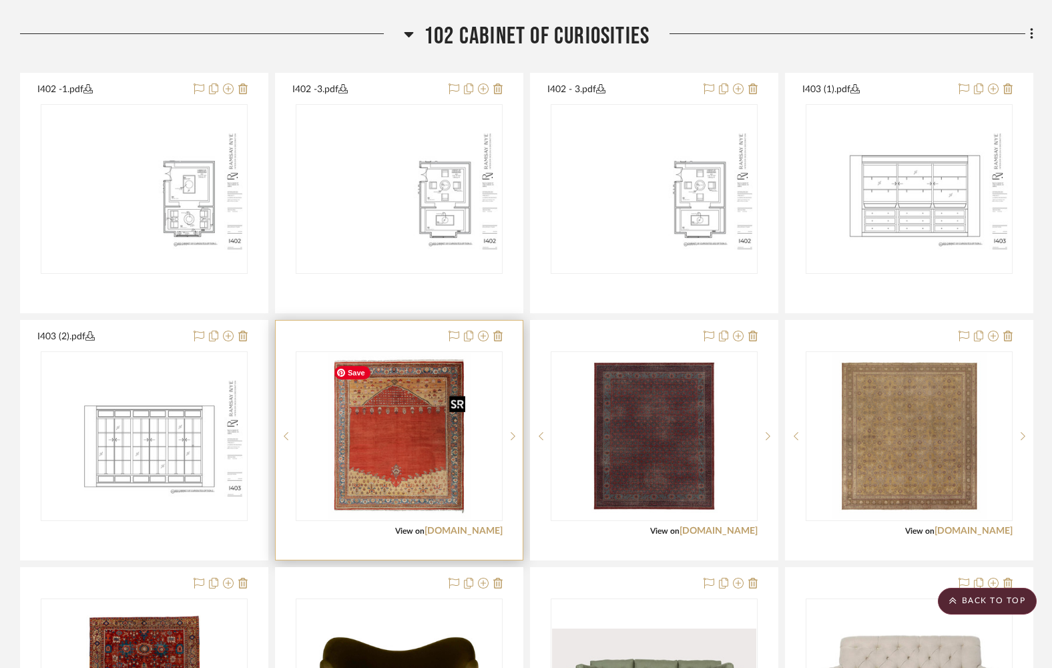
click at [395, 467] on img "0" at bounding box center [399, 435] width 143 height 167
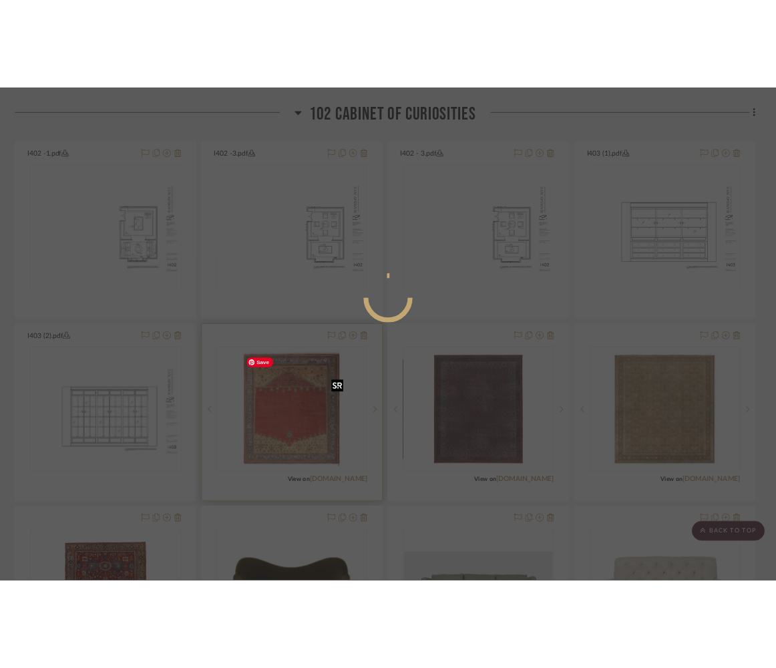
scroll to position [0, 0]
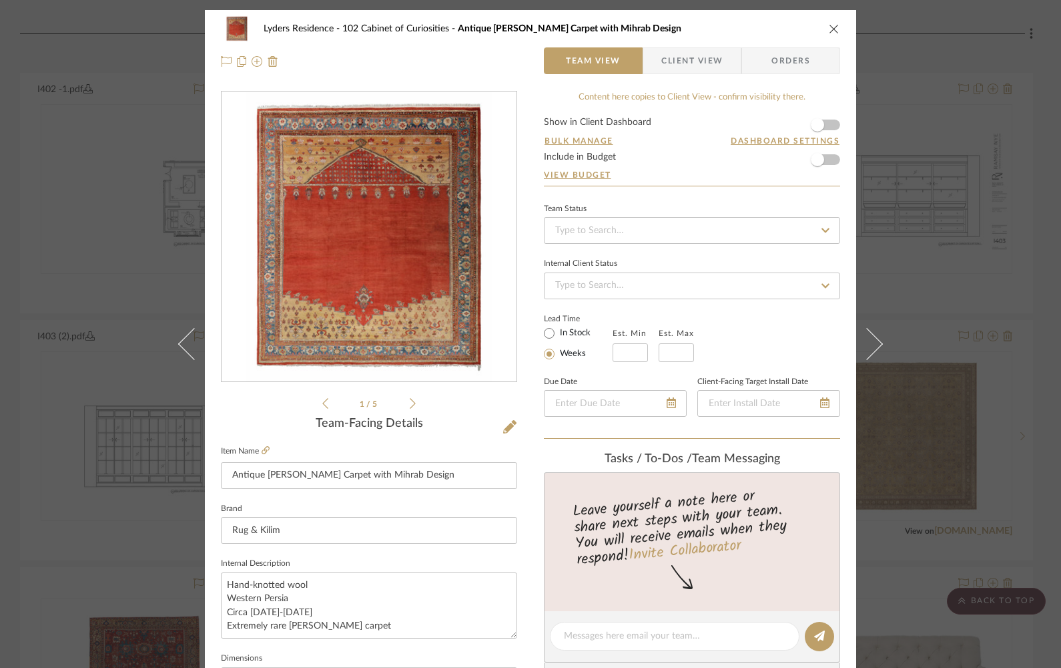
click at [366, 319] on img "0" at bounding box center [369, 237] width 247 height 290
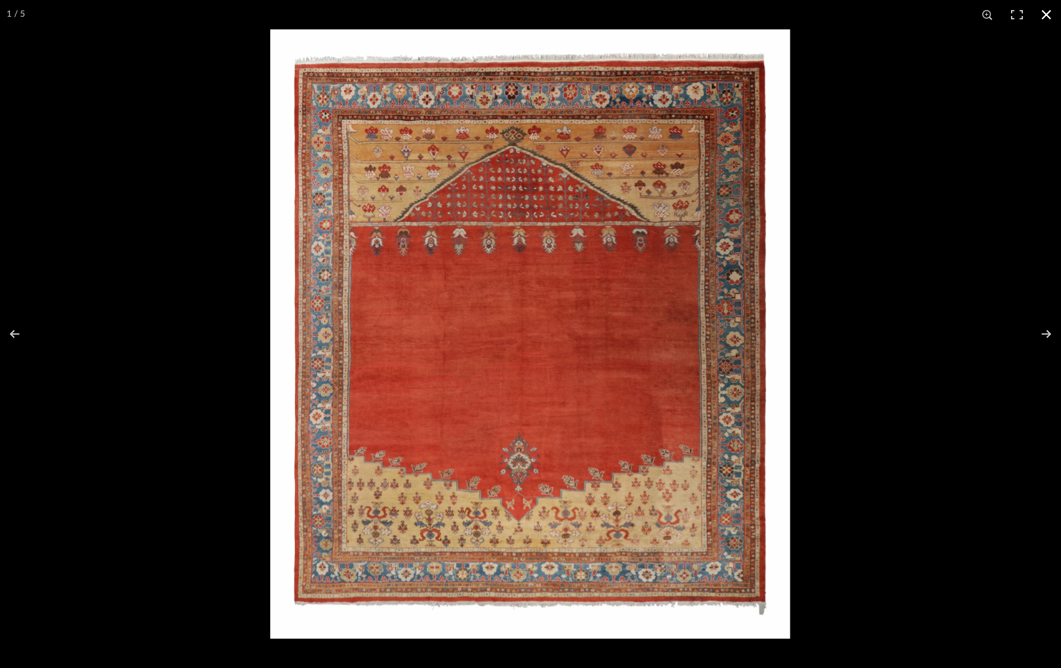
click at [1048, 12] on button at bounding box center [1046, 14] width 29 height 29
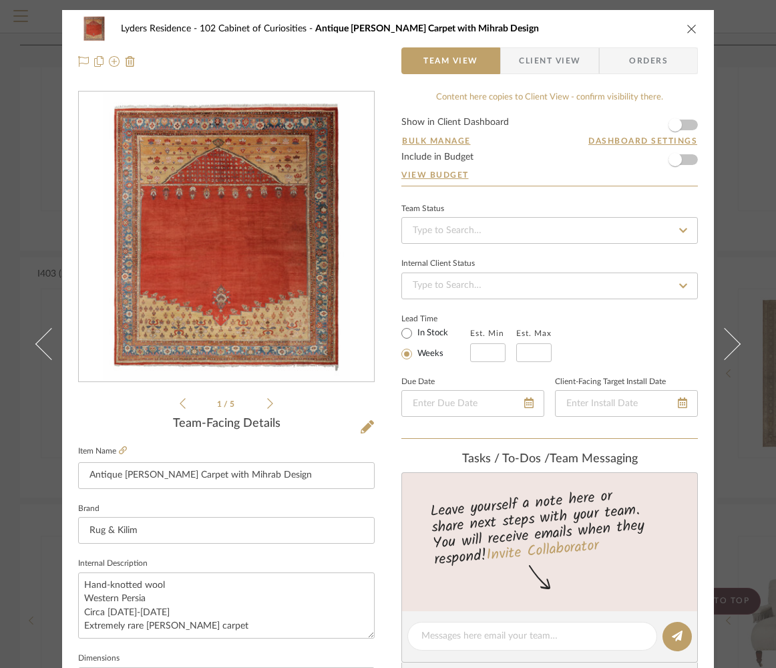
click at [688, 30] on icon "close" at bounding box center [691, 28] width 11 height 11
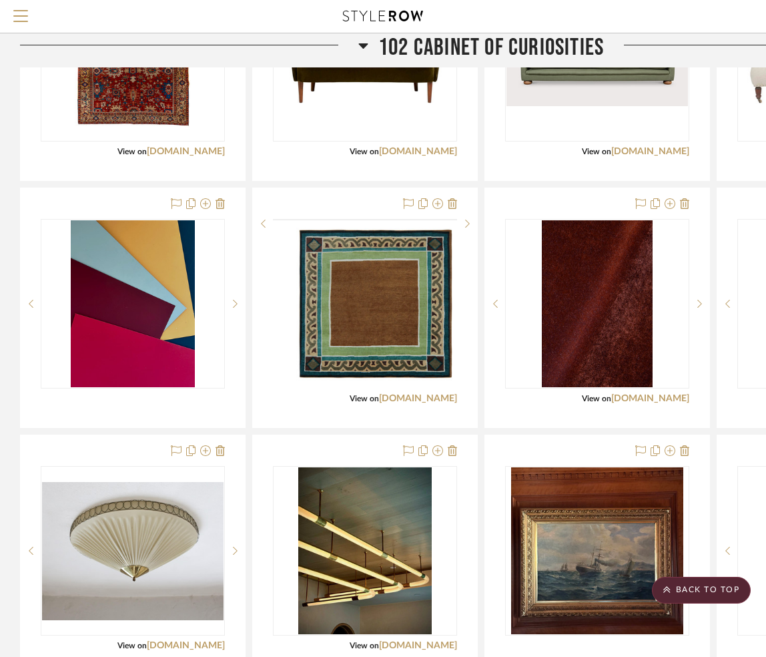
scroll to position [1539, 0]
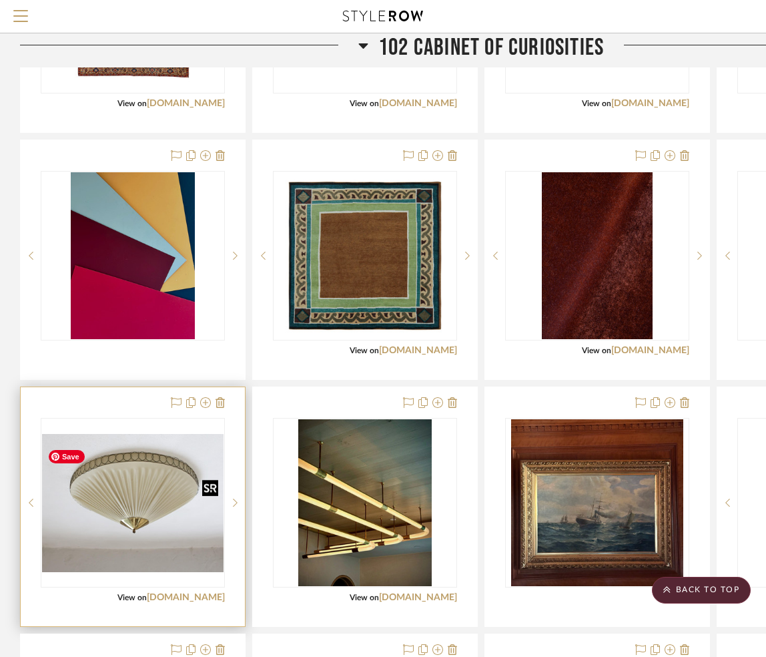
click at [120, 499] on img "0" at bounding box center [133, 503] width 182 height 138
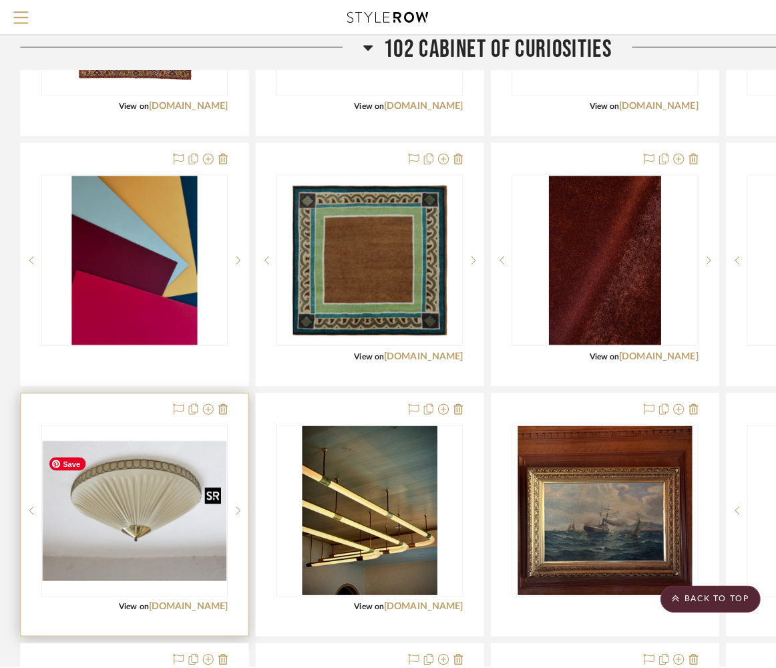
scroll to position [0, 0]
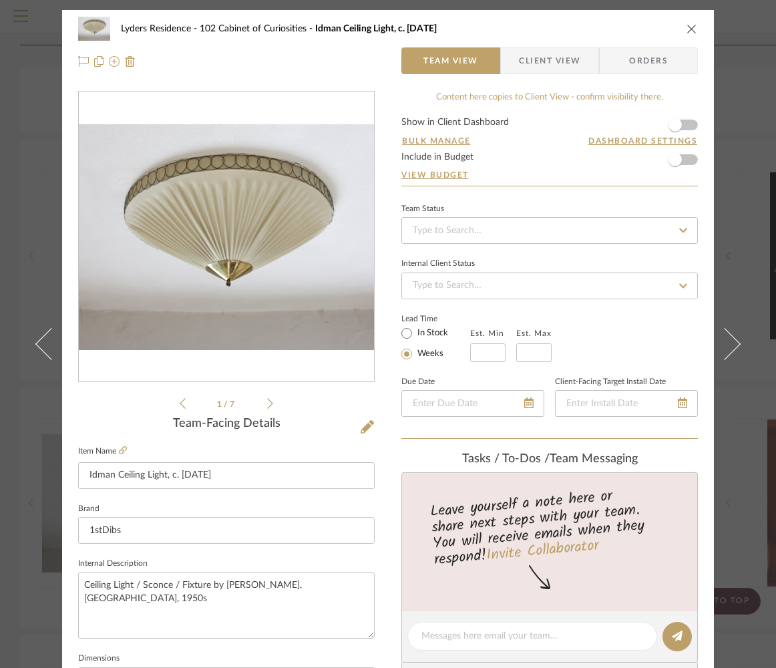
click at [289, 240] on img "0" at bounding box center [226, 237] width 295 height 226
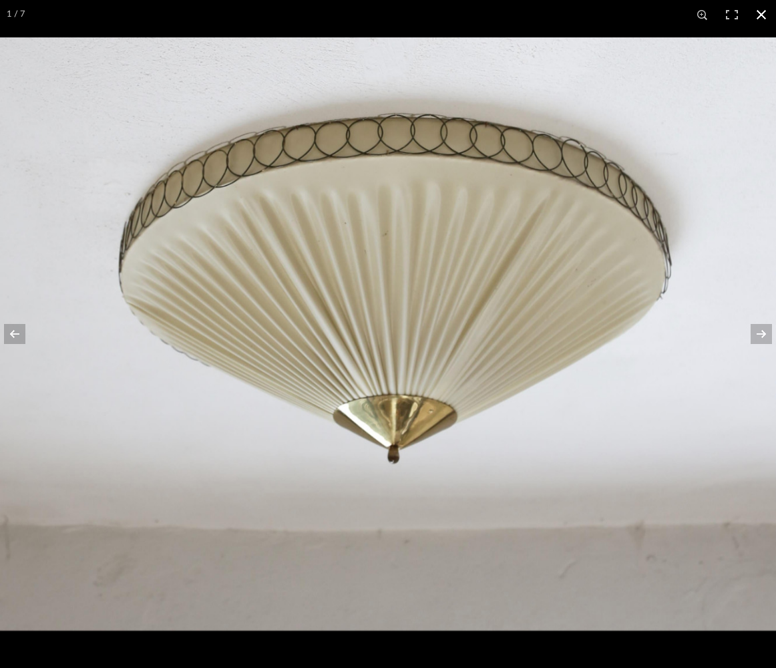
click at [761, 17] on button at bounding box center [760, 14] width 29 height 29
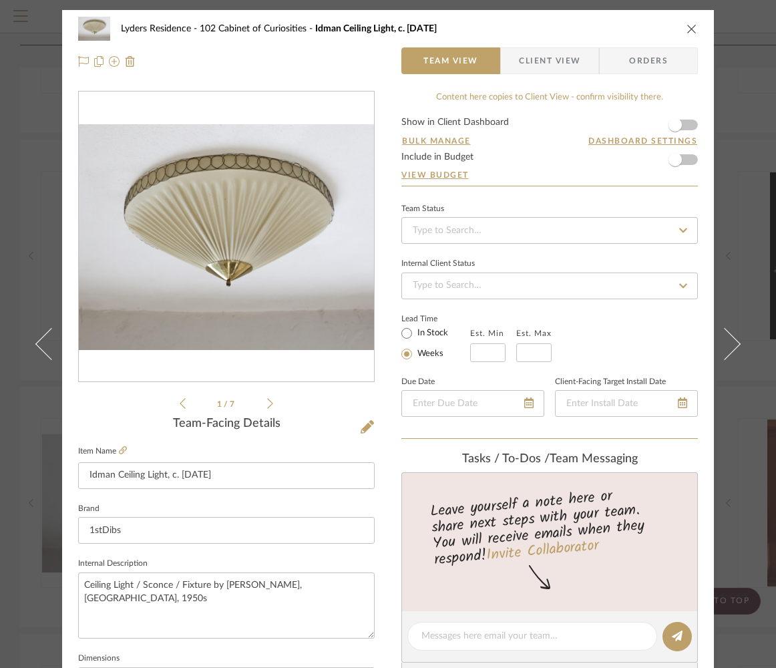
click at [686, 29] on icon "close" at bounding box center [691, 28] width 11 height 11
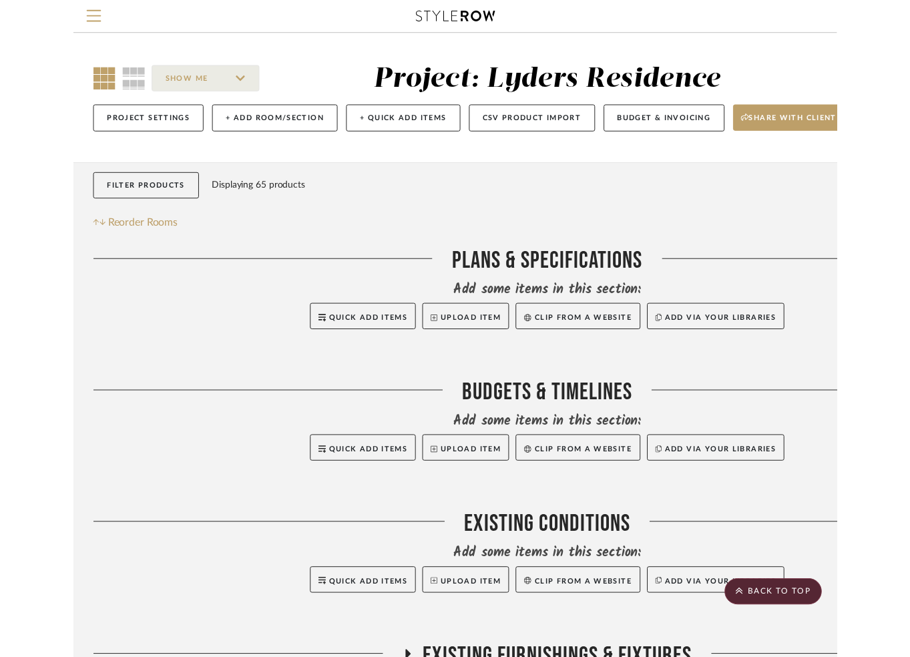
scroll to position [1539, 0]
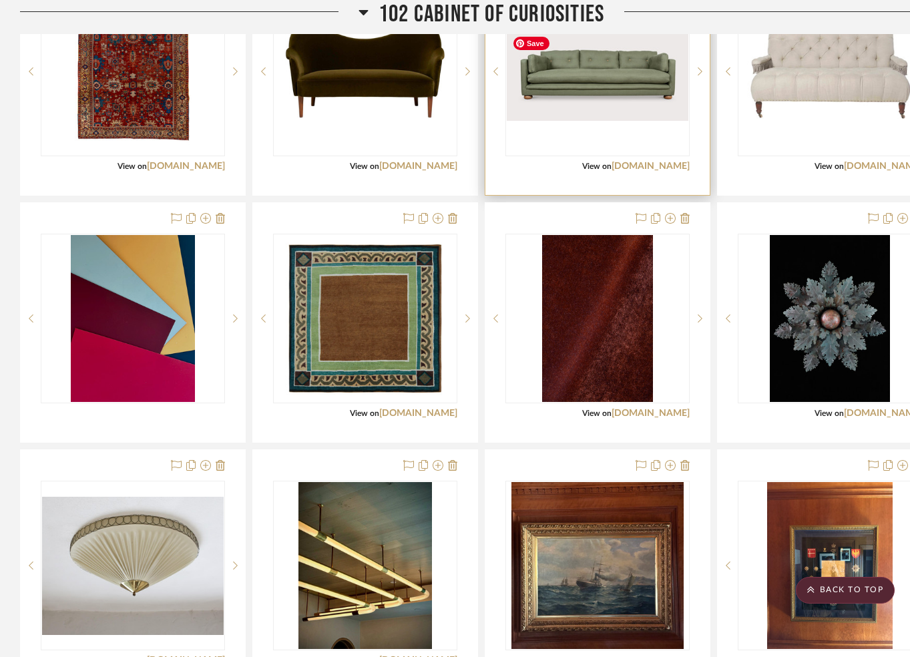
click at [560, 89] on img "0" at bounding box center [598, 72] width 182 height 98
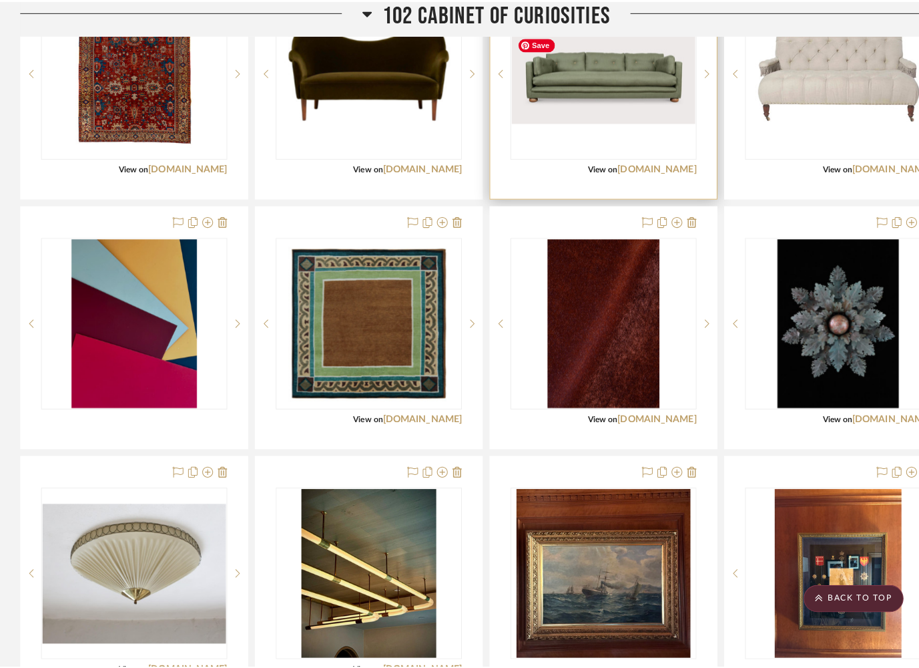
scroll to position [0, 0]
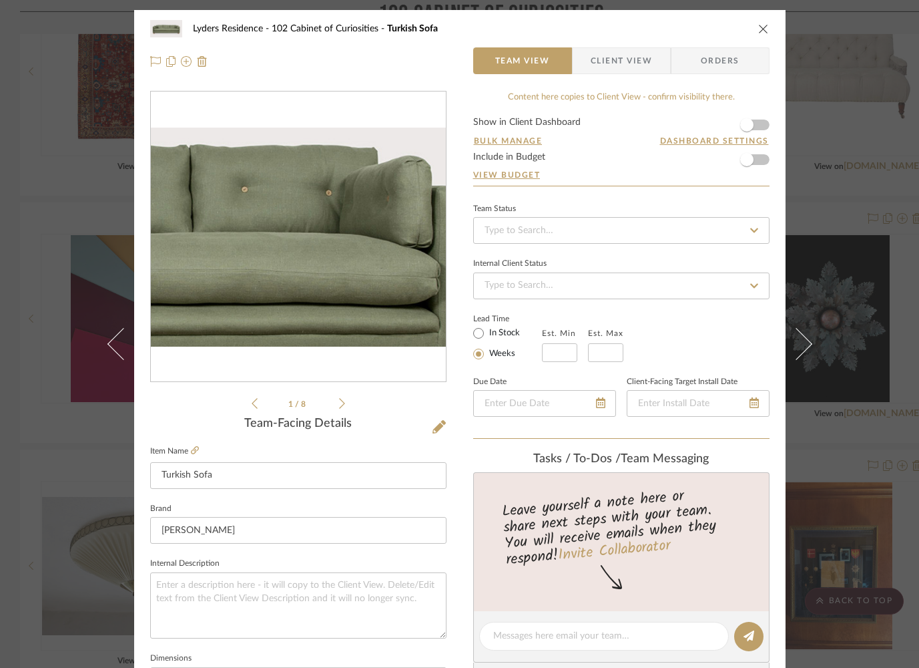
click at [364, 234] on img "0" at bounding box center [298, 237] width 295 height 159
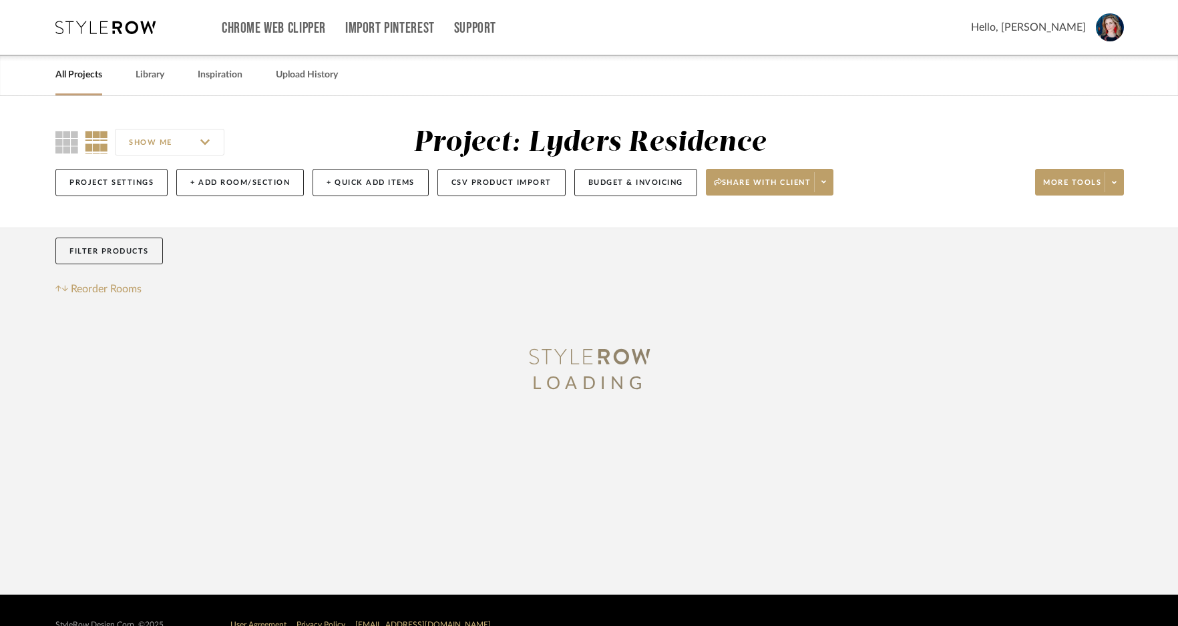
scroll to position [790, 0]
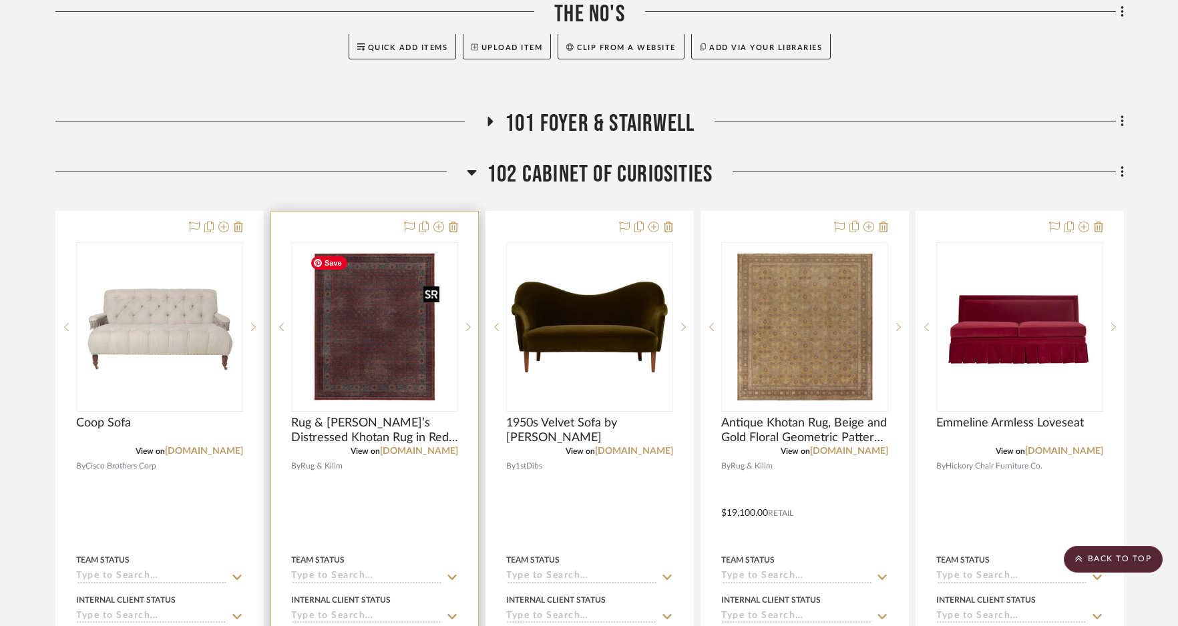
click at [0, 0] on img at bounding box center [0, 0] width 0 height 0
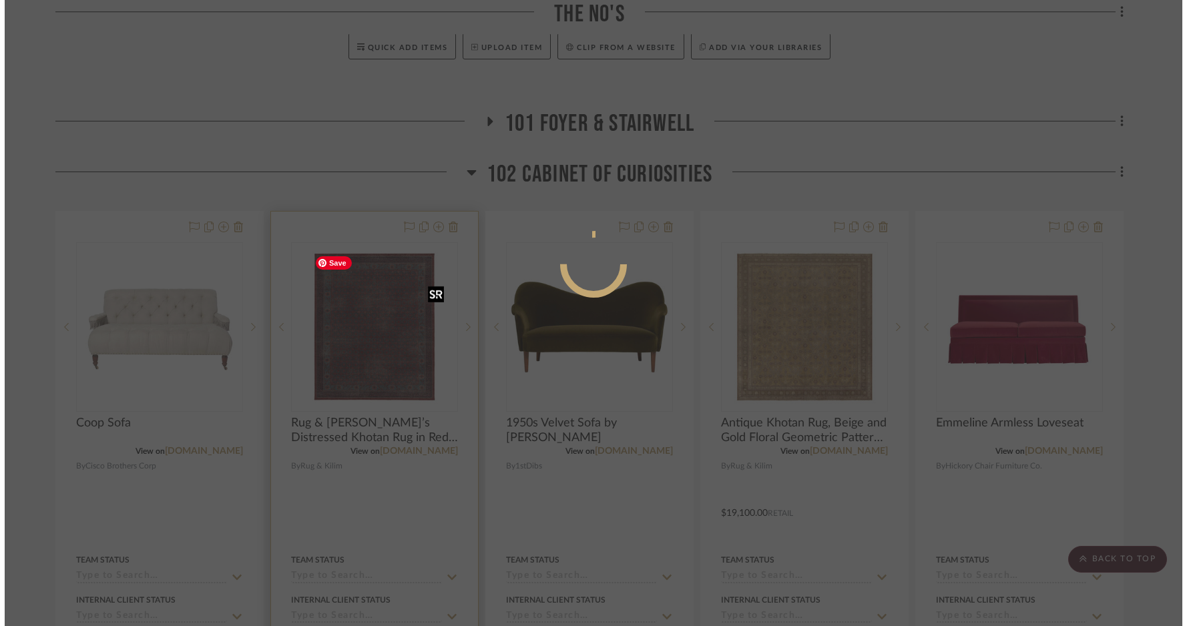
scroll to position [0, 0]
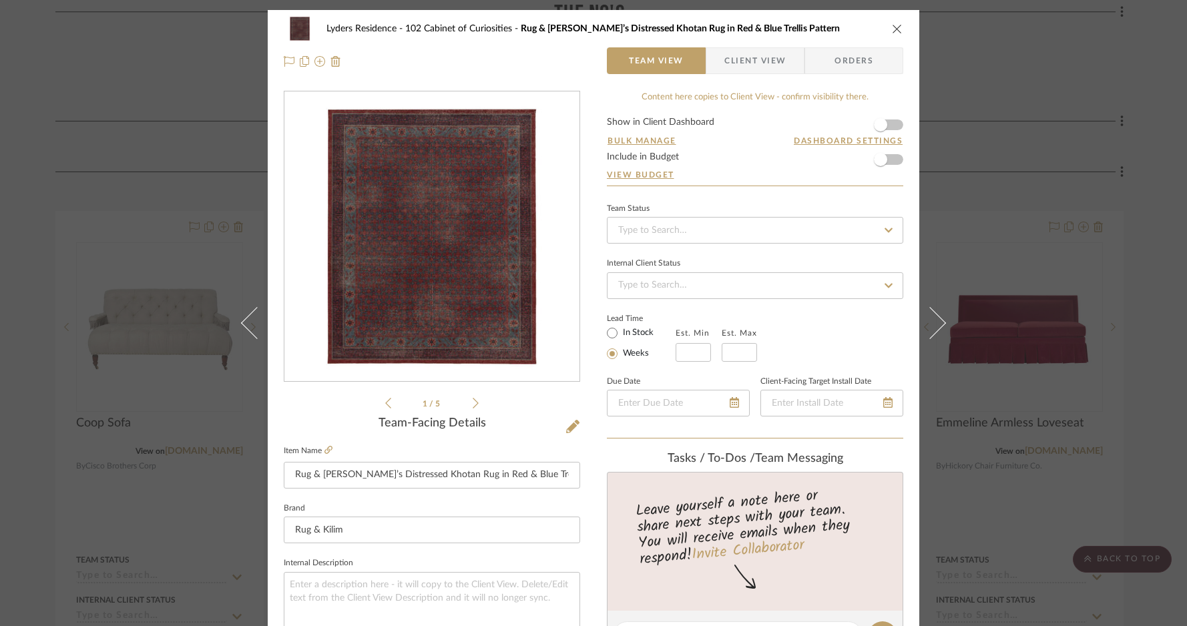
click at [460, 239] on img "0" at bounding box center [432, 237] width 244 height 290
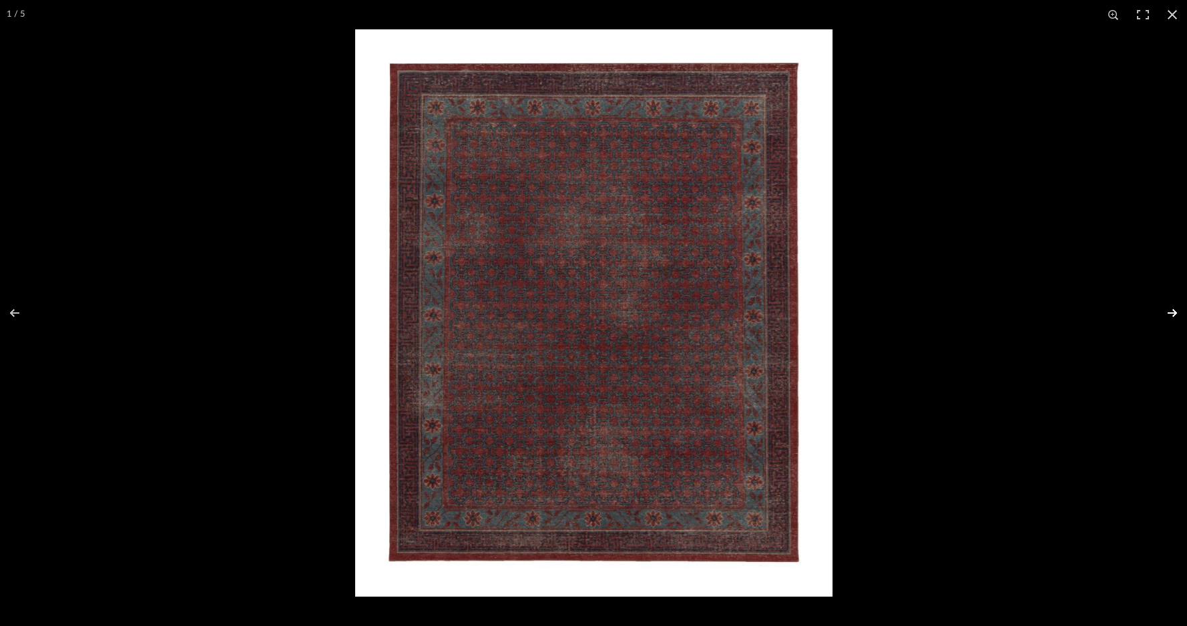
click at [1167, 310] on button at bounding box center [1163, 313] width 47 height 67
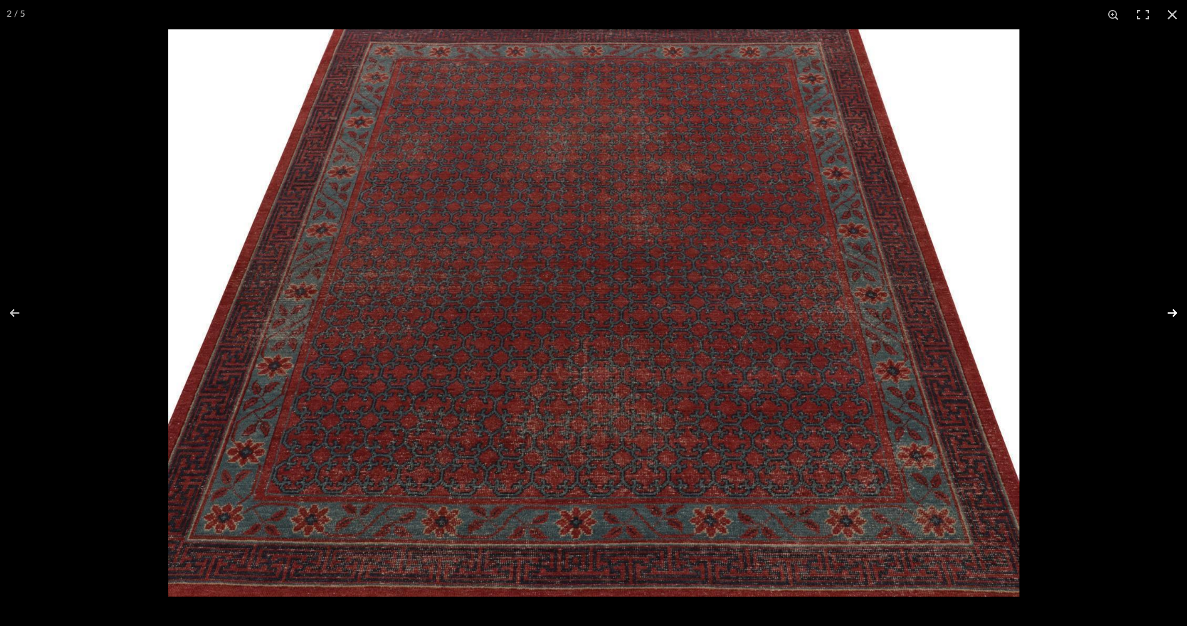
click at [1167, 310] on button at bounding box center [1163, 313] width 47 height 67
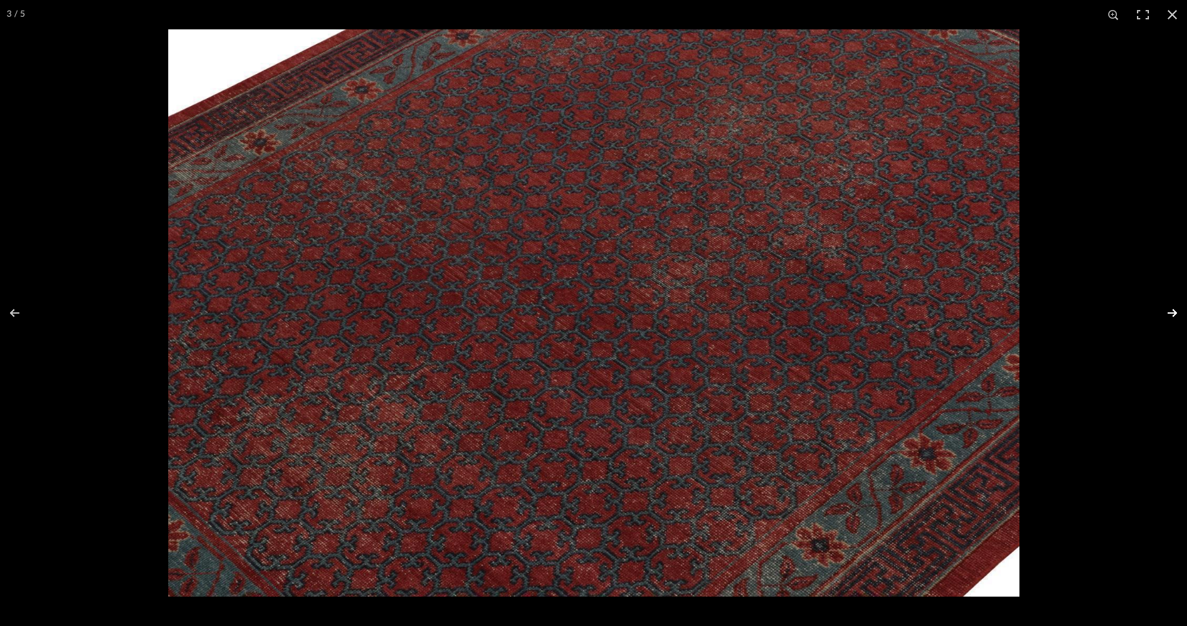
click at [1167, 310] on button at bounding box center [1163, 313] width 47 height 67
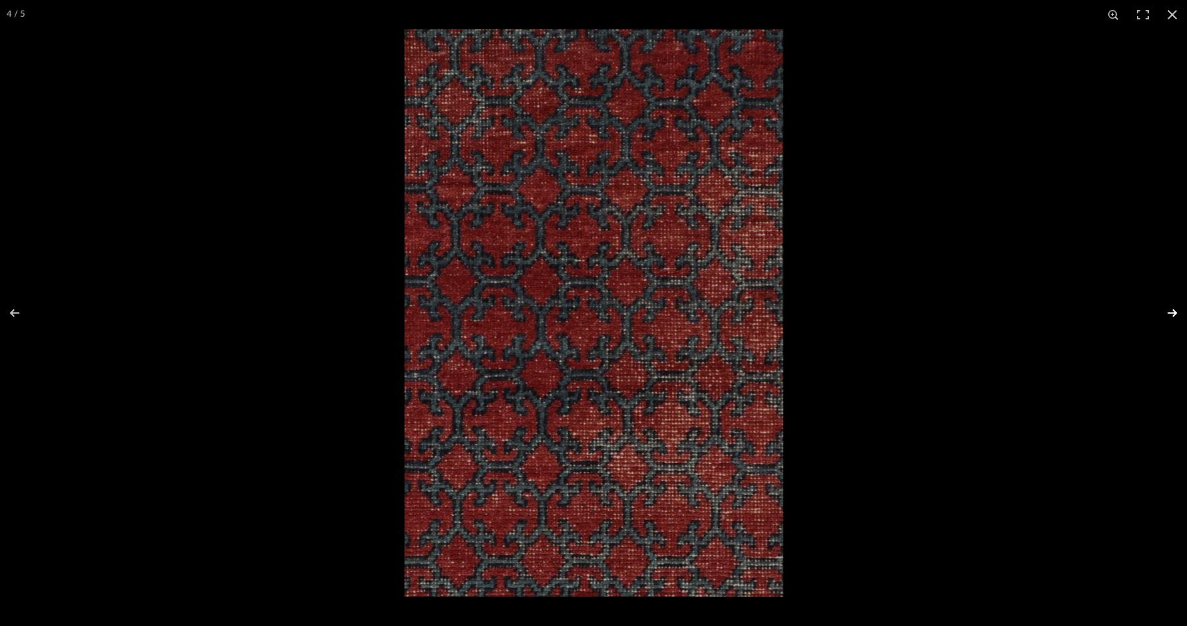
click at [1167, 302] on button at bounding box center [1163, 313] width 47 height 67
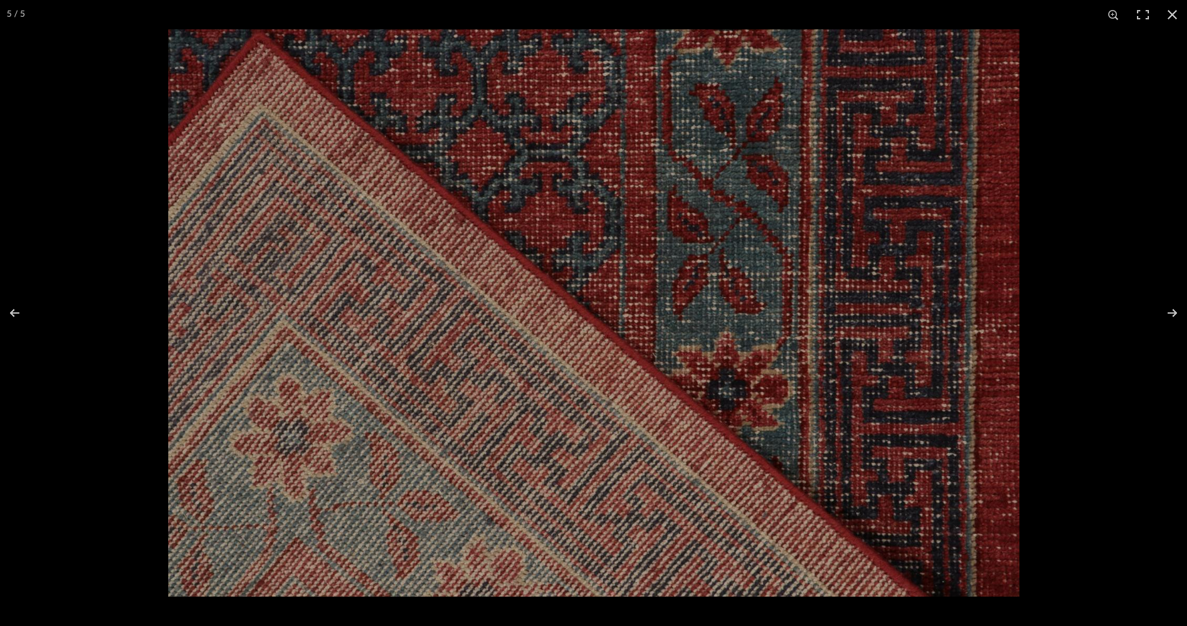
click at [1170, 16] on button at bounding box center [1172, 14] width 29 height 29
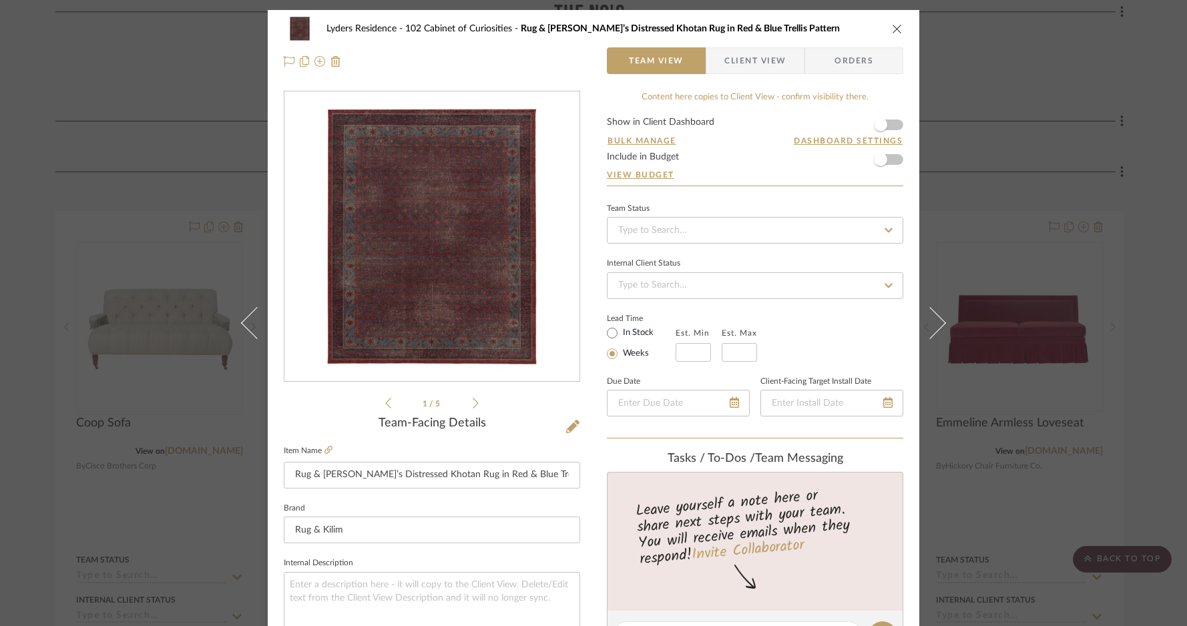
click at [892, 27] on icon "close" at bounding box center [897, 28] width 11 height 11
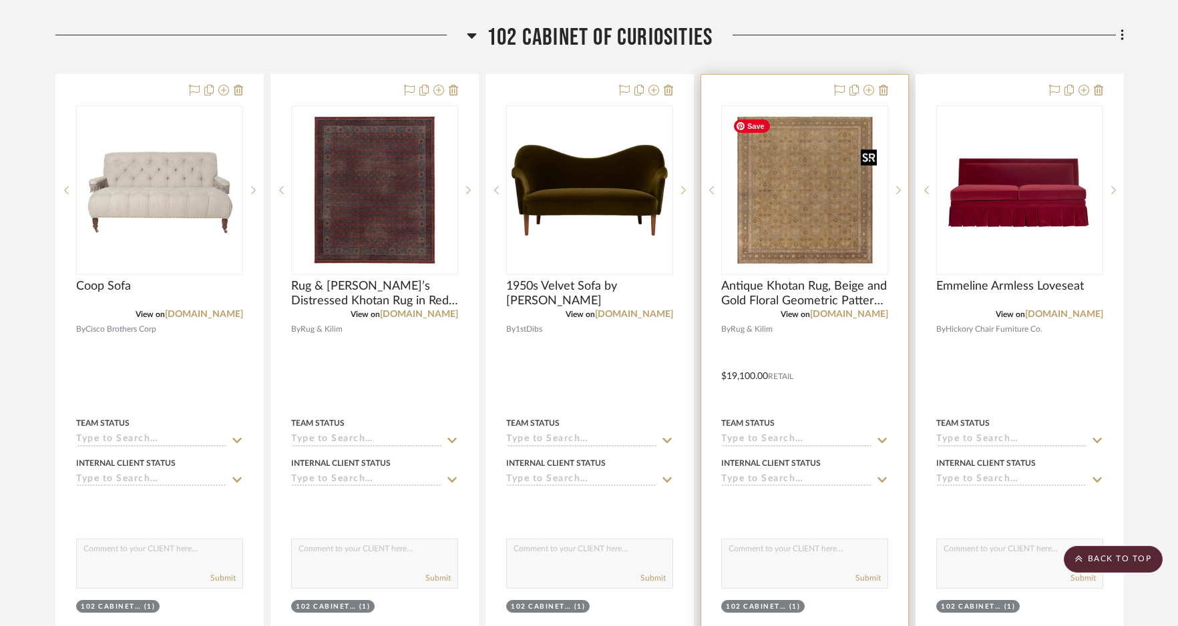
scroll to position [928, 0]
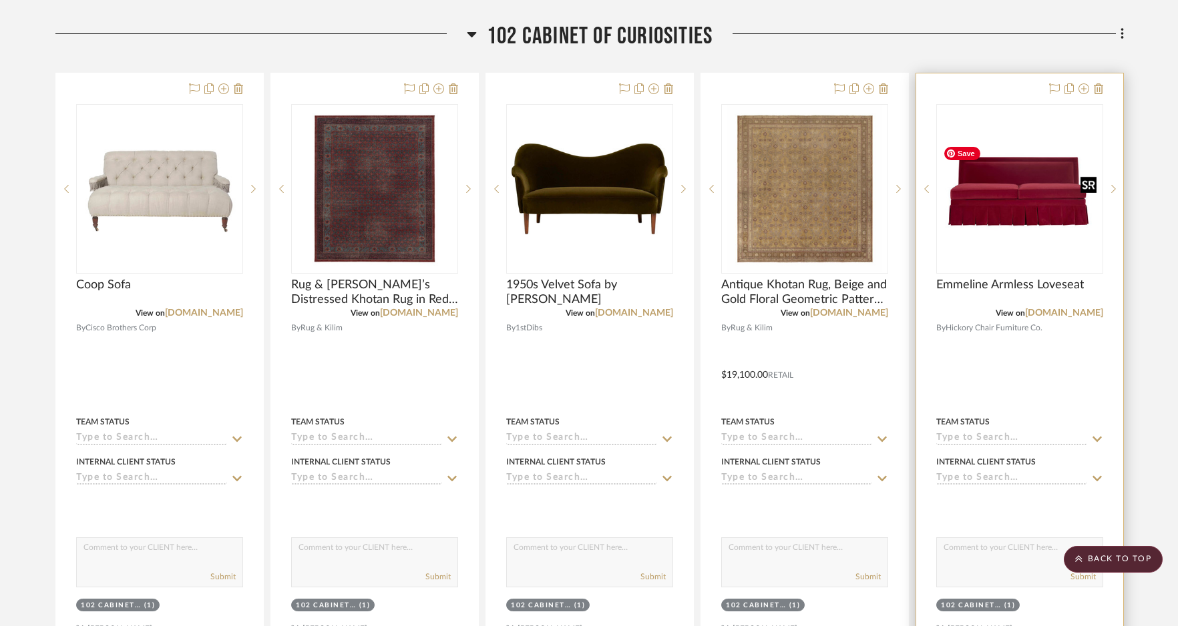
click at [1003, 202] on div at bounding box center [1019, 189] width 167 height 170
click at [995, 201] on img "0" at bounding box center [1019, 188] width 164 height 109
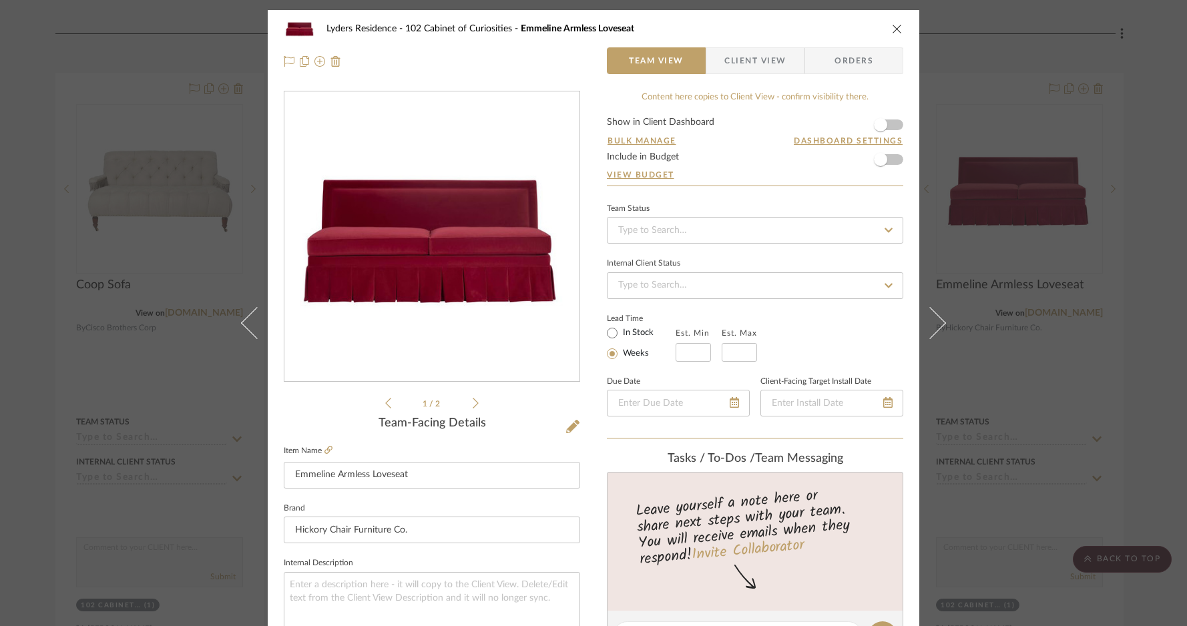
scroll to position [614, 0]
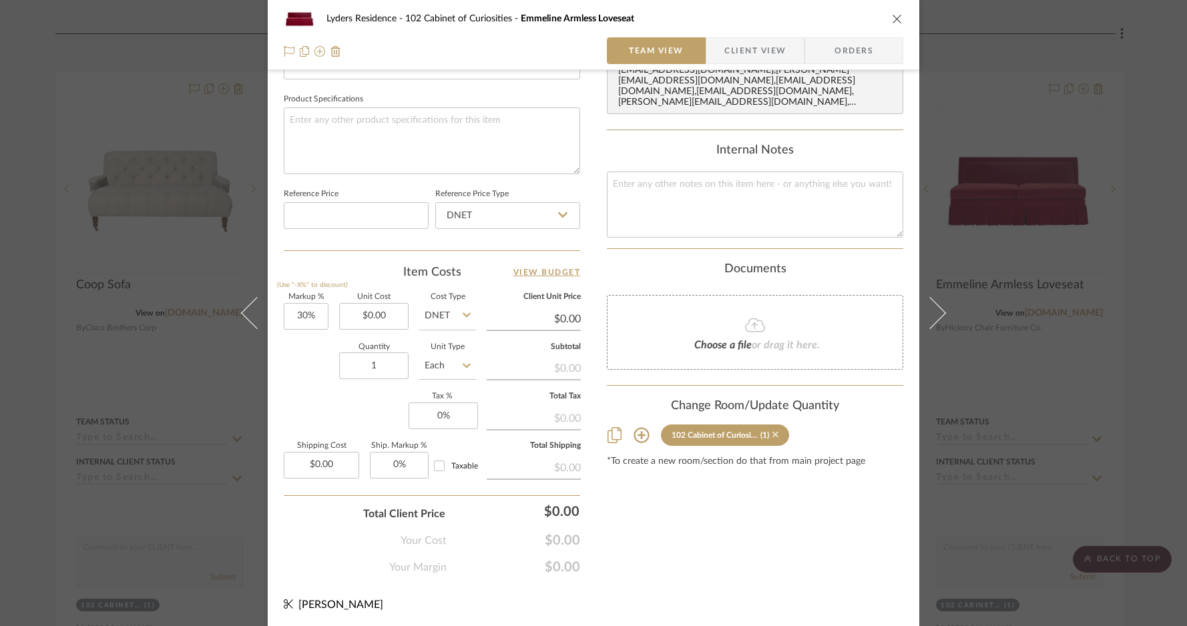
click at [772, 433] on icon at bounding box center [775, 435] width 6 height 6
click at [892, 17] on icon "close" at bounding box center [897, 18] width 11 height 11
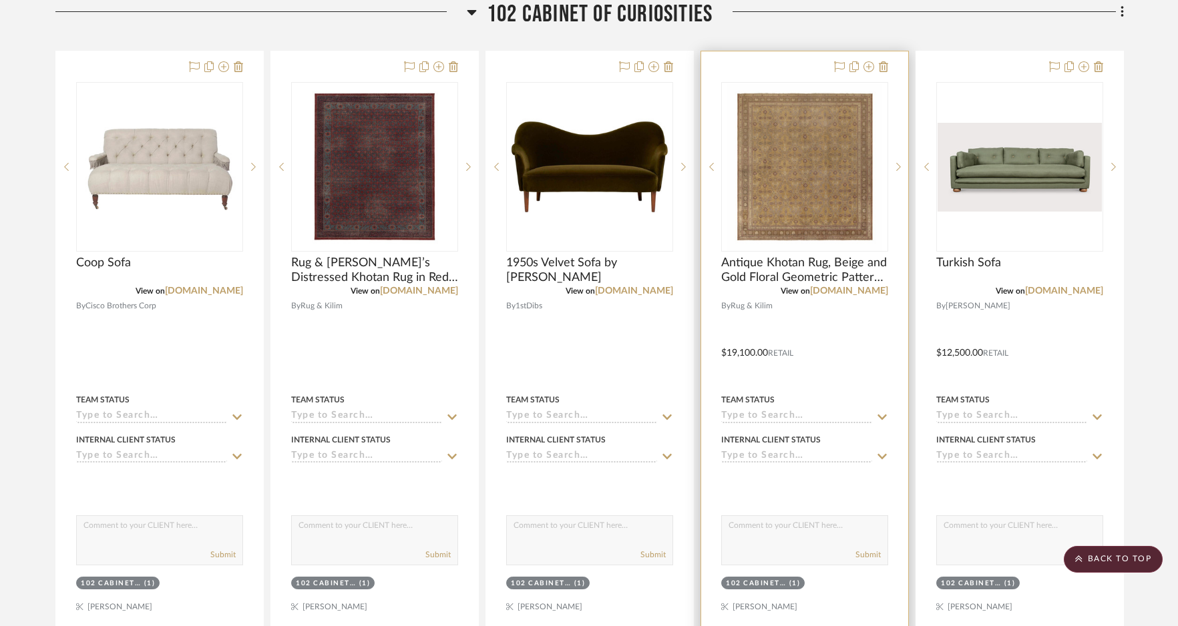
scroll to position [0, 0]
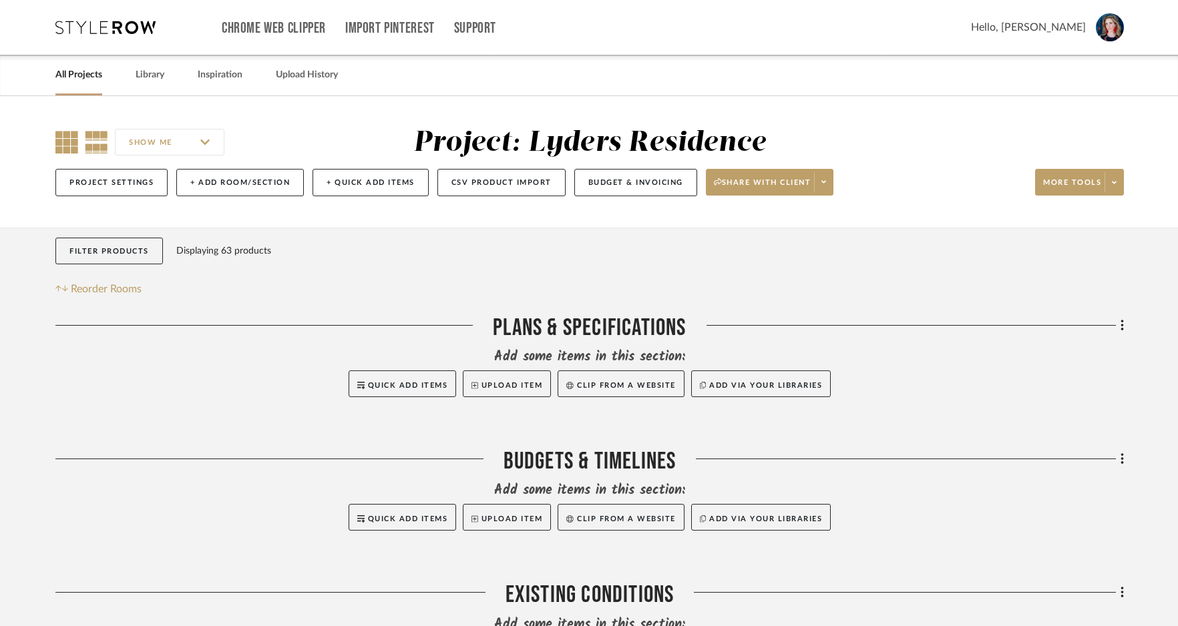
click at [69, 150] on icon at bounding box center [66, 142] width 23 height 23
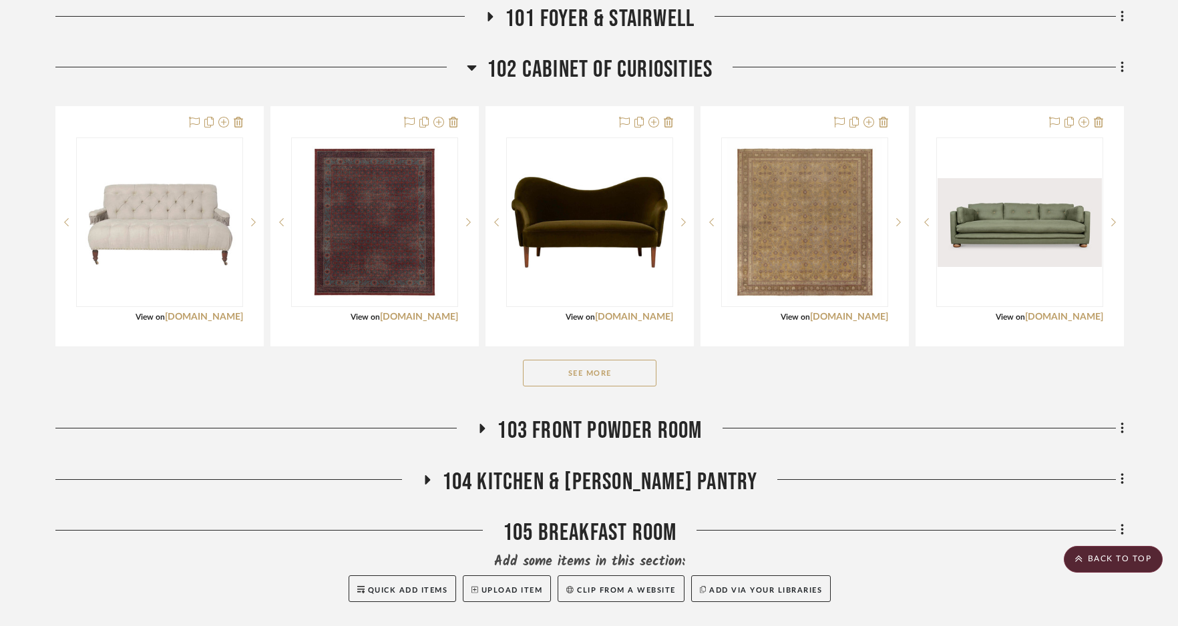
scroll to position [897, 0]
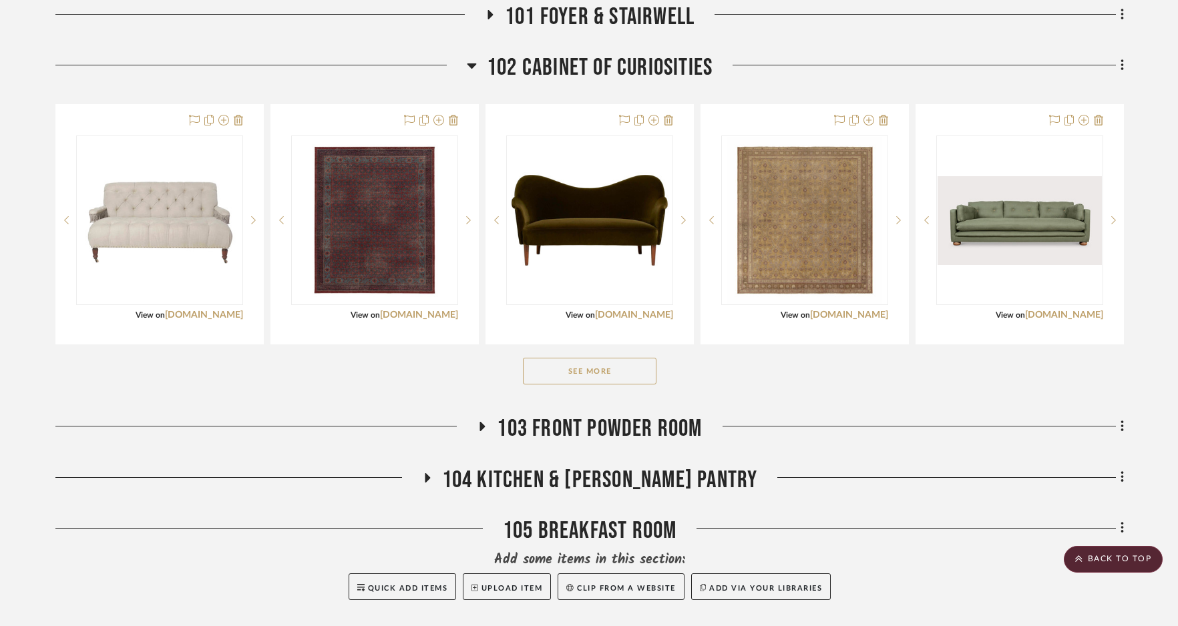
click at [583, 375] on button "See More" at bounding box center [590, 371] width 134 height 27
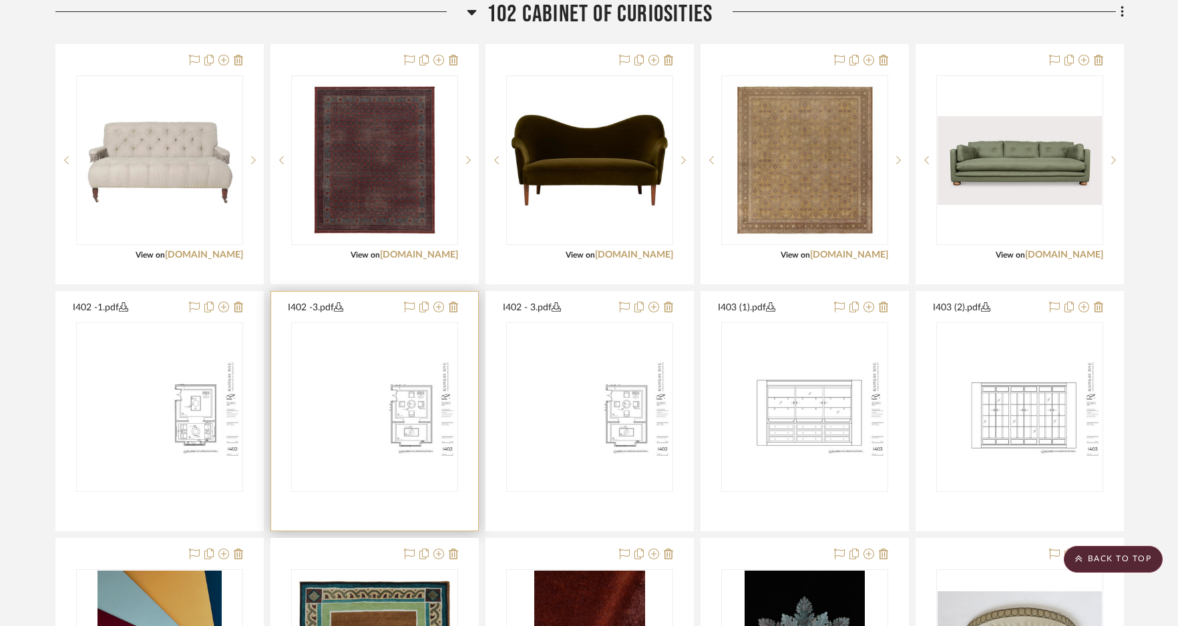
scroll to position [955, 0]
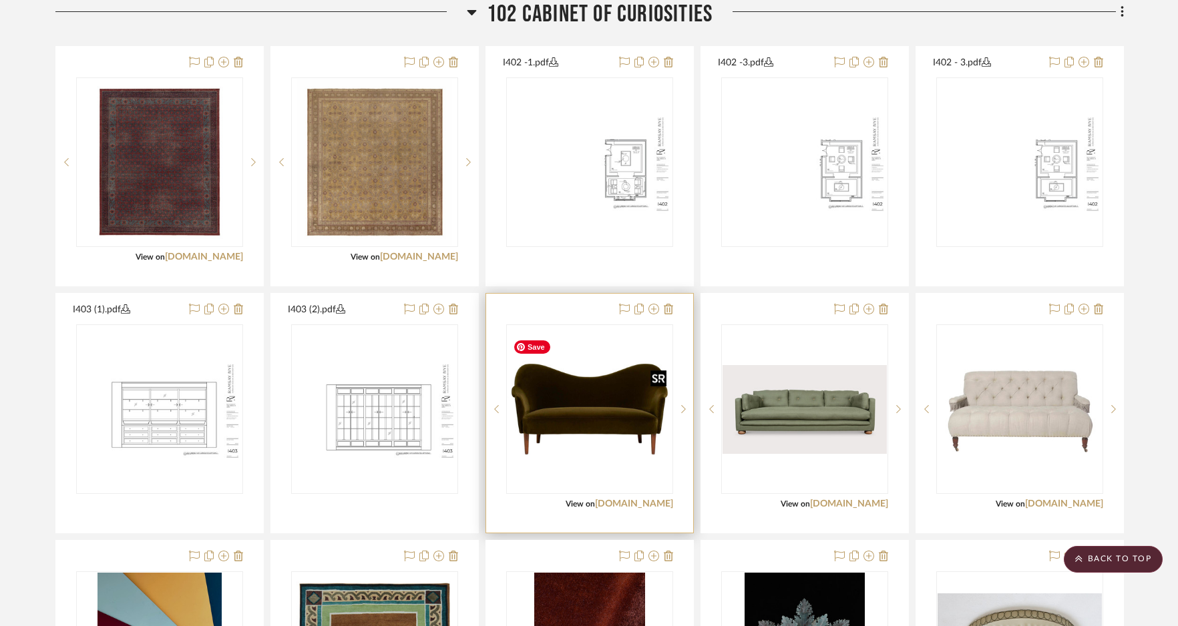
click at [563, 425] on img "0" at bounding box center [589, 409] width 164 height 164
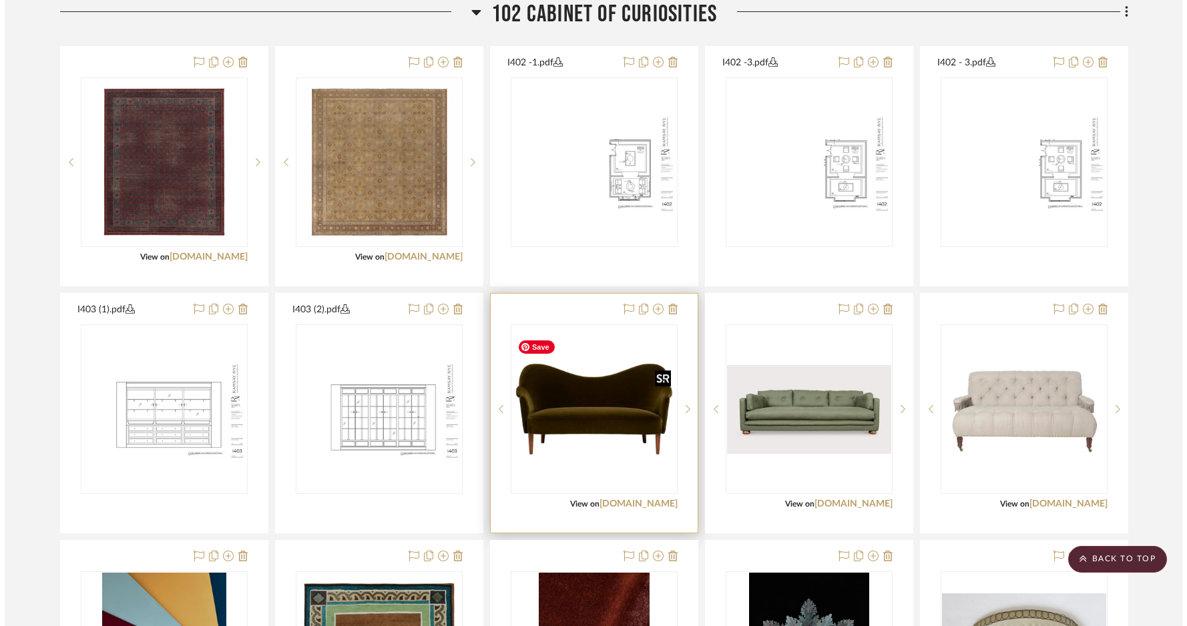
scroll to position [0, 0]
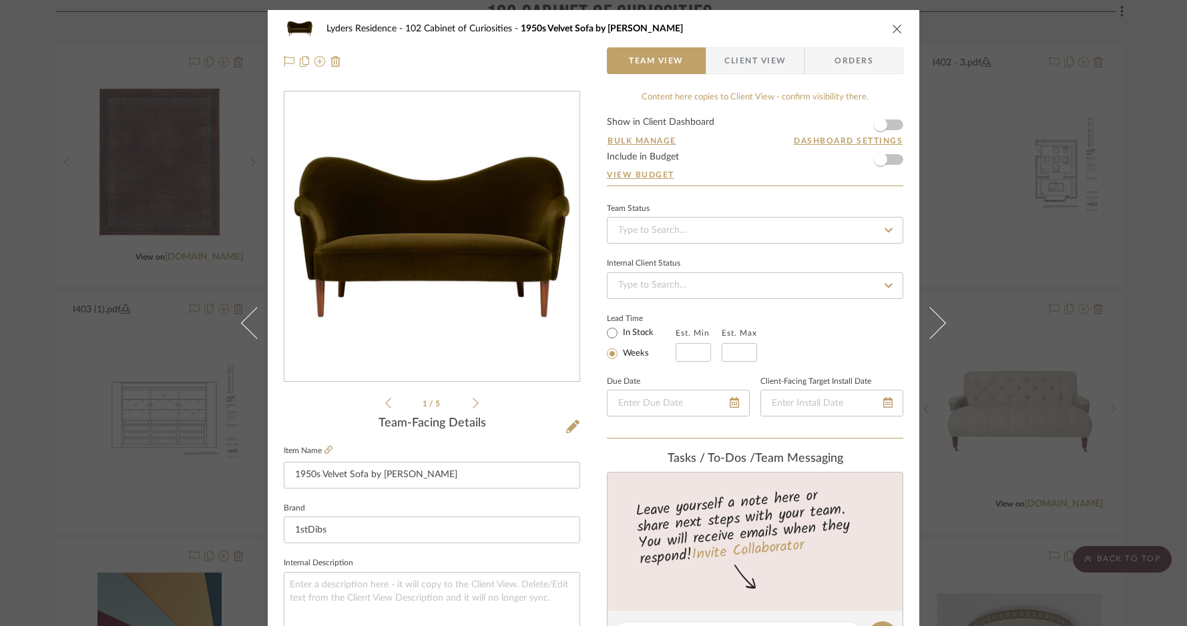
click at [514, 283] on img "0" at bounding box center [432, 237] width 290 height 290
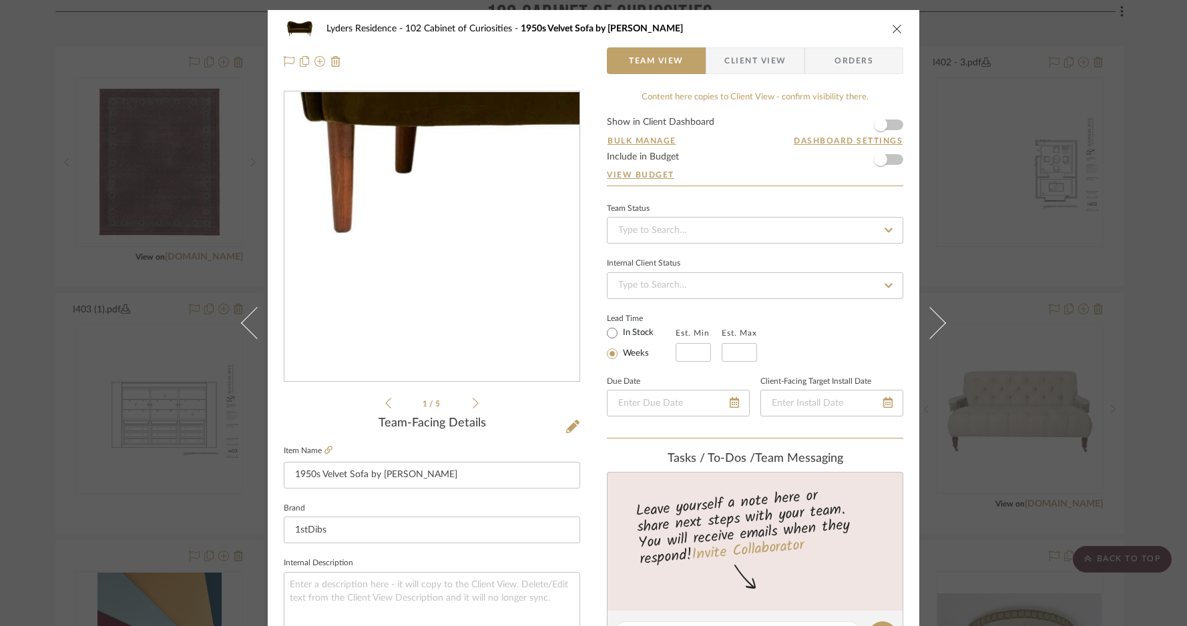
click at [346, 318] on img "0" at bounding box center [432, 237] width 290 height 290
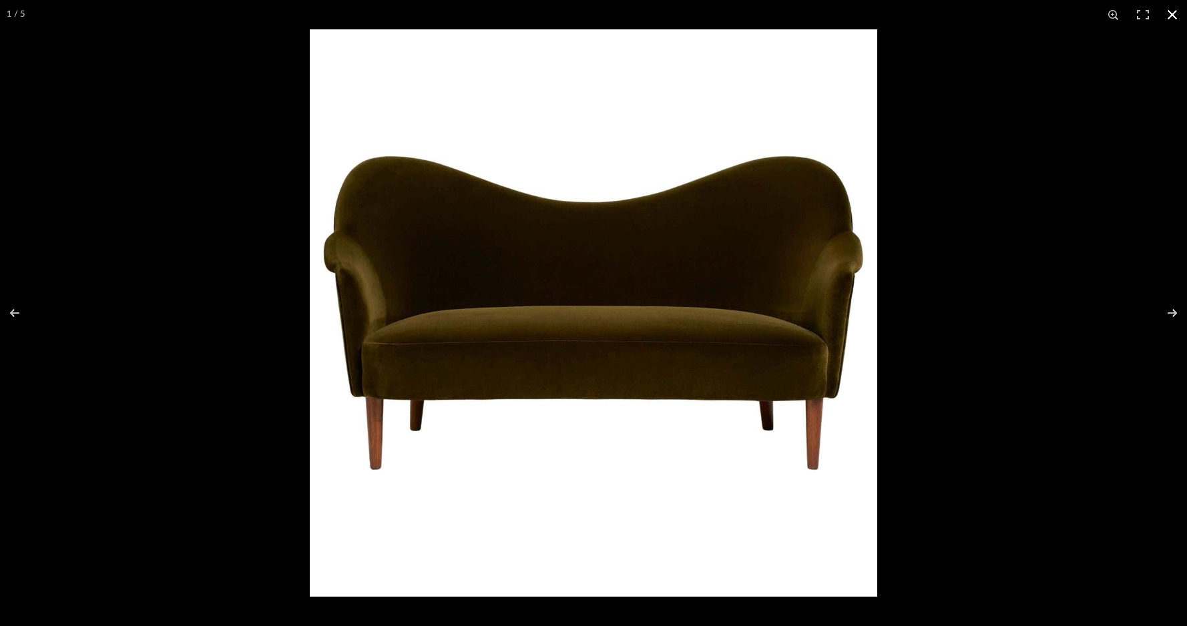
click at [1172, 14] on button at bounding box center [1172, 14] width 29 height 29
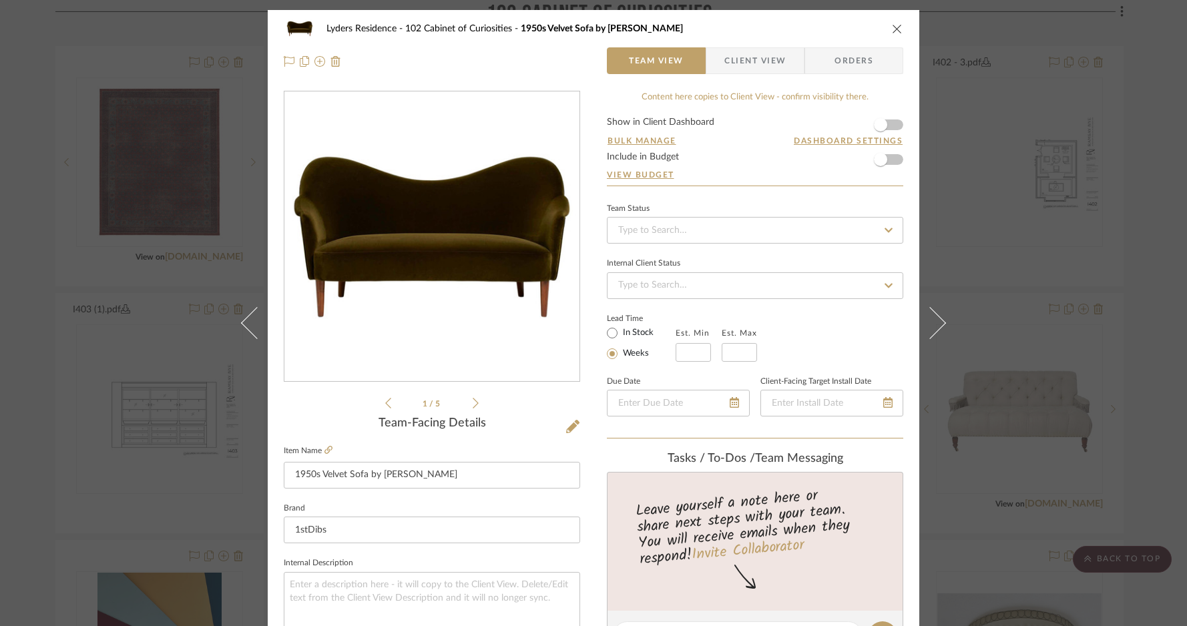
click at [892, 25] on icon "close" at bounding box center [897, 28] width 11 height 11
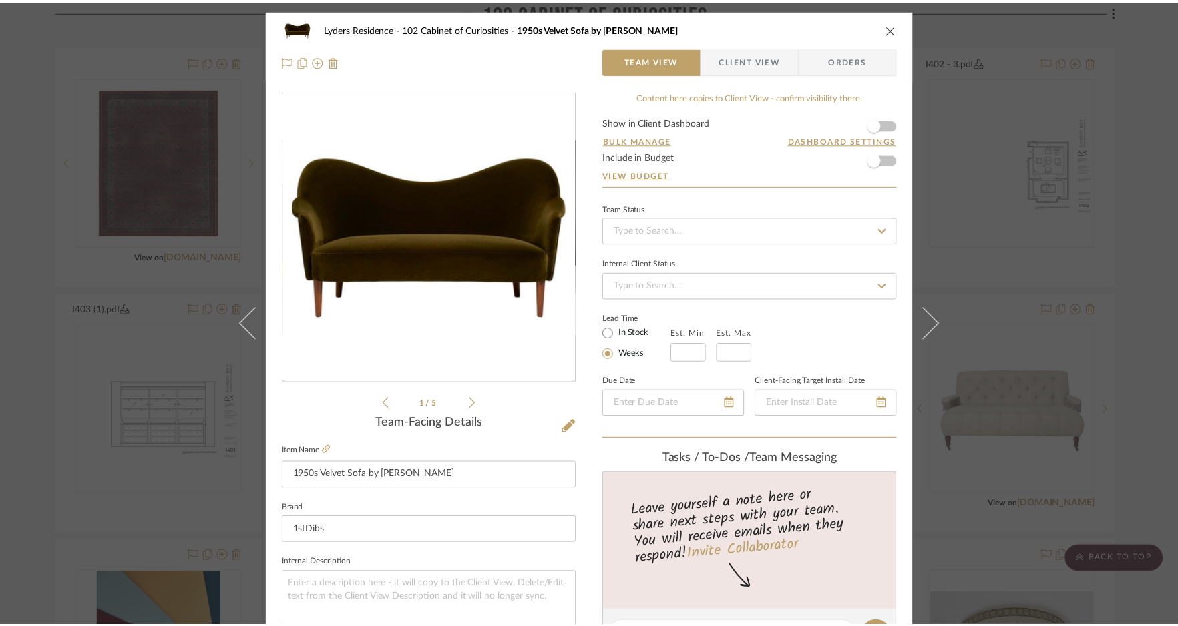
scroll to position [955, 0]
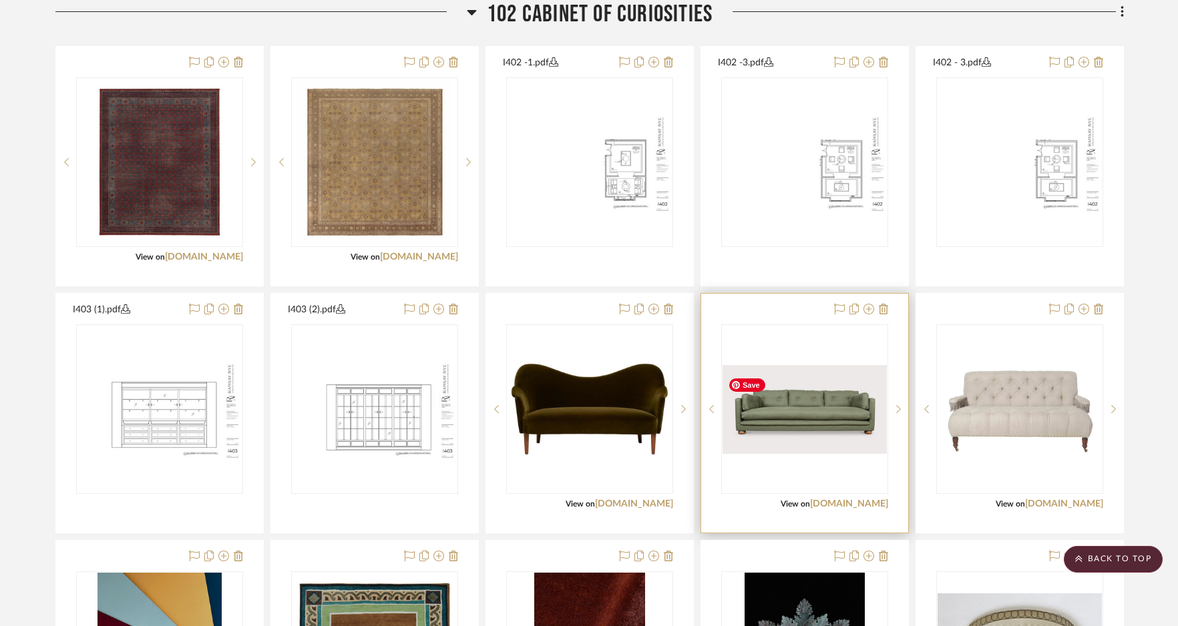
click at [804, 421] on img "0" at bounding box center [804, 409] width 164 height 89
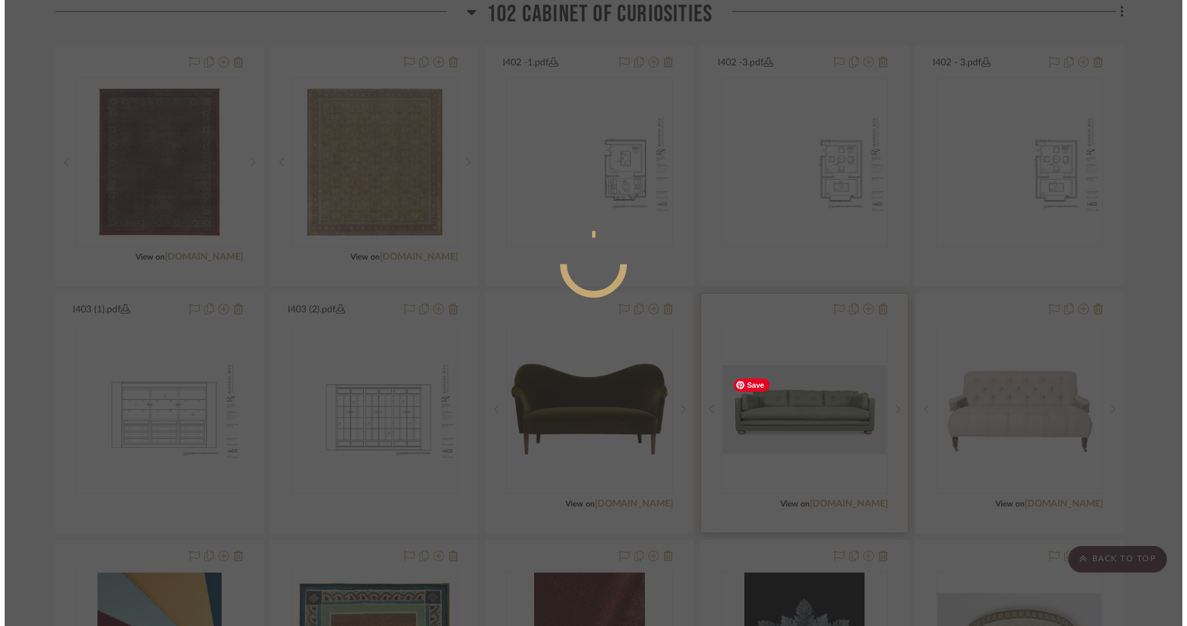
scroll to position [0, 0]
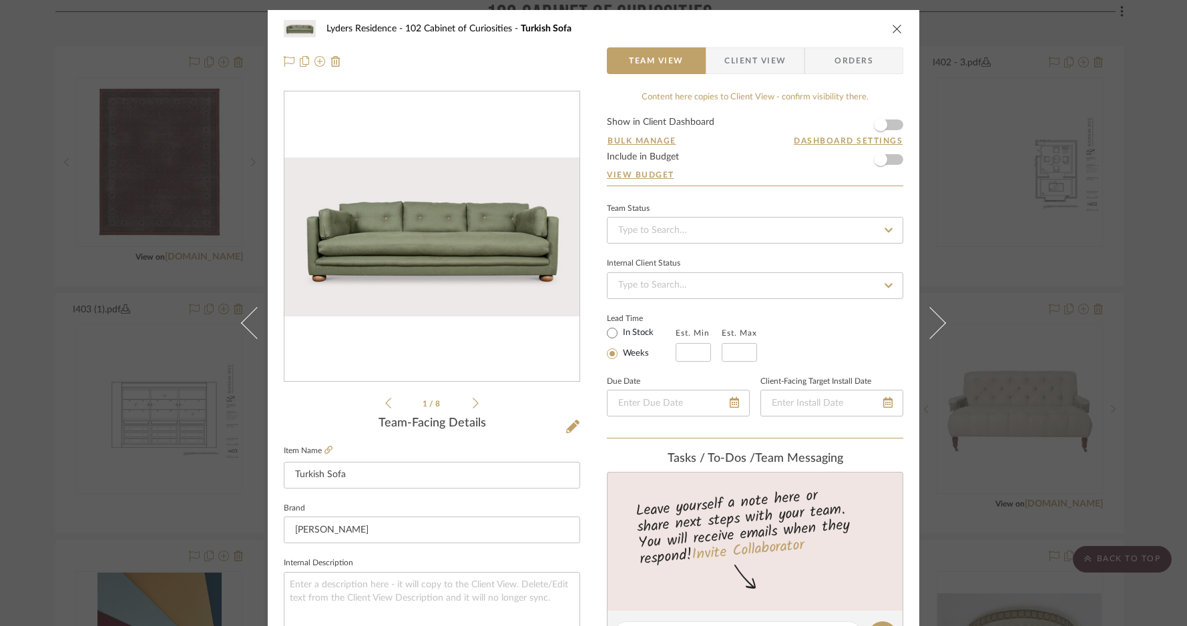
click at [449, 282] on img "0" at bounding box center [431, 237] width 295 height 159
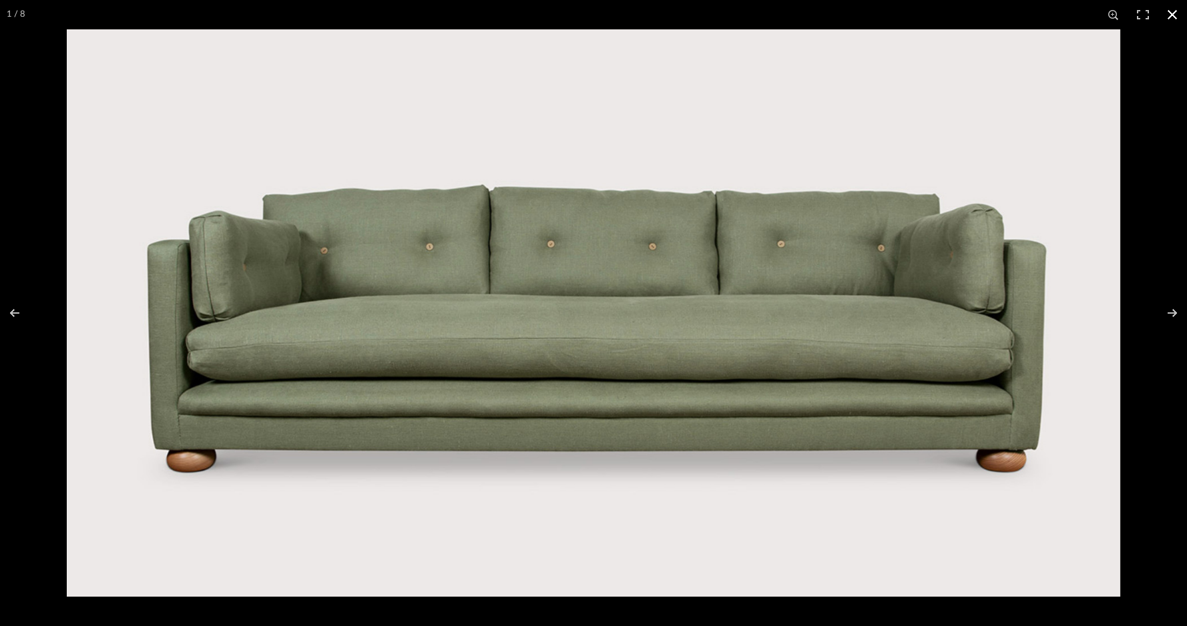
click at [1174, 13] on button at bounding box center [1172, 14] width 29 height 29
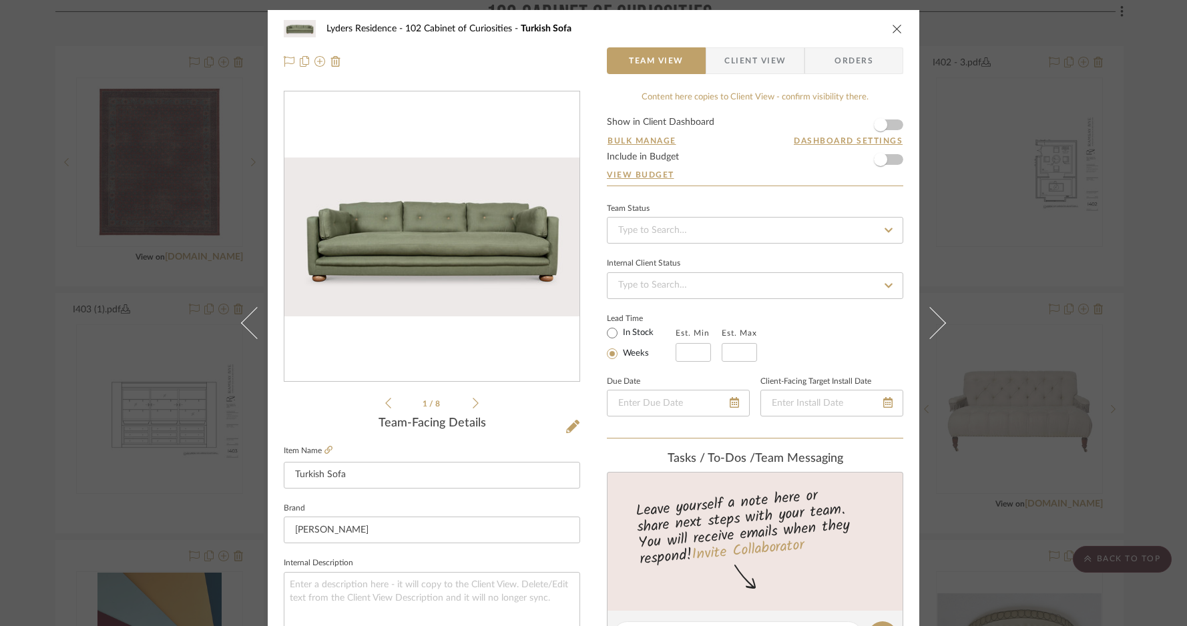
click at [892, 25] on icon "close" at bounding box center [897, 28] width 11 height 11
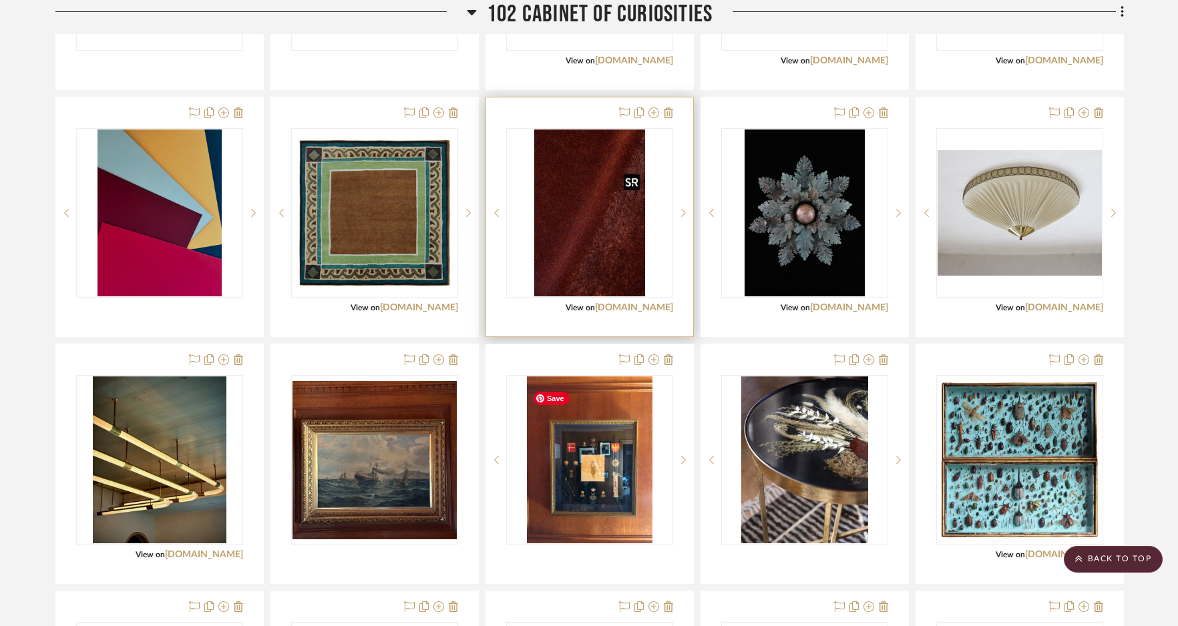
scroll to position [1399, 0]
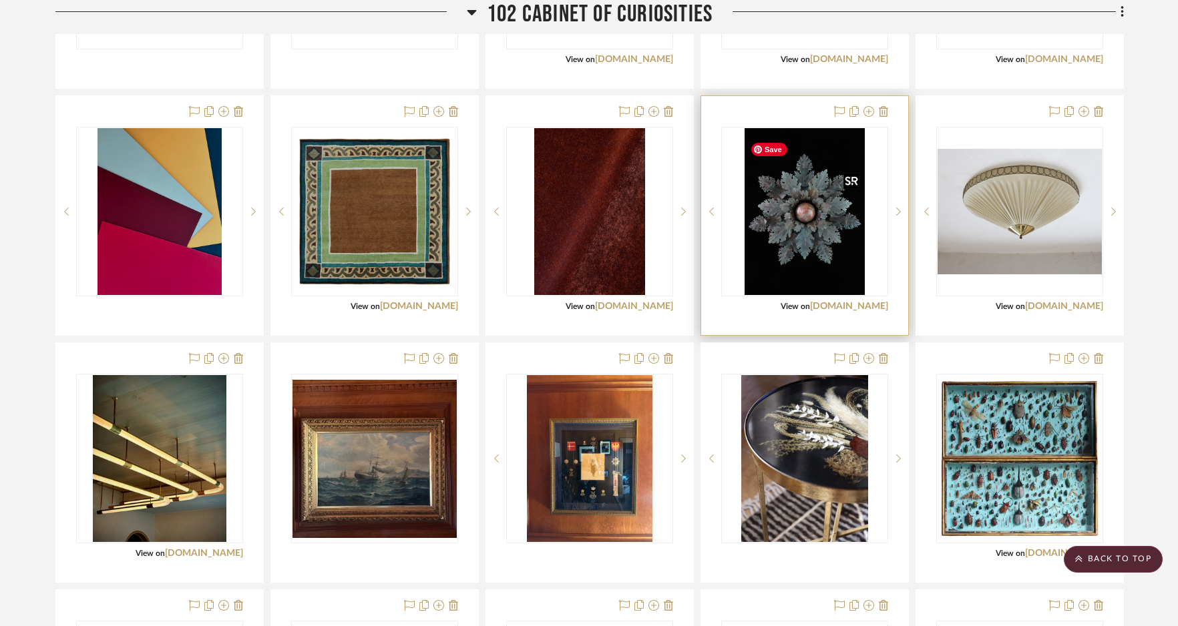
click at [802, 228] on img "0" at bounding box center [804, 211] width 121 height 167
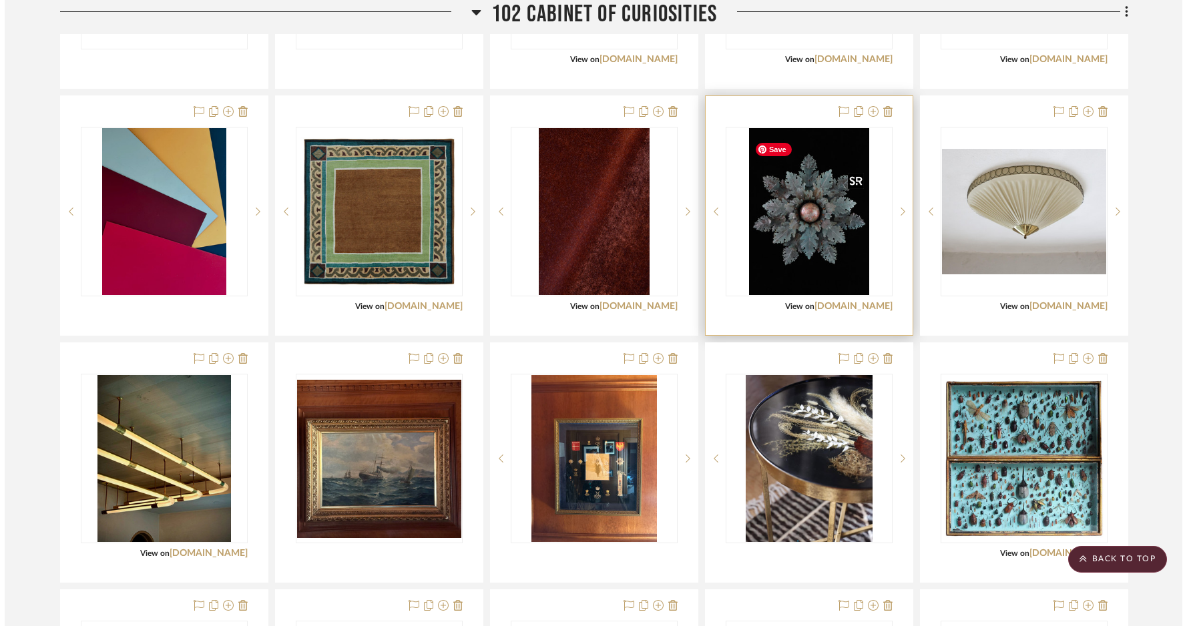
scroll to position [0, 0]
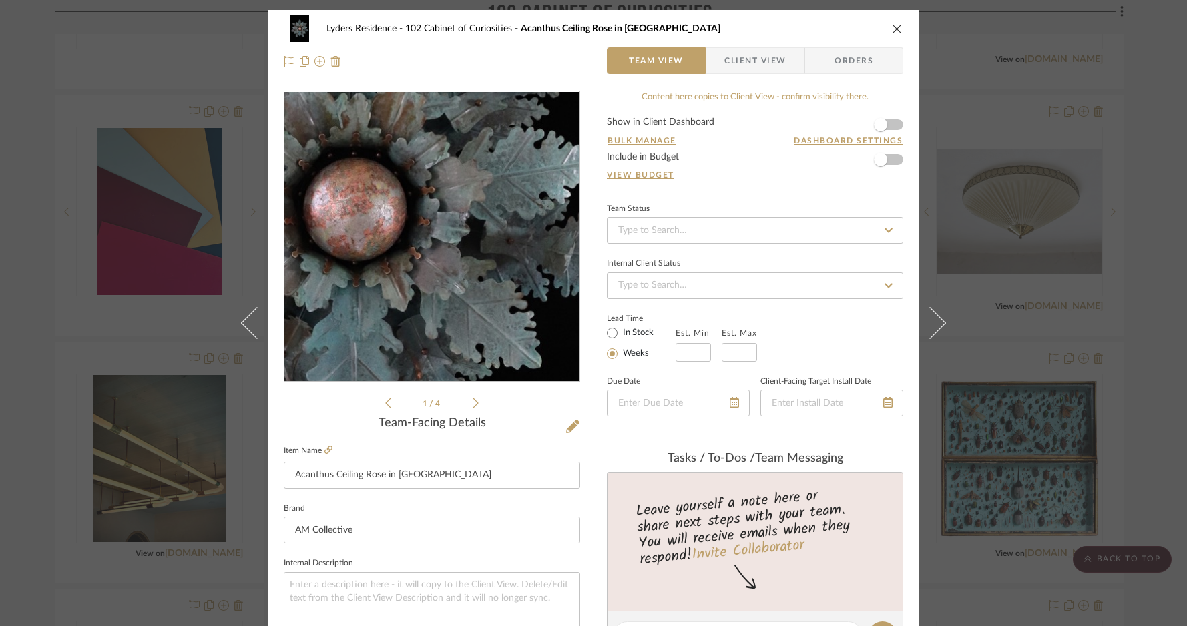
click at [454, 248] on img "0" at bounding box center [431, 237] width 209 height 290
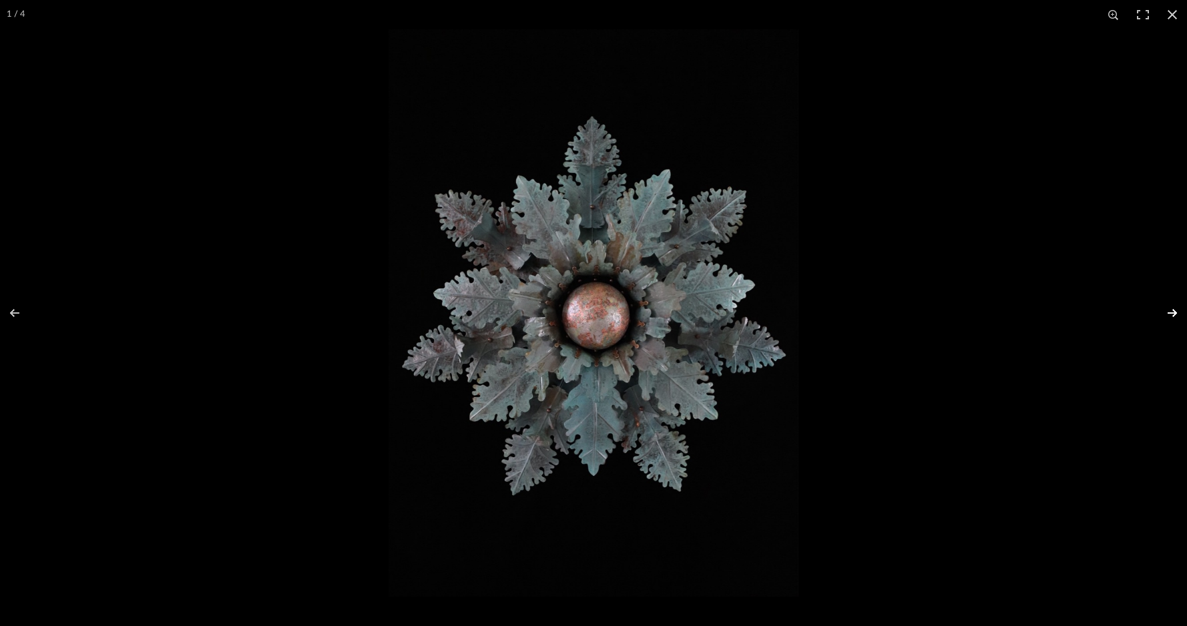
click at [1171, 310] on button at bounding box center [1163, 313] width 47 height 67
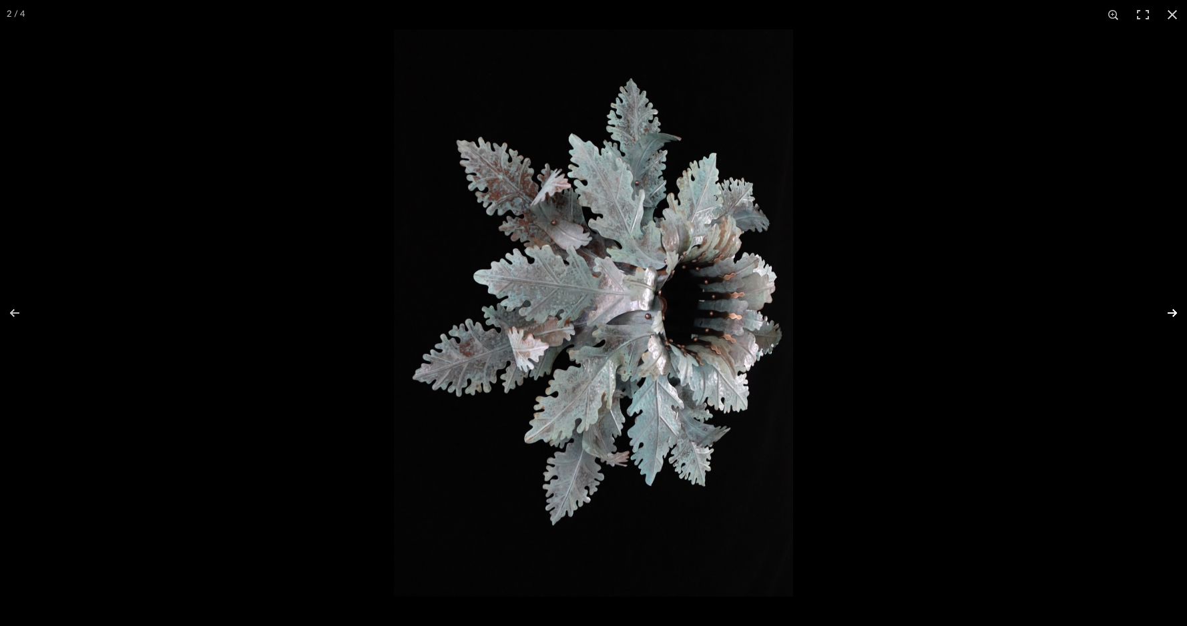
click at [1171, 310] on button at bounding box center [1163, 313] width 47 height 67
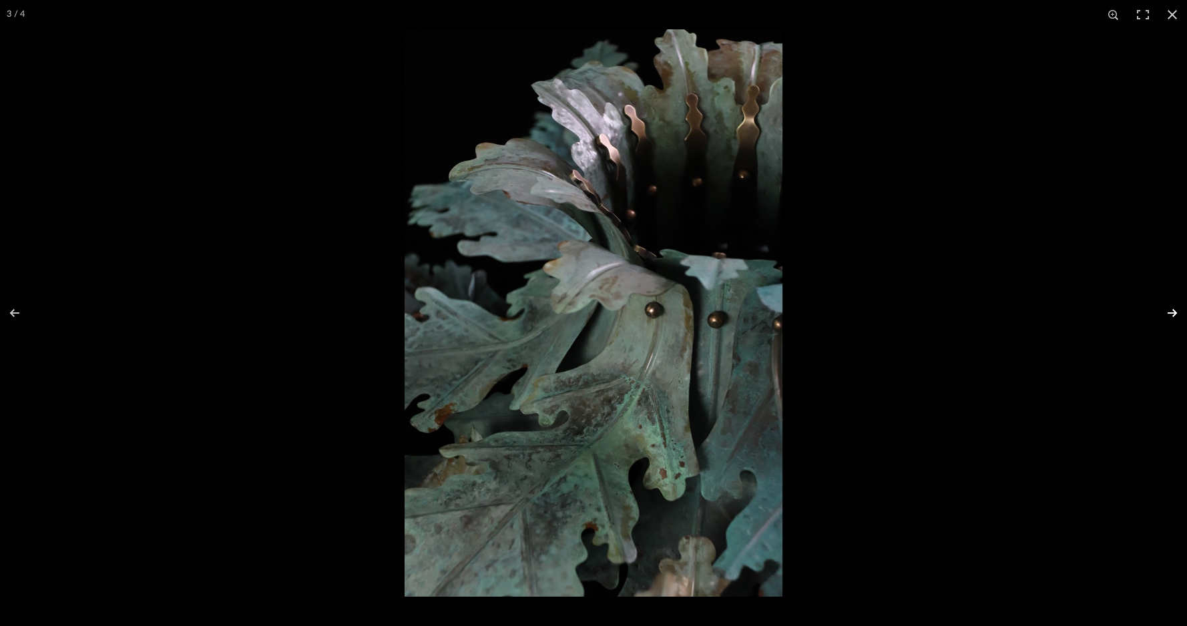
click at [1171, 310] on button at bounding box center [1163, 313] width 47 height 67
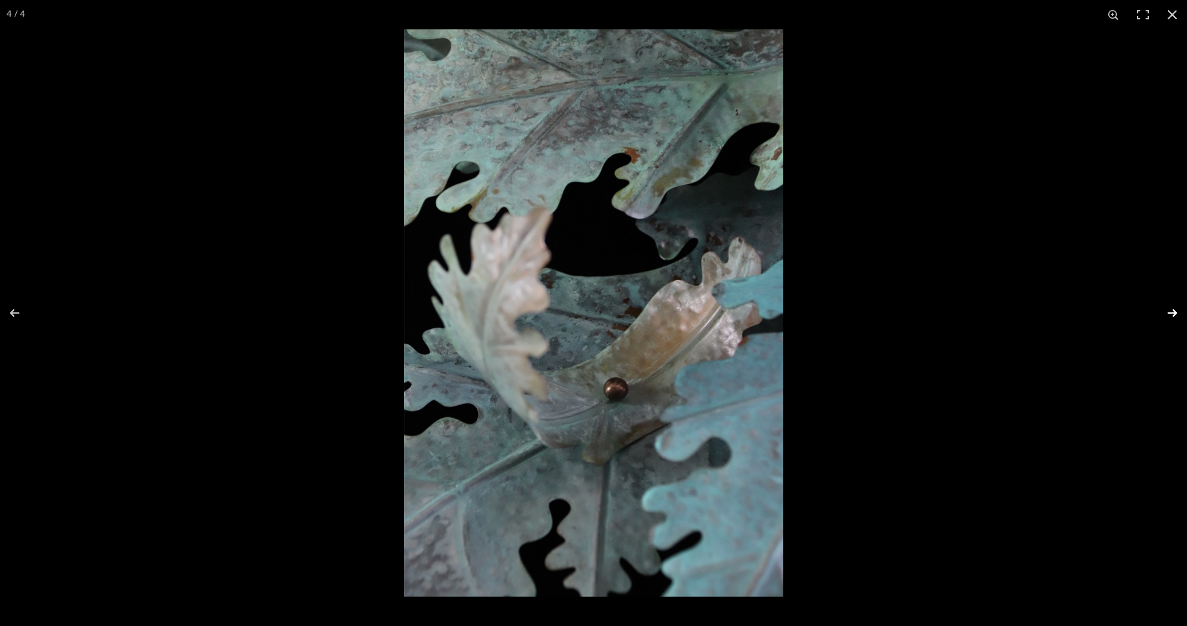
click at [1171, 310] on button at bounding box center [1163, 313] width 47 height 67
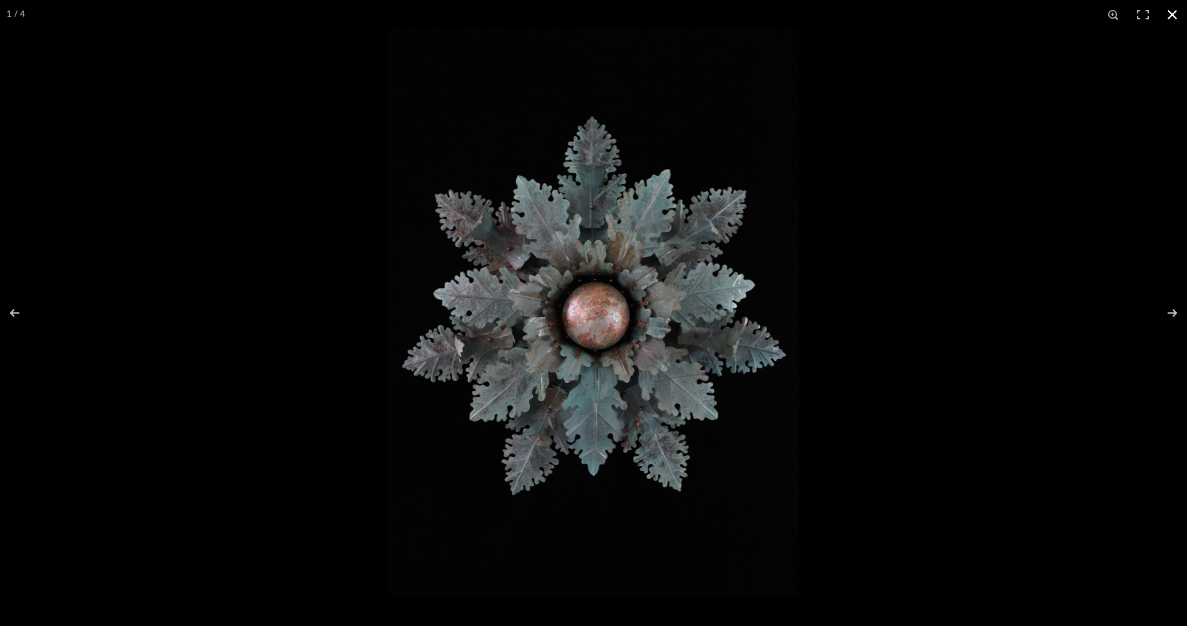
click at [1174, 15] on button at bounding box center [1172, 14] width 29 height 29
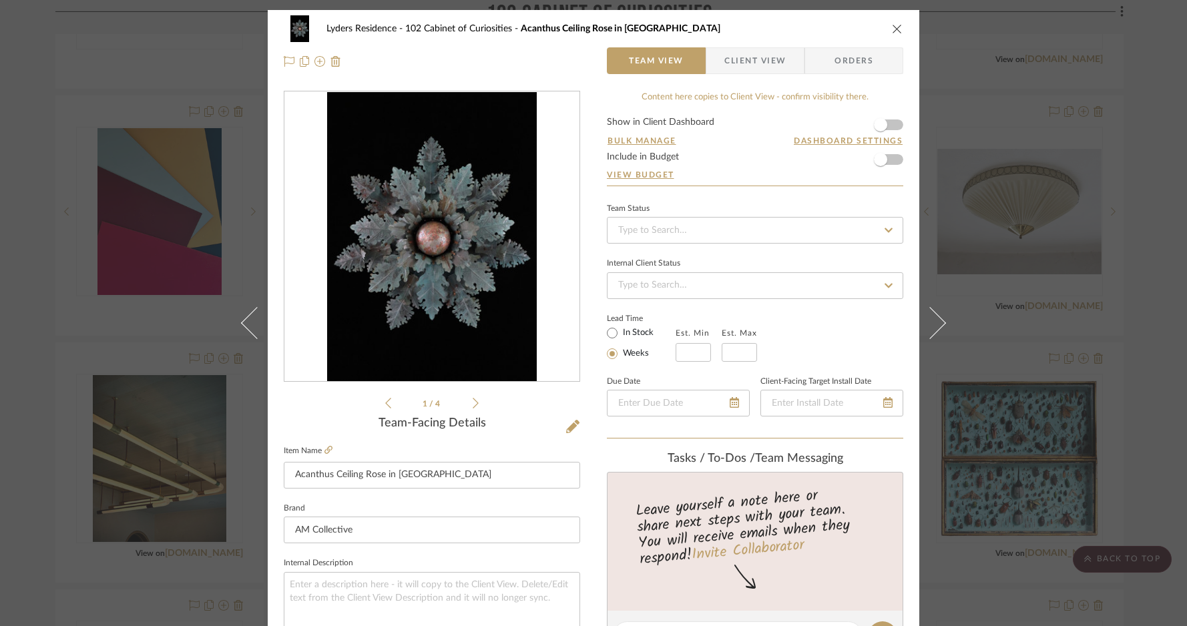
click at [892, 28] on icon "close" at bounding box center [897, 28] width 11 height 11
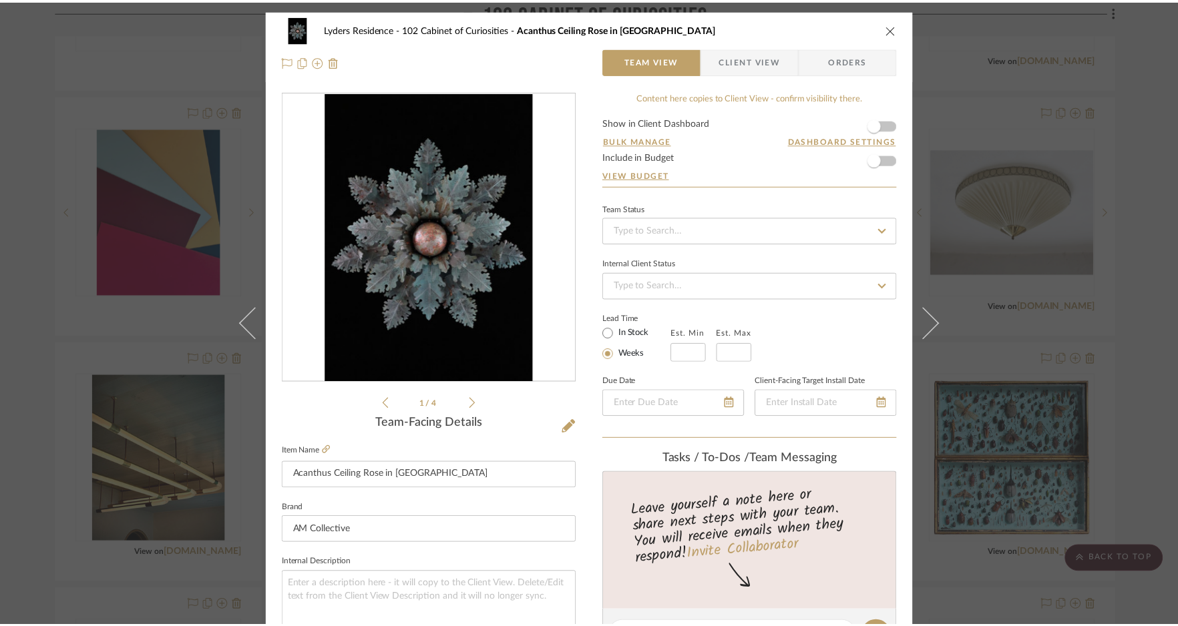
scroll to position [1399, 0]
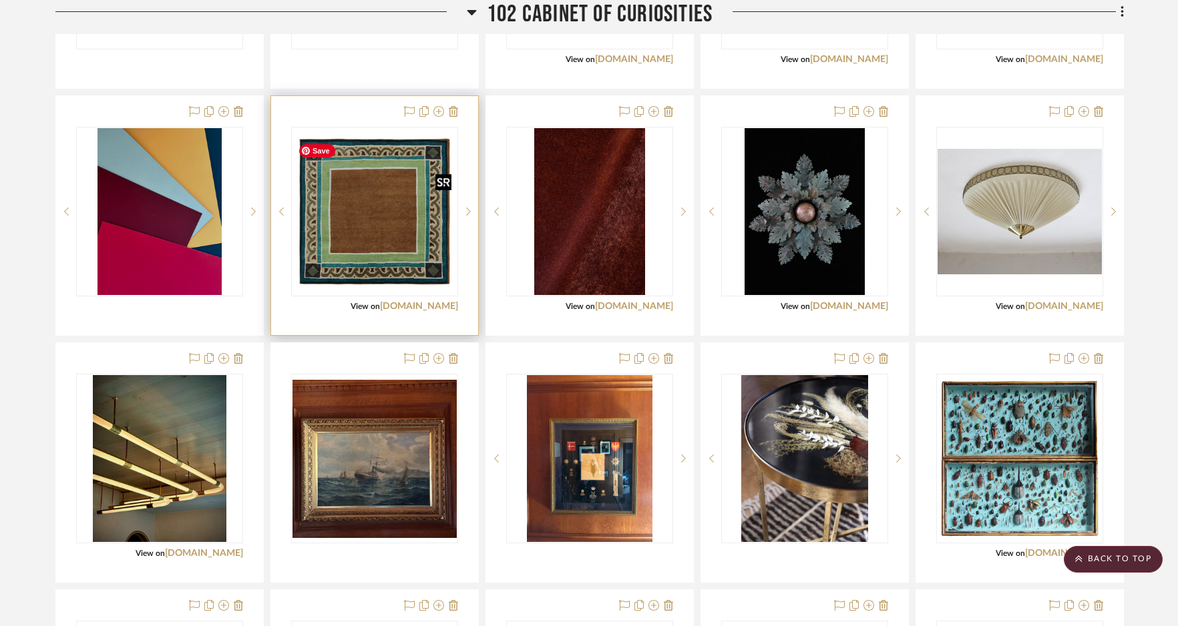
click at [375, 239] on img "0" at bounding box center [374, 212] width 164 height 164
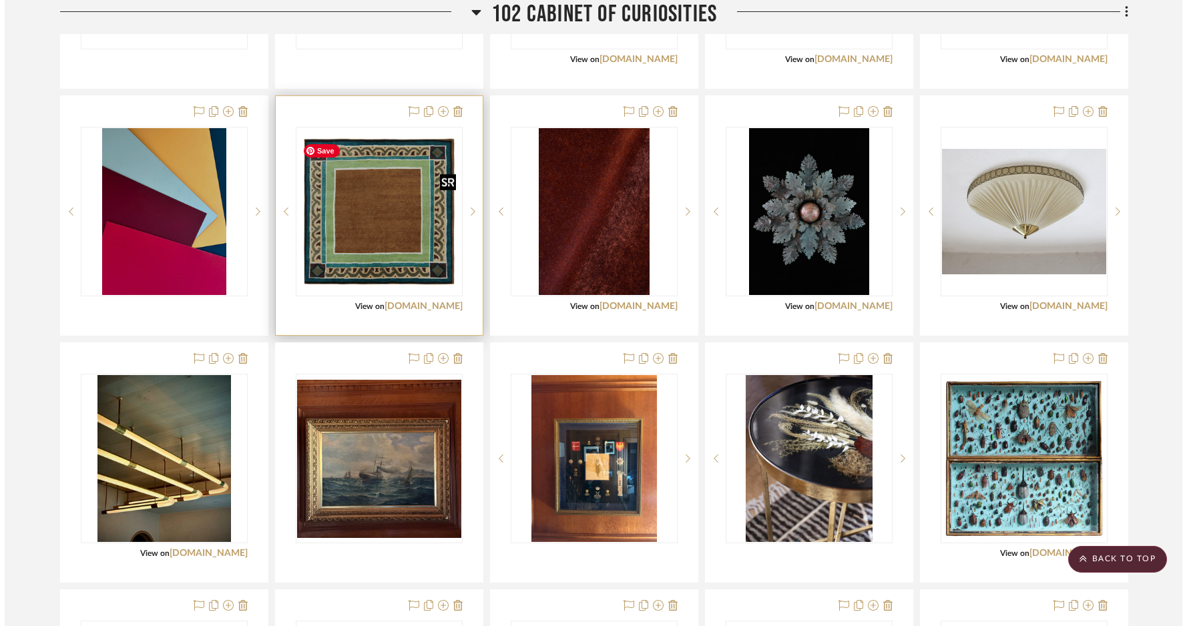
scroll to position [0, 0]
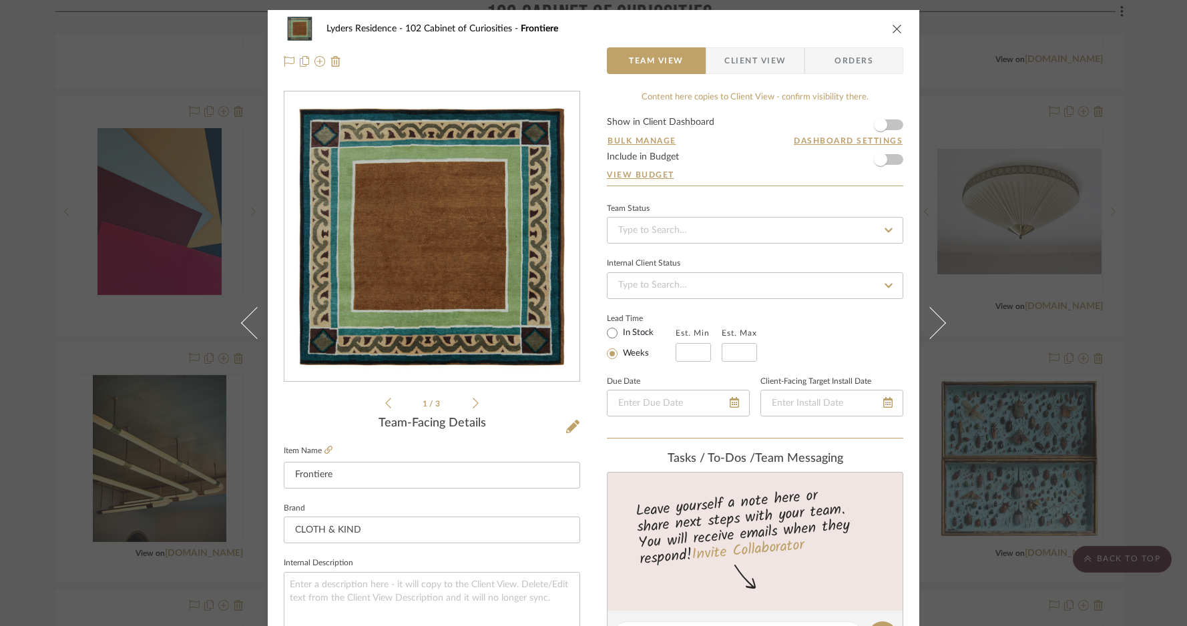
click at [373, 238] on img "0" at bounding box center [432, 237] width 290 height 290
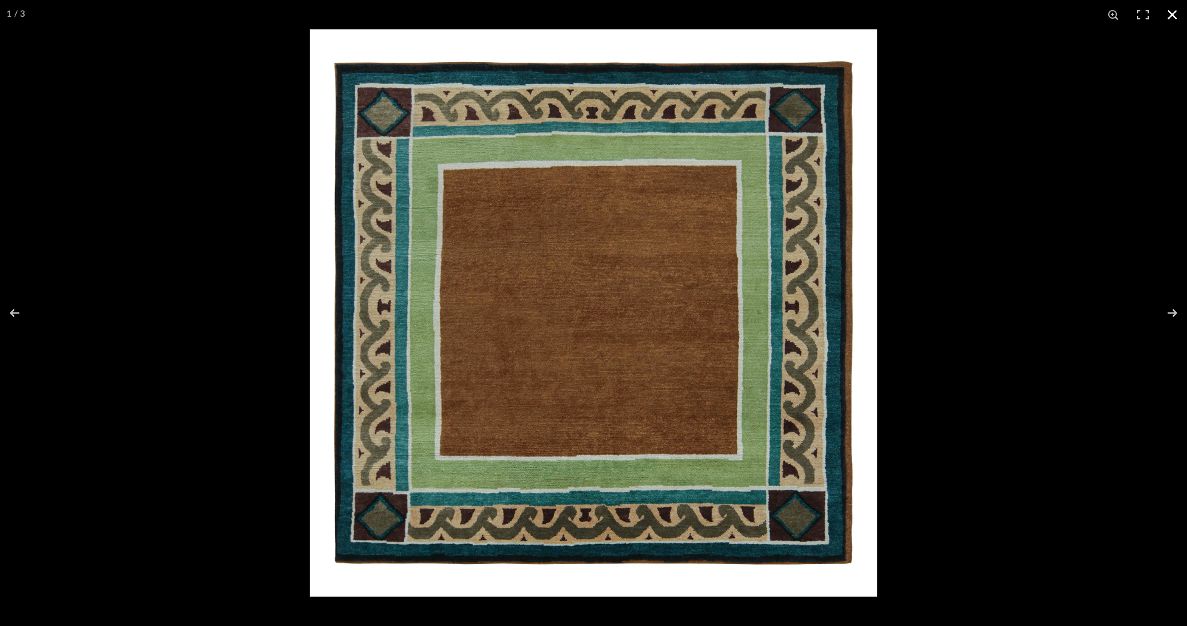
click at [1170, 8] on button at bounding box center [1172, 14] width 29 height 29
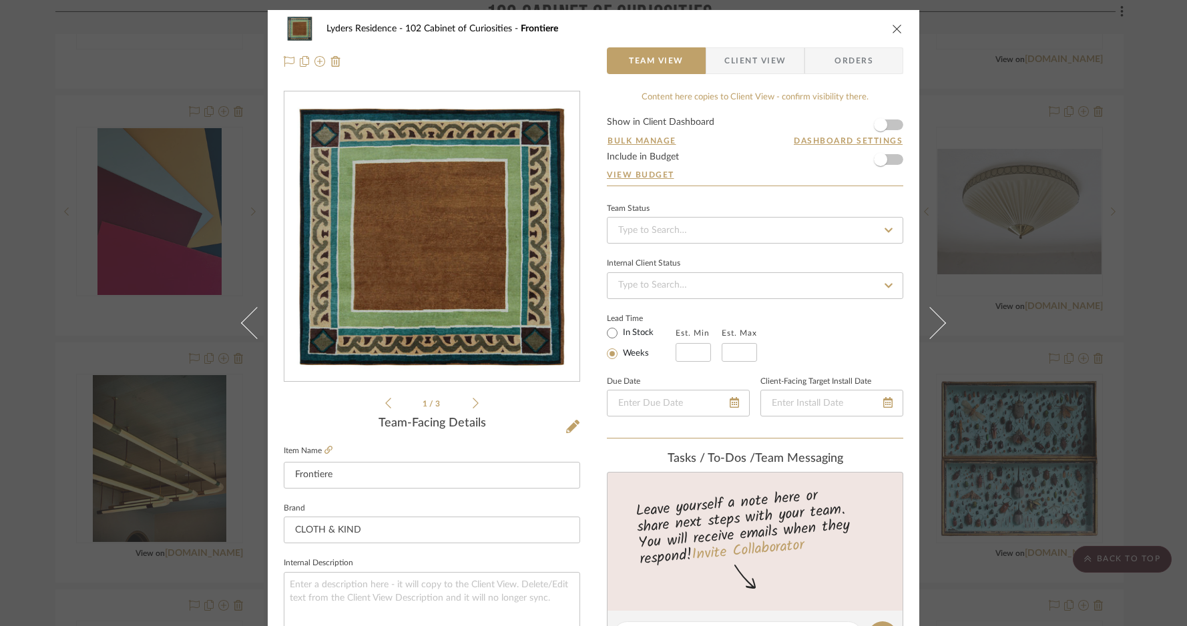
click at [892, 27] on icon "close" at bounding box center [897, 28] width 11 height 11
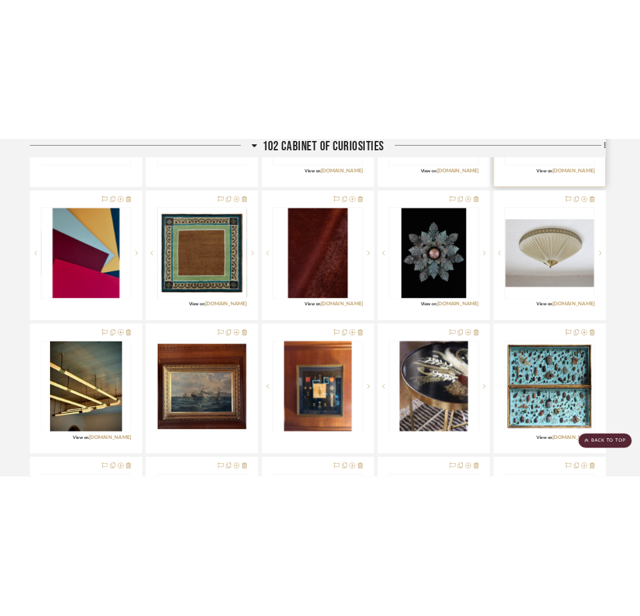
scroll to position [1399, 0]
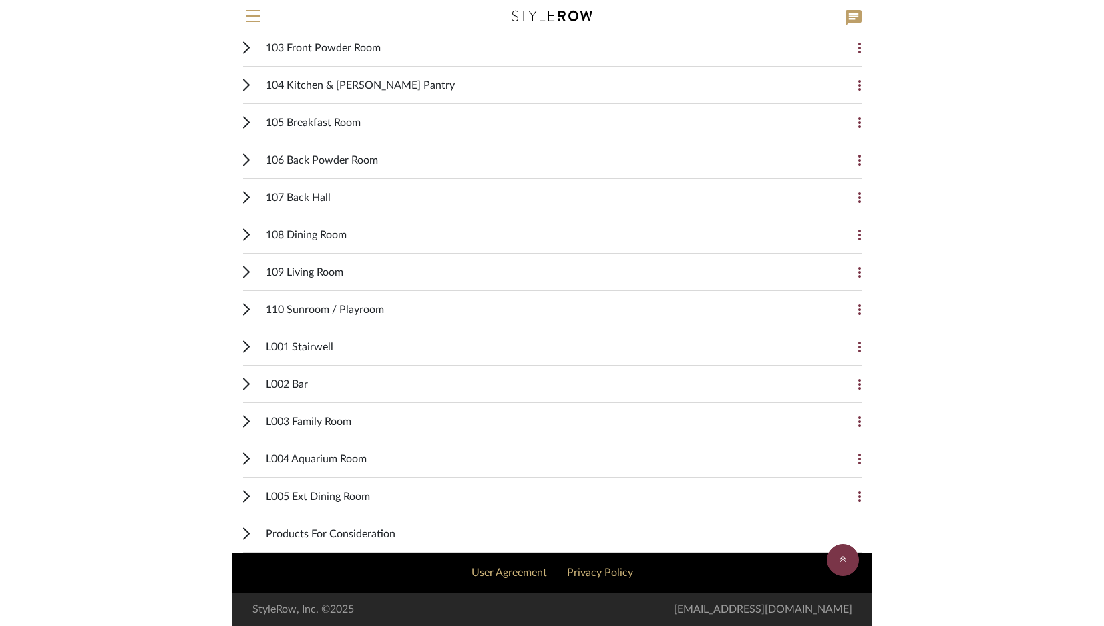
scroll to position [428, 0]
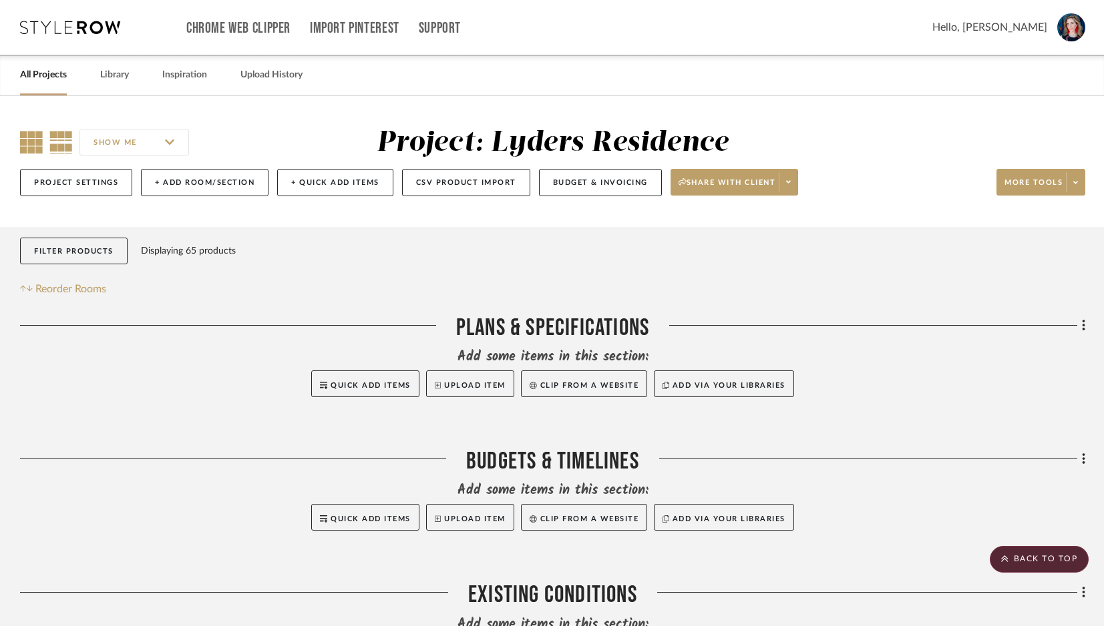
click at [30, 147] on icon at bounding box center [31, 142] width 23 height 23
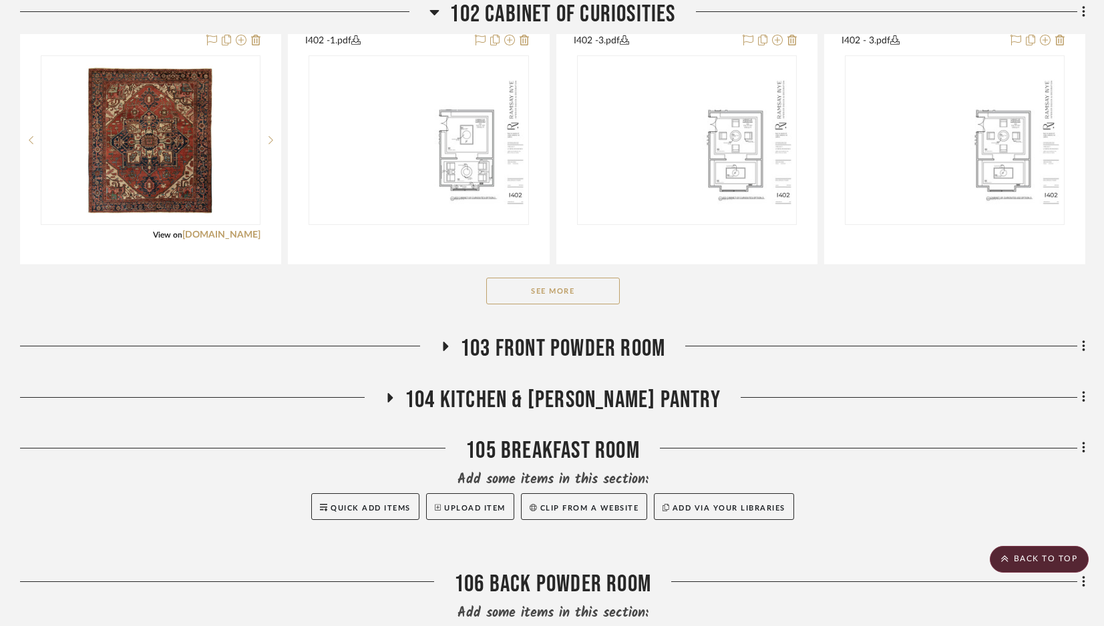
scroll to position [974, 0]
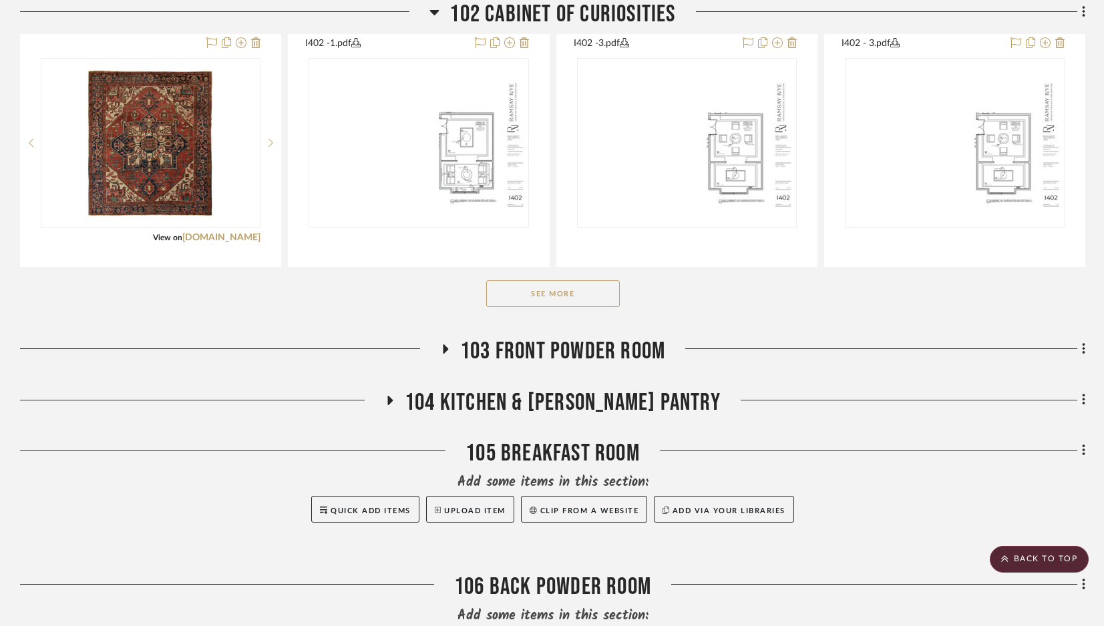
click at [535, 295] on button "See More" at bounding box center [553, 293] width 134 height 27
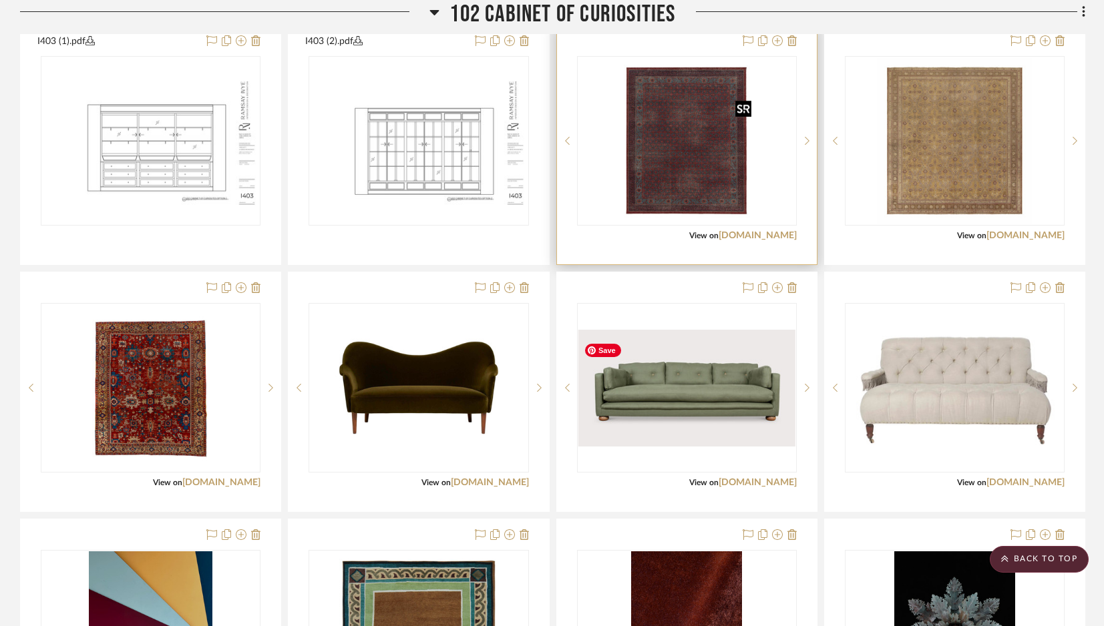
scroll to position [1224, 0]
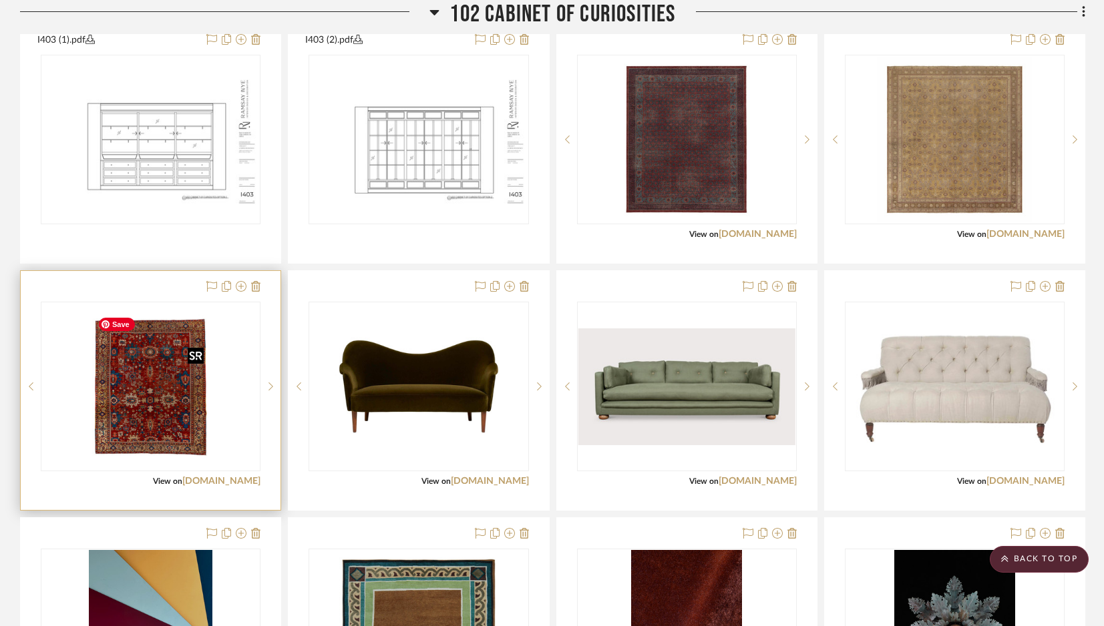
click at [0, 0] on img at bounding box center [0, 0] width 0 height 0
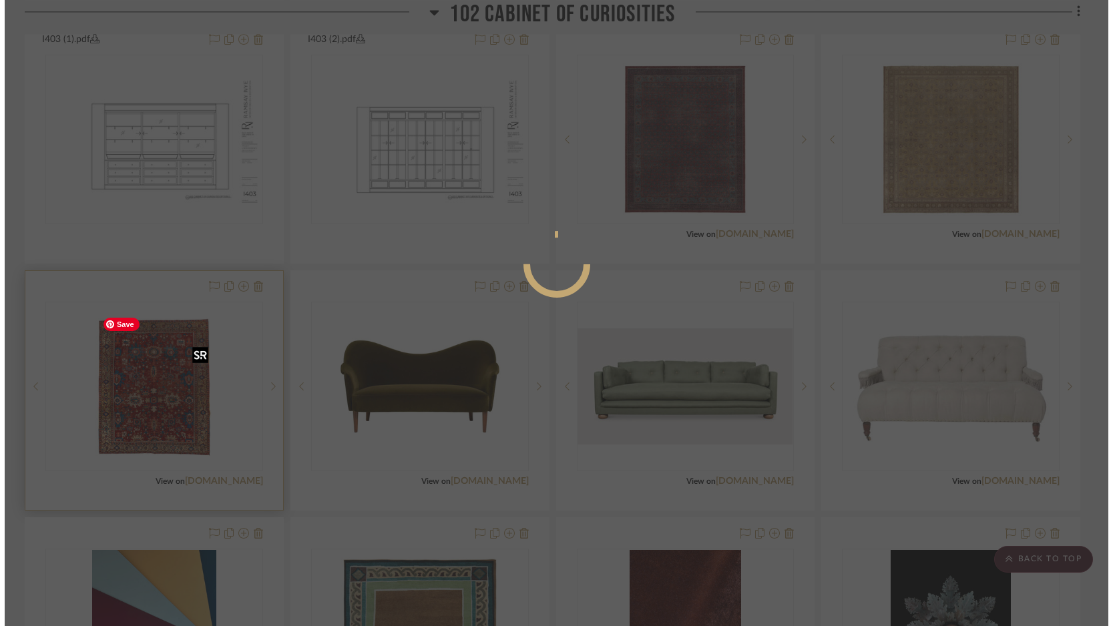
scroll to position [0, 0]
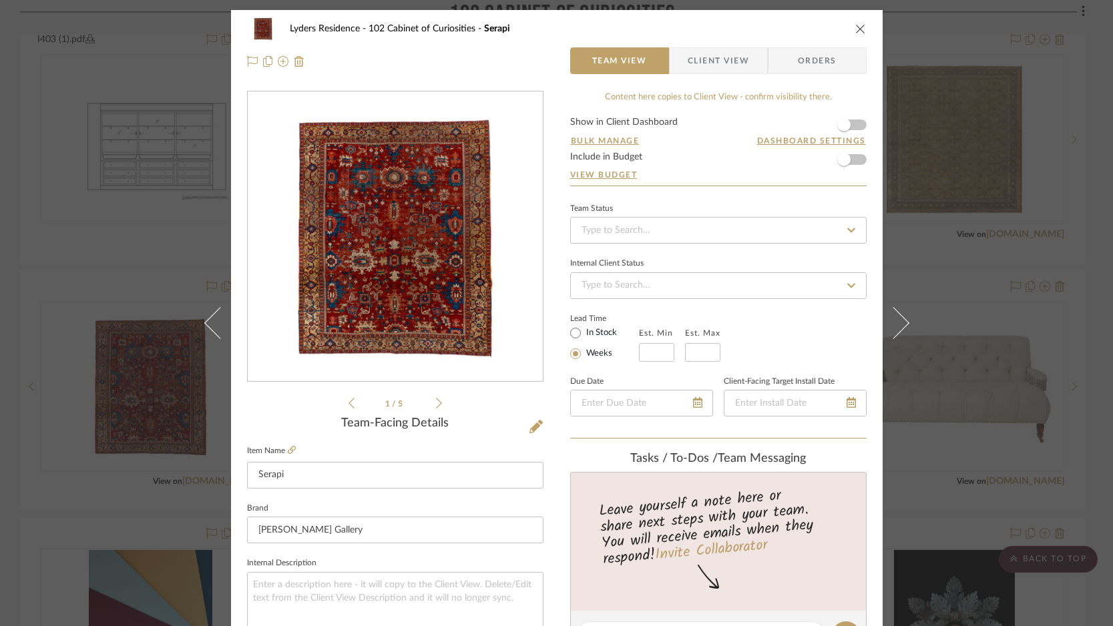
click at [855, 29] on icon "close" at bounding box center [860, 28] width 11 height 11
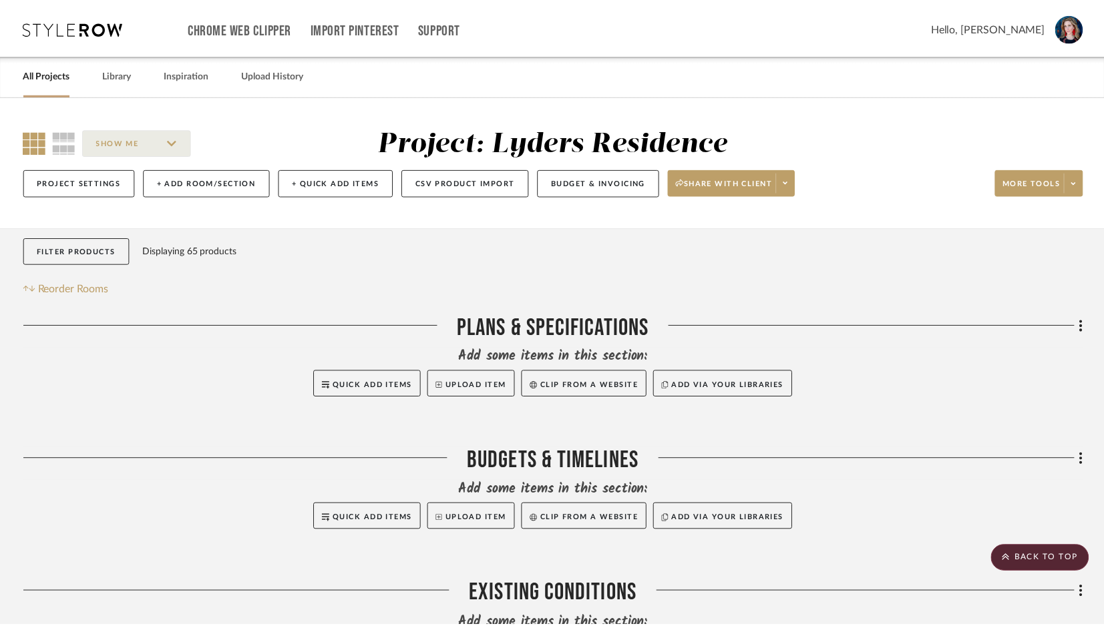
scroll to position [1224, 0]
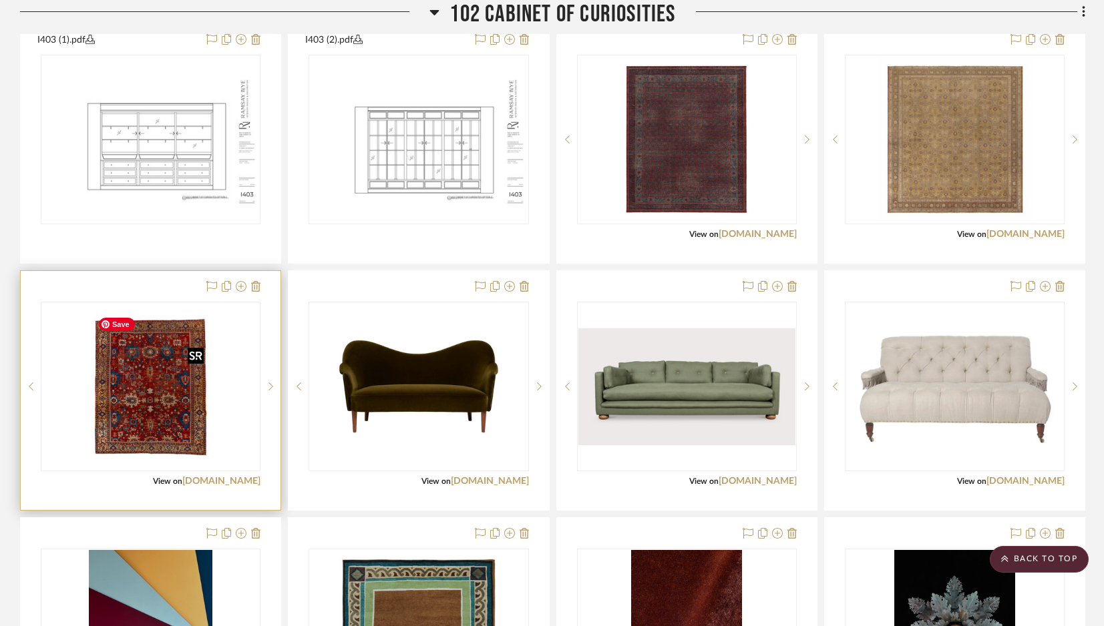
click at [157, 408] on img "0" at bounding box center [150, 386] width 117 height 167
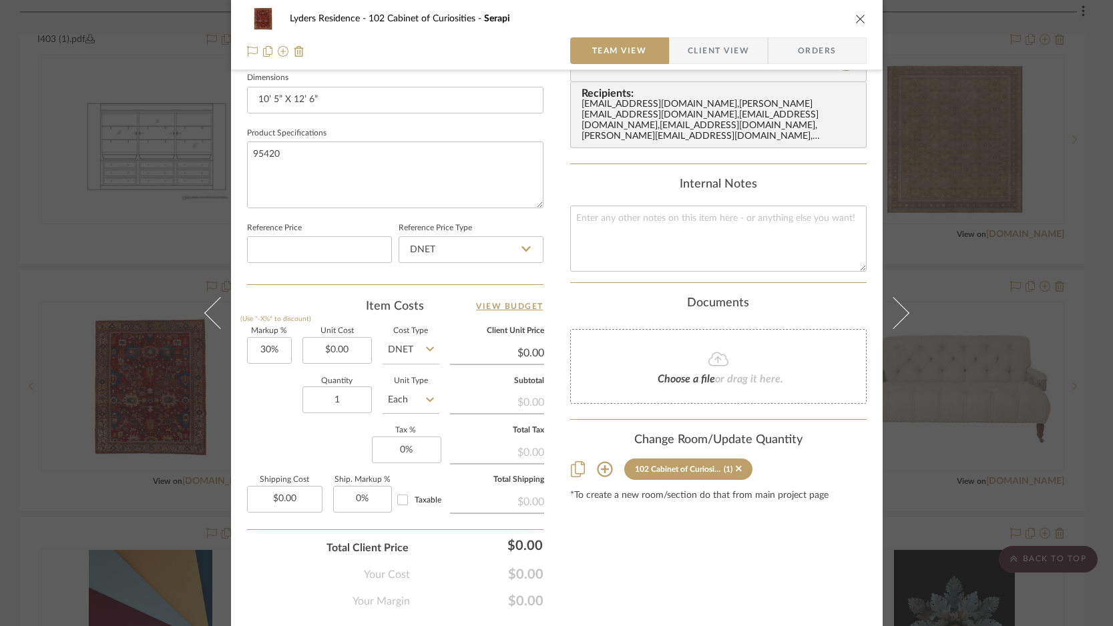
scroll to position [614, 0]
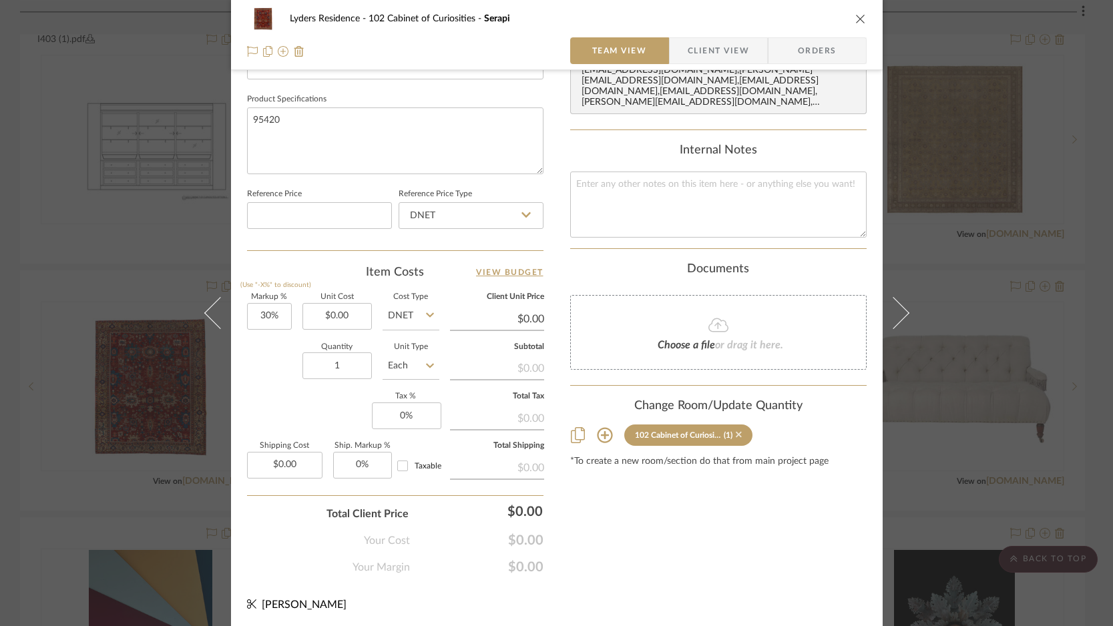
click at [736, 433] on icon at bounding box center [739, 435] width 6 height 6
click at [856, 17] on icon "close" at bounding box center [860, 18] width 11 height 11
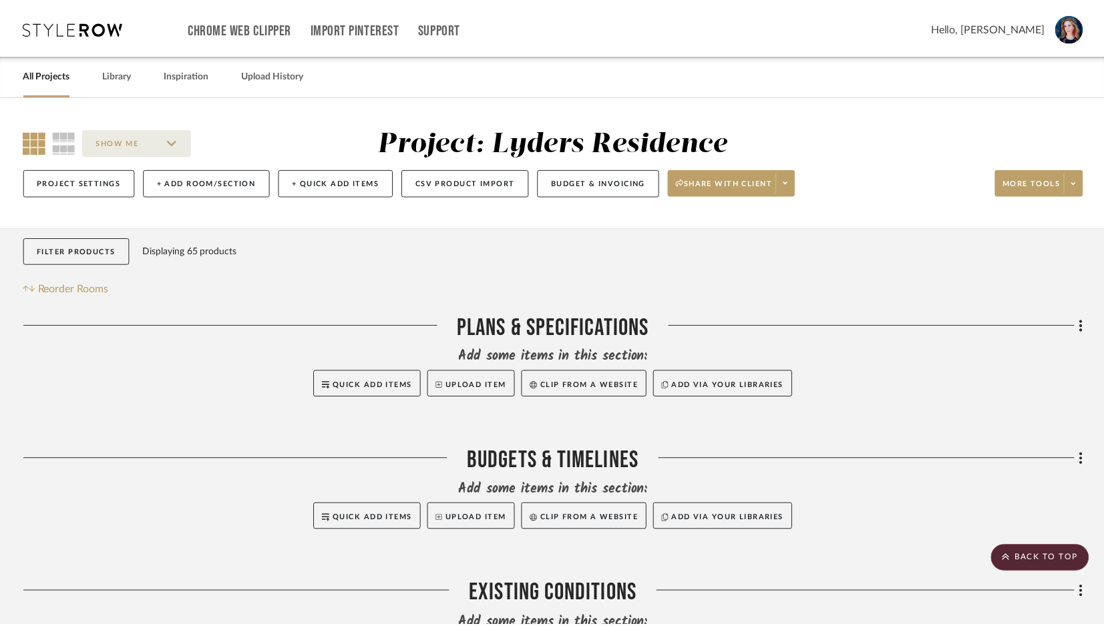
scroll to position [1224, 0]
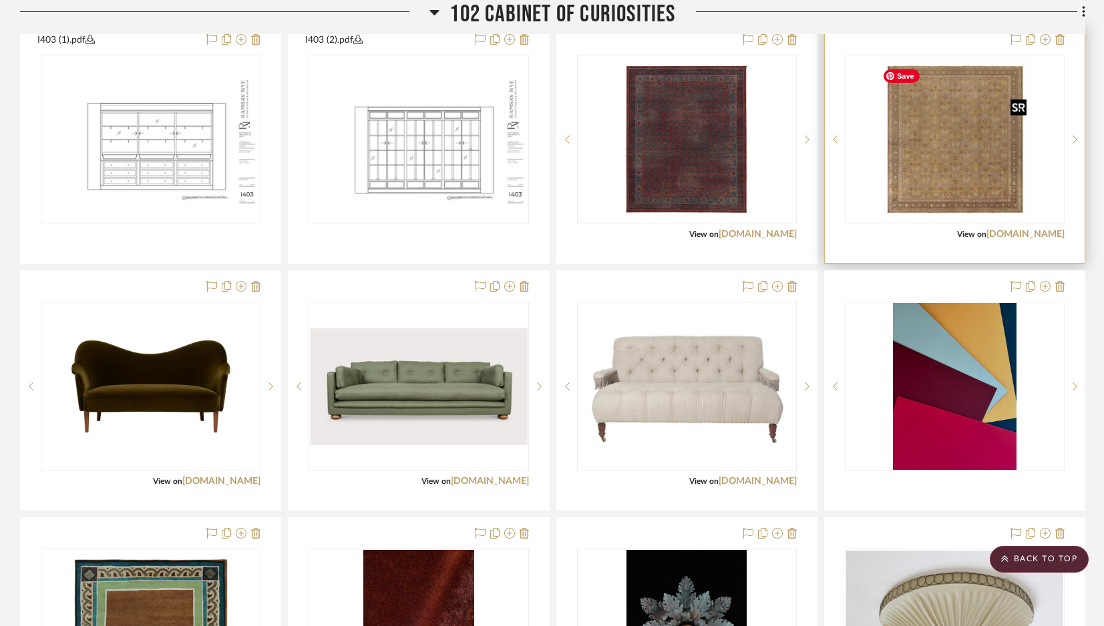
click at [967, 176] on img "0" at bounding box center [954, 139] width 155 height 167
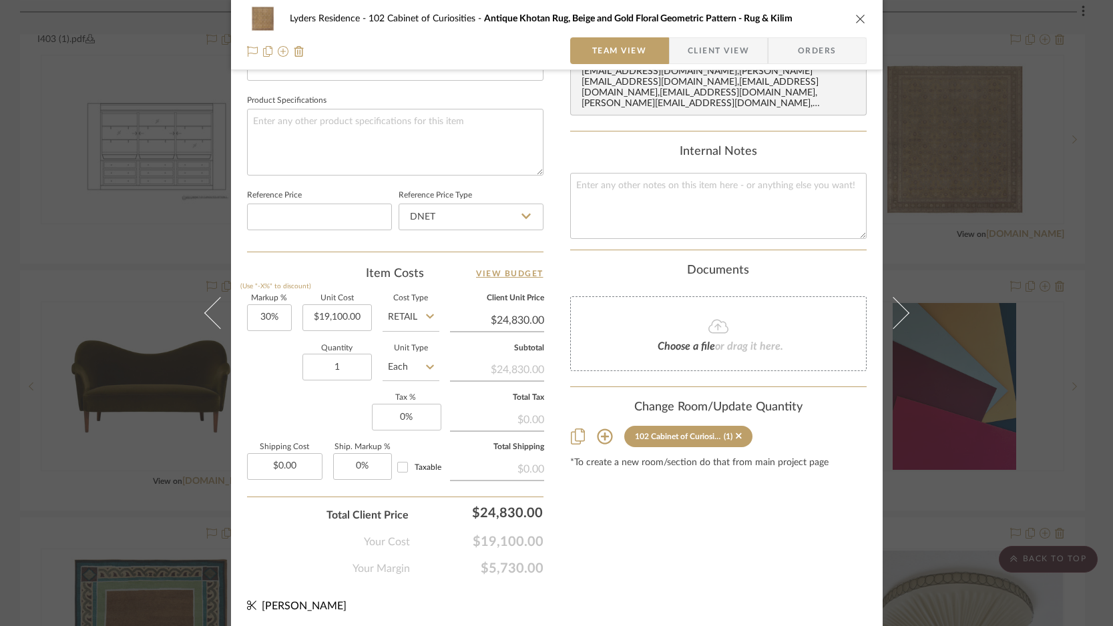
scroll to position [614, 0]
click at [736, 435] on icon at bounding box center [739, 434] width 6 height 9
click at [855, 15] on icon "close" at bounding box center [860, 18] width 11 height 11
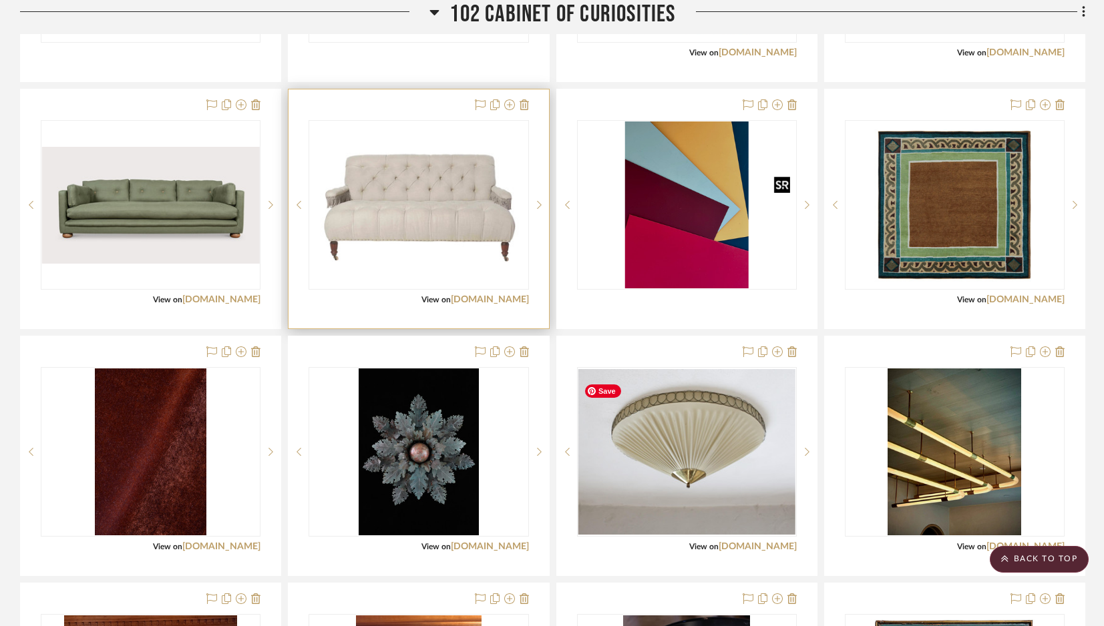
scroll to position [1405, 0]
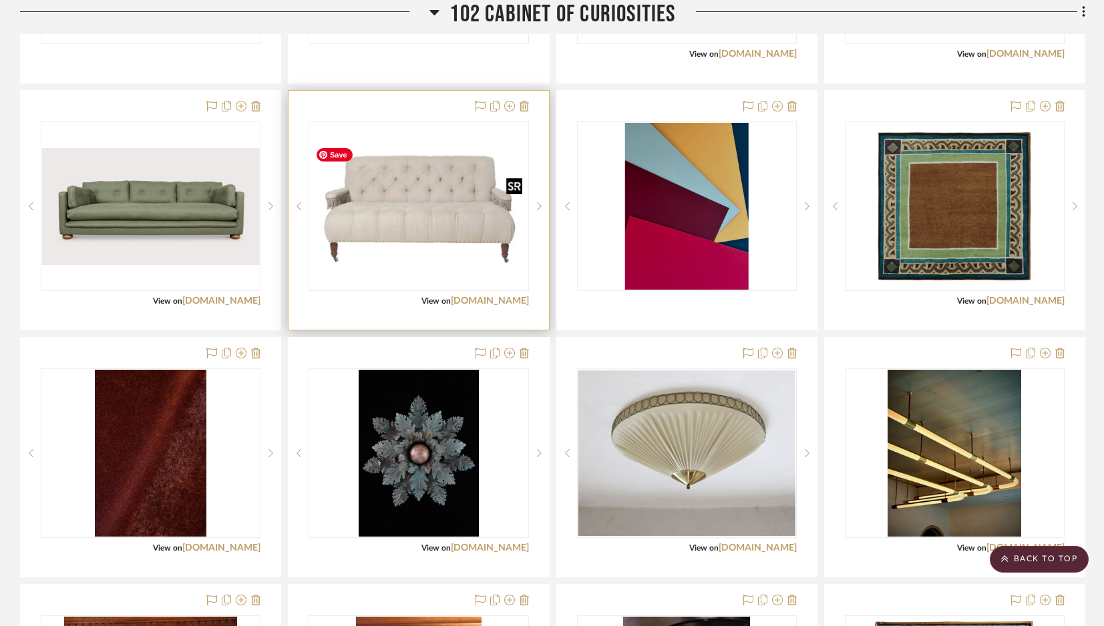
click at [450, 197] on img "0" at bounding box center [418, 206] width 217 height 145
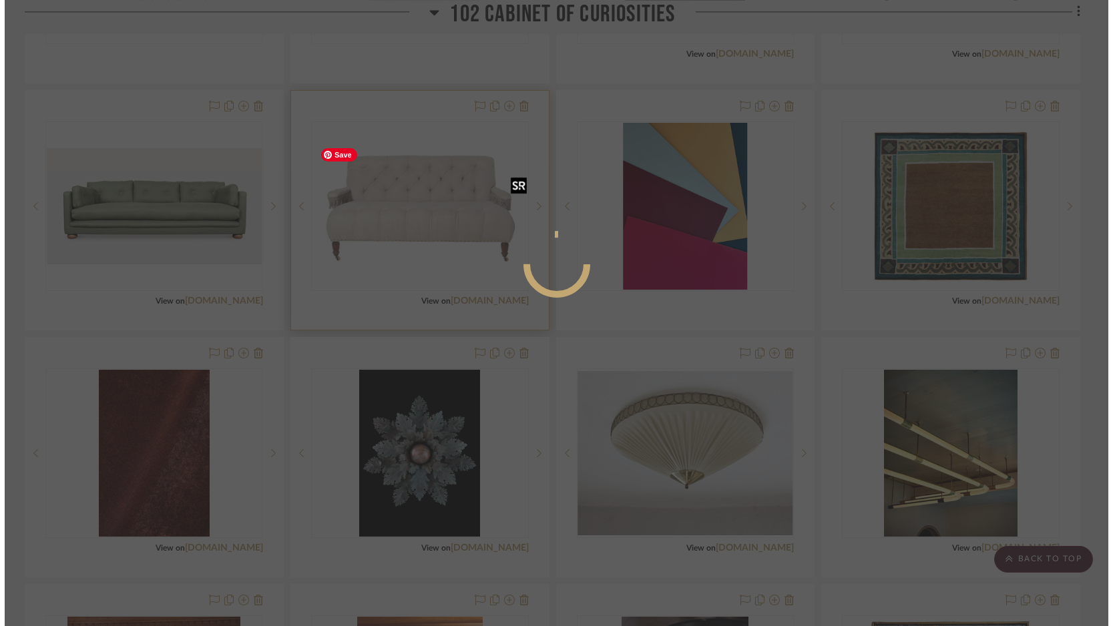
scroll to position [0, 0]
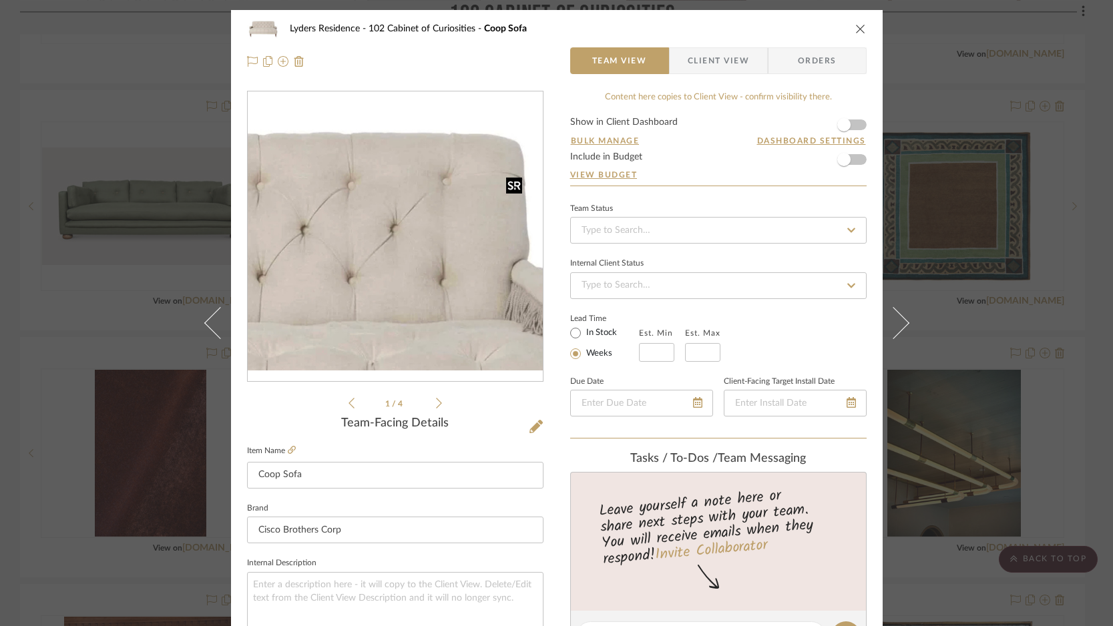
click at [450, 197] on img "0" at bounding box center [395, 237] width 295 height 197
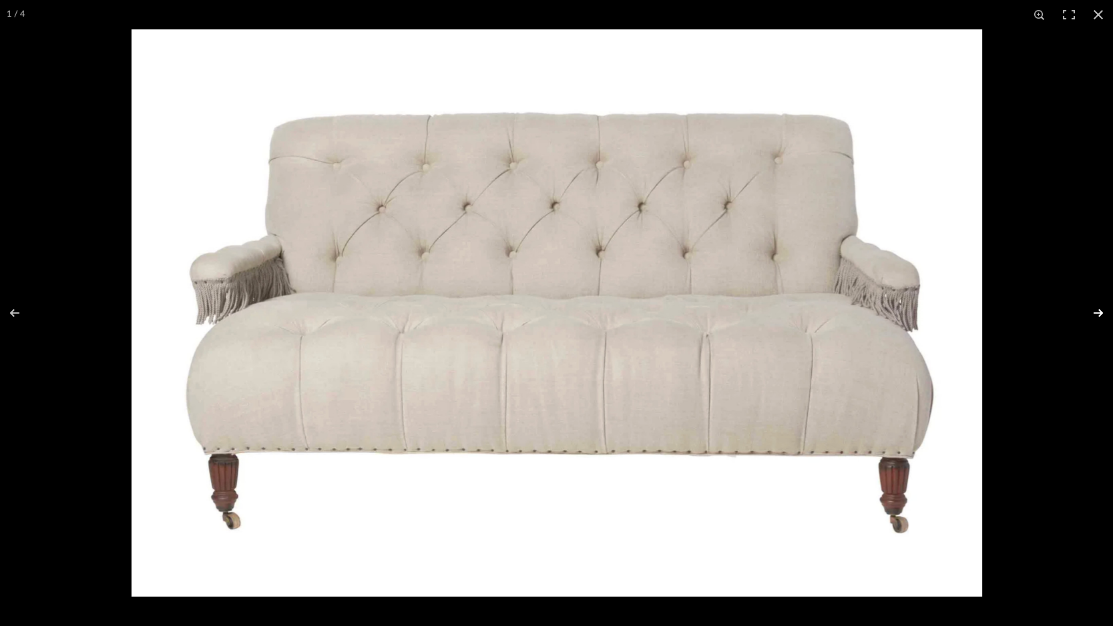
click at [1101, 311] on button at bounding box center [1089, 313] width 47 height 67
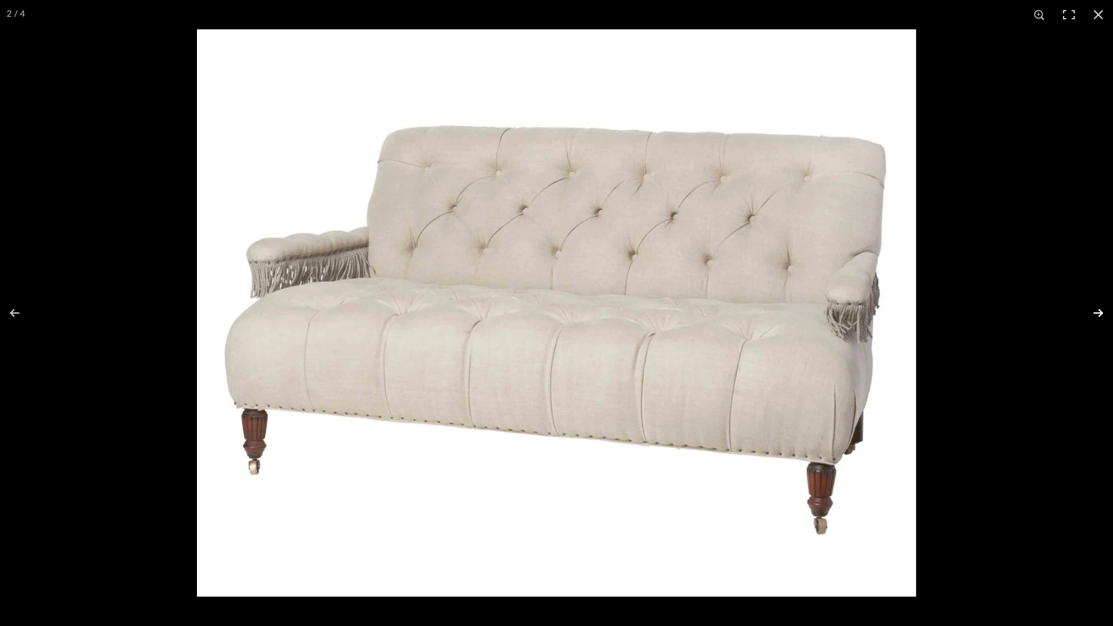
click at [1101, 311] on button at bounding box center [1089, 313] width 47 height 67
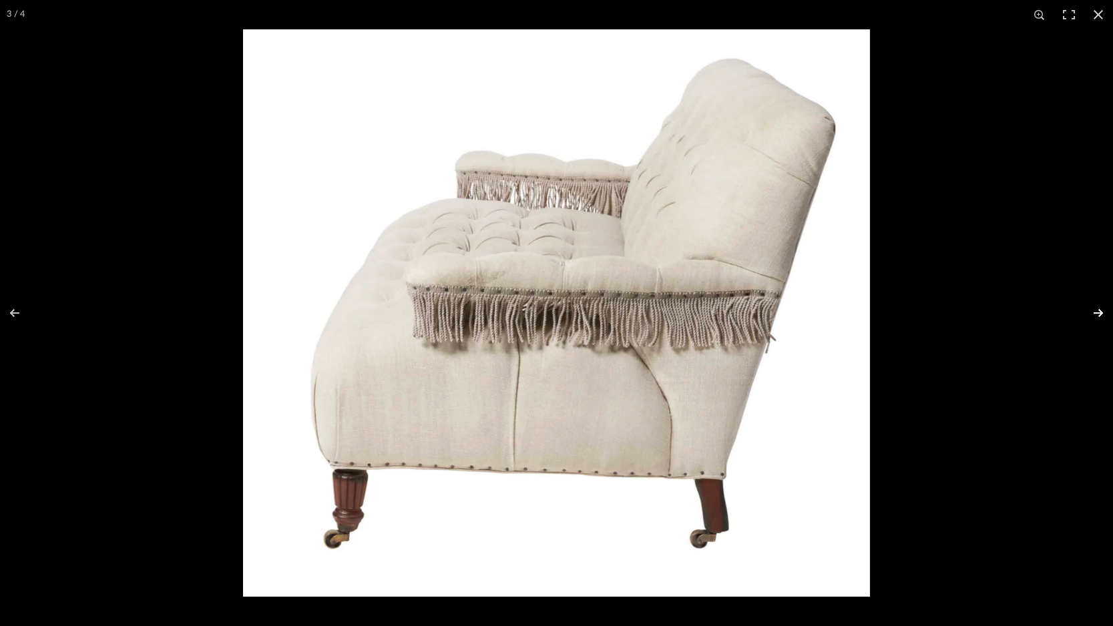
click at [1101, 311] on button at bounding box center [1089, 313] width 47 height 67
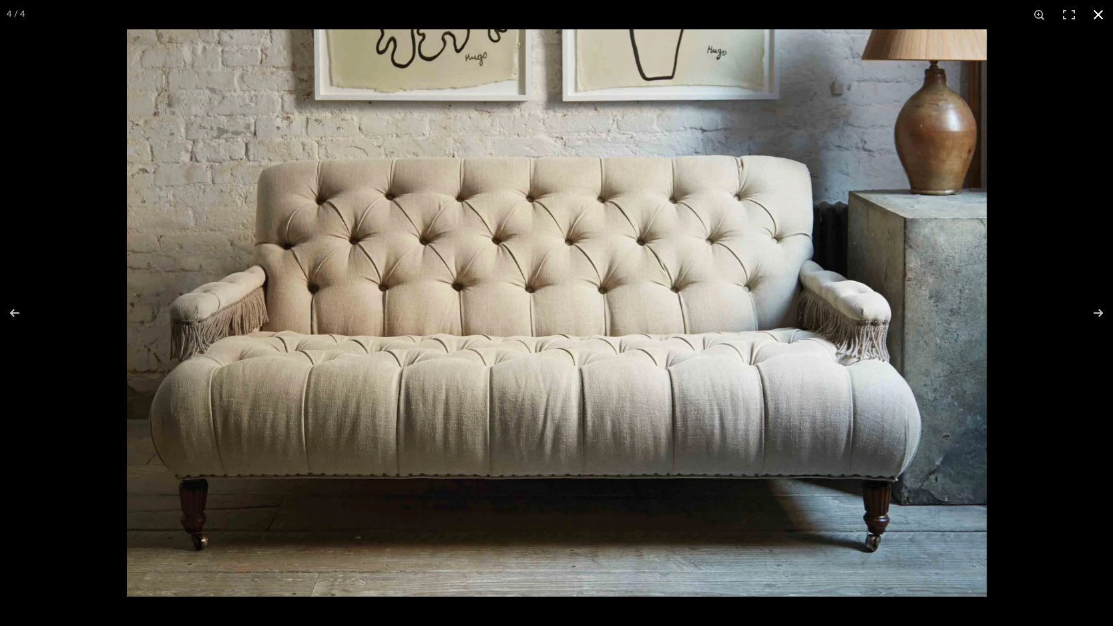
click at [1096, 11] on button at bounding box center [1097, 14] width 29 height 29
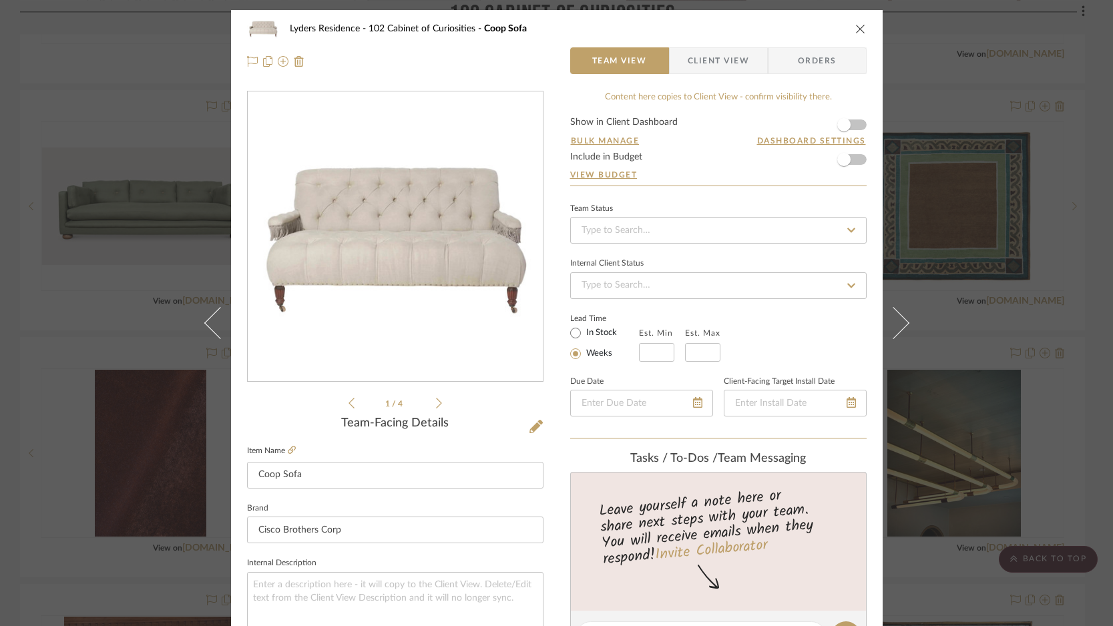
click at [859, 27] on icon "close" at bounding box center [860, 28] width 11 height 11
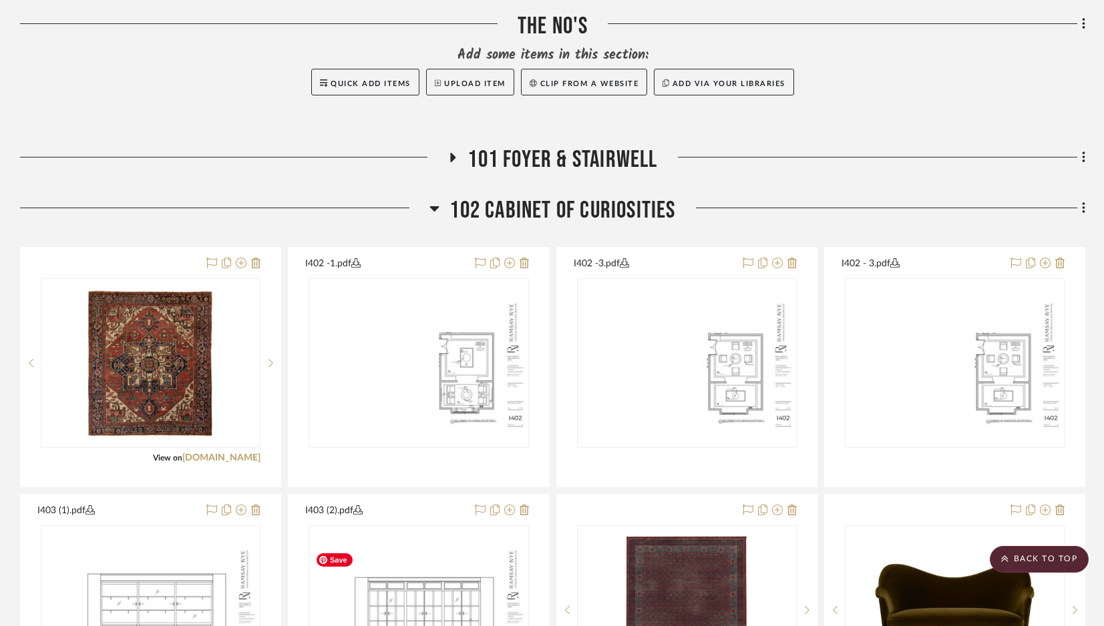
scroll to position [744, 0]
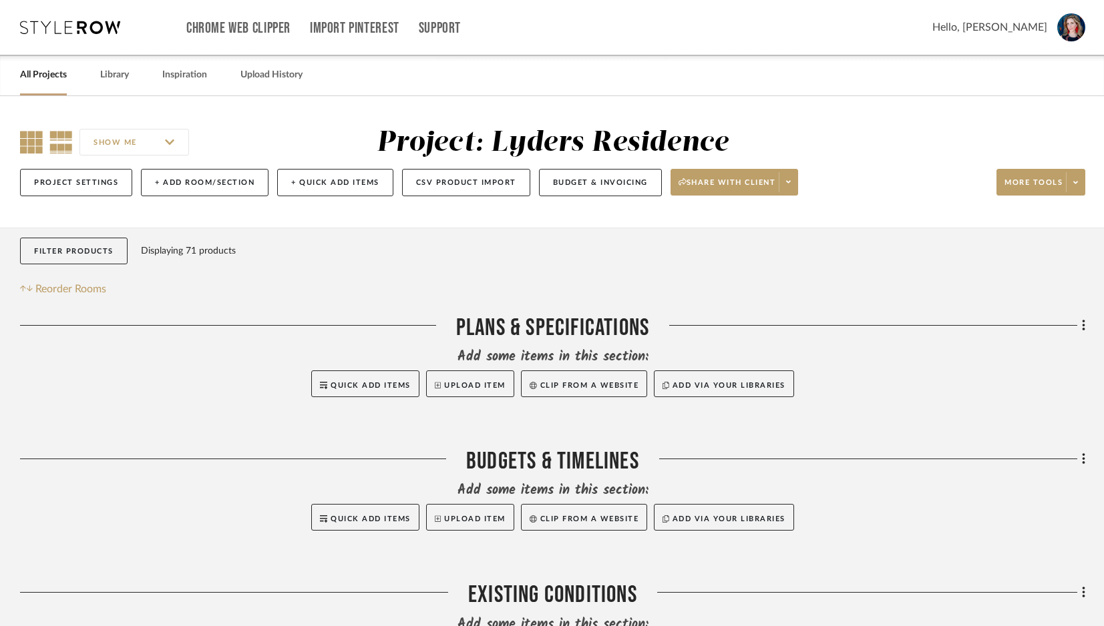
click at [27, 144] on icon at bounding box center [31, 142] width 23 height 23
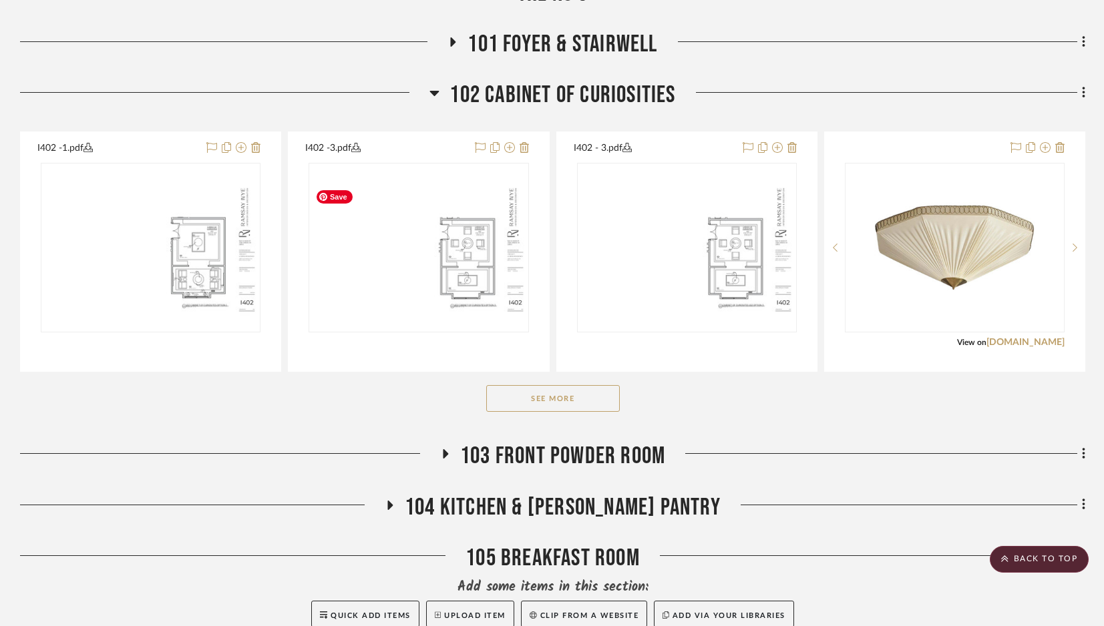
scroll to position [995, 0]
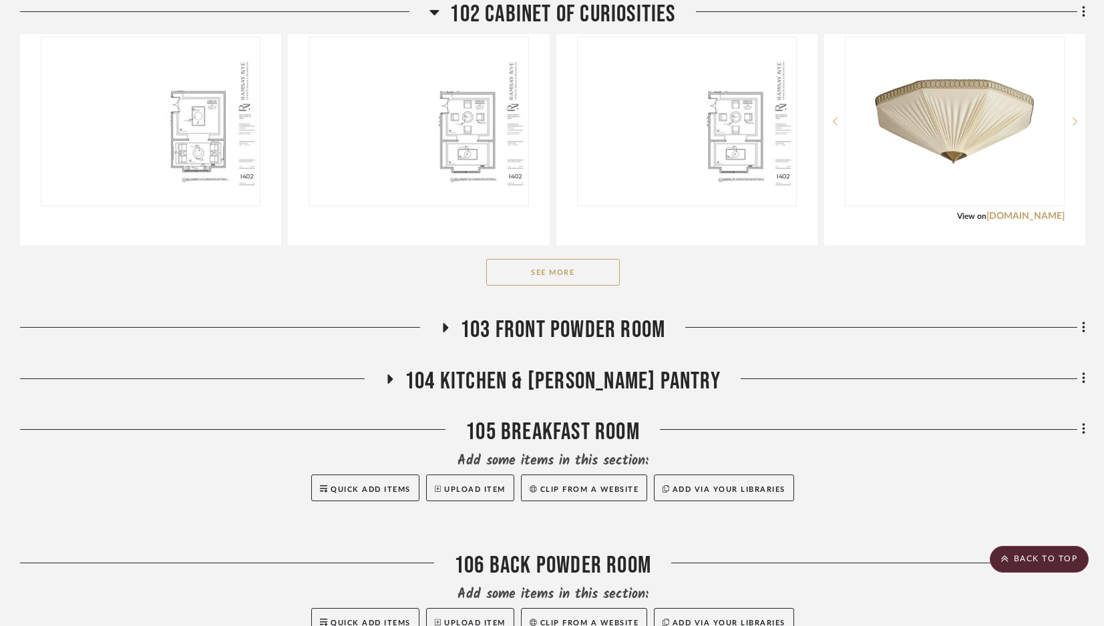
click at [580, 280] on button "See More" at bounding box center [553, 272] width 134 height 27
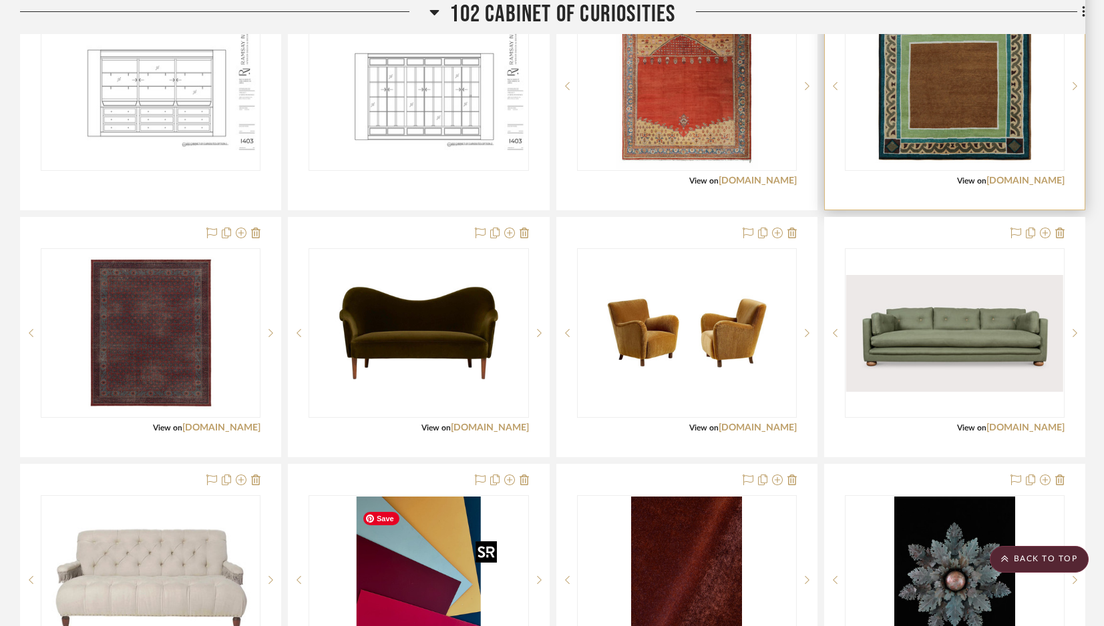
scroll to position [1271, 0]
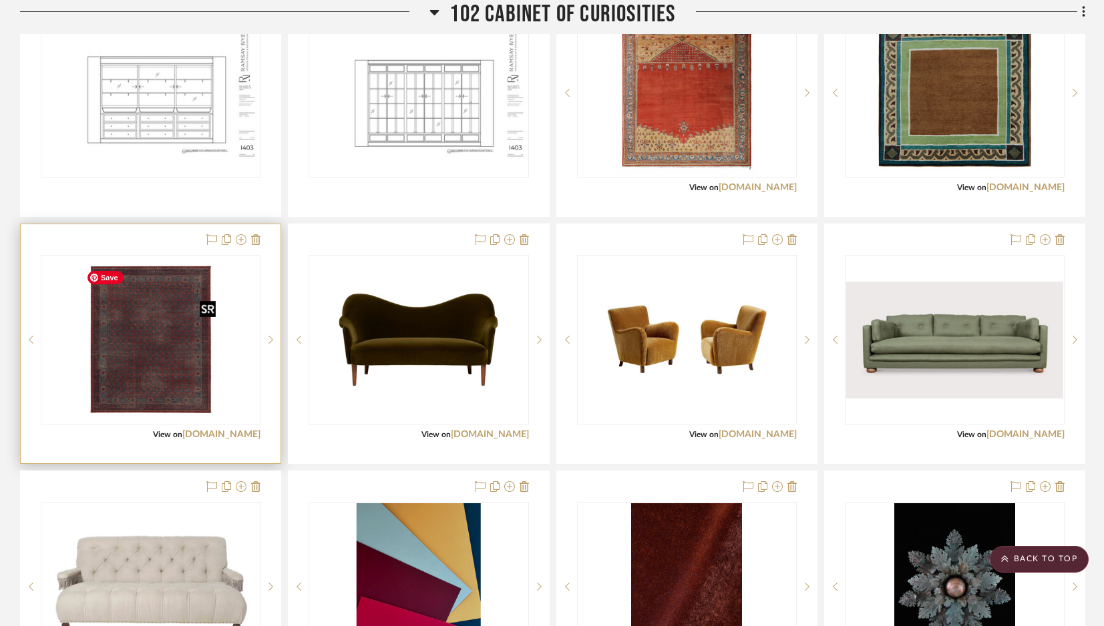
click at [118, 379] on div at bounding box center [151, 340] width 220 height 170
click at [135, 364] on img "0" at bounding box center [151, 339] width 140 height 167
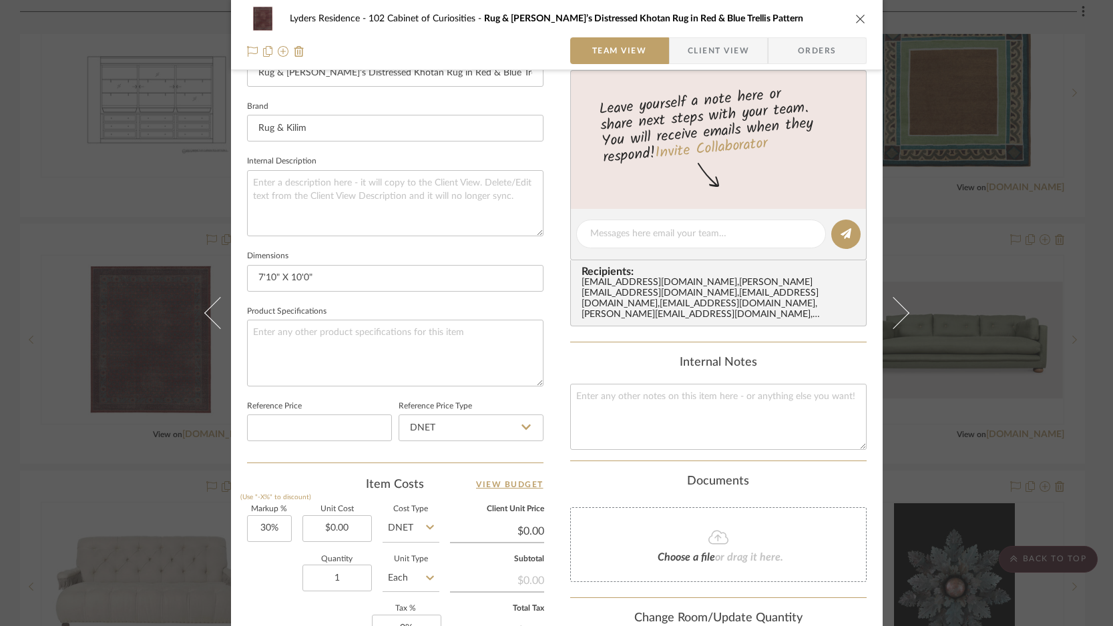
scroll to position [614, 0]
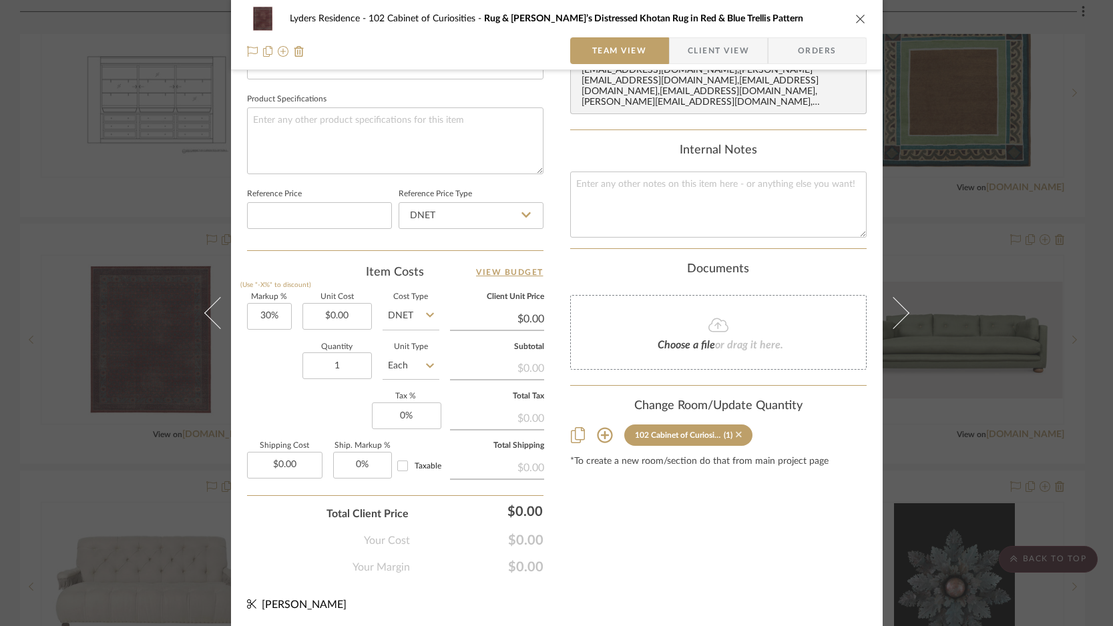
click at [736, 432] on icon at bounding box center [739, 435] width 6 height 6
click at [855, 18] on icon "close" at bounding box center [860, 18] width 11 height 11
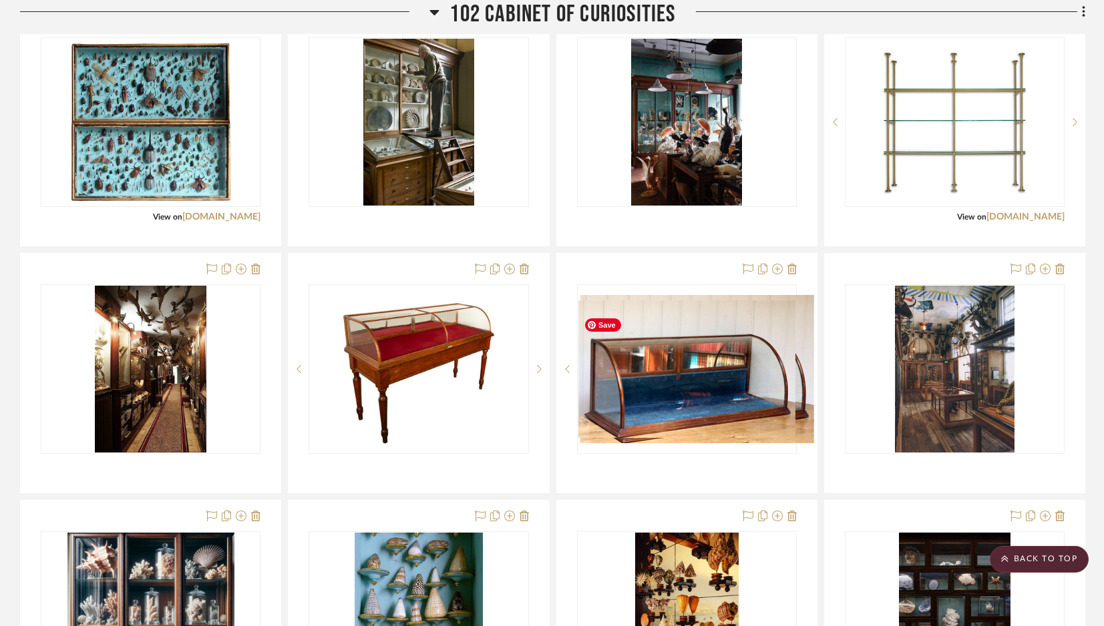
scroll to position [2234, 0]
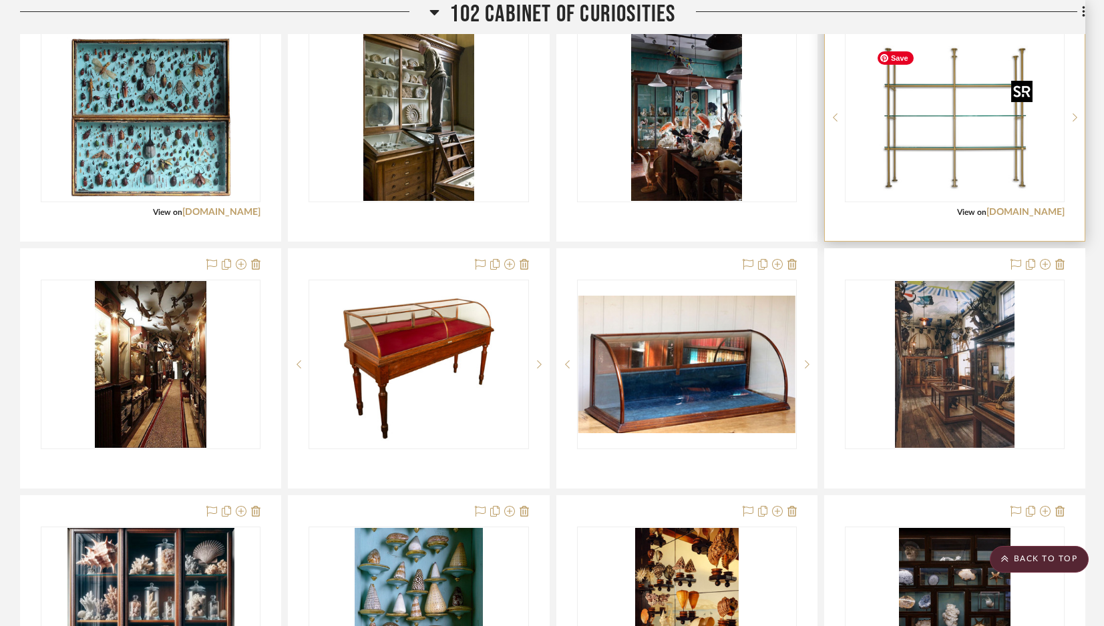
click at [927, 110] on img "0" at bounding box center [954, 117] width 167 height 167
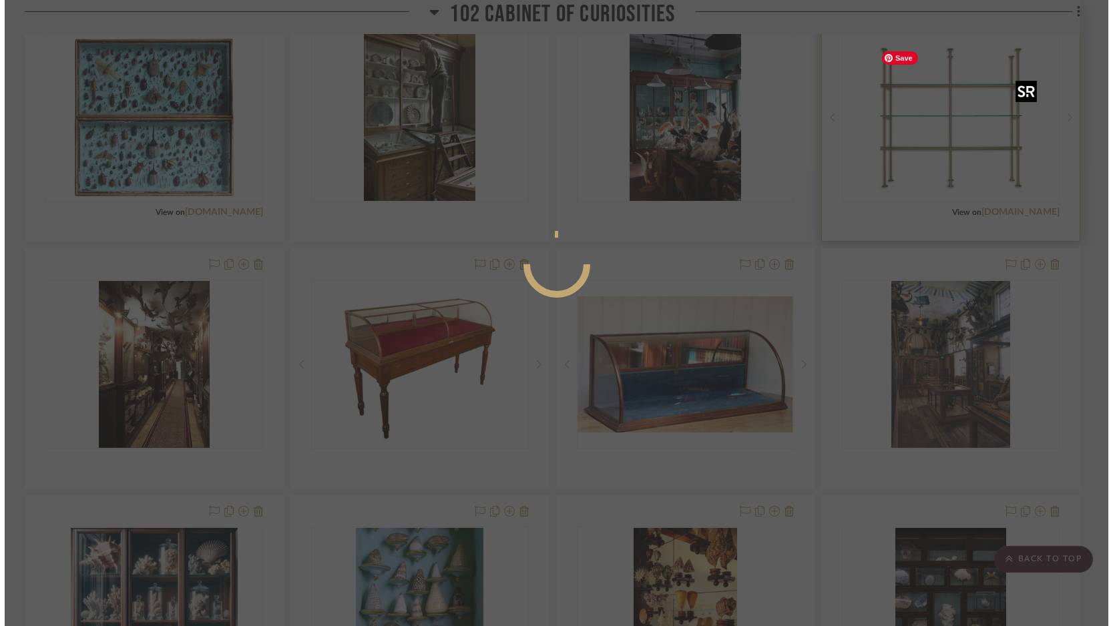
scroll to position [0, 0]
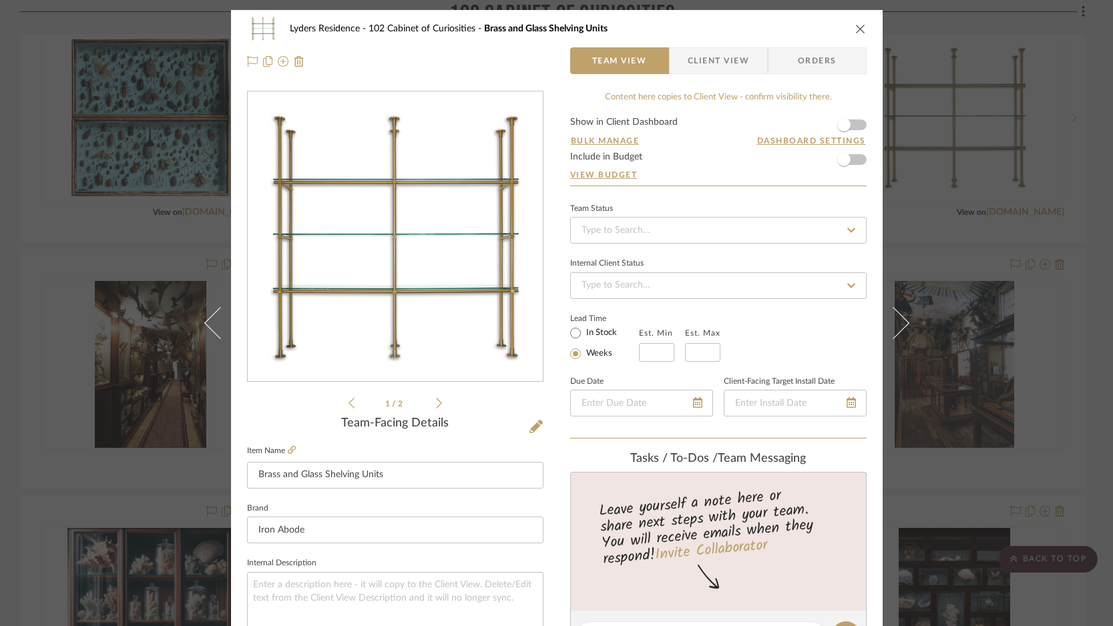
click at [427, 238] on img "0" at bounding box center [395, 237] width 290 height 290
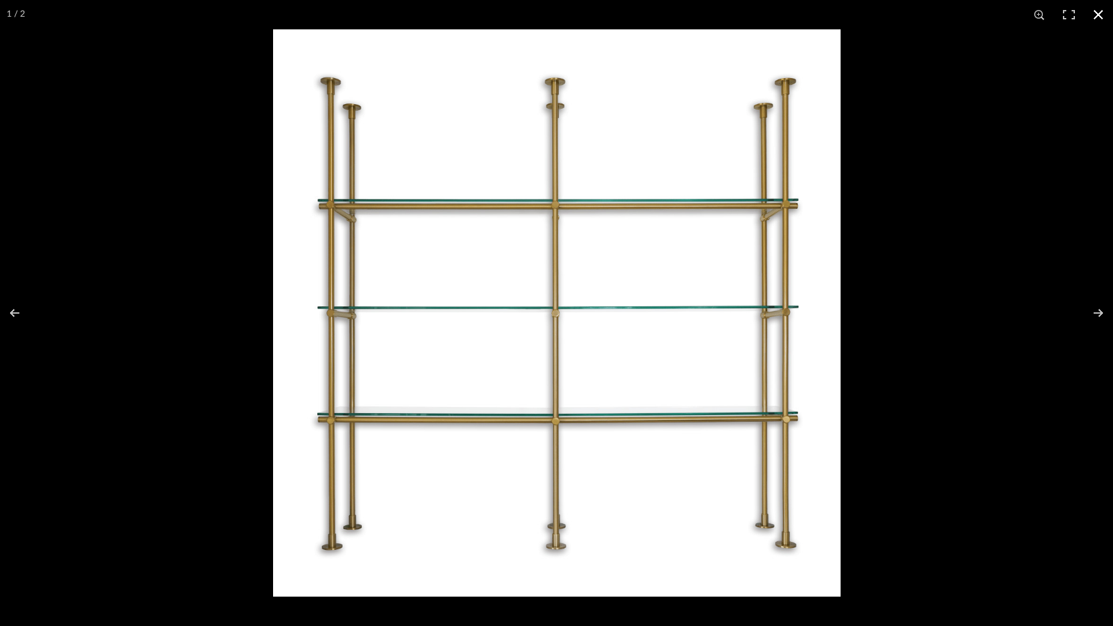
click at [1097, 18] on button at bounding box center [1097, 14] width 29 height 29
